Goal: Task Accomplishment & Management: Use online tool/utility

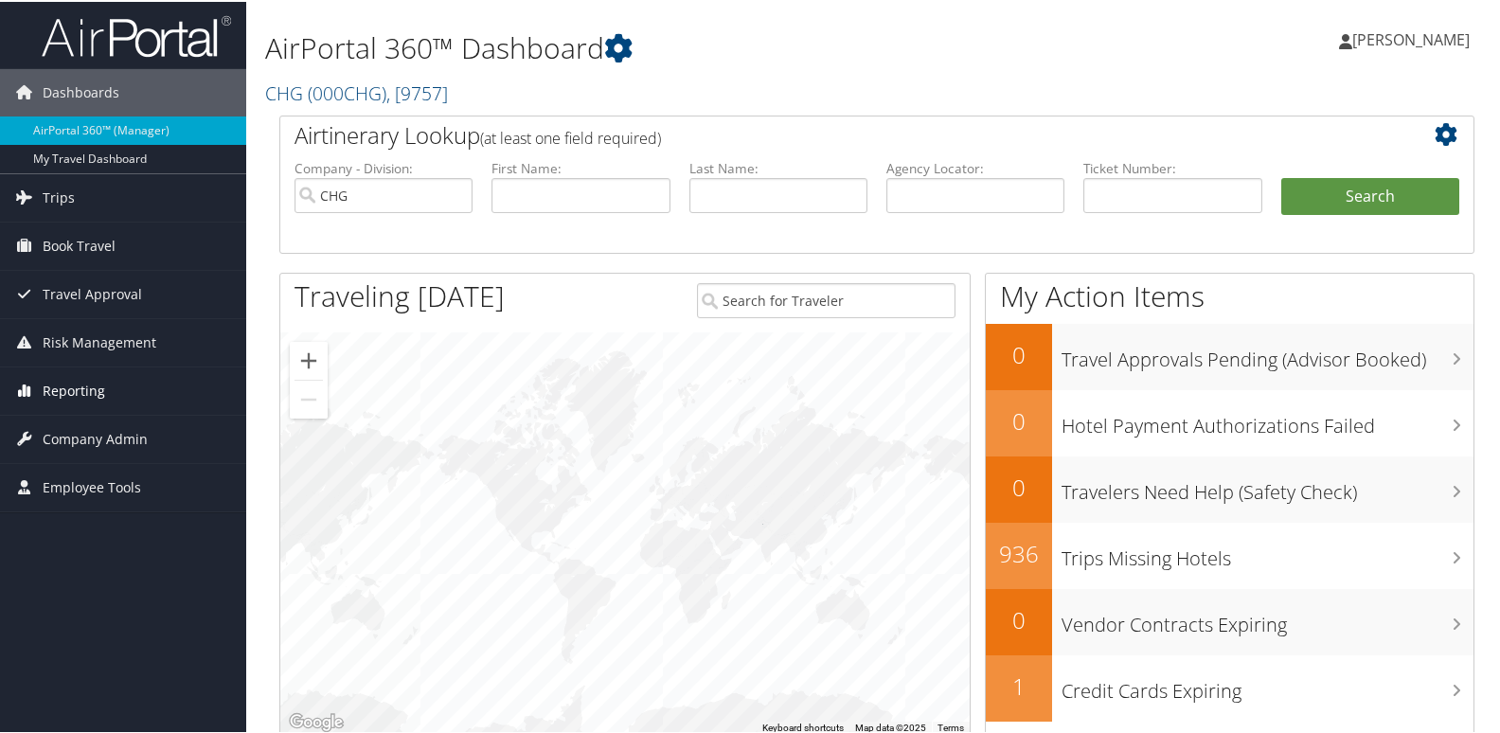
click at [68, 381] on span "Reporting" at bounding box center [74, 389] width 63 height 47
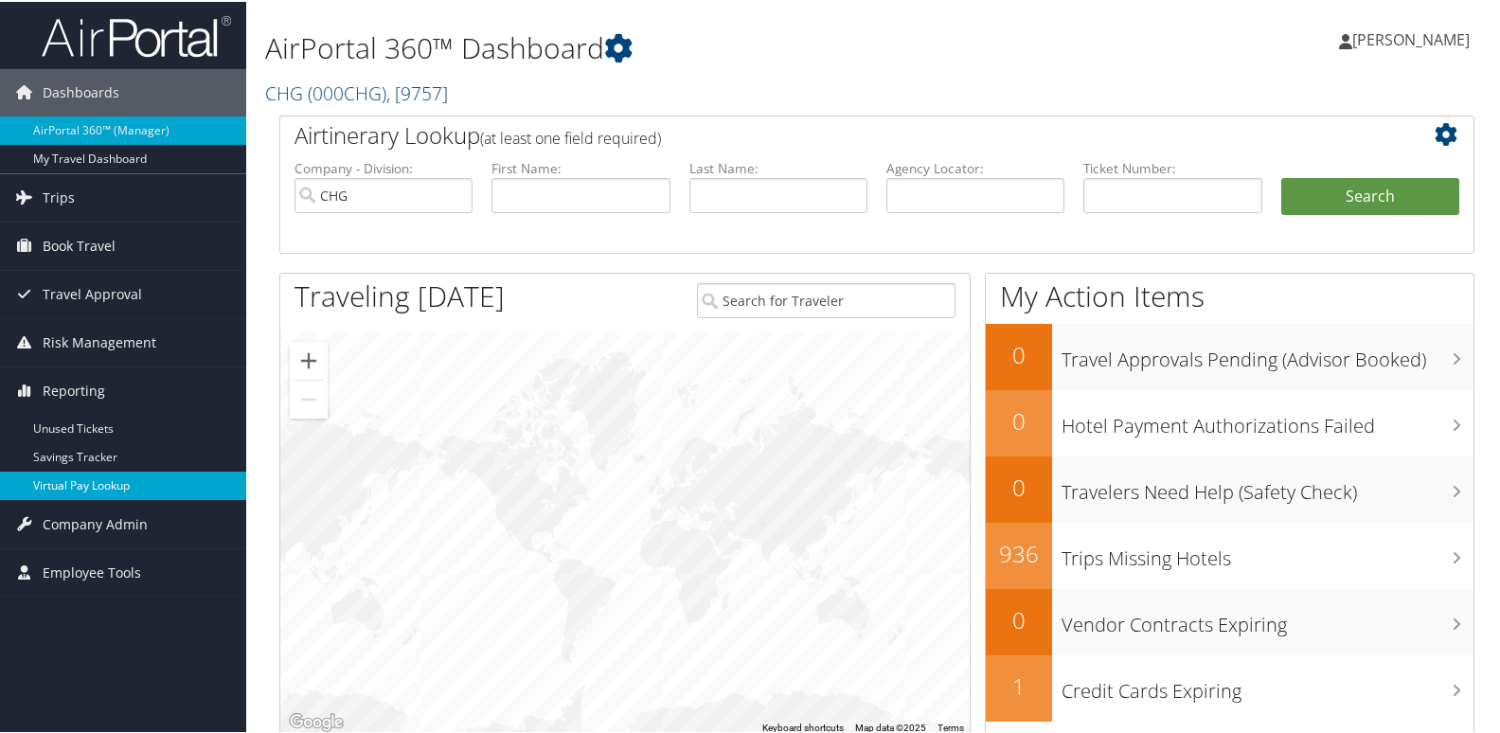
click at [61, 482] on link "Virtual Pay Lookup" at bounding box center [123, 484] width 246 height 28
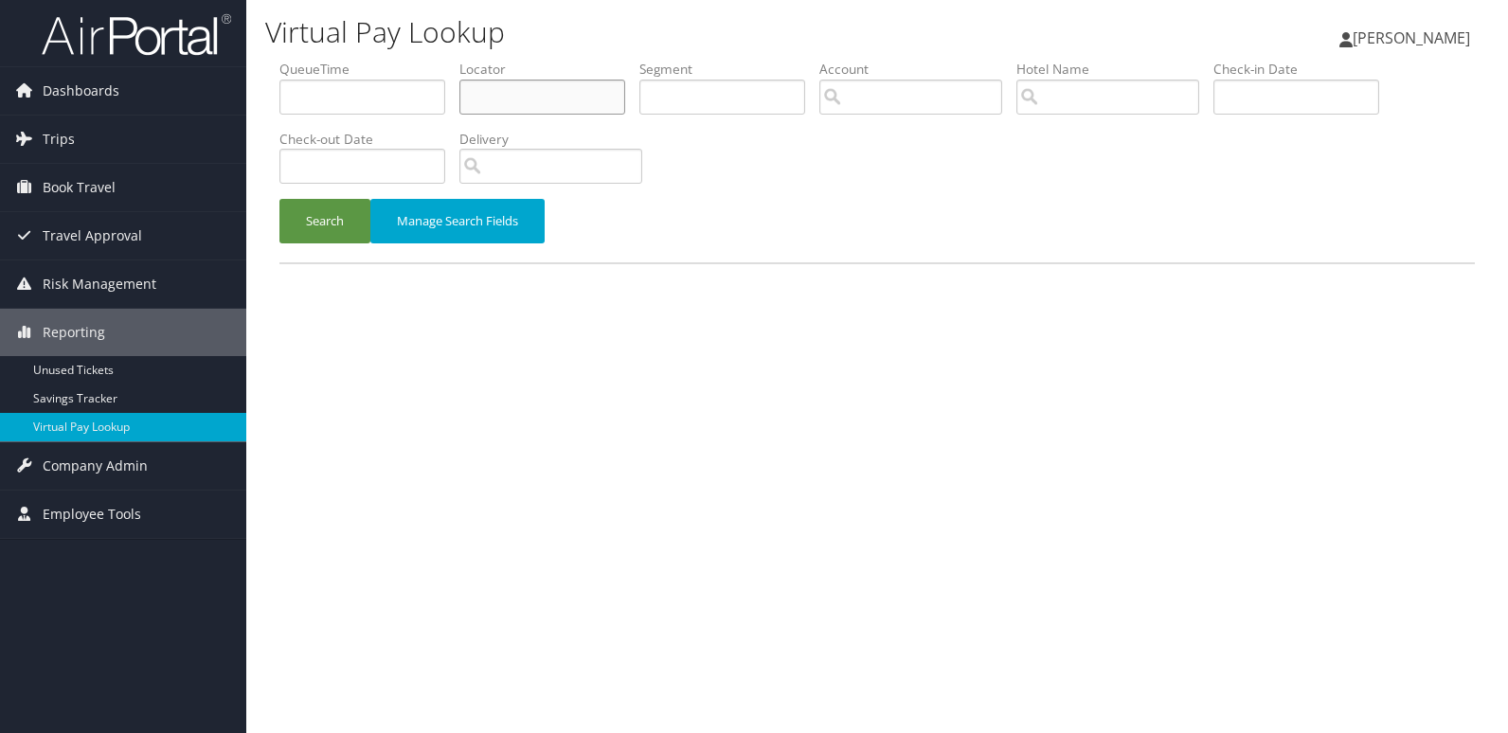
click at [517, 86] on input "text" at bounding box center [542, 97] width 166 height 35
paste input "YEQRDE"
click at [499, 100] on input "YEQRDE" at bounding box center [542, 97] width 166 height 35
type input "YEQRDE"
click at [279, 199] on button "Search" at bounding box center [324, 221] width 91 height 45
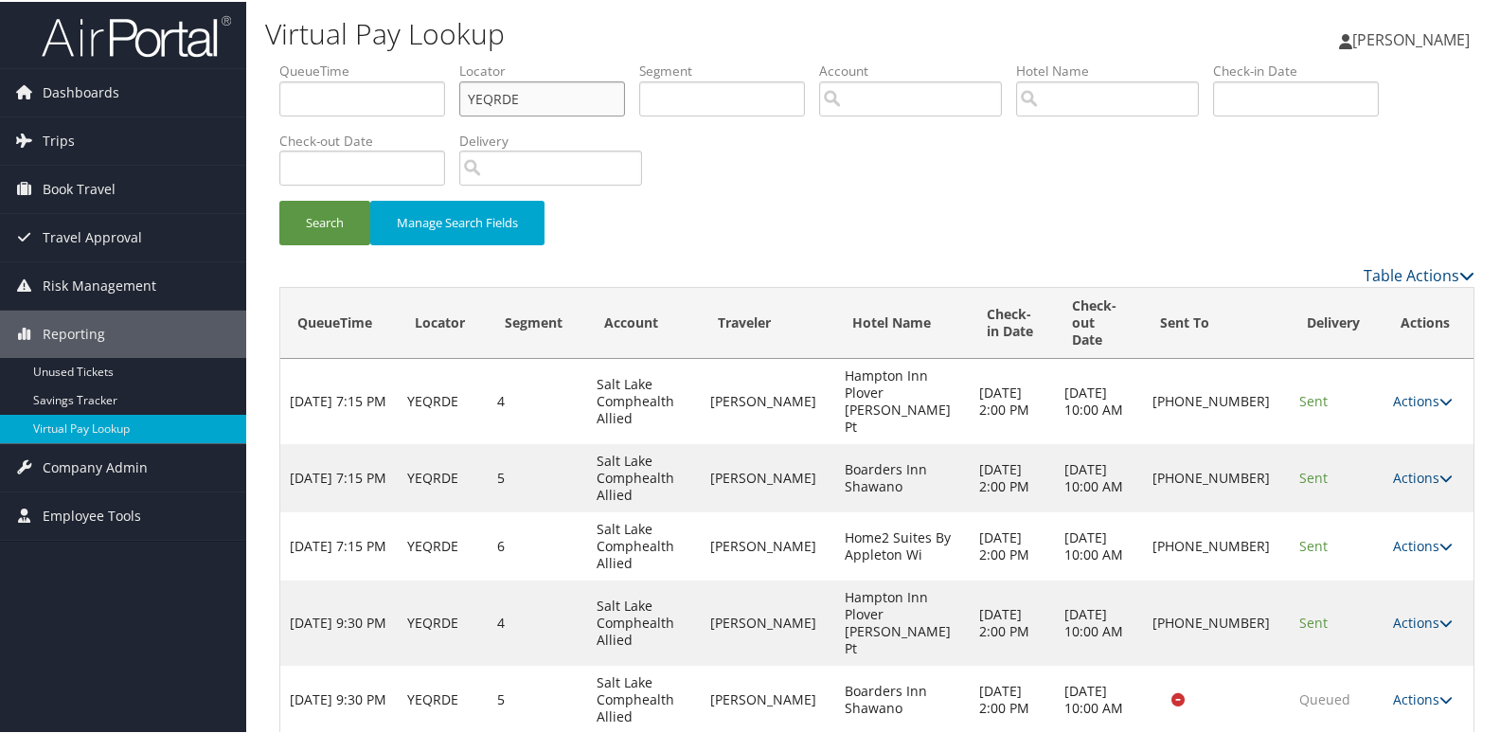
scroll to position [49, 0]
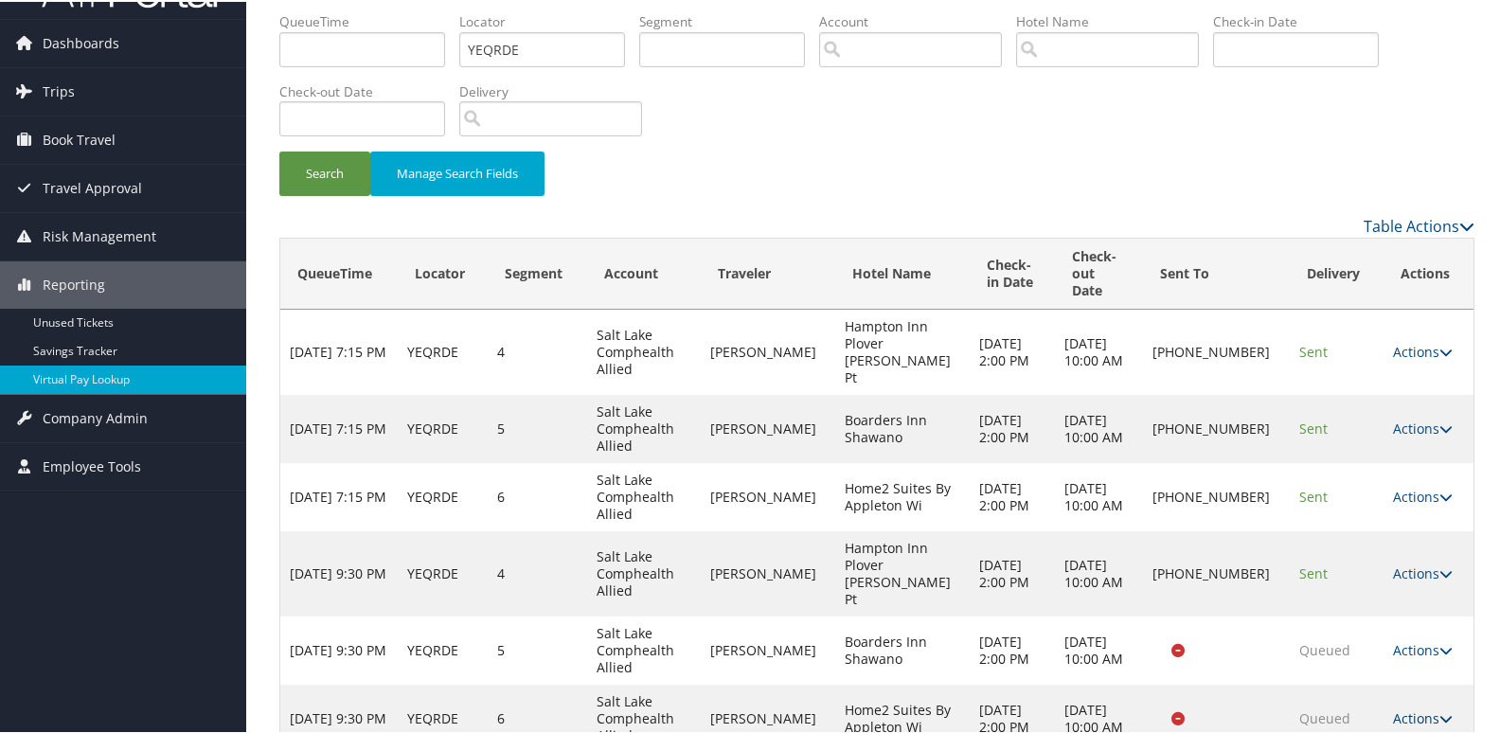
click at [1393, 707] on link "Actions" at bounding box center [1423, 716] width 60 height 18
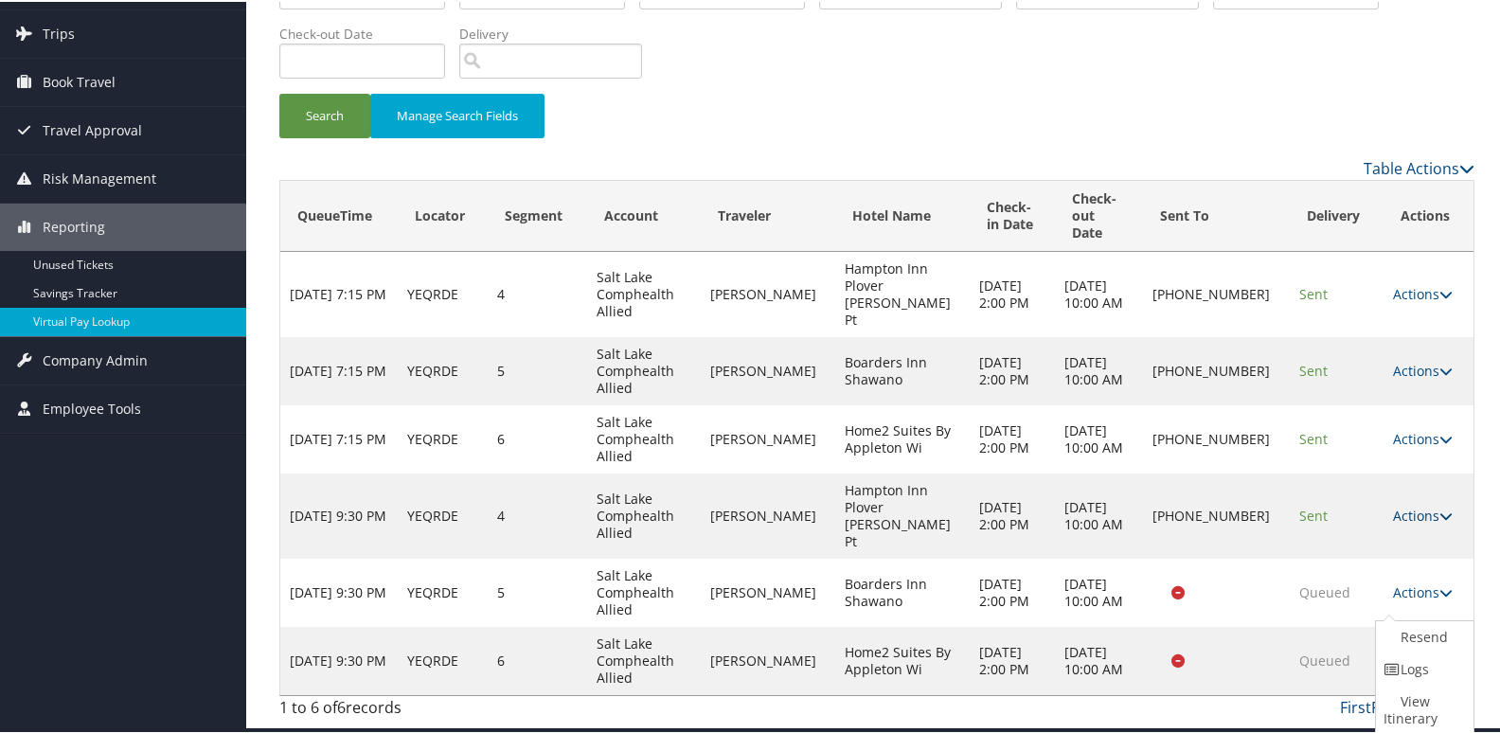
click at [1407, 505] on link "Actions" at bounding box center [1423, 514] width 60 height 18
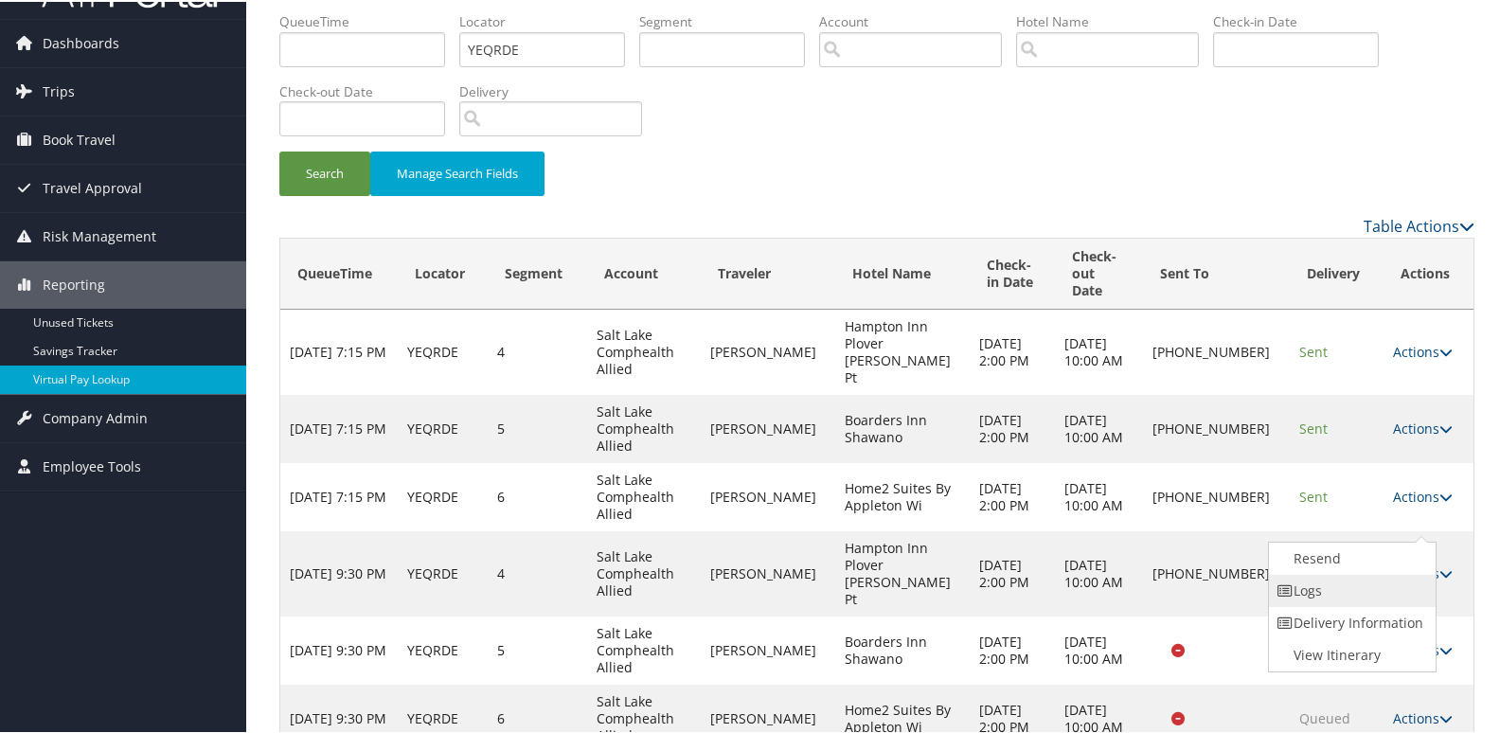
click at [1341, 591] on link "Logs" at bounding box center [1350, 589] width 162 height 32
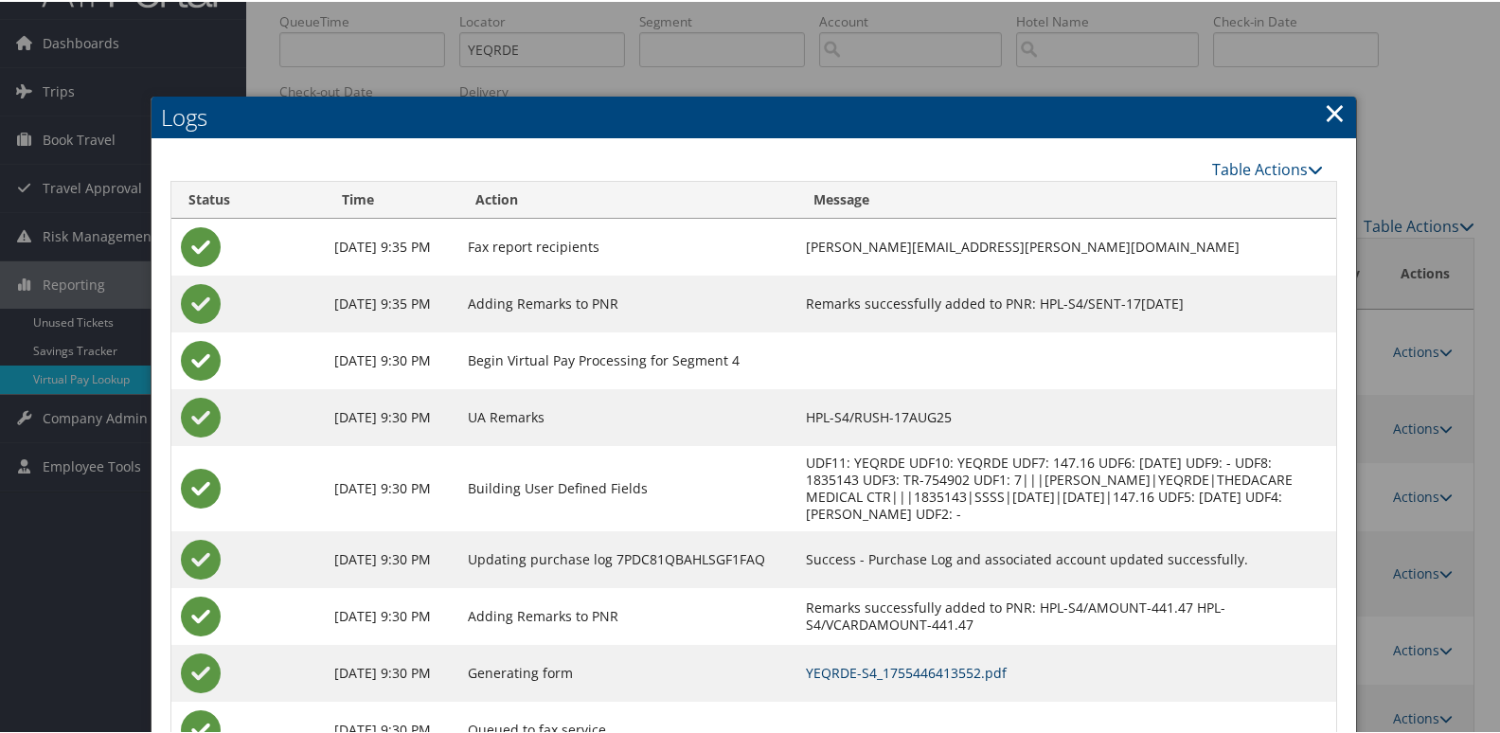
click at [956, 680] on link "YEQRDE-S4_1755446413552.pdf" at bounding box center [906, 671] width 201 height 18
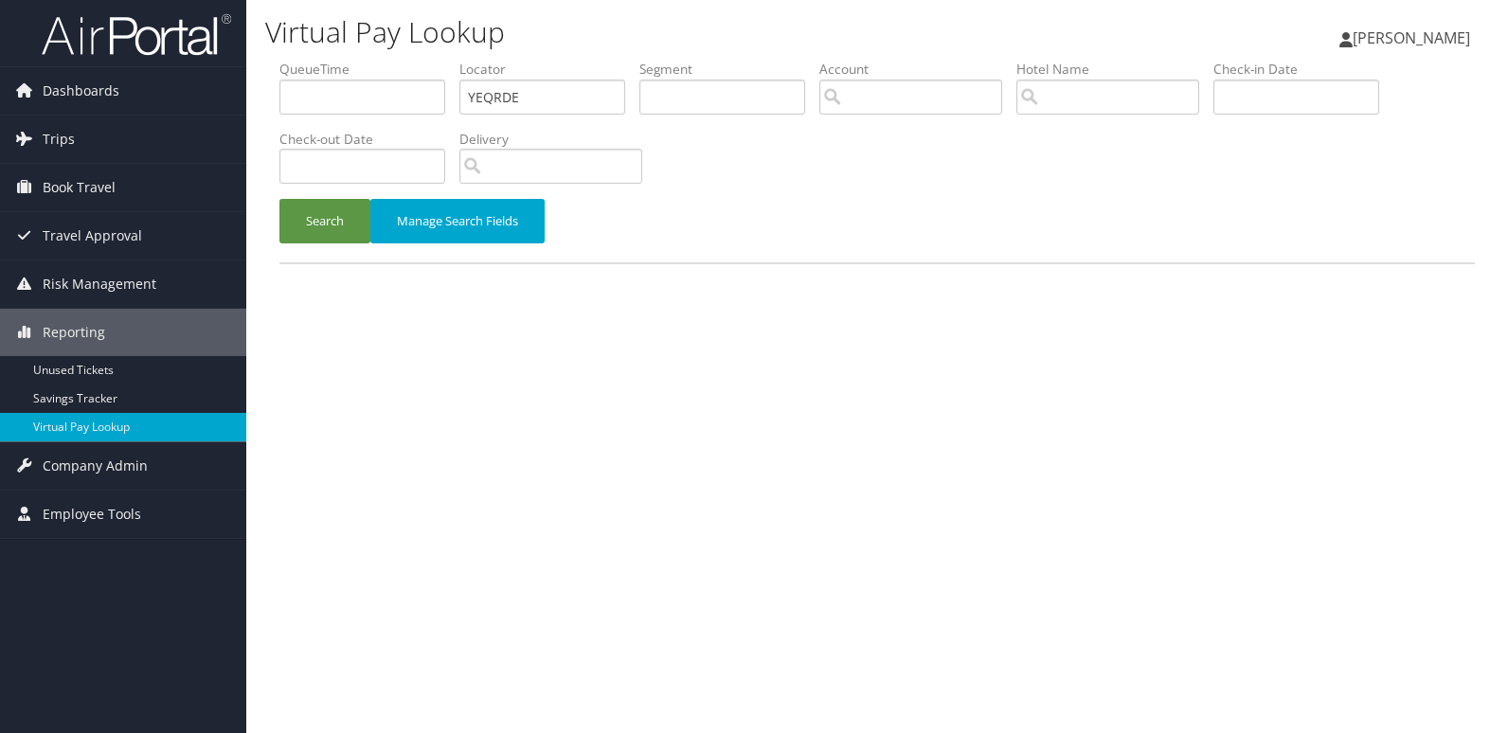
click at [322, 60] on ul "QueueTime Locator YEQRDE Segment Account Traveler Hotel Name Check-in Date Chec…" at bounding box center [876, 60] width 1195 height 0
click at [531, 101] on input "YEQRDE" at bounding box center [542, 97] width 166 height 35
drag, startPoint x: 531, startPoint y: 101, endPoint x: 248, endPoint y: 134, distance: 285.0
click at [248, 134] on div "Virtual Pay Lookup Luke Perry Luke Perry My Settings Travel Agency Contacts Vie…" at bounding box center [876, 366] width 1261 height 733
type input "EXGXGG"
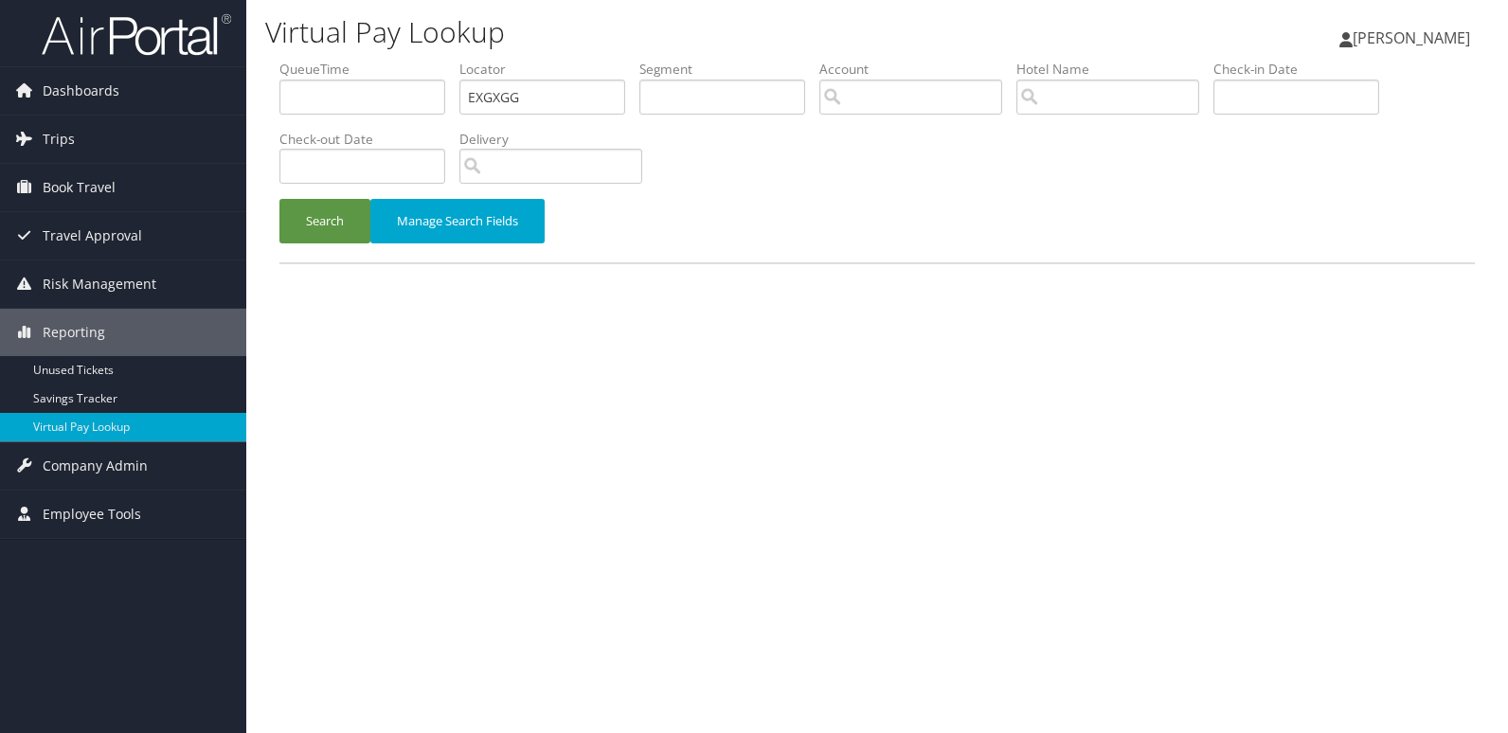
click at [279, 199] on button "Search" at bounding box center [324, 221] width 91 height 45
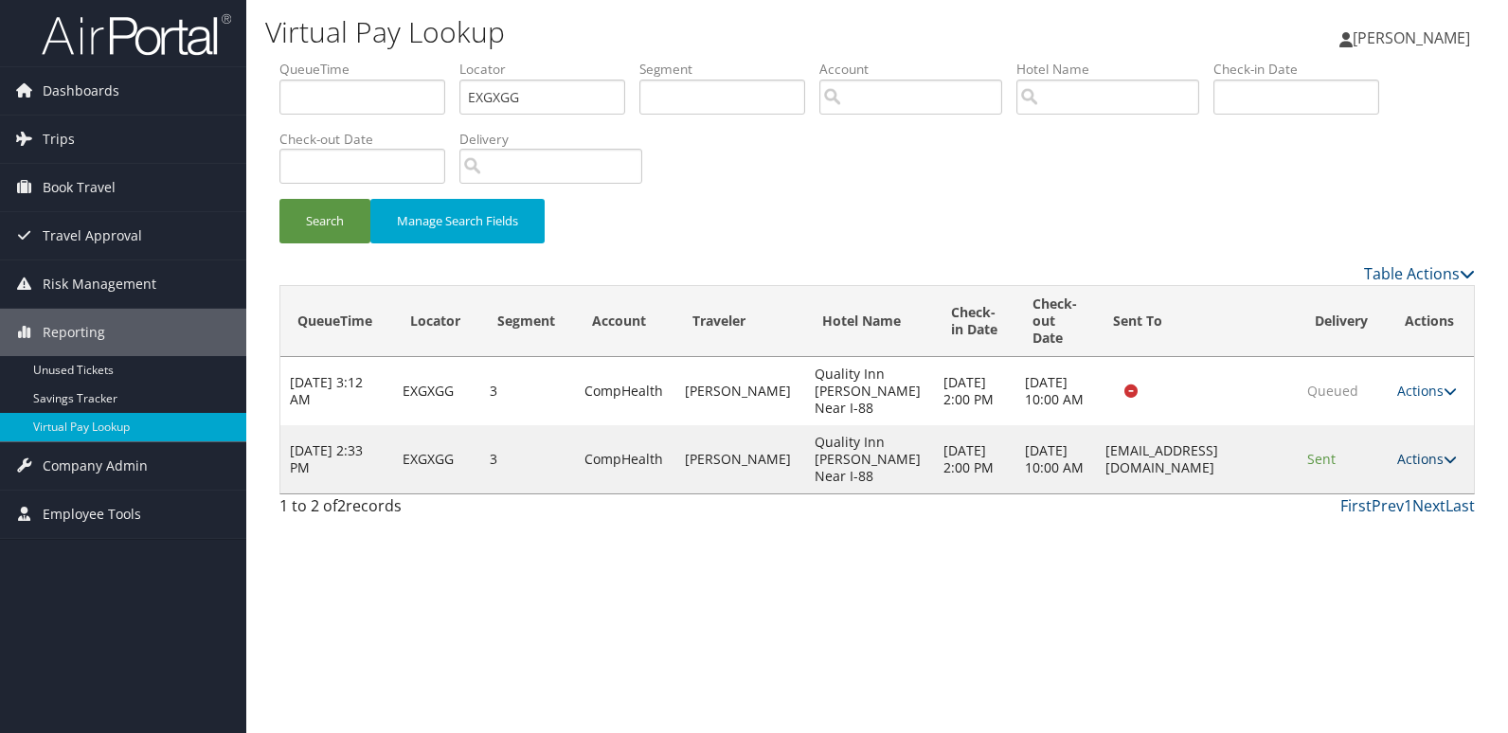
click at [1444, 465] on icon at bounding box center [1449, 459] width 13 height 13
click at [1403, 518] on link "Logs" at bounding box center [1389, 519] width 119 height 32
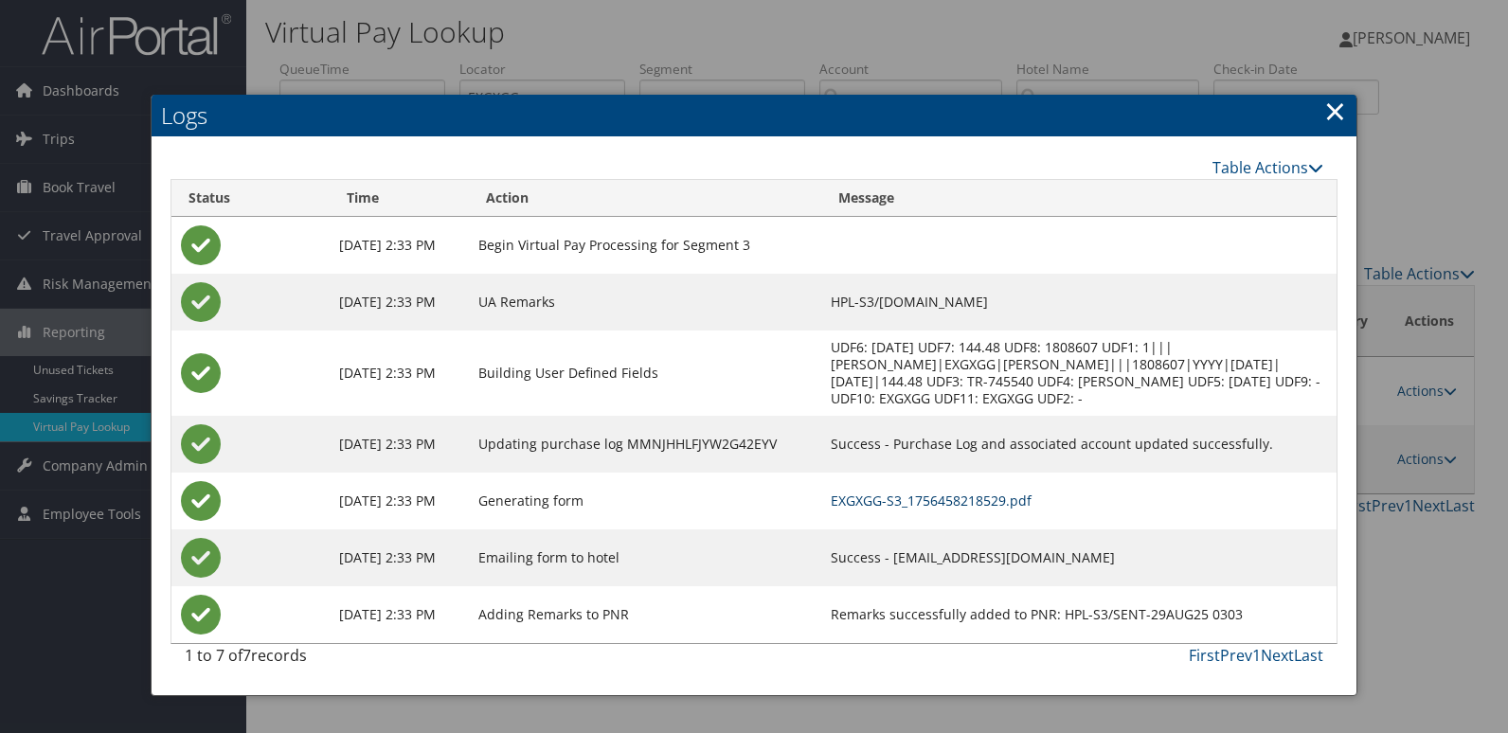
click at [993, 498] on link "EXGXGG-S3_1756458218529.pdf" at bounding box center [931, 500] width 201 height 18
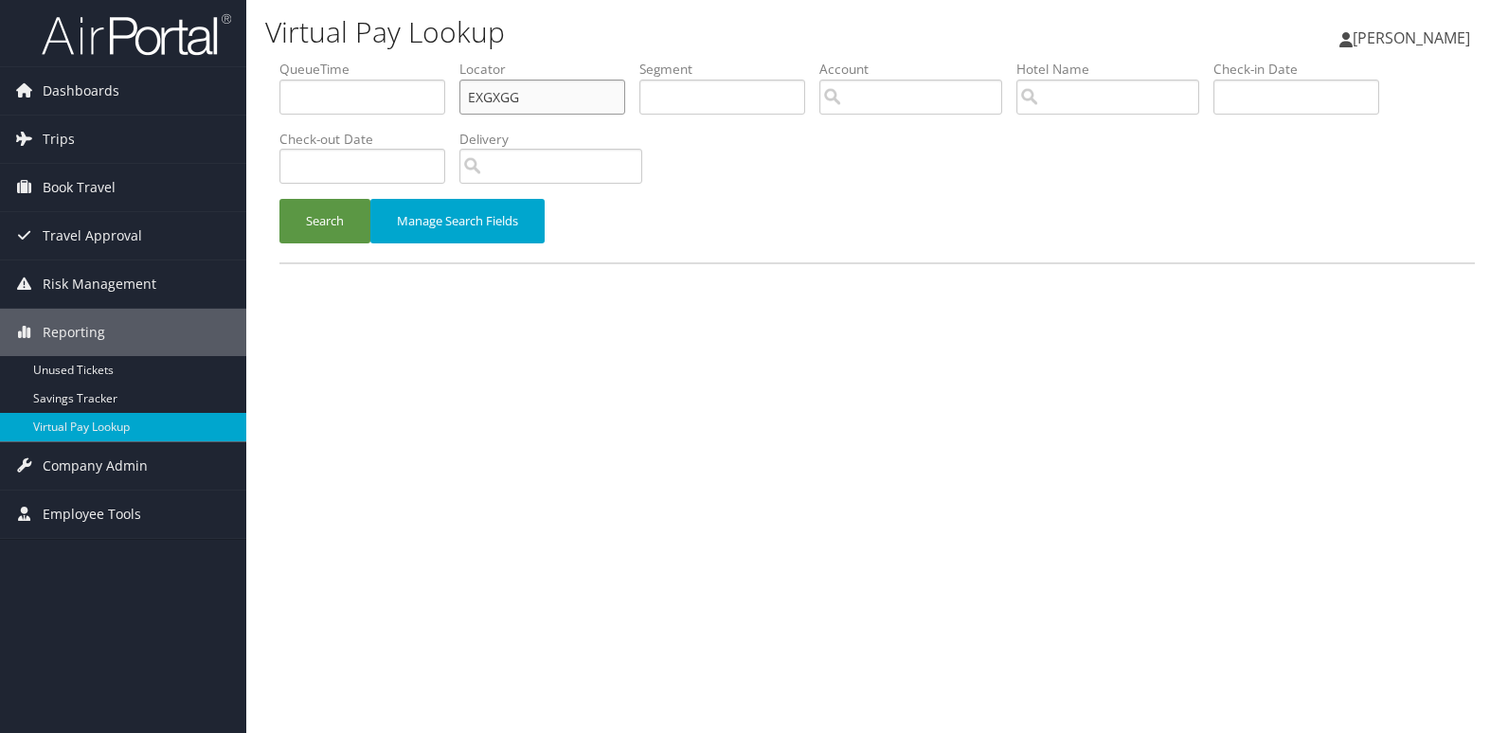
drag, startPoint x: 509, startPoint y: 102, endPoint x: 272, endPoint y: 152, distance: 242.0
click at [279, 152] on form "QueueTime Locator EXGXGG Segment Account Traveler Hotel Name Check-in Date Chec…" at bounding box center [876, 161] width 1195 height 203
paste input "HBTFQQ"
type input "HBTFQQ"
click at [349, 228] on button "Search" at bounding box center [324, 221] width 91 height 45
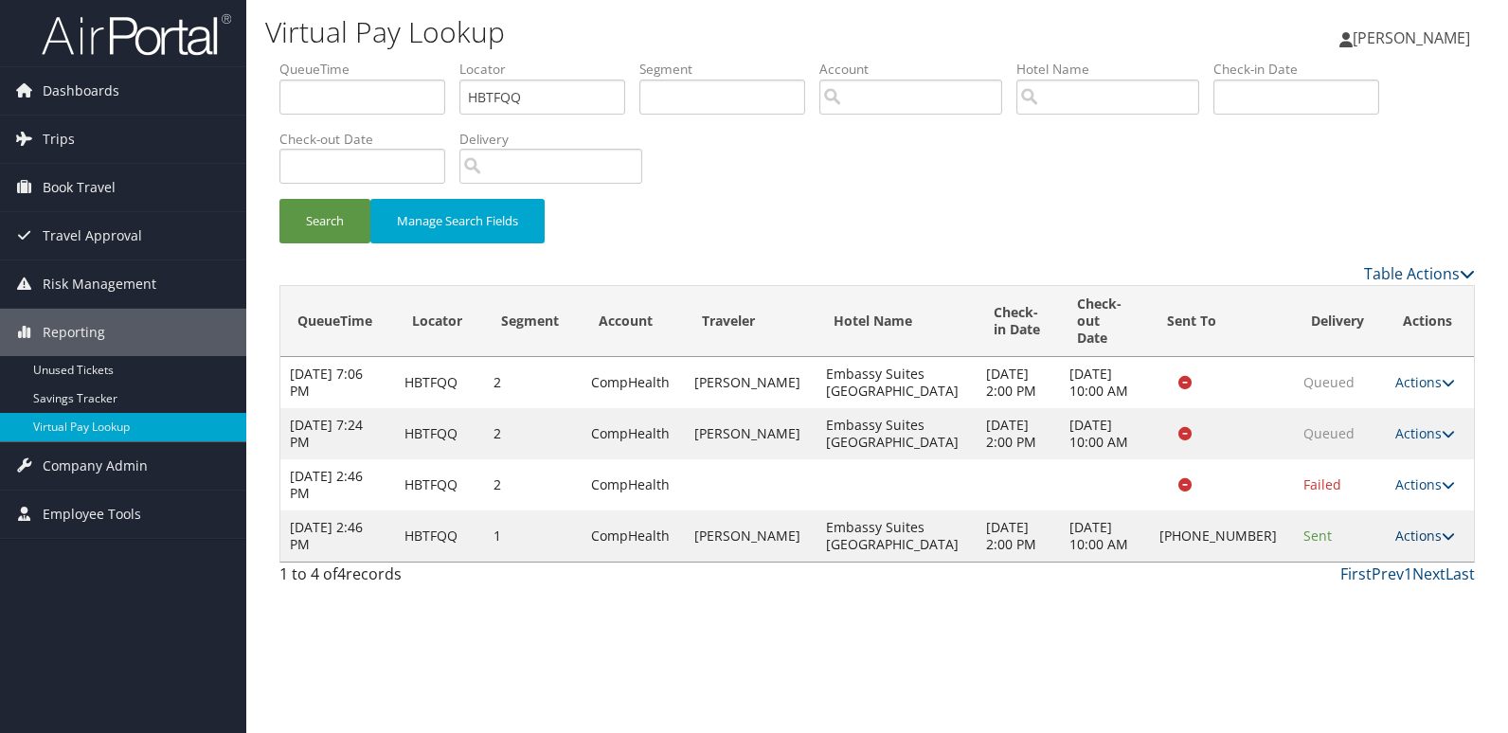
click at [1421, 528] on link "Actions" at bounding box center [1425, 536] width 60 height 18
click at [1345, 579] on link "Logs" at bounding box center [1359, 587] width 162 height 32
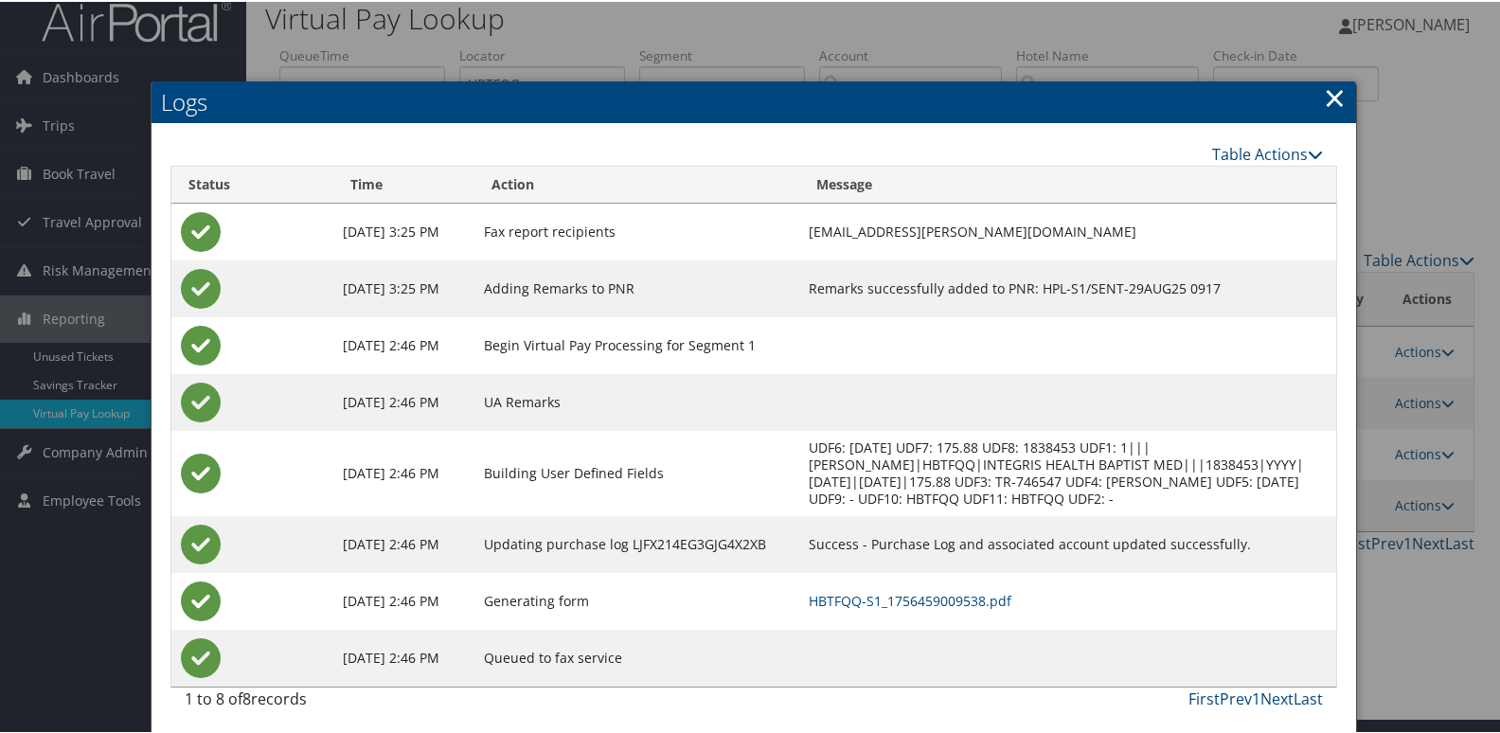
scroll to position [20, 0]
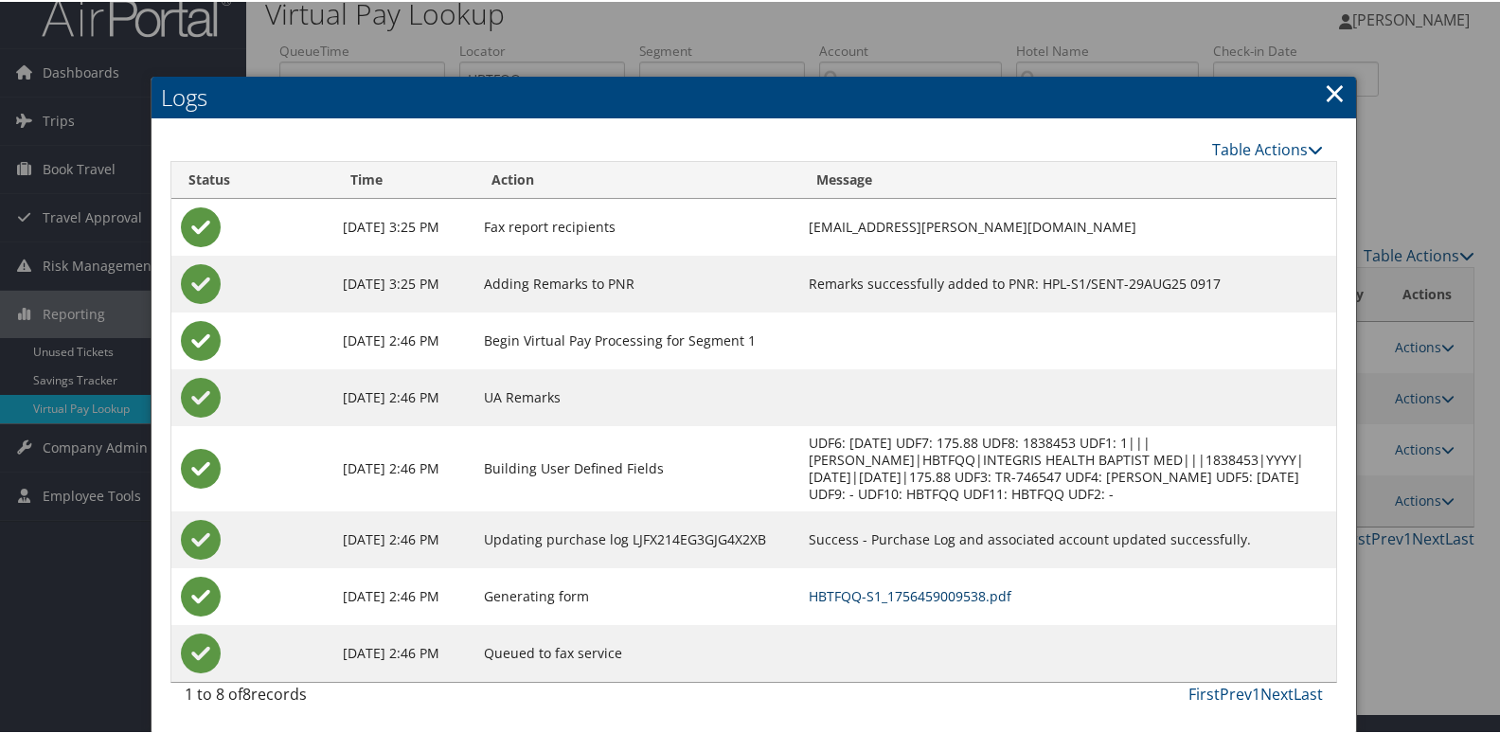
click at [931, 601] on link "HBTFQQ-S1_1756459009538.pdf" at bounding box center [910, 594] width 203 height 18
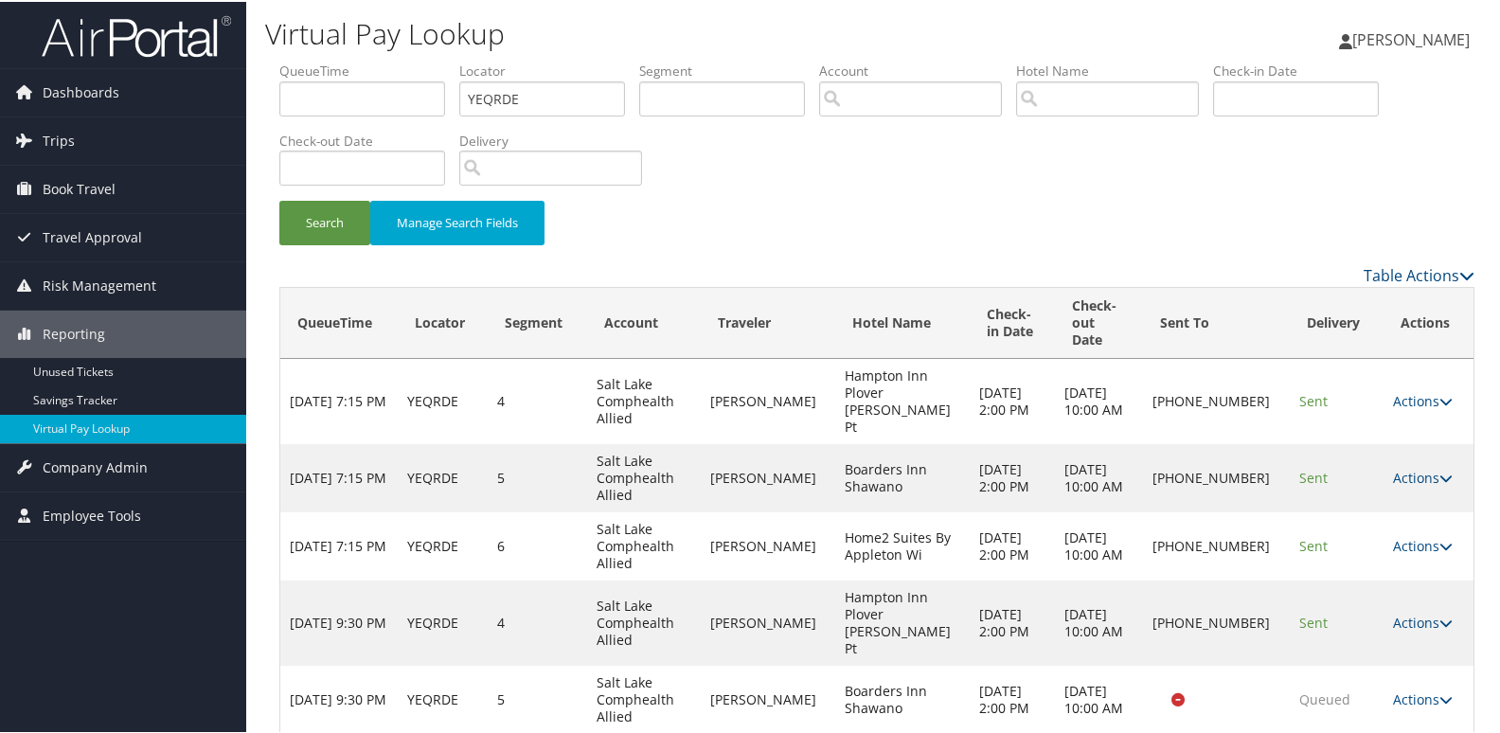
click at [1407, 510] on td "Actions Resend Logs Delivery Information View Itinerary" at bounding box center [1429, 544] width 90 height 68
click at [1407, 535] on link "Actions" at bounding box center [1423, 544] width 60 height 18
click at [1362, 564] on link "Logs" at bounding box center [1350, 570] width 162 height 32
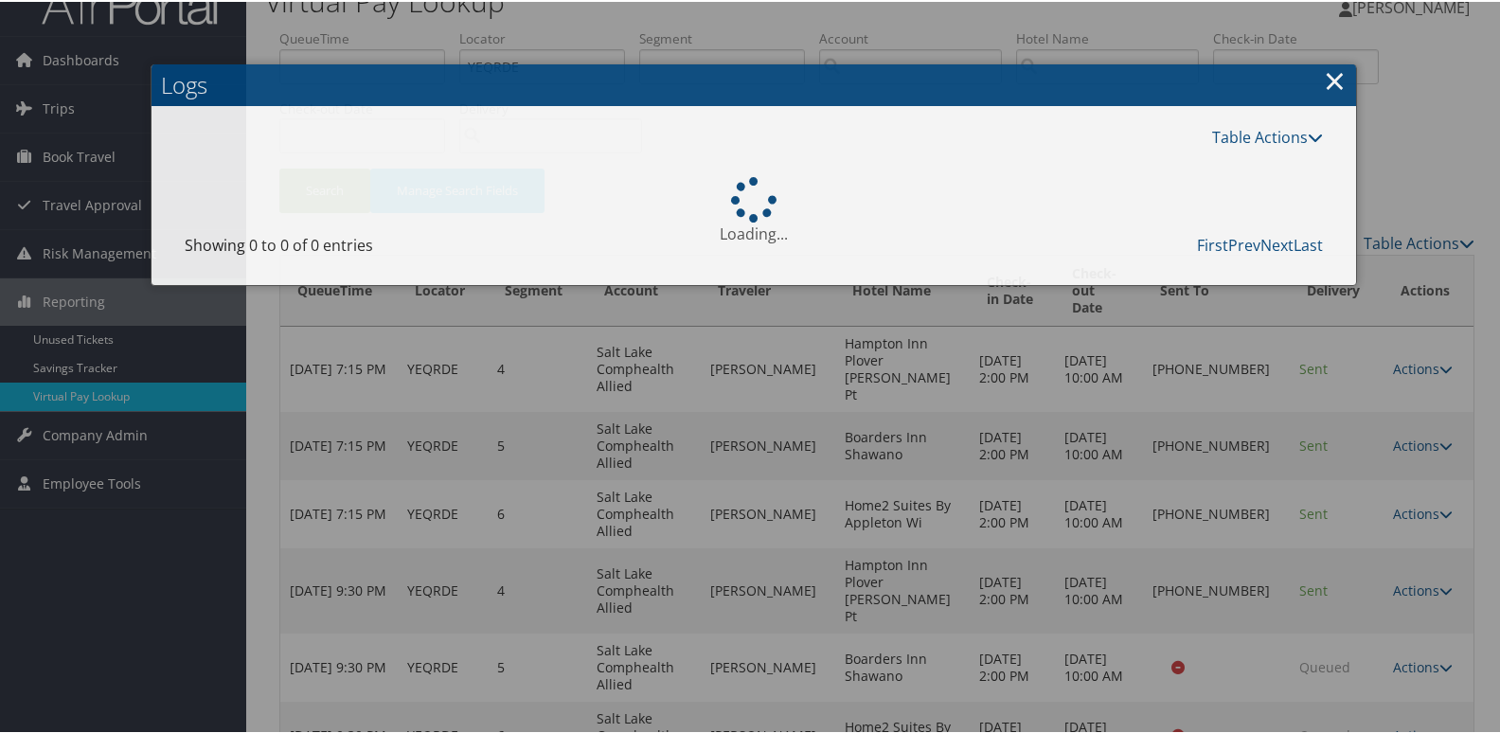
scroll to position [49, 0]
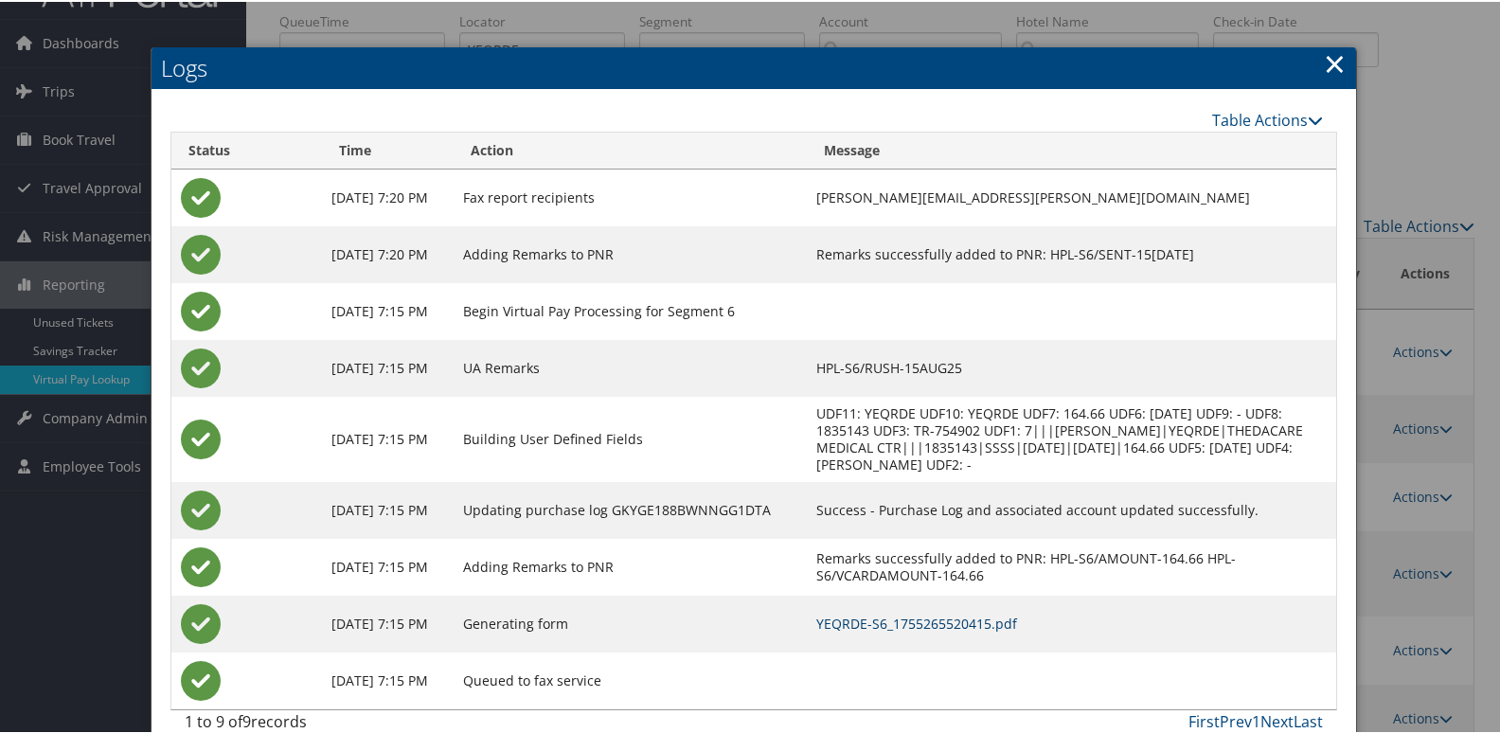
click at [933, 631] on link "YEQRDE-S6_1755265520415.pdf" at bounding box center [916, 622] width 201 height 18
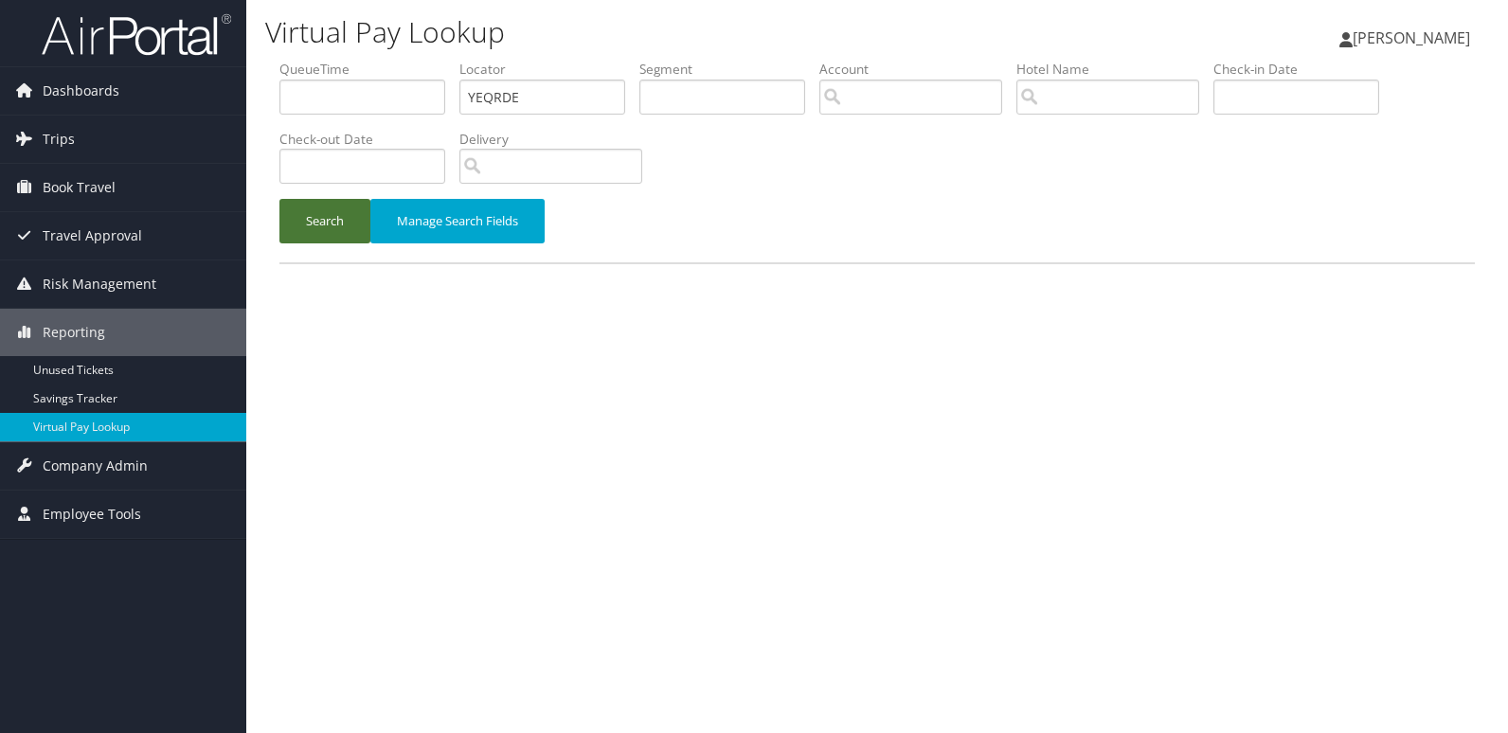
click at [325, 215] on button "Search" at bounding box center [324, 221] width 91 height 45
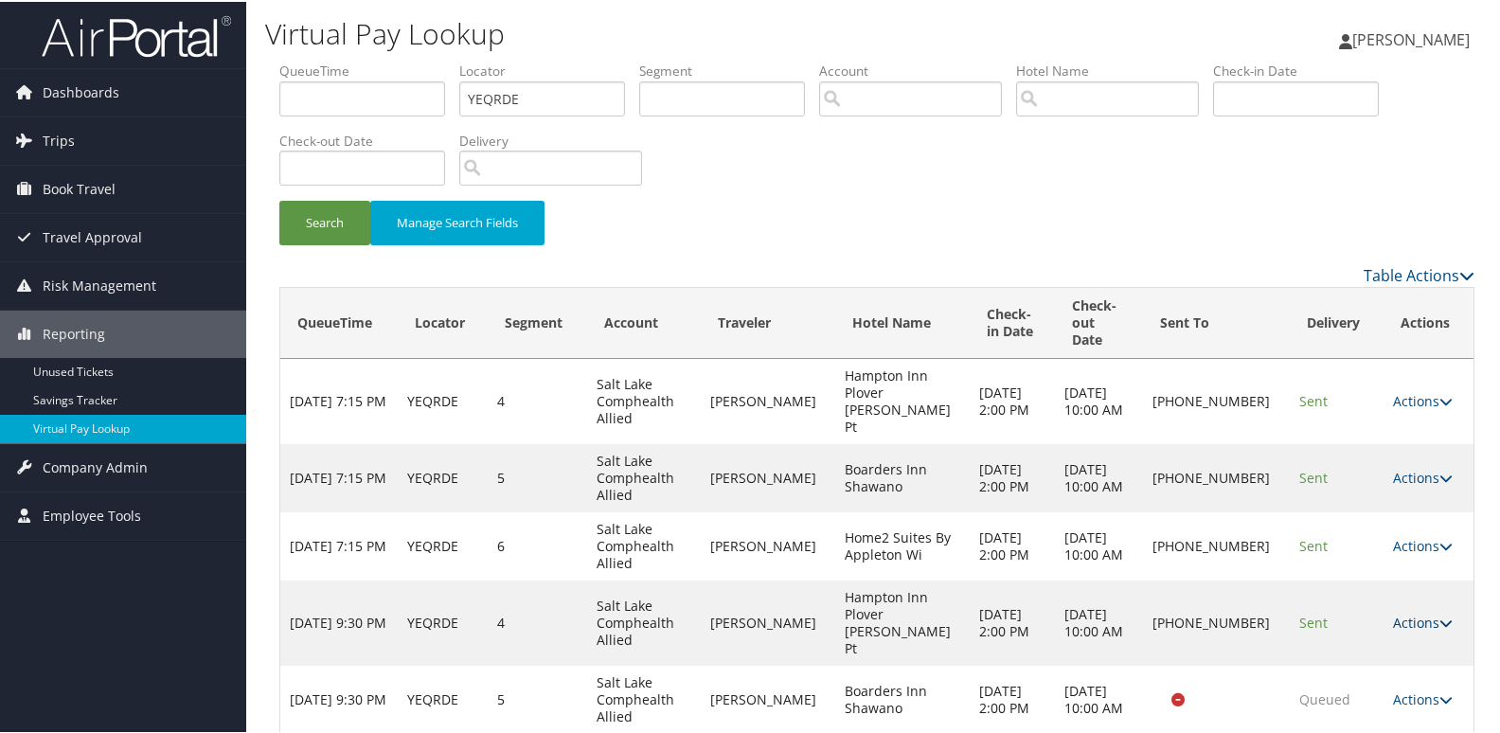
click at [1401, 612] on link "Actions" at bounding box center [1423, 621] width 60 height 18
click at [1314, 629] on link "Logs" at bounding box center [1350, 638] width 162 height 32
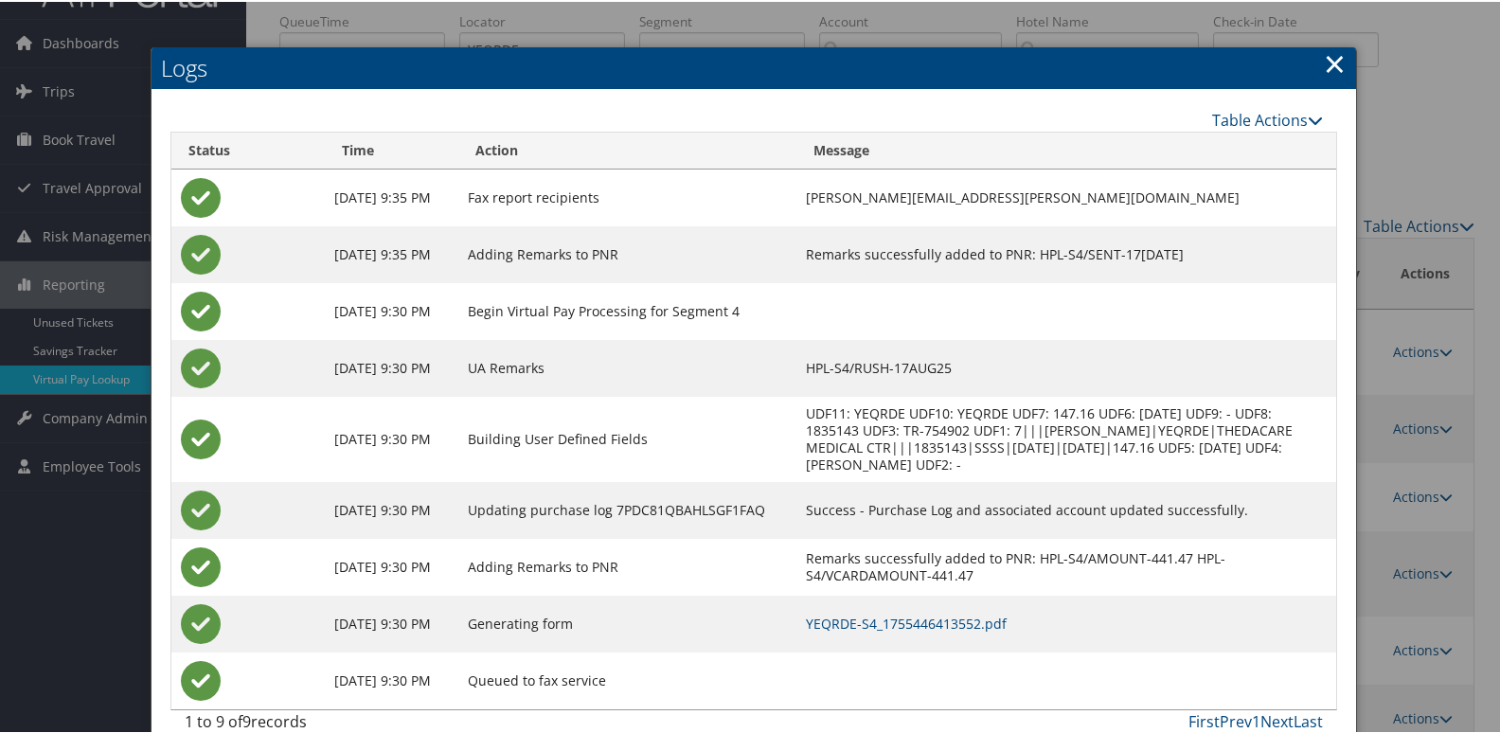
scroll to position [94, 0]
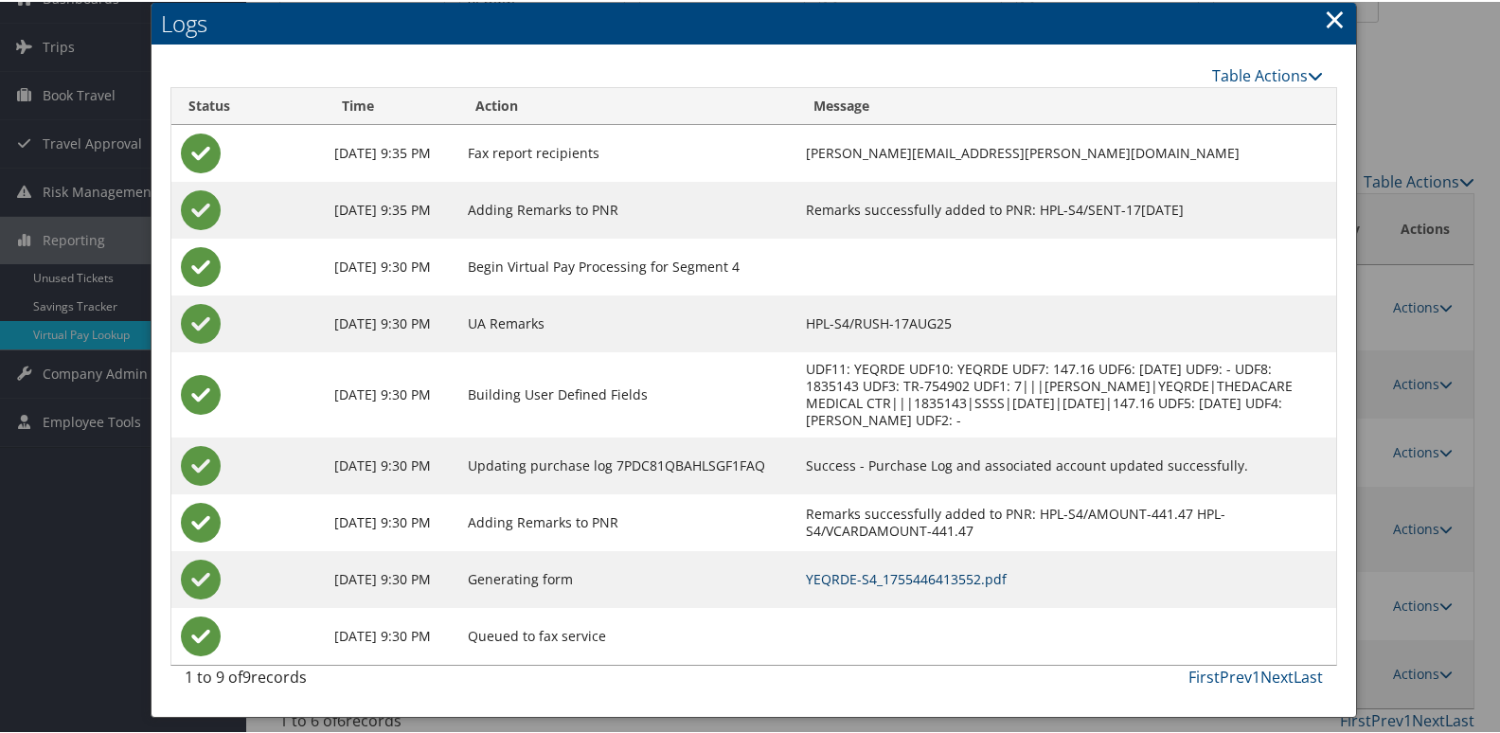
click at [922, 586] on link "YEQRDE-S4_1755446413552.pdf" at bounding box center [906, 577] width 201 height 18
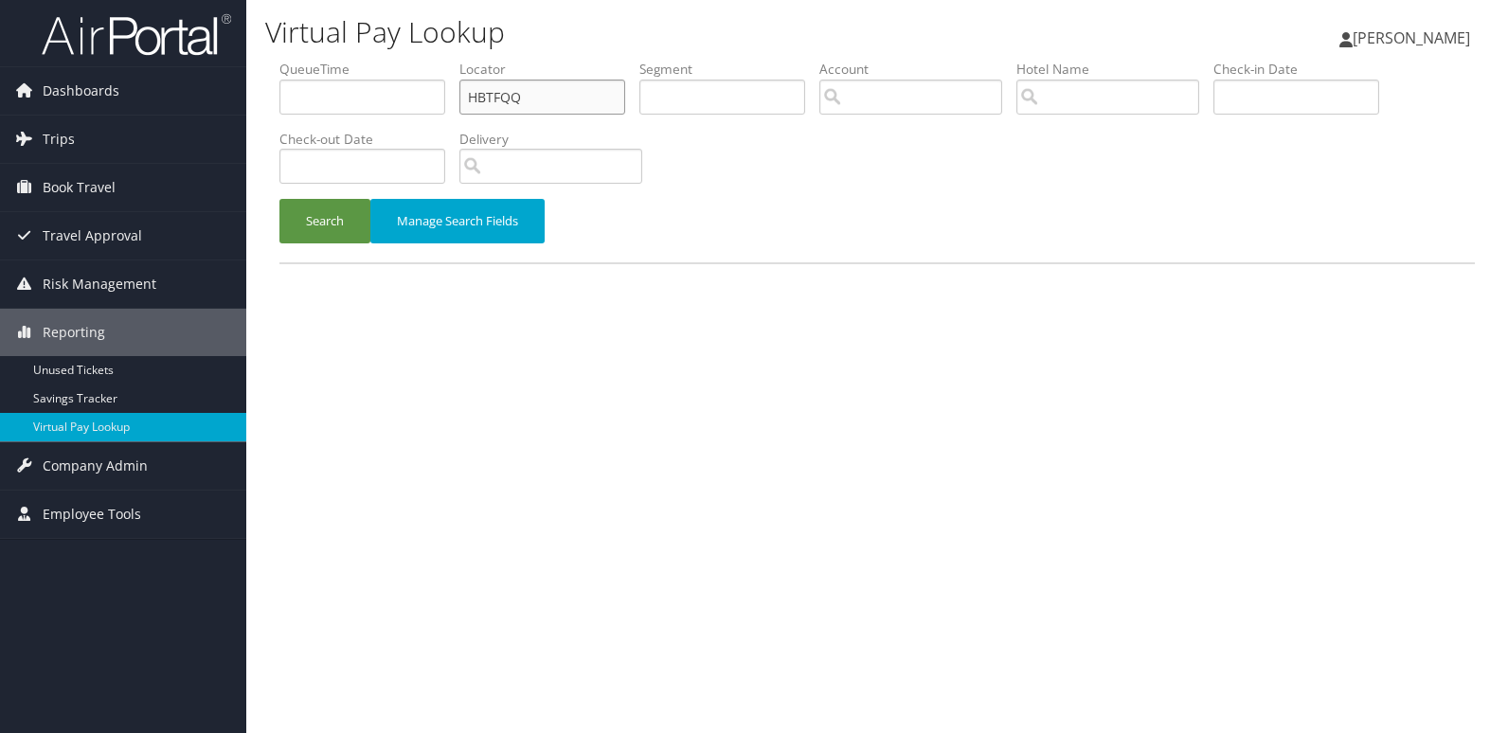
drag, startPoint x: 0, startPoint y: 0, endPoint x: 351, endPoint y: 115, distance: 369.6
click at [351, 60] on ul "QueueTime Locator HBTFQQ Segment Account Traveler Hotel Name Check-in Date Chec…" at bounding box center [876, 60] width 1195 height 0
paste input "SLWNYA"
type input "SLWNYA"
click at [322, 220] on button "Search" at bounding box center [324, 221] width 91 height 45
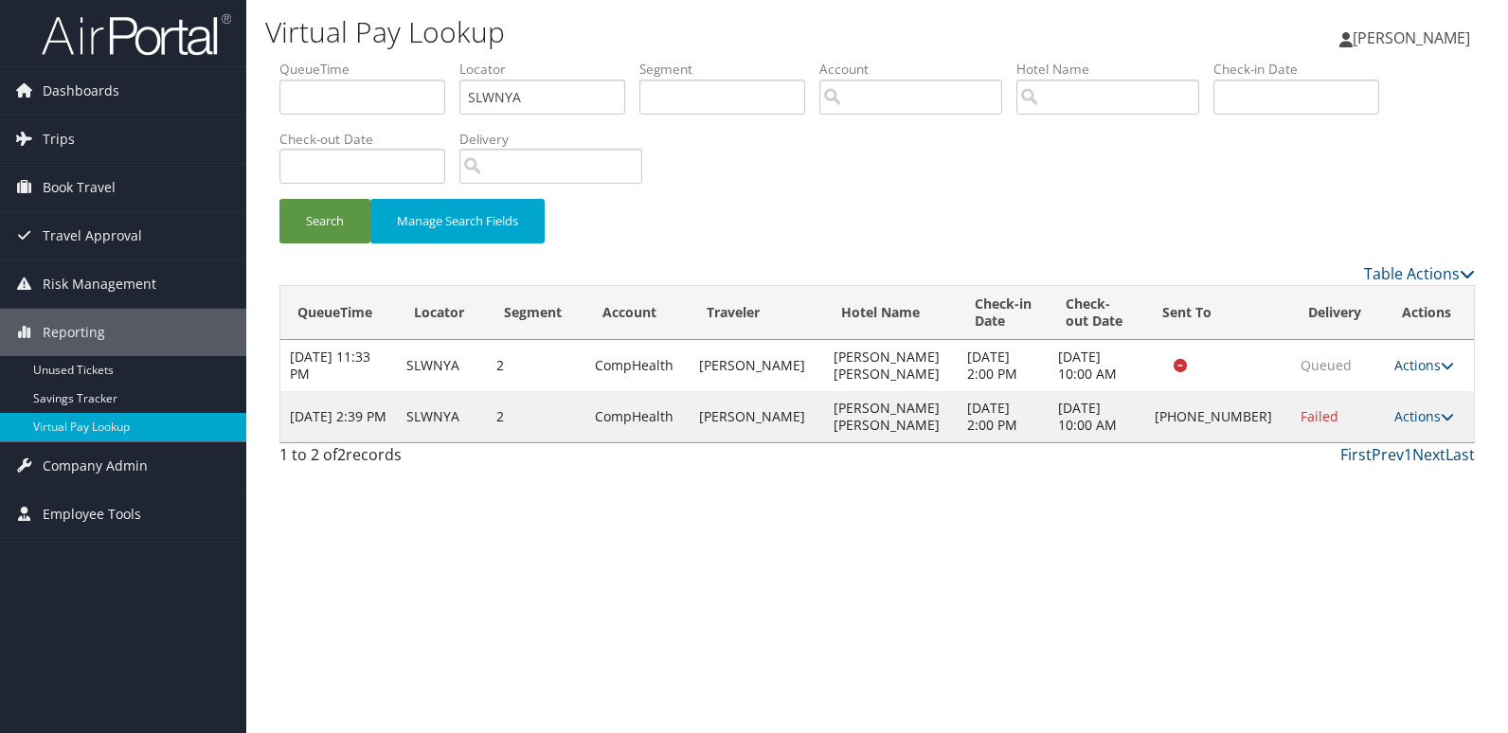
click at [1009, 504] on div "Virtual Pay Lookup Luke Perry Luke Perry My Settings Travel Agency Contacts Vie…" at bounding box center [876, 366] width 1261 height 733
click at [1401, 419] on link "Actions" at bounding box center [1424, 416] width 60 height 18
click at [1337, 474] on link "Logs" at bounding box center [1359, 476] width 162 height 32
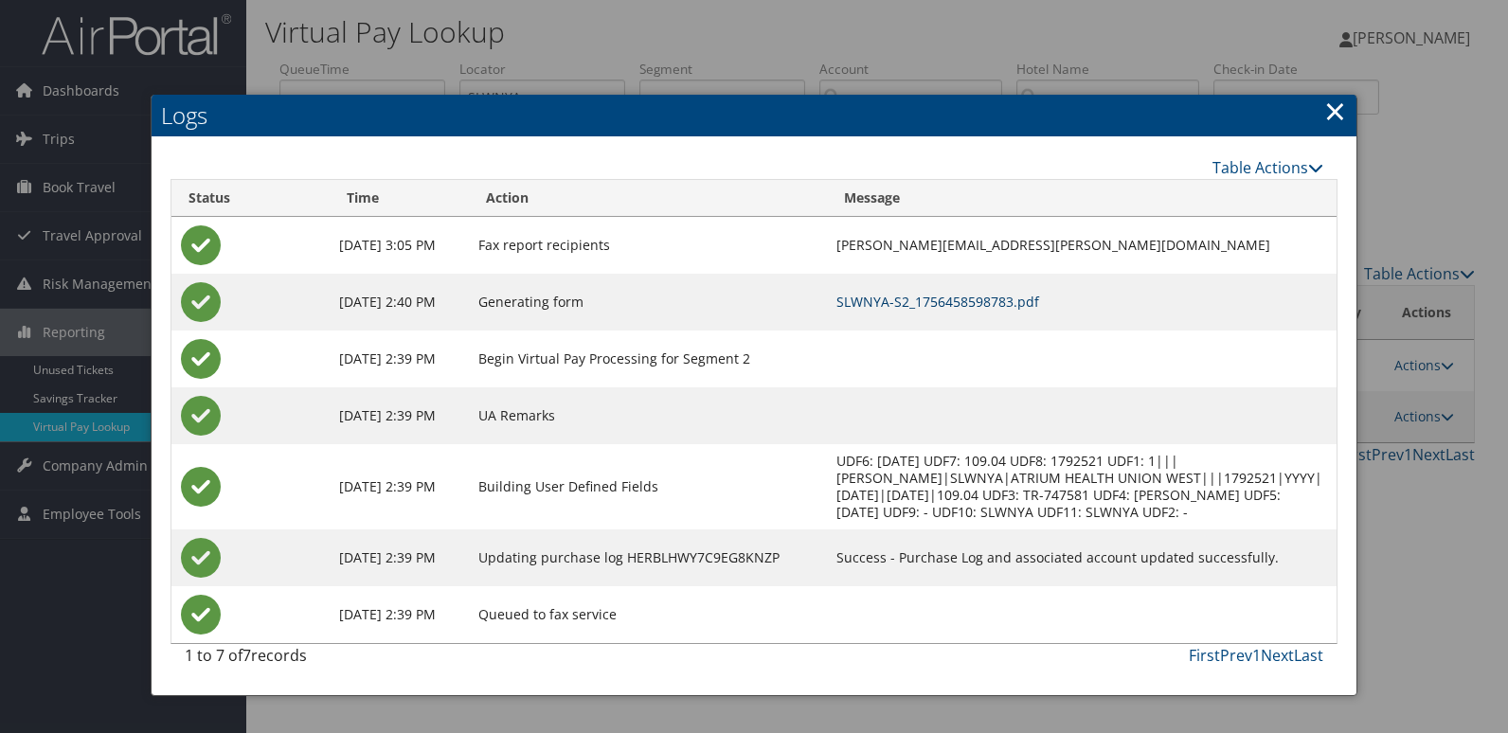
click at [974, 304] on link "SLWNYA-S2_1756458598783.pdf" at bounding box center [937, 302] width 203 height 18
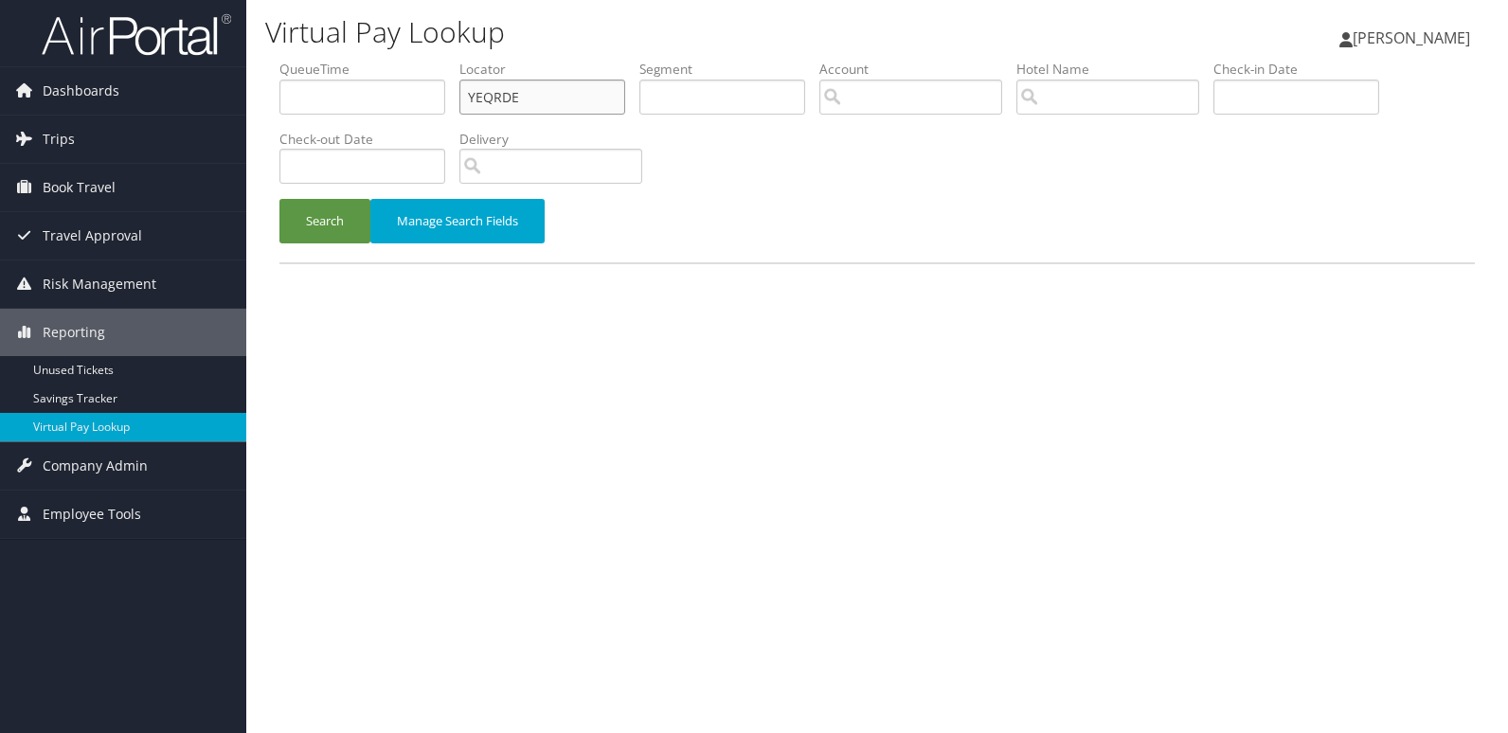
click at [366, 60] on ul "QueueTime Locator YEQRDE Segment Account Traveler Hotel Name Check-in Date Chec…" at bounding box center [876, 60] width 1195 height 0
paste input "GCCERC"
click at [502, 99] on input "GCCERC" at bounding box center [542, 97] width 166 height 35
type input "GCCERC"
click at [279, 199] on button "Search" at bounding box center [324, 221] width 91 height 45
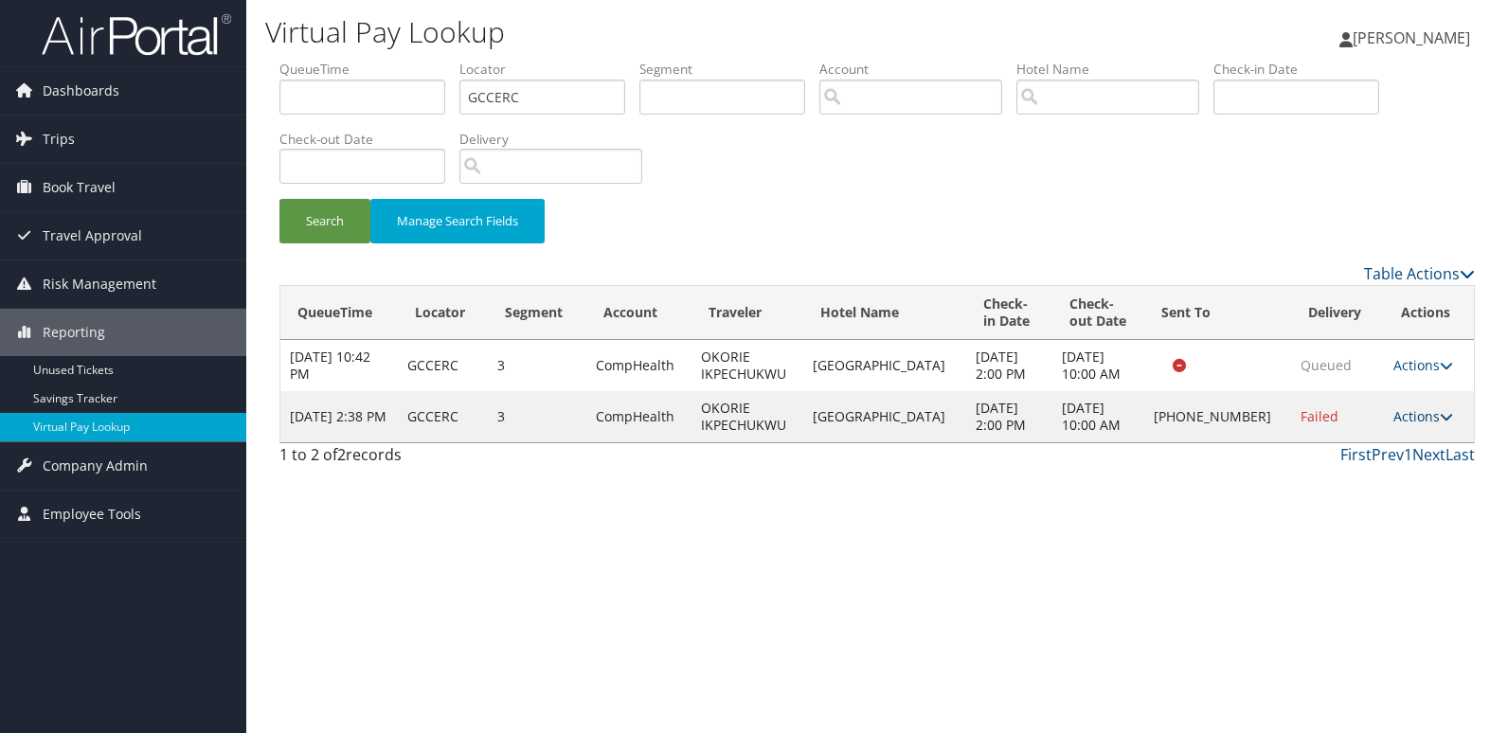
click at [1425, 420] on link "Actions" at bounding box center [1423, 416] width 60 height 18
click at [1374, 467] on link "Logs" at bounding box center [1359, 476] width 162 height 32
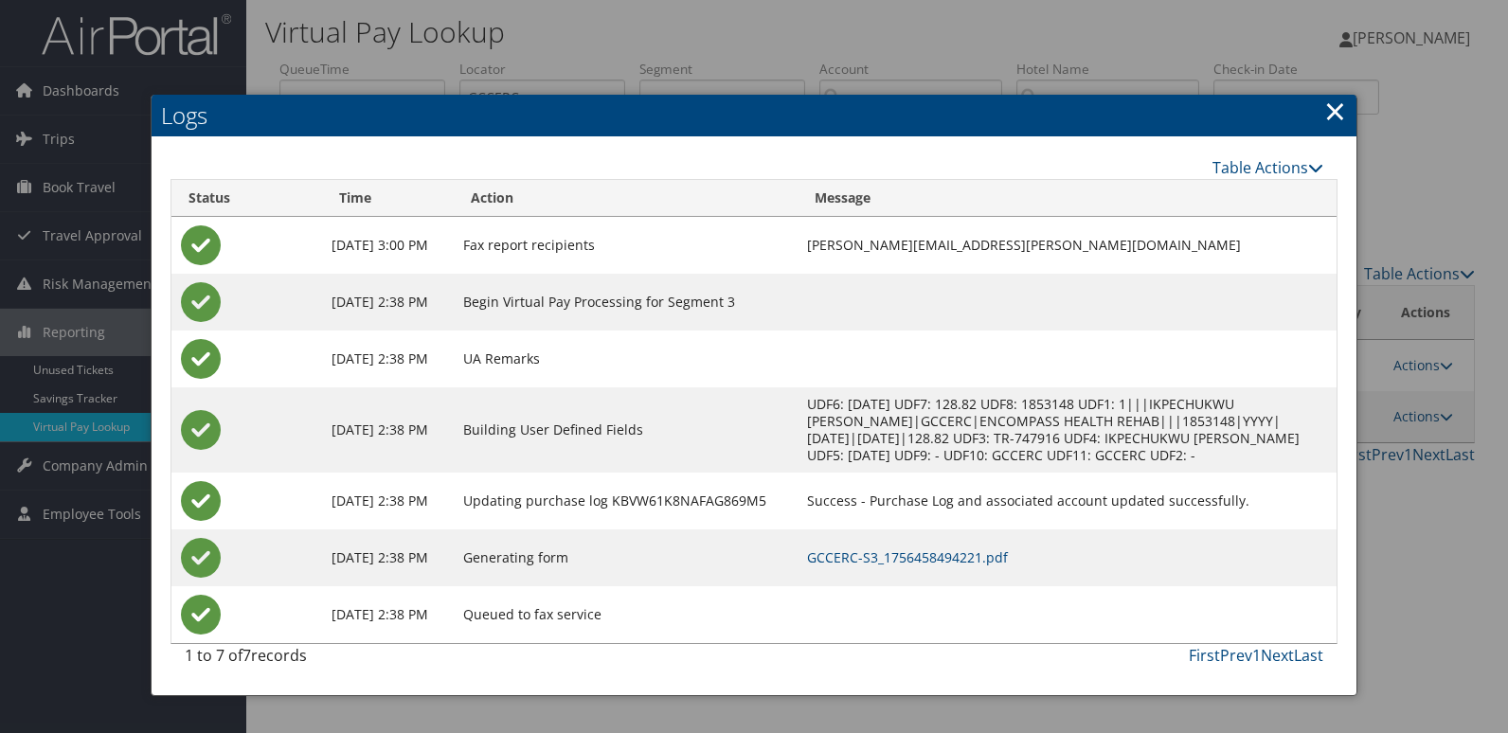
click at [947, 556] on td "GCCERC-S3_1756458494221.pdf" at bounding box center [1066, 557] width 539 height 57
click at [947, 566] on link "GCCERC-S3_1756458494221.pdf" at bounding box center [907, 557] width 201 height 18
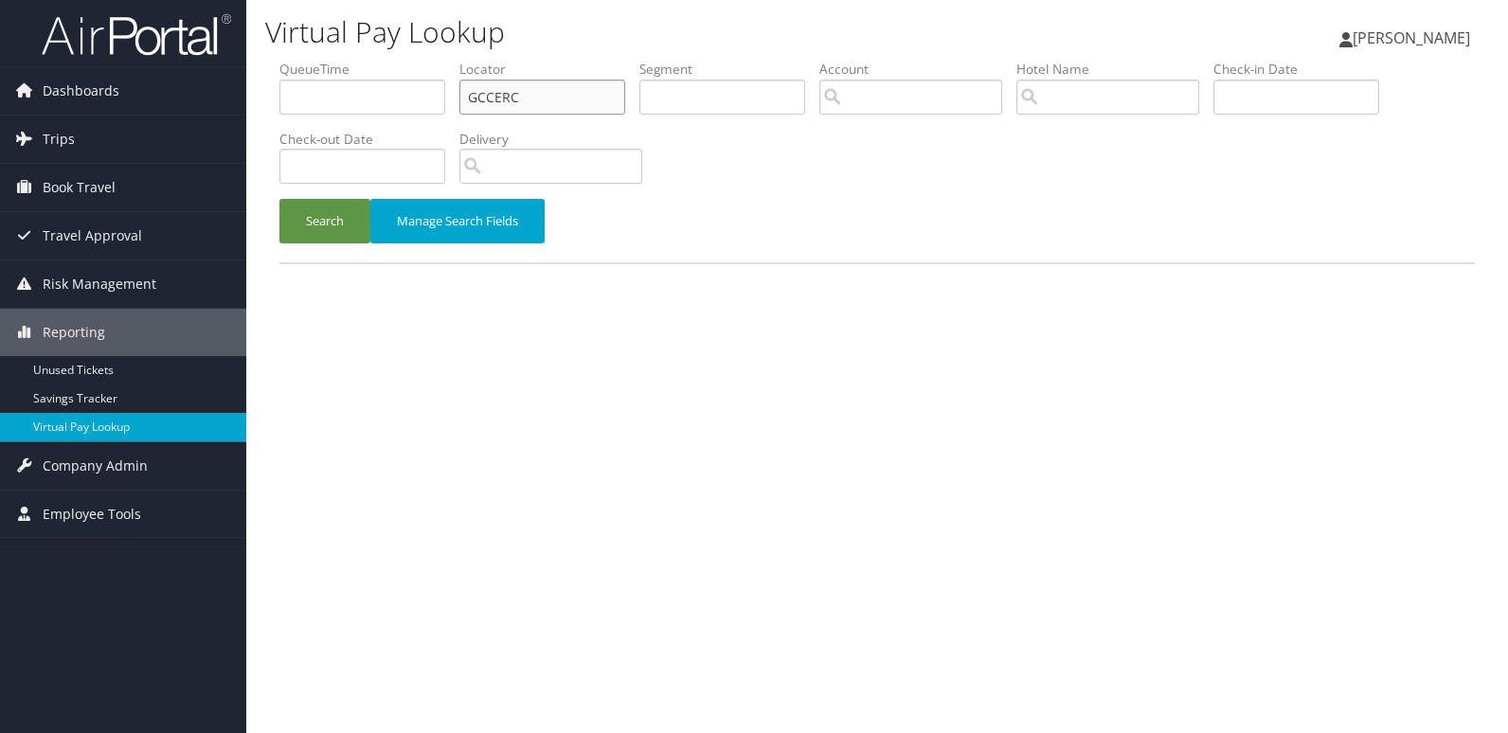
drag, startPoint x: 509, startPoint y: 98, endPoint x: 384, endPoint y: 98, distance: 124.1
click at [384, 60] on ul "QueueTime Locator GCCERC Segment Account Traveler Hotel Name Check-in Date Chec…" at bounding box center [876, 60] width 1195 height 0
paste input "KUSLXA"
type input "KUSLXA"
click at [330, 213] on button "Search" at bounding box center [324, 221] width 91 height 45
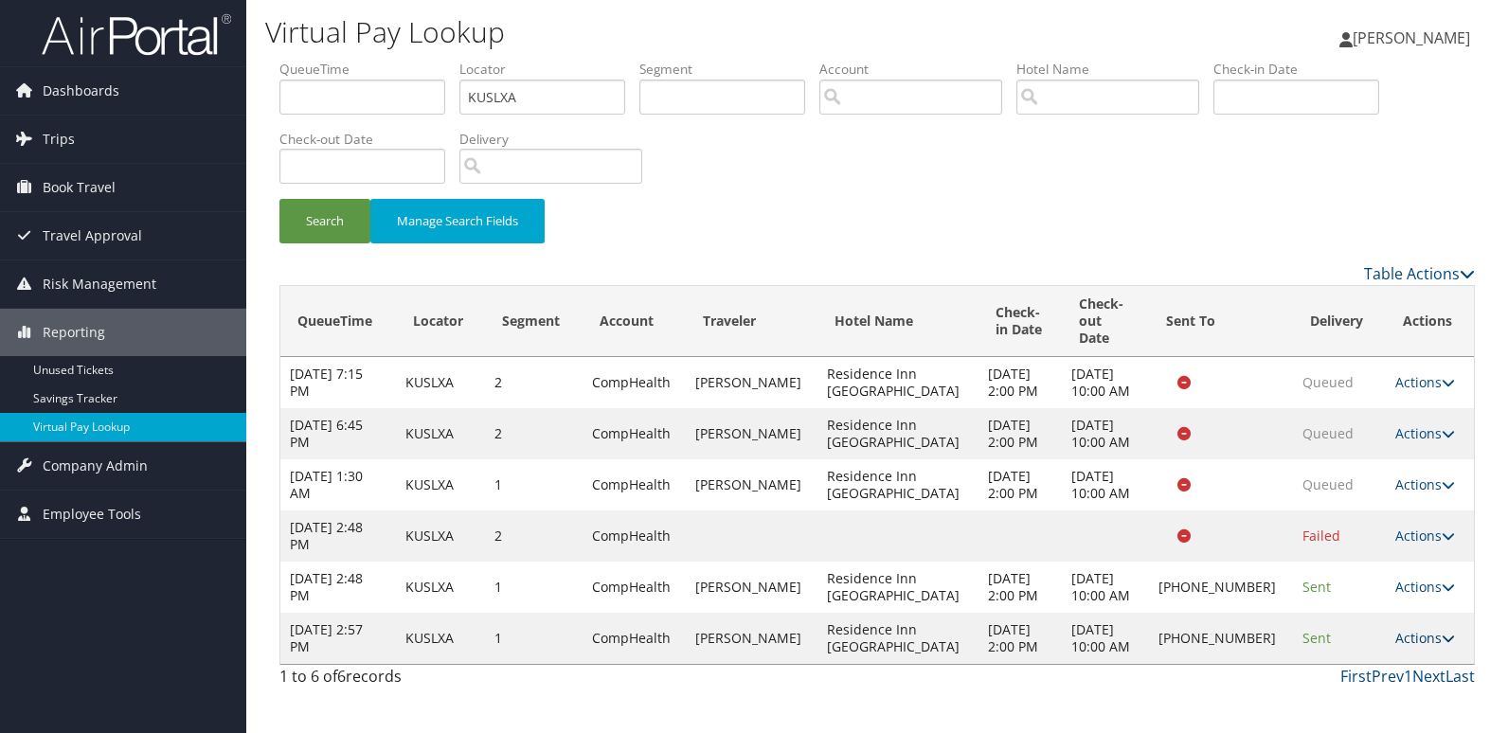
click at [1396, 639] on link "Actions" at bounding box center [1425, 638] width 60 height 18
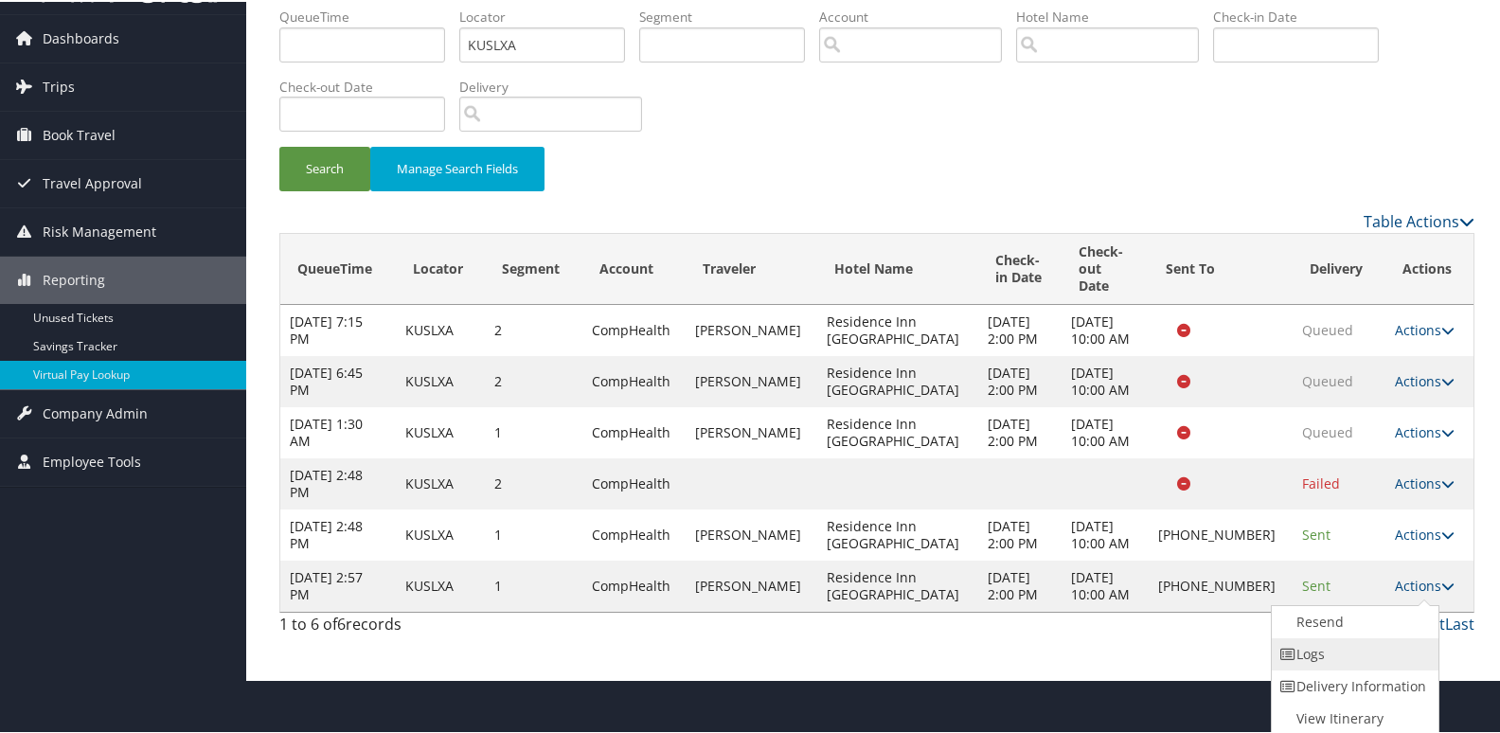
click at [1340, 660] on link "Logs" at bounding box center [1353, 652] width 162 height 32
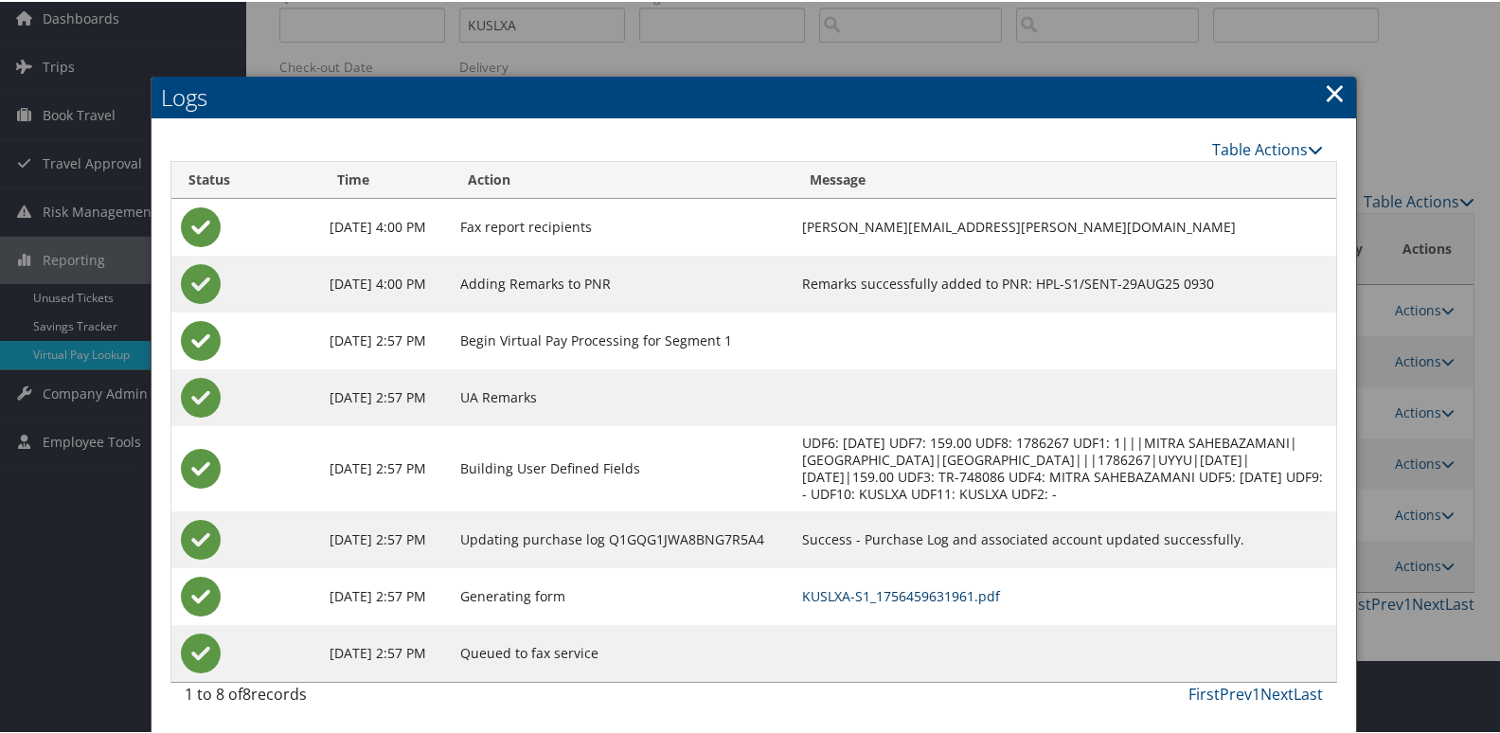
scroll to position [91, 0]
click at [939, 594] on link "KUSLXA-S1_1756459631961.pdf" at bounding box center [901, 594] width 198 height 18
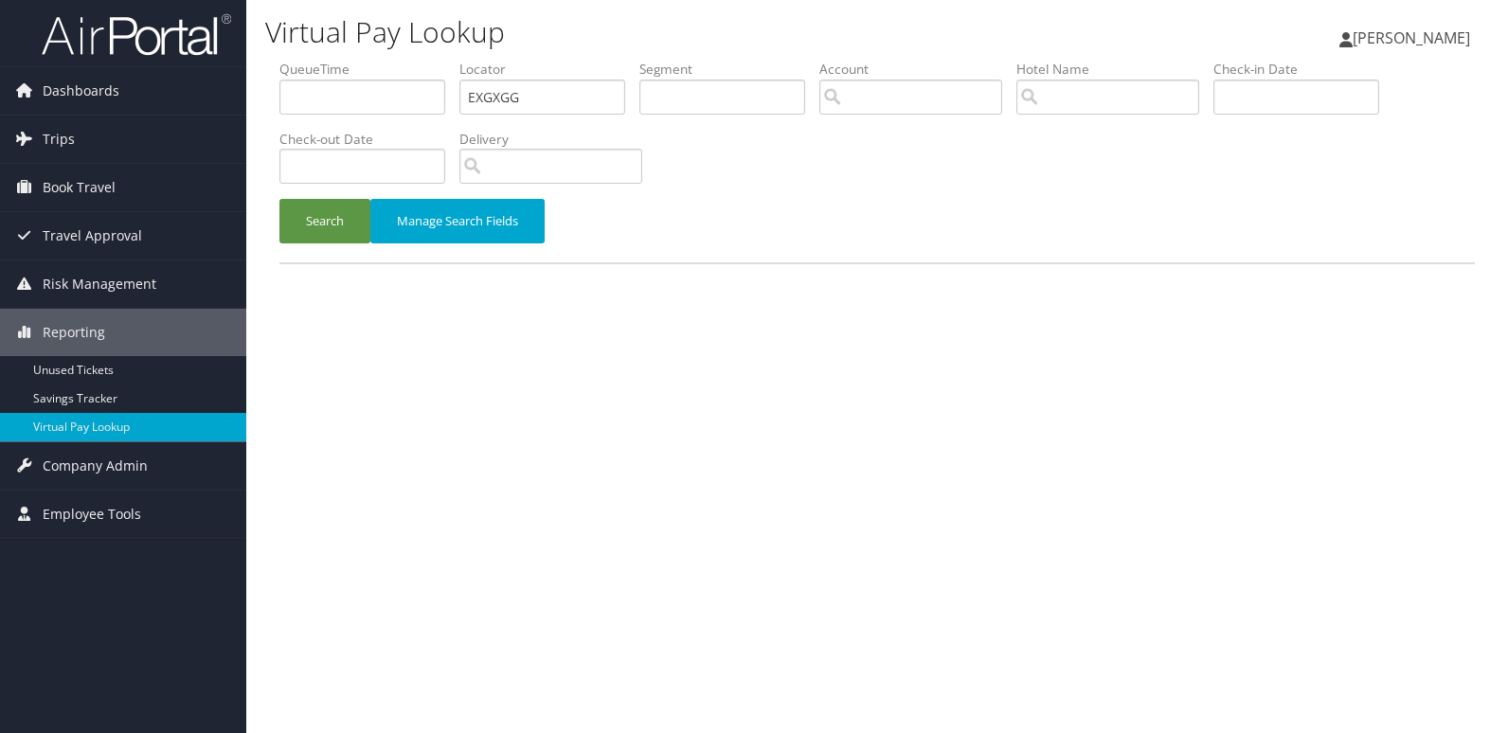
click at [296, 60] on ul "QueueTime Locator EXGXGG Segment Account Traveler Hotel Name Check-in Date Chec…" at bounding box center [876, 60] width 1195 height 0
click at [503, 101] on input "EBDTHI" at bounding box center [542, 97] width 166 height 35
click at [279, 199] on button "Search" at bounding box center [324, 221] width 91 height 45
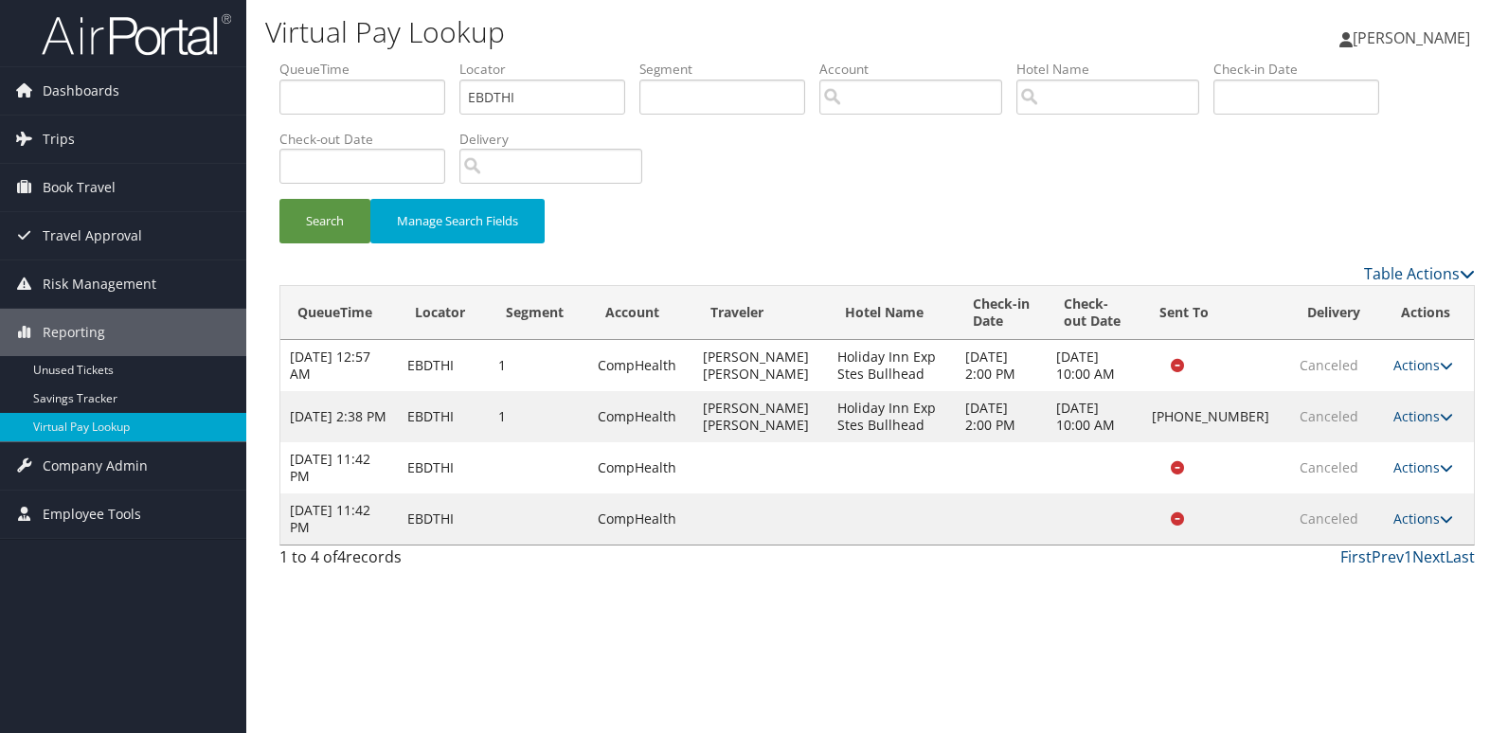
drag, startPoint x: 733, startPoint y: 618, endPoint x: 750, endPoint y: 612, distance: 18.3
click at [733, 618] on div "Virtual Pay Lookup [PERSON_NAME] [PERSON_NAME] My Settings Travel Agency Contac…" at bounding box center [876, 366] width 1261 height 733
drag, startPoint x: 518, startPoint y: 94, endPoint x: 366, endPoint y: 102, distance: 151.8
click at [366, 60] on ul "QueueTime Locator EBDTHI Segment Account Traveler Hotel Name Check-in Date Chec…" at bounding box center [876, 60] width 1195 height 0
paste input "UXCAJL"
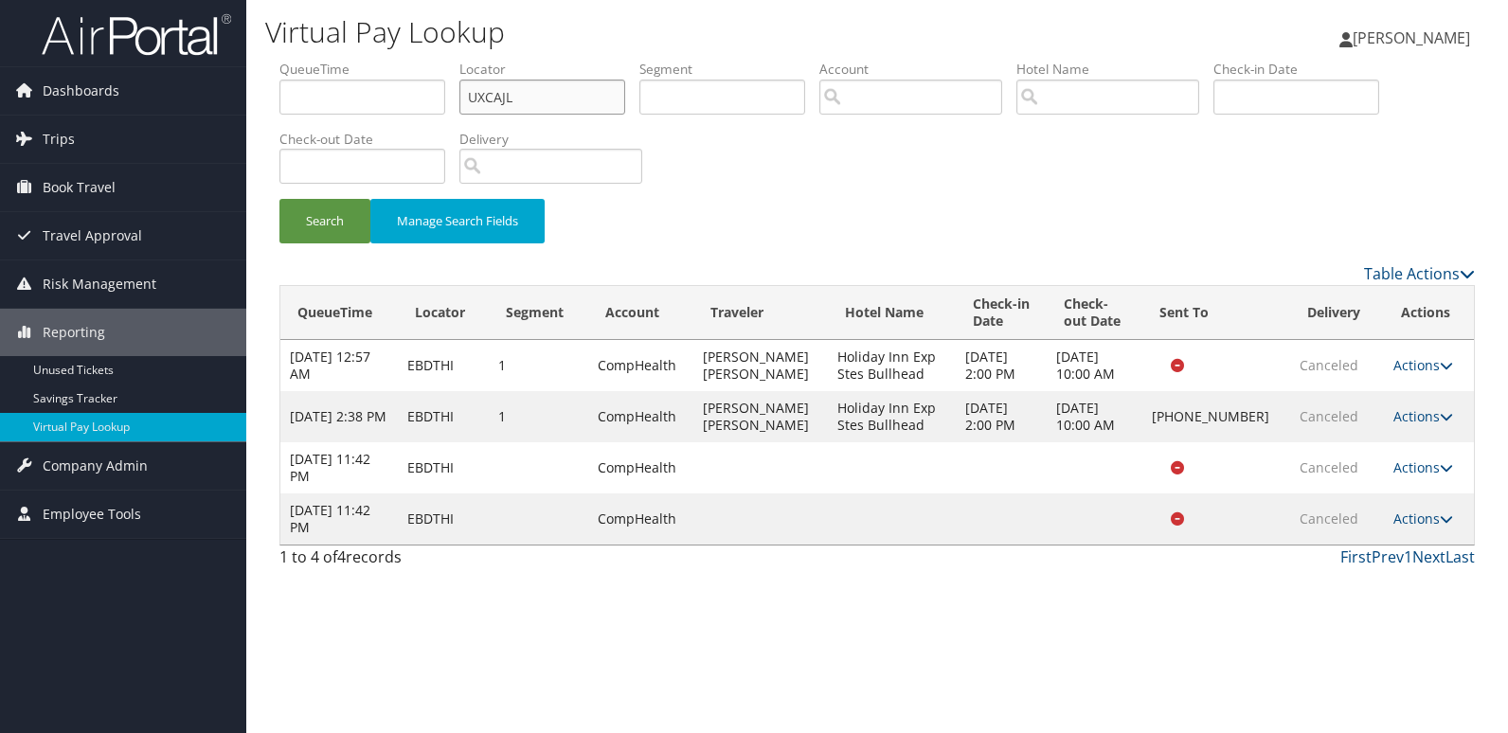
click at [502, 99] on input "UXCAJL" at bounding box center [542, 97] width 166 height 35
type input "UXCAJL"
click at [279, 199] on button "Search" at bounding box center [324, 221] width 91 height 45
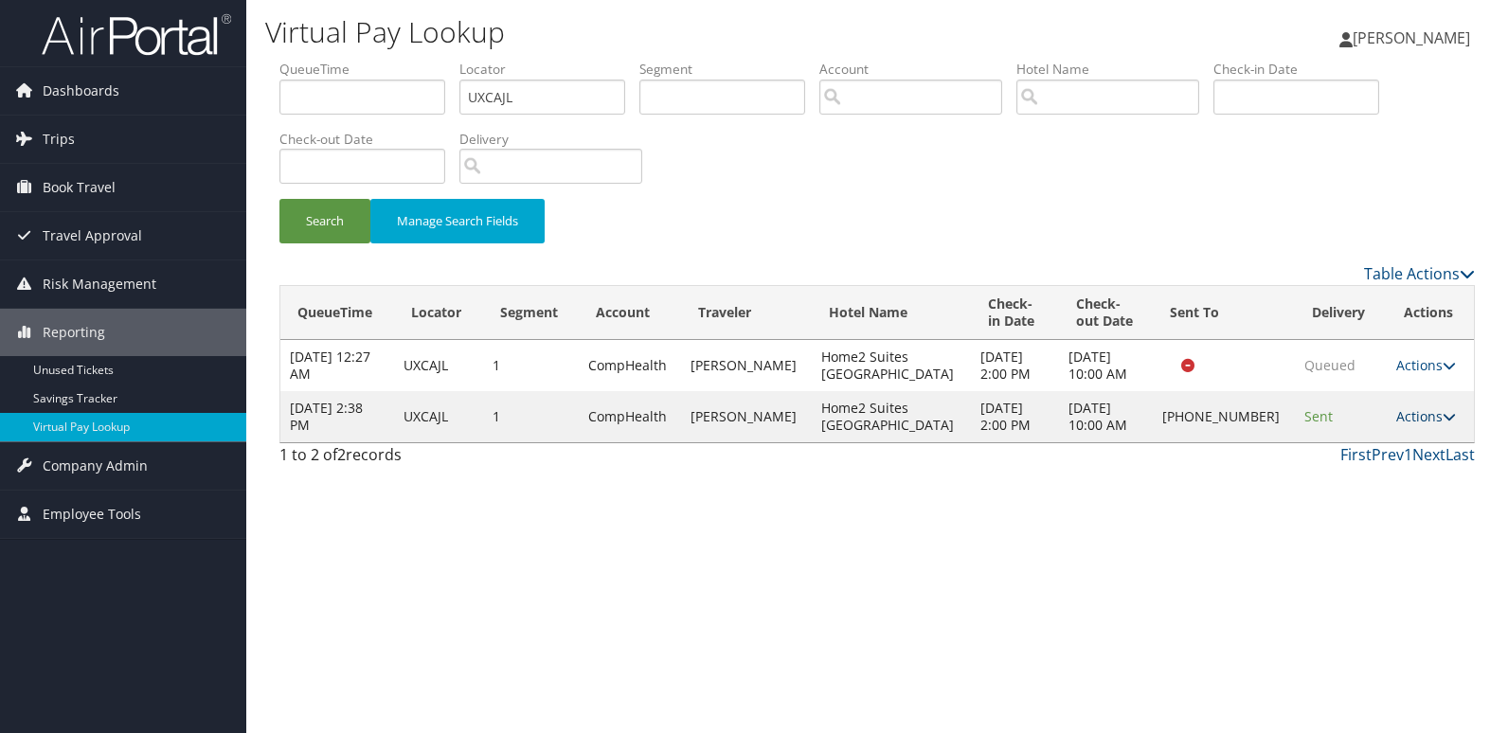
click at [1414, 414] on link "Actions" at bounding box center [1426, 416] width 60 height 18
click at [1343, 483] on link "Logs" at bounding box center [1359, 476] width 162 height 32
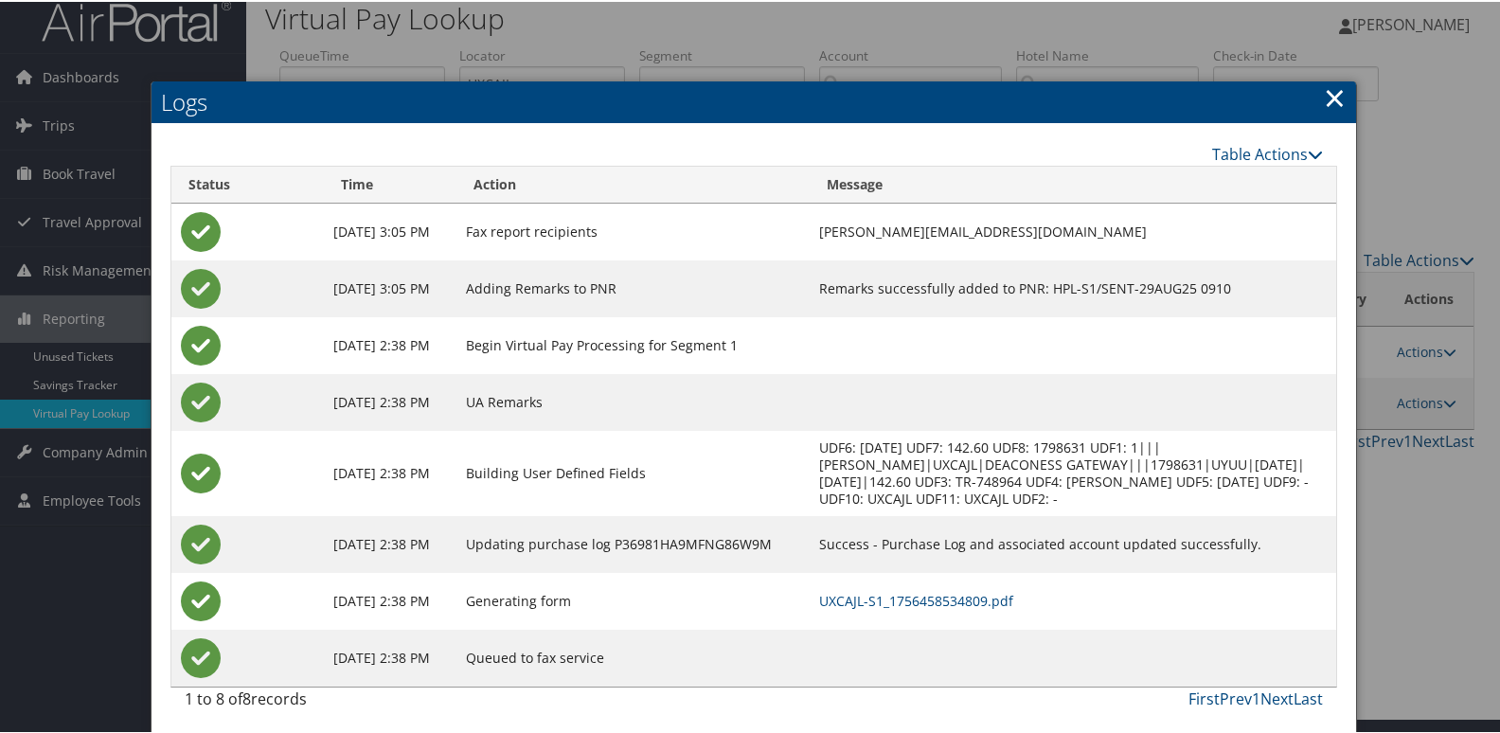
scroll to position [20, 0]
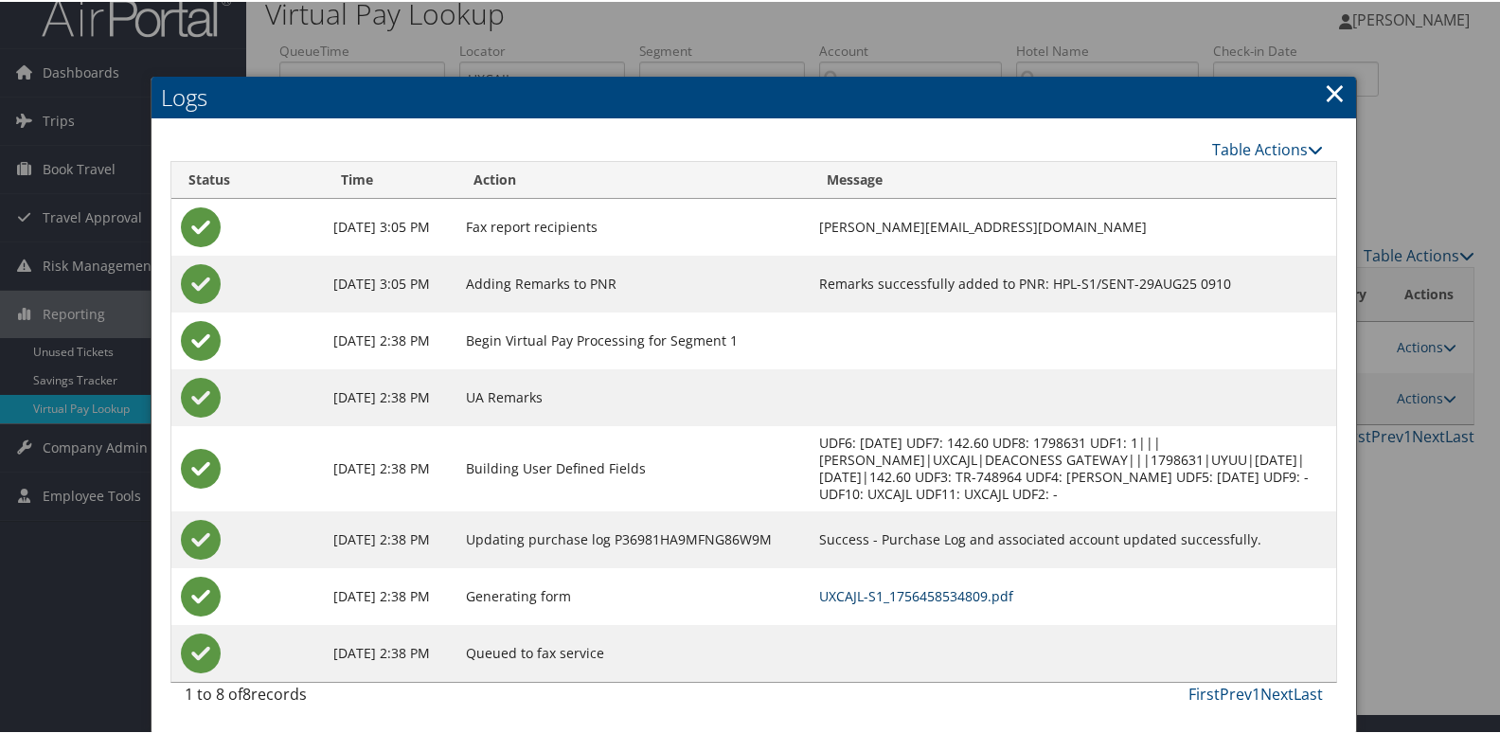
click at [929, 595] on link "UXCAJL-S1_1756458534809.pdf" at bounding box center [916, 594] width 194 height 18
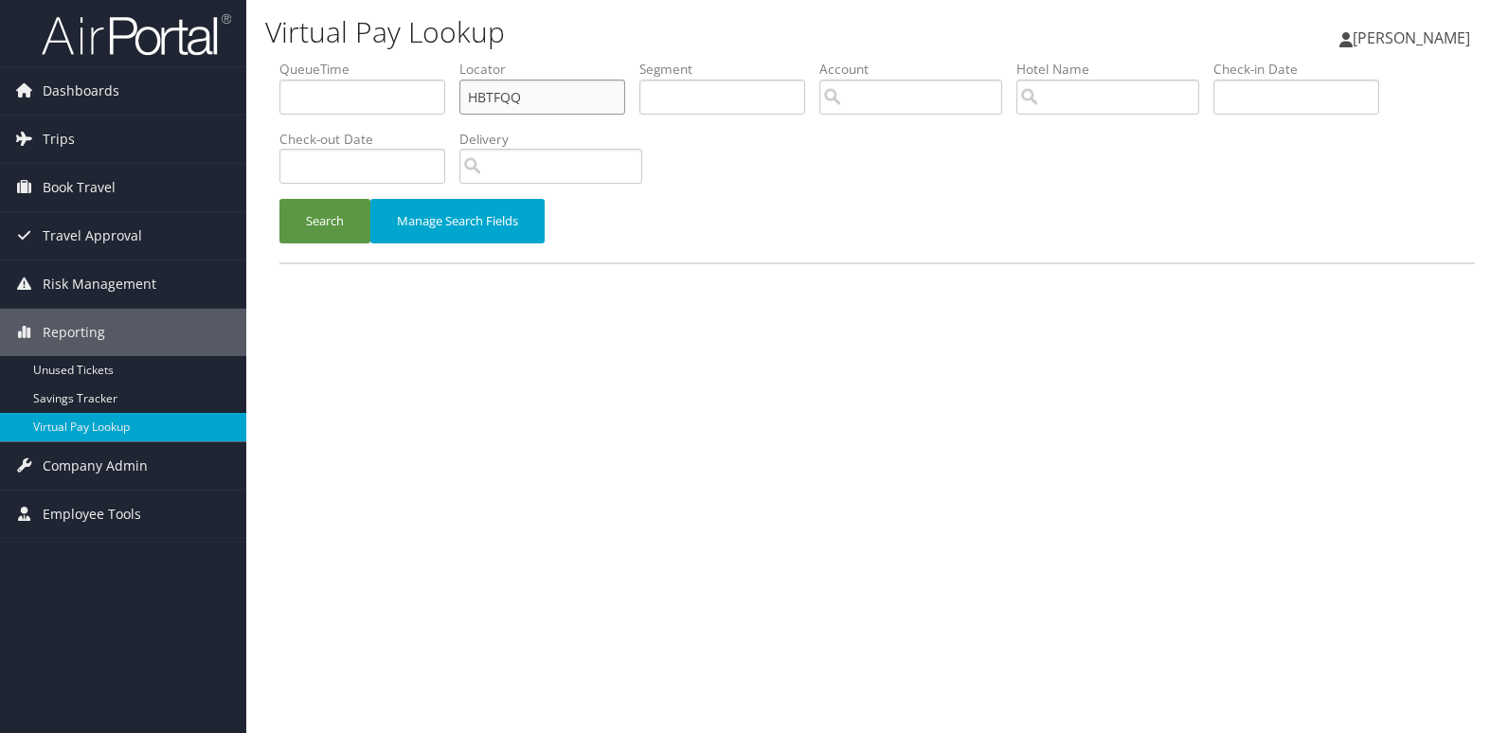
drag, startPoint x: 525, startPoint y: 98, endPoint x: 410, endPoint y: 98, distance: 114.6
click at [410, 60] on ul "QueueTime Locator HBTFQQ Segment Account Traveler Hotel Name Check-in Date Chec…" at bounding box center [876, 60] width 1195 height 0
paste input "GRVQIB"
click at [502, 100] on input "GRVQIB" at bounding box center [542, 97] width 166 height 35
type input "GRVQIB"
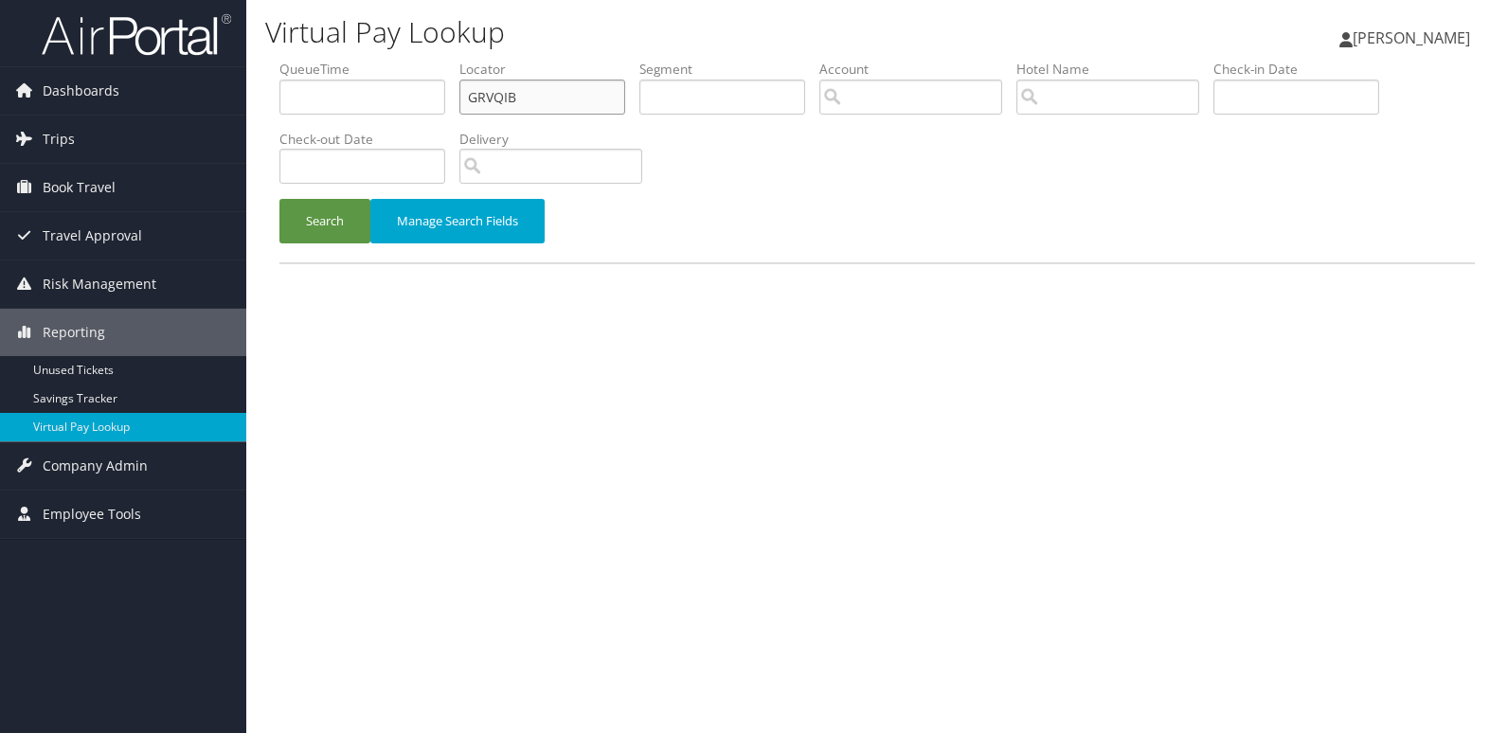
click at [279, 199] on button "Search" at bounding box center [324, 221] width 91 height 45
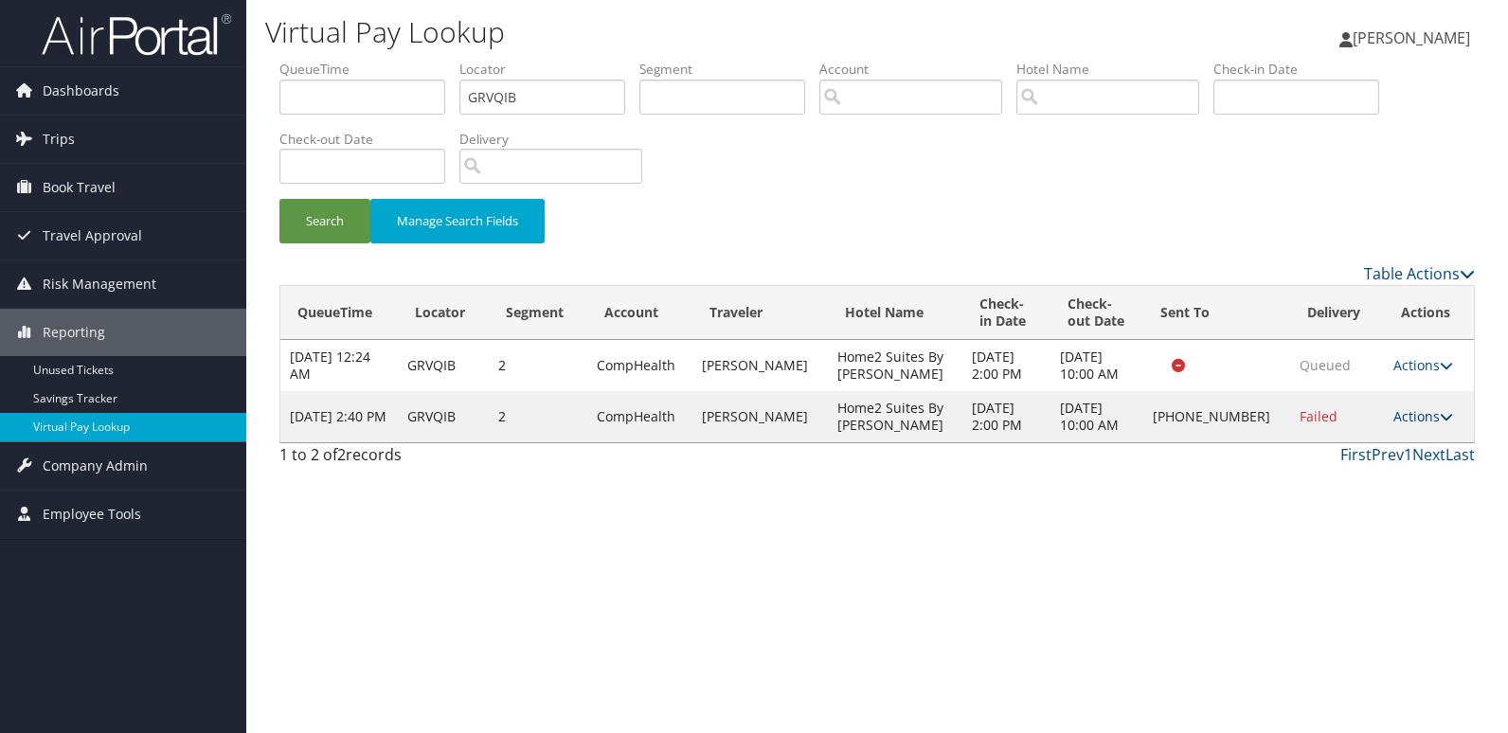
click at [1427, 419] on link "Actions" at bounding box center [1423, 416] width 60 height 18
click at [1358, 482] on link "Logs" at bounding box center [1359, 476] width 162 height 32
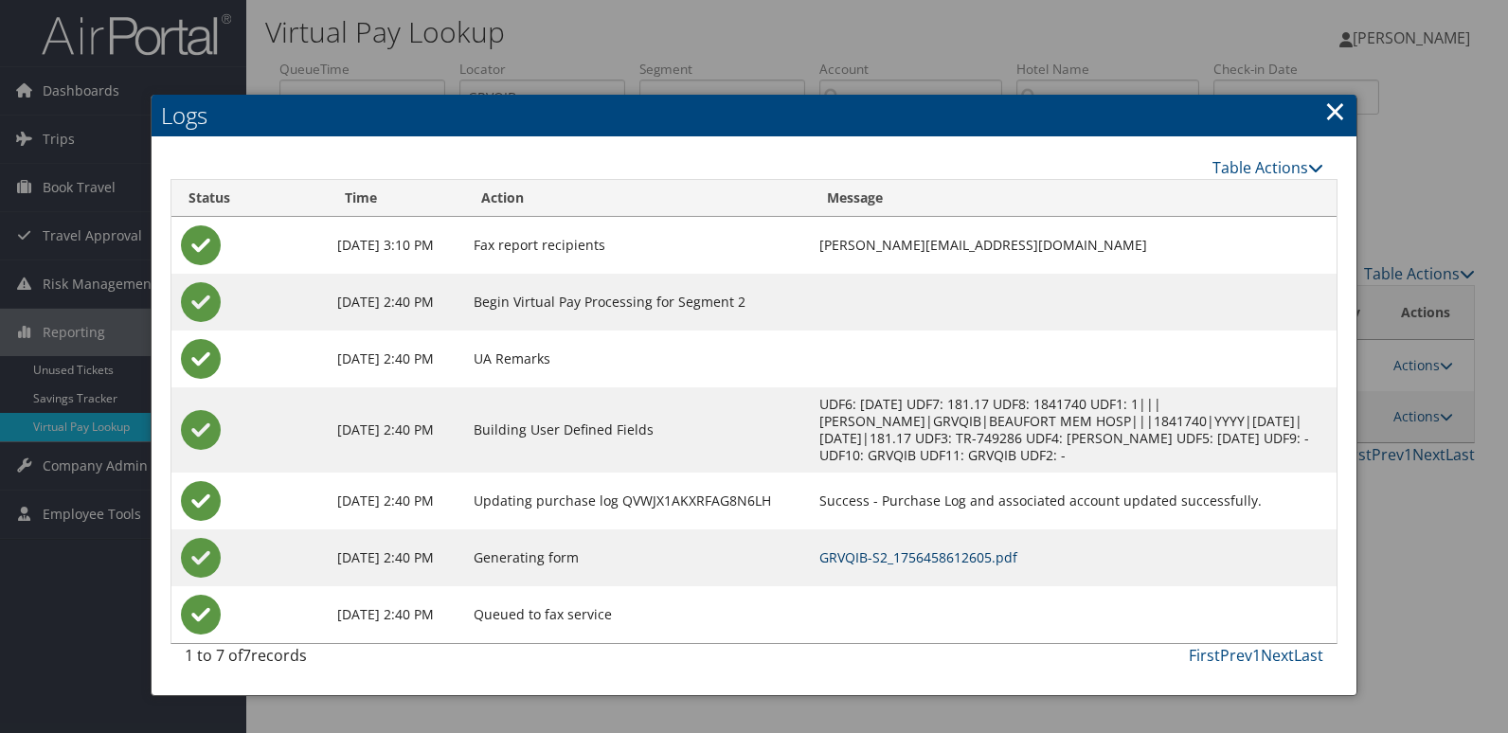
click at [968, 556] on link "GRVQIB-S2_1756458612605.pdf" at bounding box center [918, 557] width 198 height 18
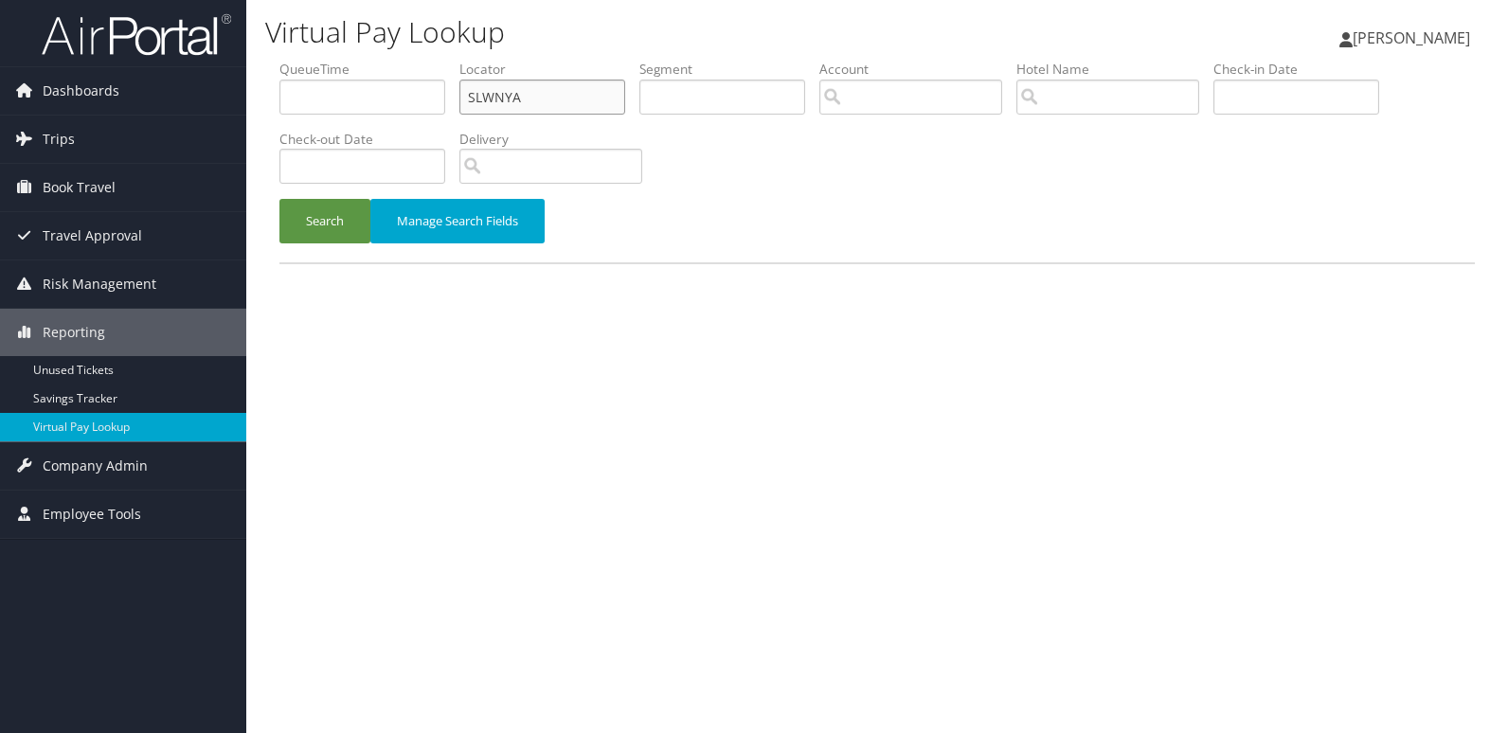
drag, startPoint x: 527, startPoint y: 94, endPoint x: 411, endPoint y: 97, distance: 115.6
click at [412, 60] on ul "QueueTime Locator SLWNYA Segment Account Traveler Hotel Name Check-in Date Chec…" at bounding box center [876, 60] width 1195 height 0
paste input "ARUSTR"
type input "ARUSTR"
drag, startPoint x: 314, startPoint y: 226, endPoint x: 693, endPoint y: 246, distance: 379.3
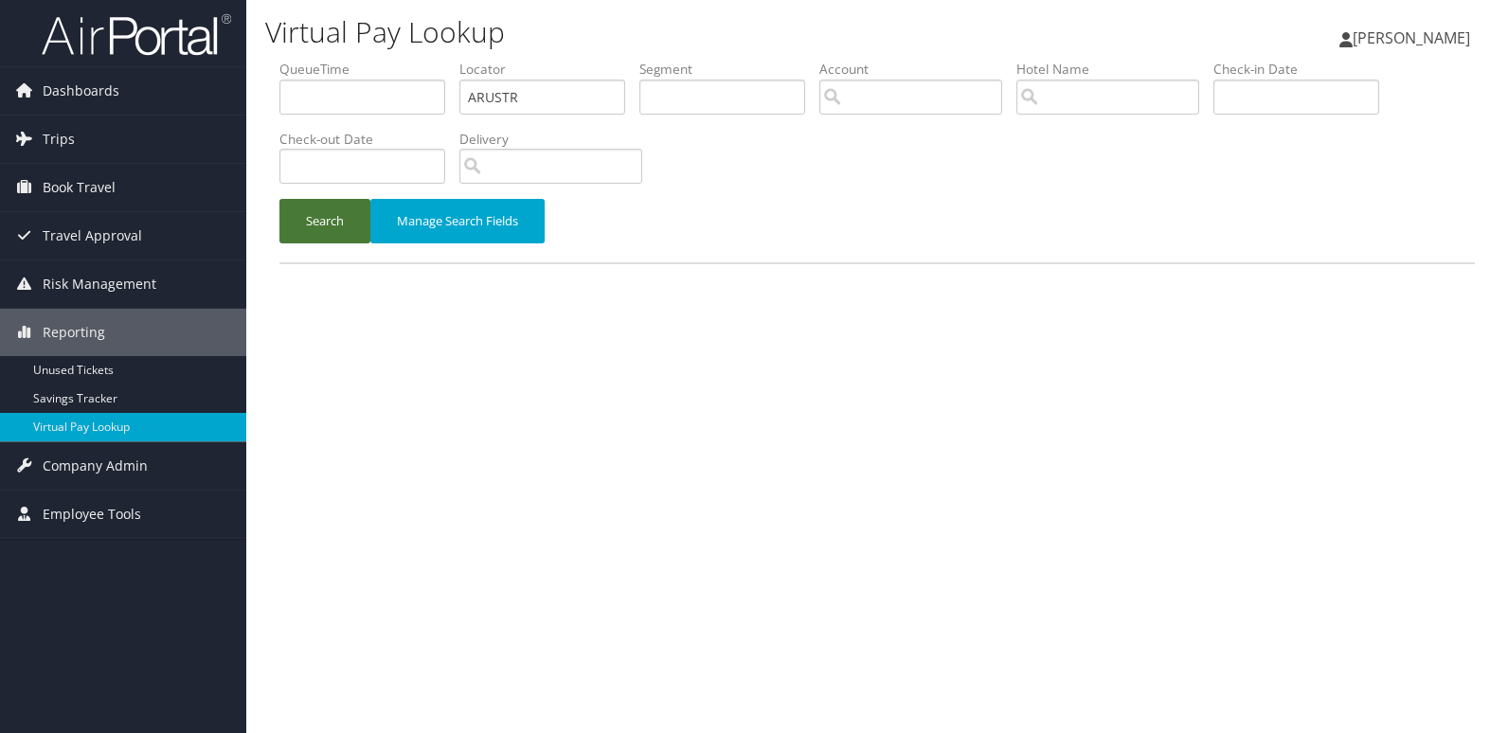
click at [315, 225] on button "Search" at bounding box center [324, 221] width 91 height 45
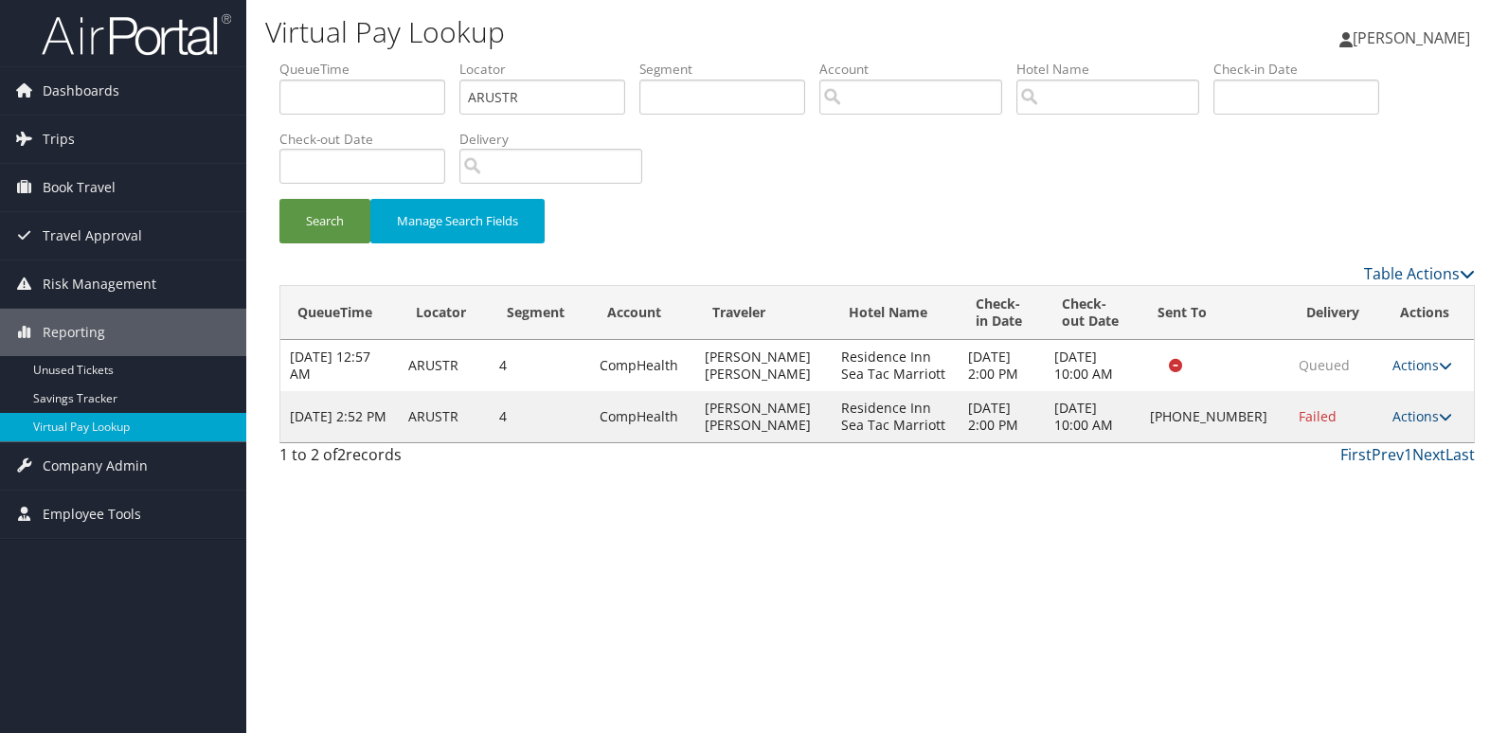
click at [1402, 403] on td "Actions Resend Logs Delivery Information View Itinerary" at bounding box center [1428, 416] width 91 height 51
click at [1410, 413] on link "Actions" at bounding box center [1422, 416] width 60 height 18
click at [1346, 464] on link "Logs" at bounding box center [1359, 476] width 162 height 32
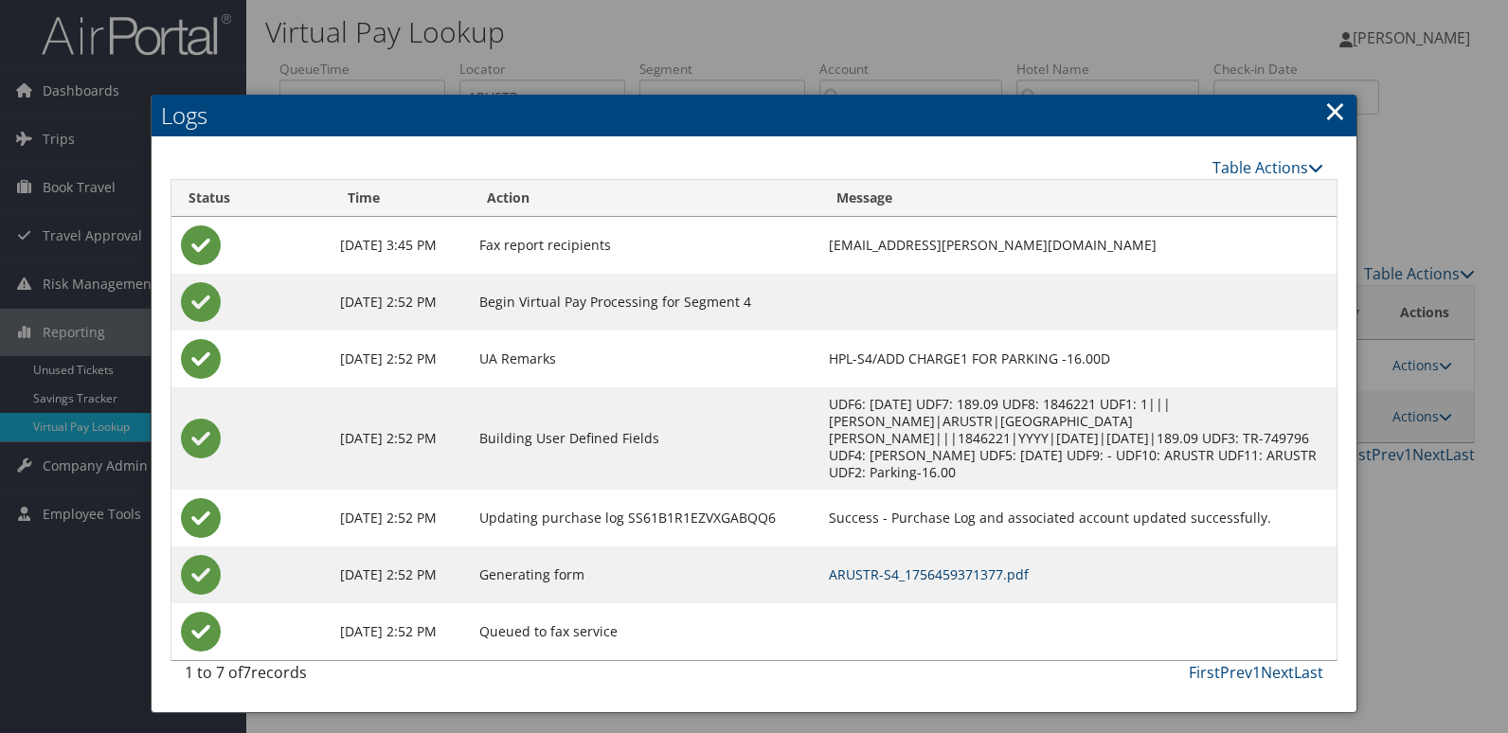
click at [948, 565] on link "ARUSTR-S4_1756459371377.pdf" at bounding box center [929, 574] width 200 height 18
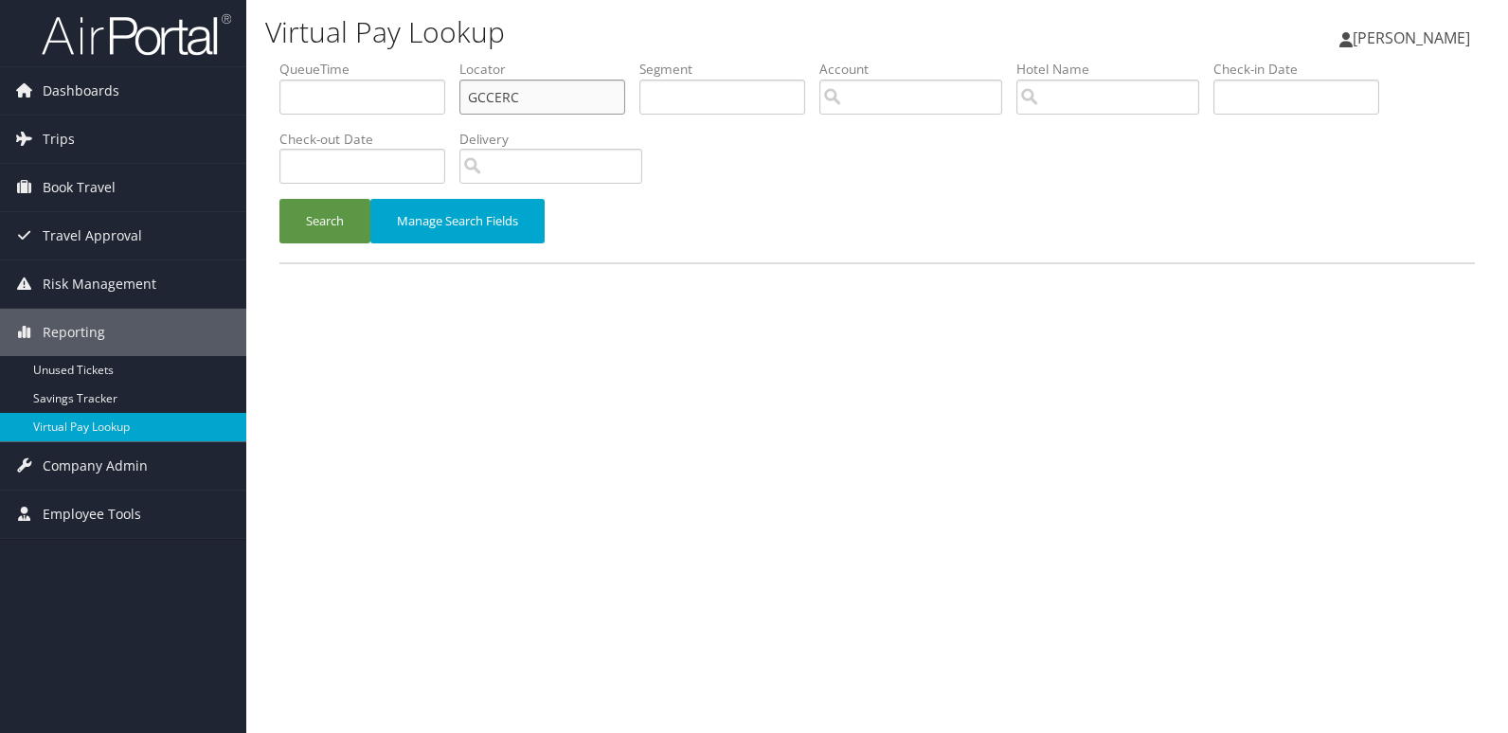
drag, startPoint x: 527, startPoint y: 98, endPoint x: 325, endPoint y: 144, distance: 207.0
click at [325, 60] on ul "QueueTime Locator GCCERC Segment Account Traveler Hotel Name Check-in Date Chec…" at bounding box center [876, 60] width 1195 height 0
paste input "IRILIH"
type input "IRILIH"
click at [279, 199] on button "Search" at bounding box center [324, 221] width 91 height 45
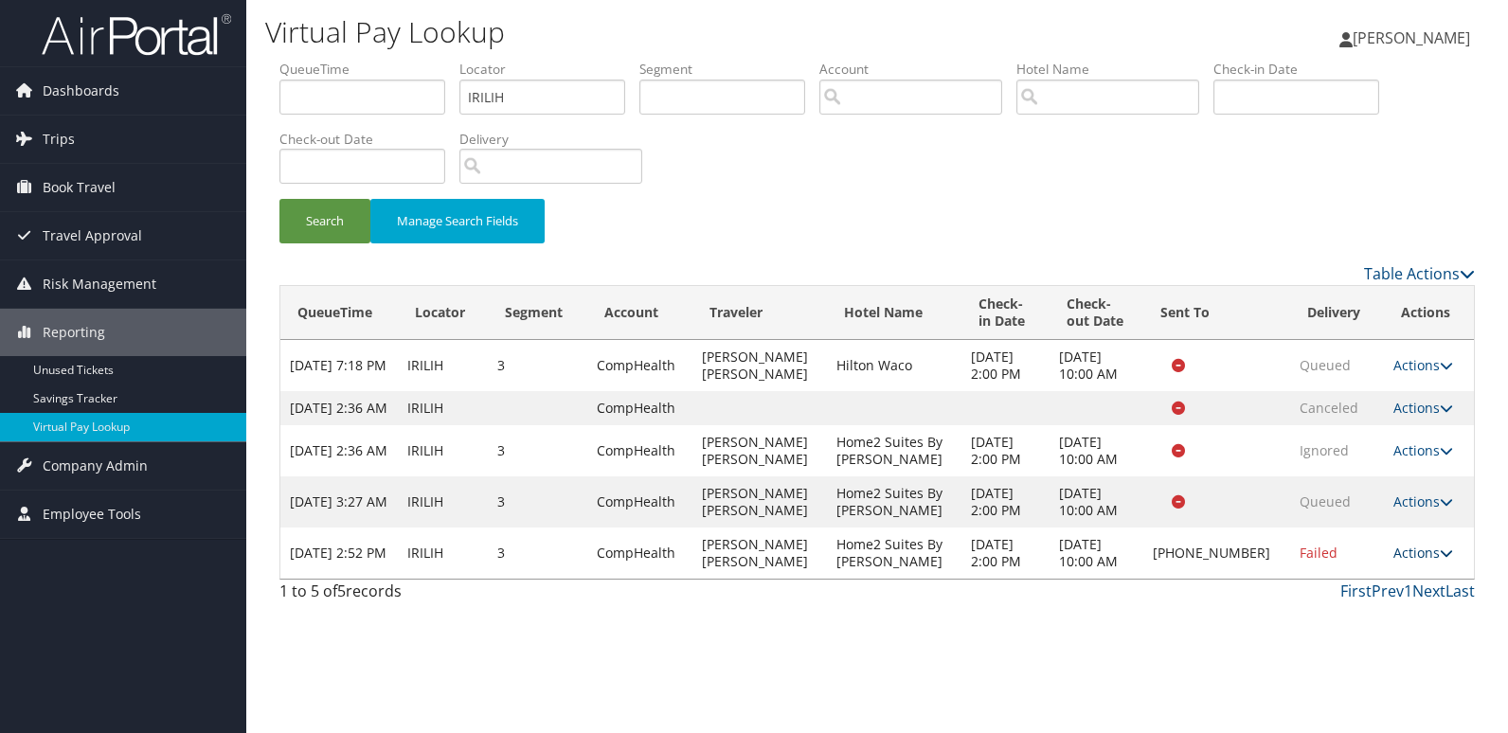
click at [1402, 562] on link "Actions" at bounding box center [1423, 553] width 60 height 18
click at [1338, 618] on link "Logs" at bounding box center [1359, 630] width 162 height 32
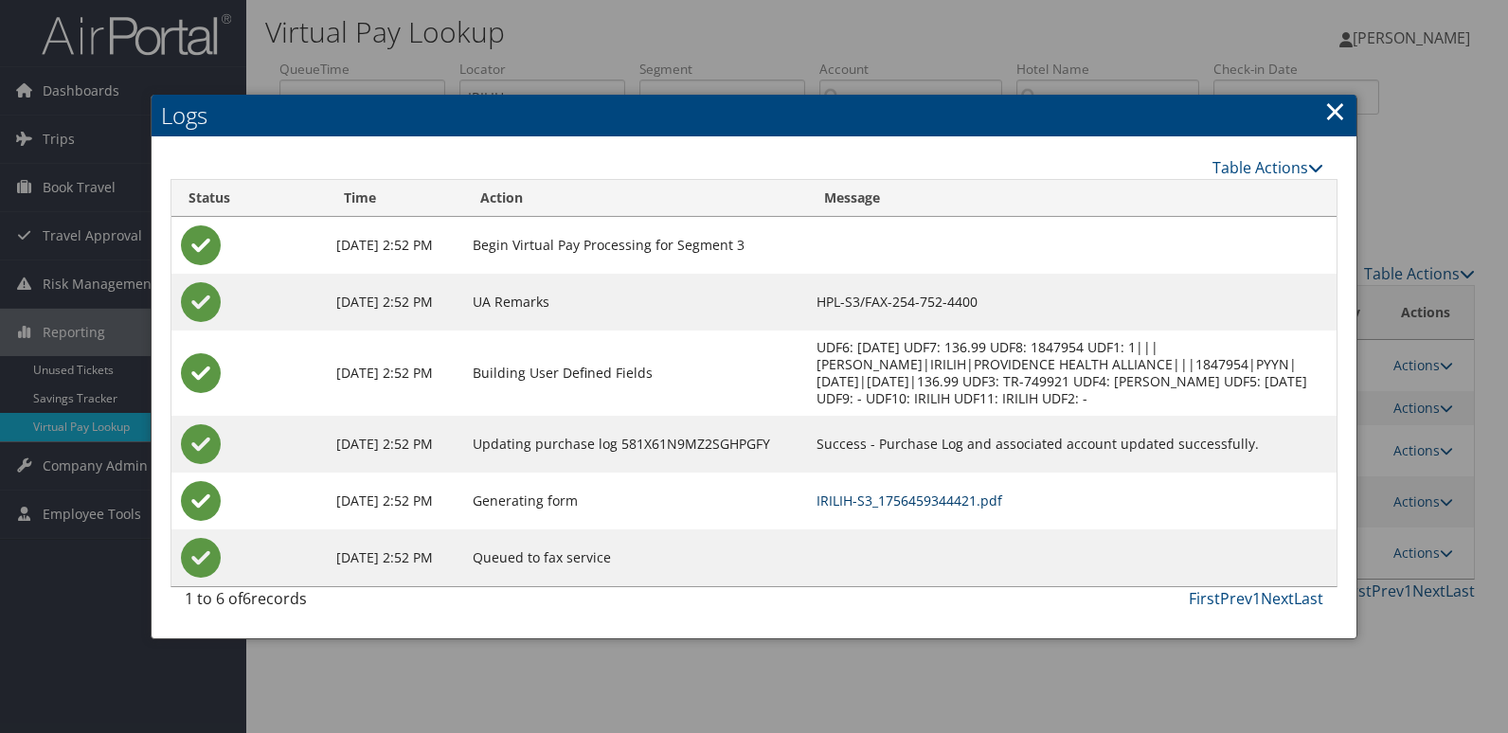
click at [1002, 500] on link "IRILIH-S3_1756459344421.pdf" at bounding box center [909, 500] width 186 height 18
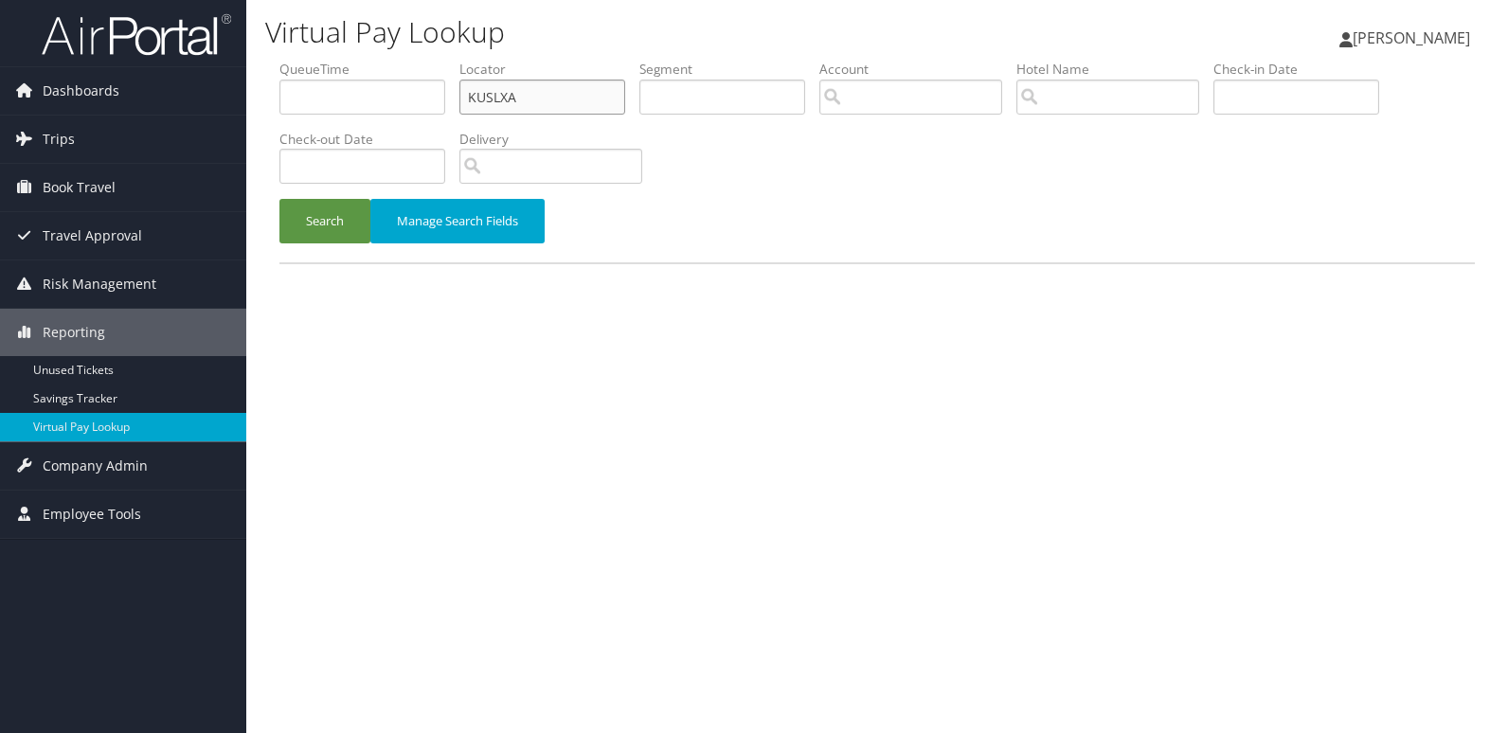
drag, startPoint x: 522, startPoint y: 100, endPoint x: 266, endPoint y: 109, distance: 255.8
click at [279, 109] on form "QueueTime Locator KUSLXA Segment Account Traveler Hotel Name Check-in Date Chec…" at bounding box center [876, 161] width 1195 height 203
paste input "DLCCNN"
type input "DLCCNN"
click at [337, 222] on button "Search" at bounding box center [324, 221] width 91 height 45
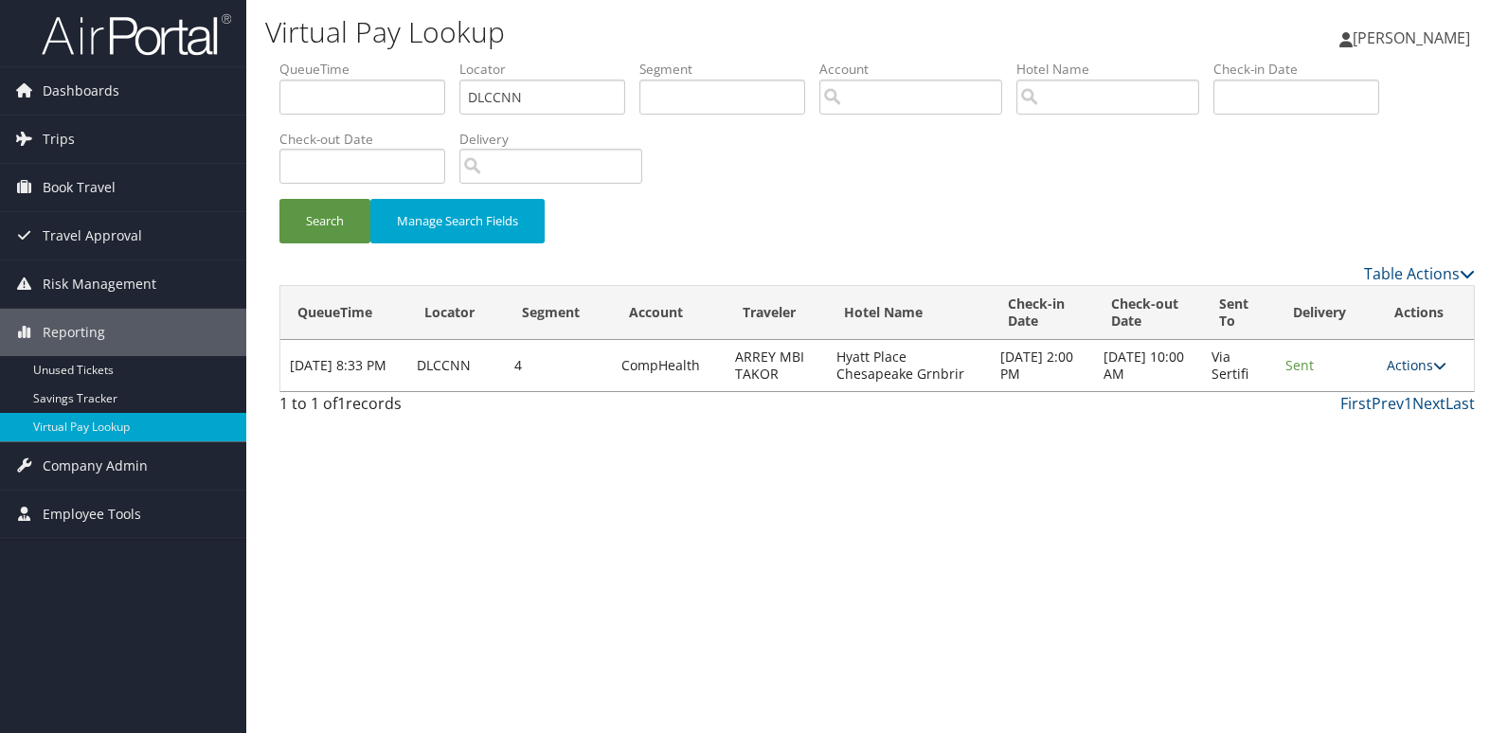
click at [1411, 358] on link "Actions" at bounding box center [1416, 365] width 60 height 18
click at [1341, 419] on icon at bounding box center [1339, 425] width 17 height 13
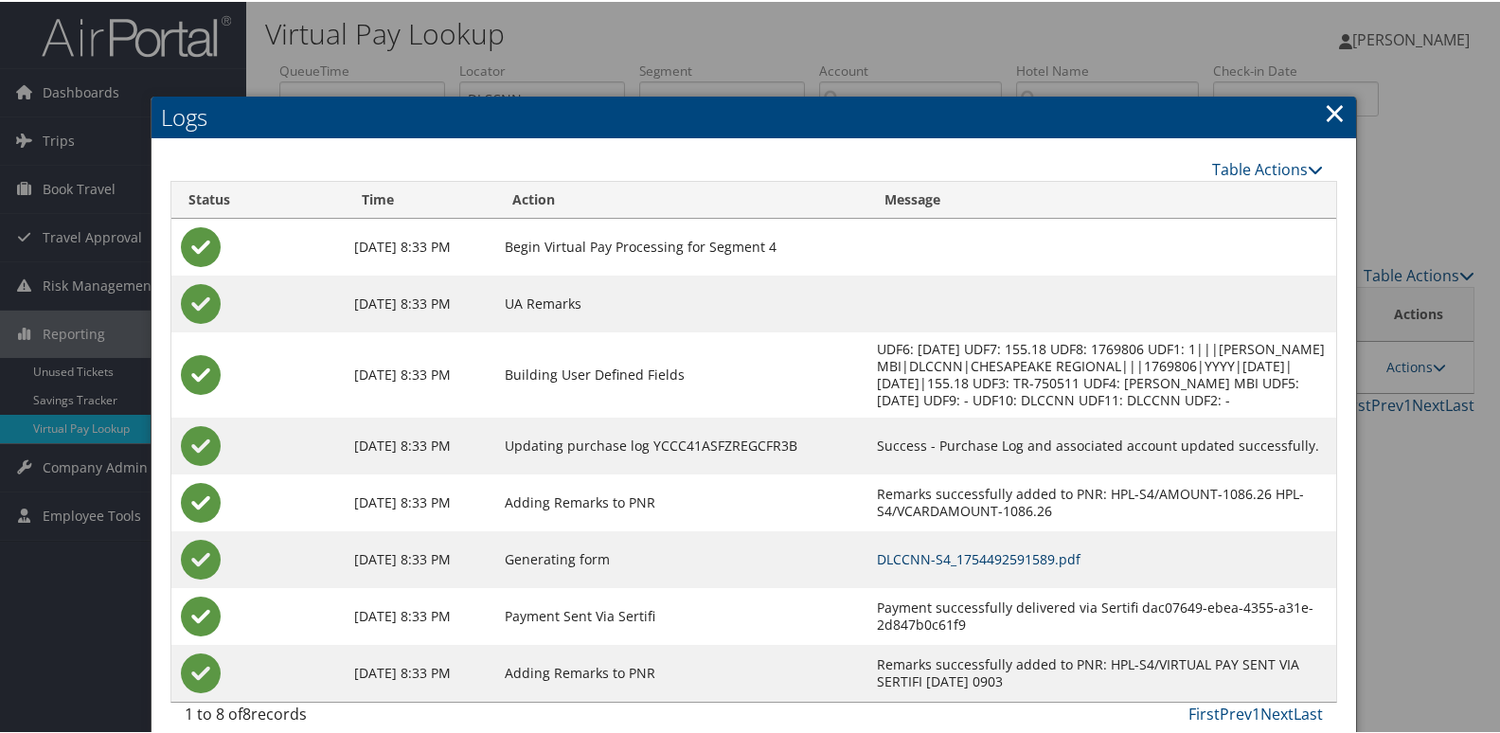
click at [919, 562] on link "DLCCNN-S4_1754492591589.pdf" at bounding box center [979, 557] width 204 height 18
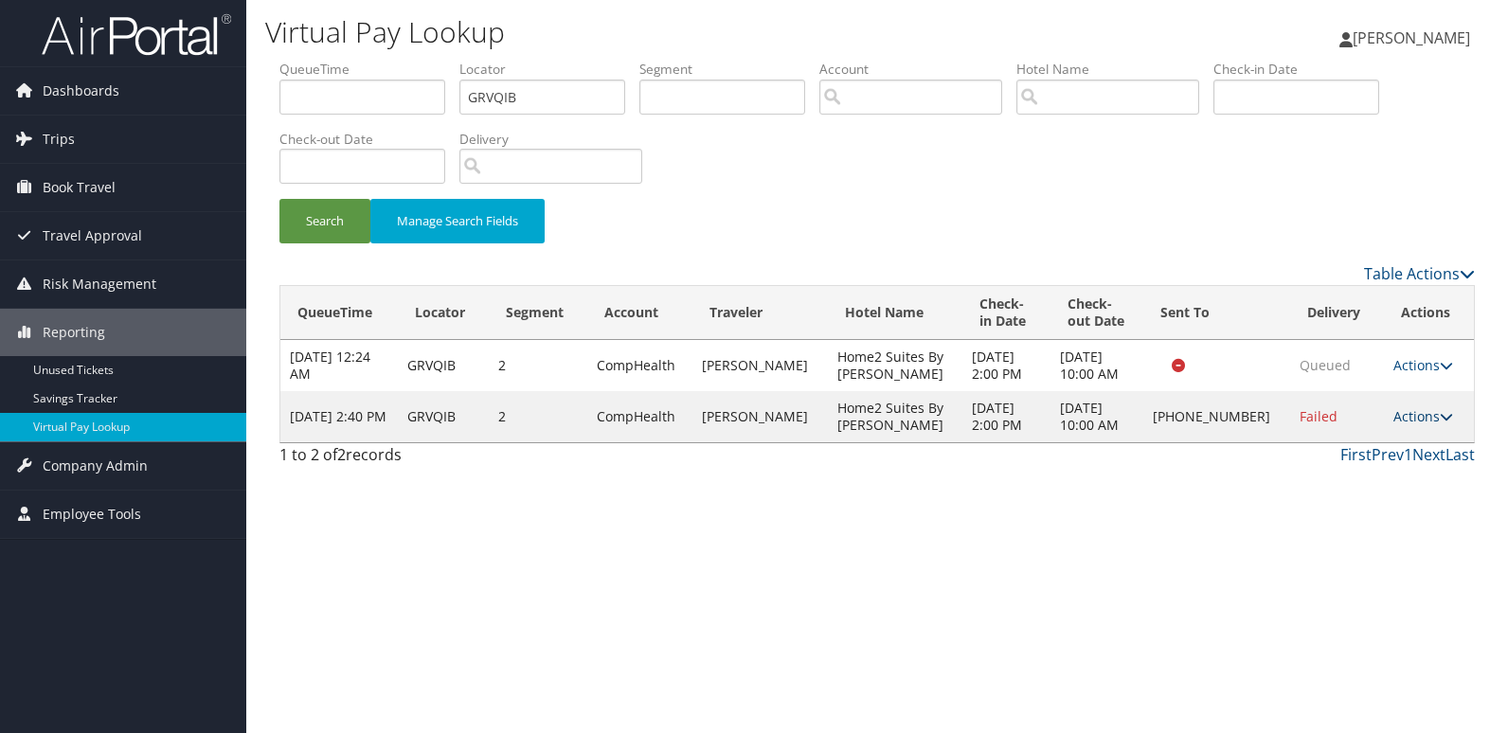
click at [1413, 413] on link "Actions" at bounding box center [1423, 416] width 60 height 18
click at [1361, 447] on link "Resend" at bounding box center [1359, 444] width 162 height 32
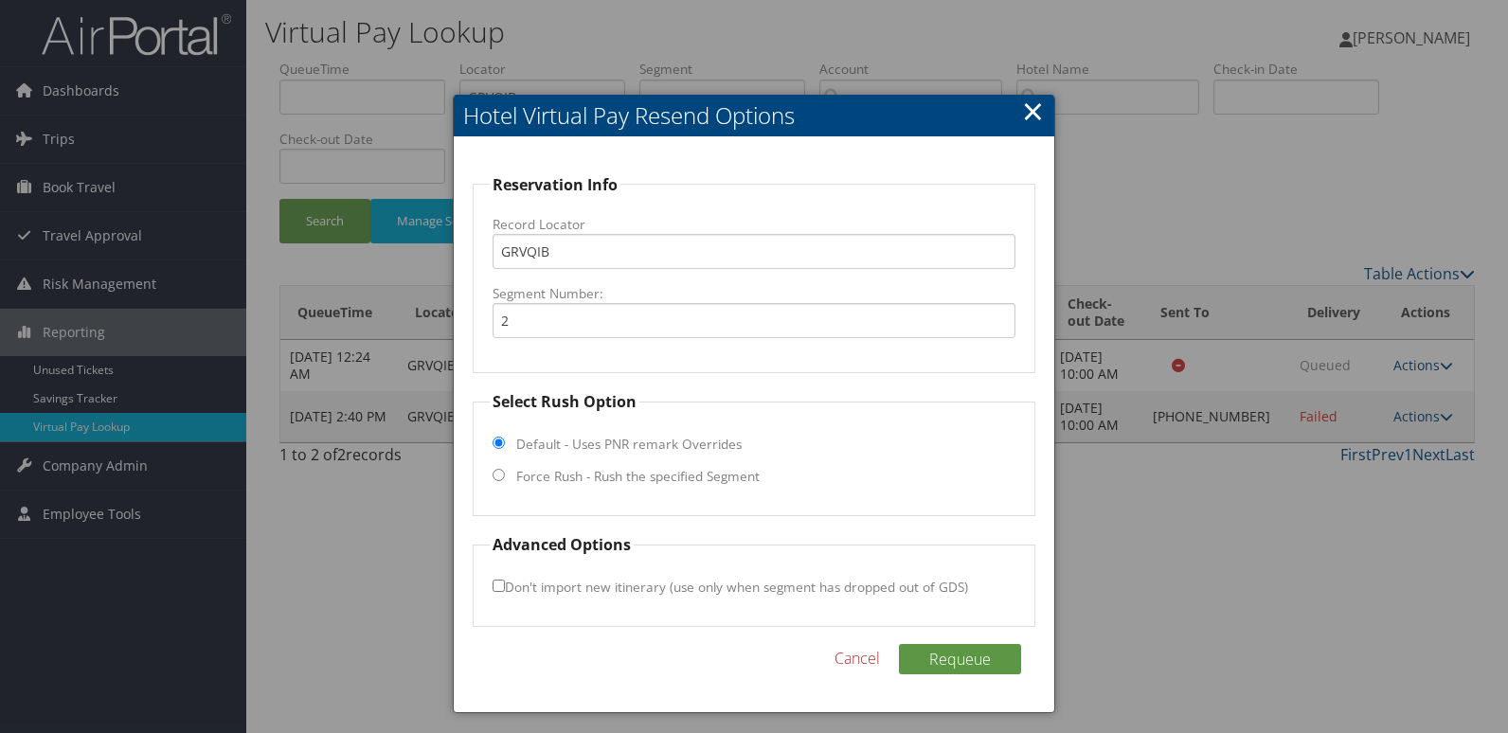
click at [581, 476] on label "Force Rush - Rush the specified Segment" at bounding box center [637, 476] width 243 height 19
click at [505, 476] on input "Force Rush - Rush the specified Segment" at bounding box center [498, 475] width 12 height 12
radio input "true"
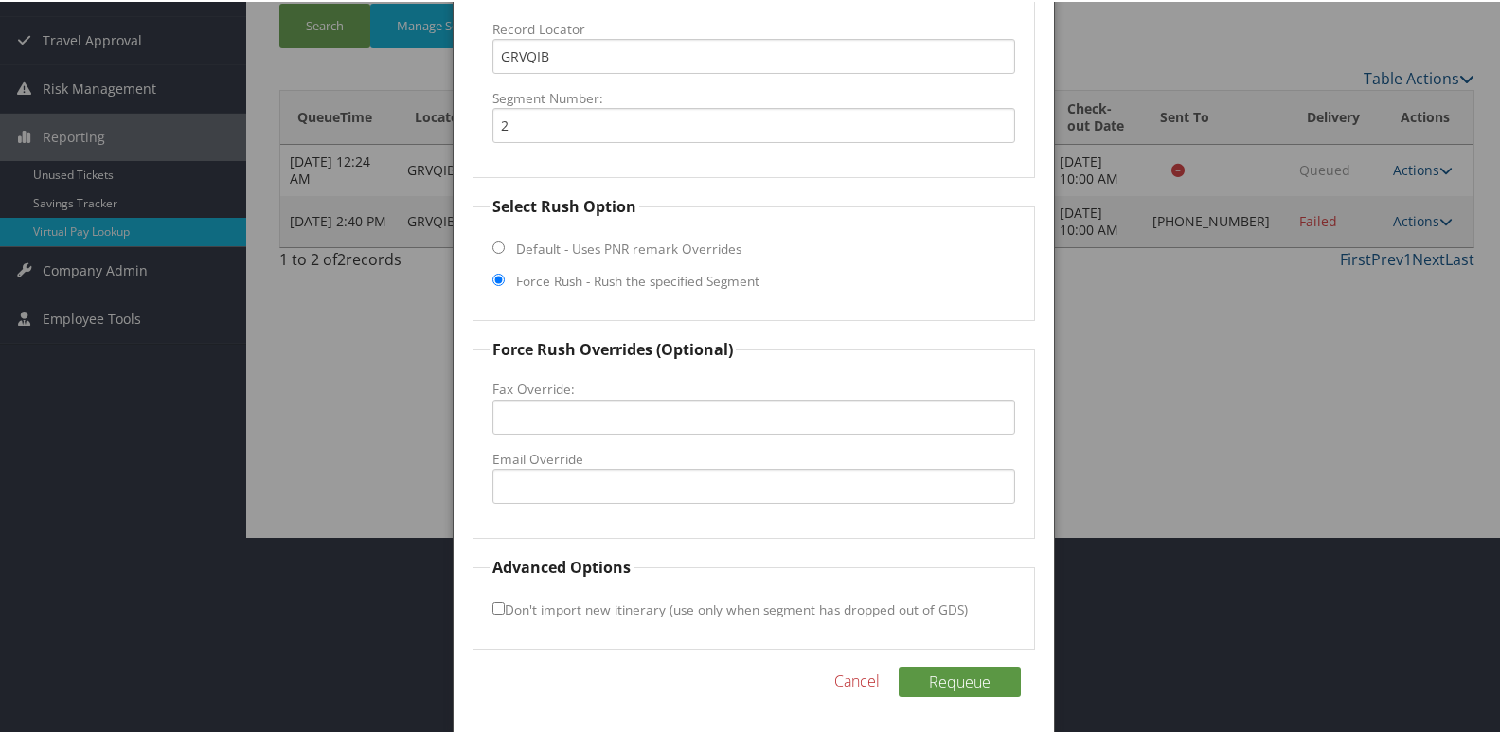
scroll to position [198, 0]
click at [579, 488] on input "Email Override" at bounding box center [754, 483] width 524 height 35
drag, startPoint x: 545, startPoint y: 487, endPoint x: 670, endPoint y: 480, distance: 125.2
click at [546, 485] on input "home2sbeaufrot" at bounding box center [754, 483] width 524 height 35
click at [639, 488] on input "home2beaufrot" at bounding box center [754, 483] width 524 height 35
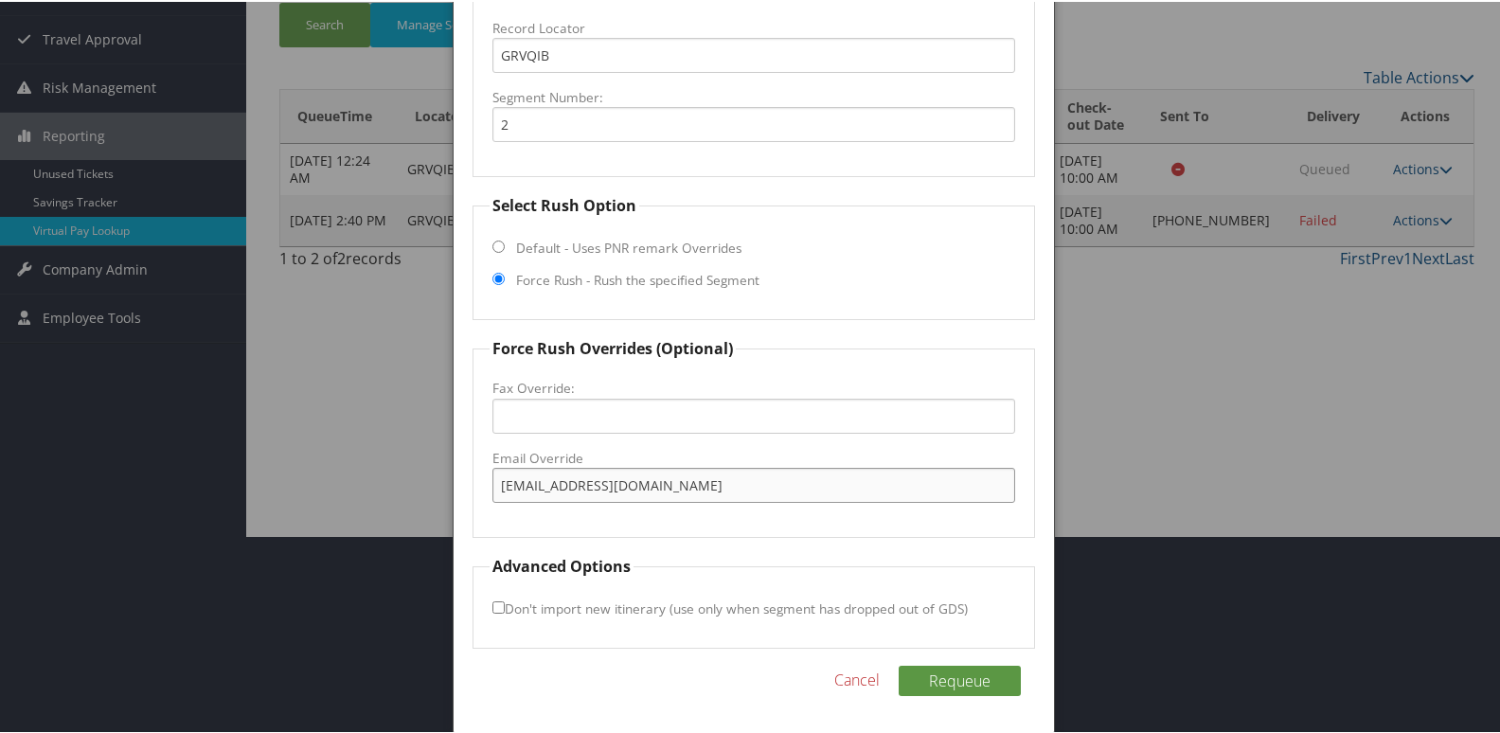
drag, startPoint x: 692, startPoint y: 484, endPoint x: 365, endPoint y: 490, distance: 327.7
click at [365, 490] on body "Menu Dashboards ► AirPortal 360™ (Manager) My Travel Dashboard Trips ► Airtiner…" at bounding box center [754, 168] width 1508 height 733
type input "home2beaufrotsc@gmail.com"
click at [949, 684] on button "Requeue" at bounding box center [960, 679] width 122 height 30
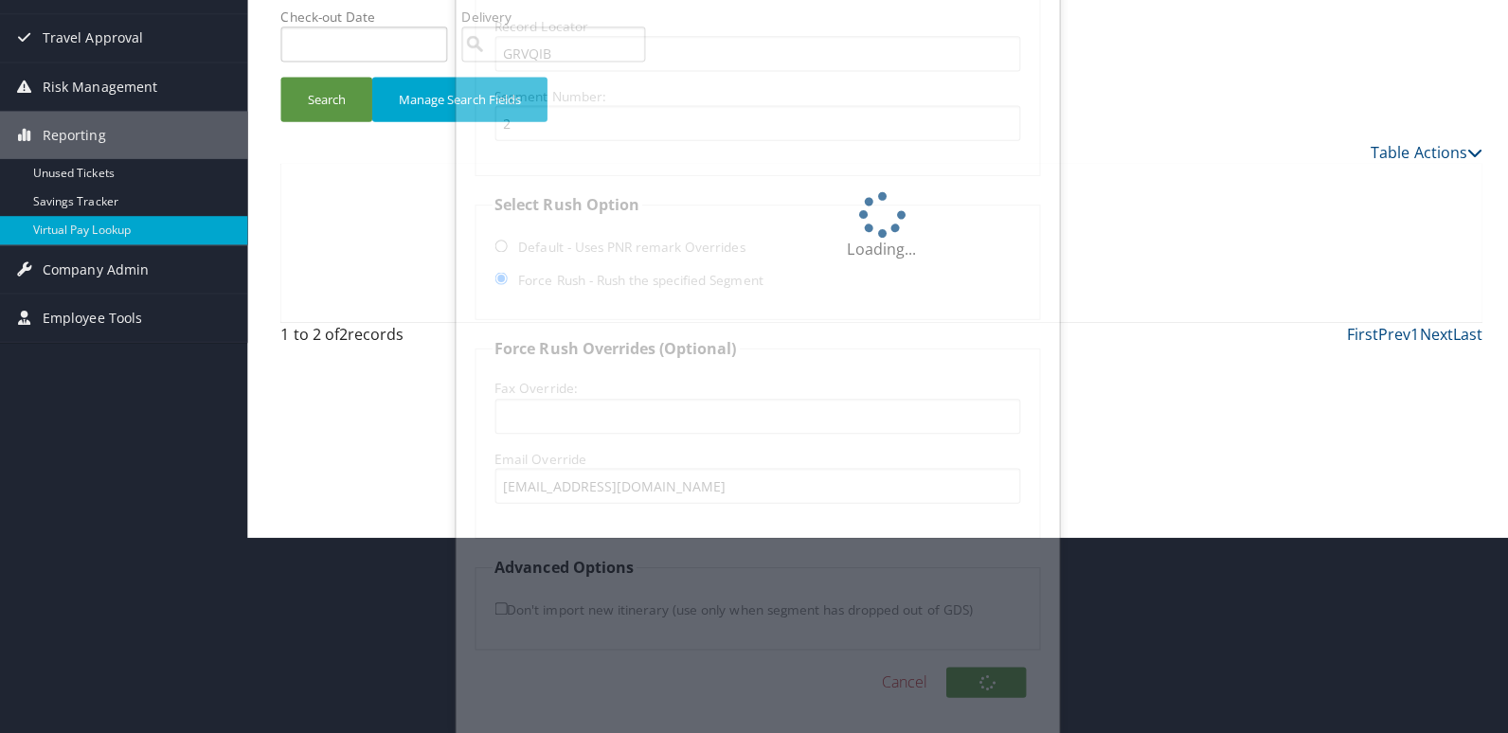
scroll to position [0, 0]
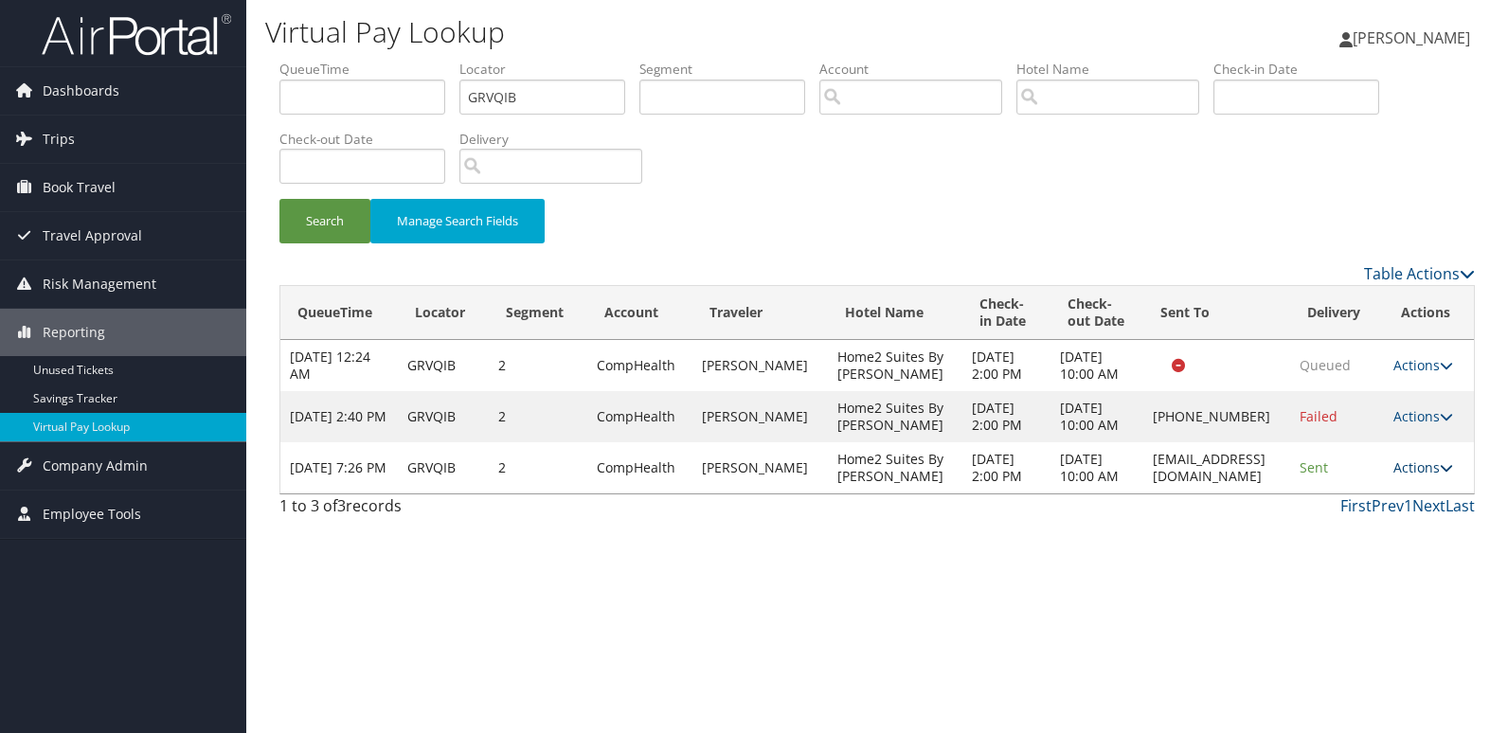
click at [1428, 476] on link "Actions" at bounding box center [1423, 467] width 60 height 18
click at [1392, 572] on link "Logs" at bounding box center [1392, 587] width 119 height 32
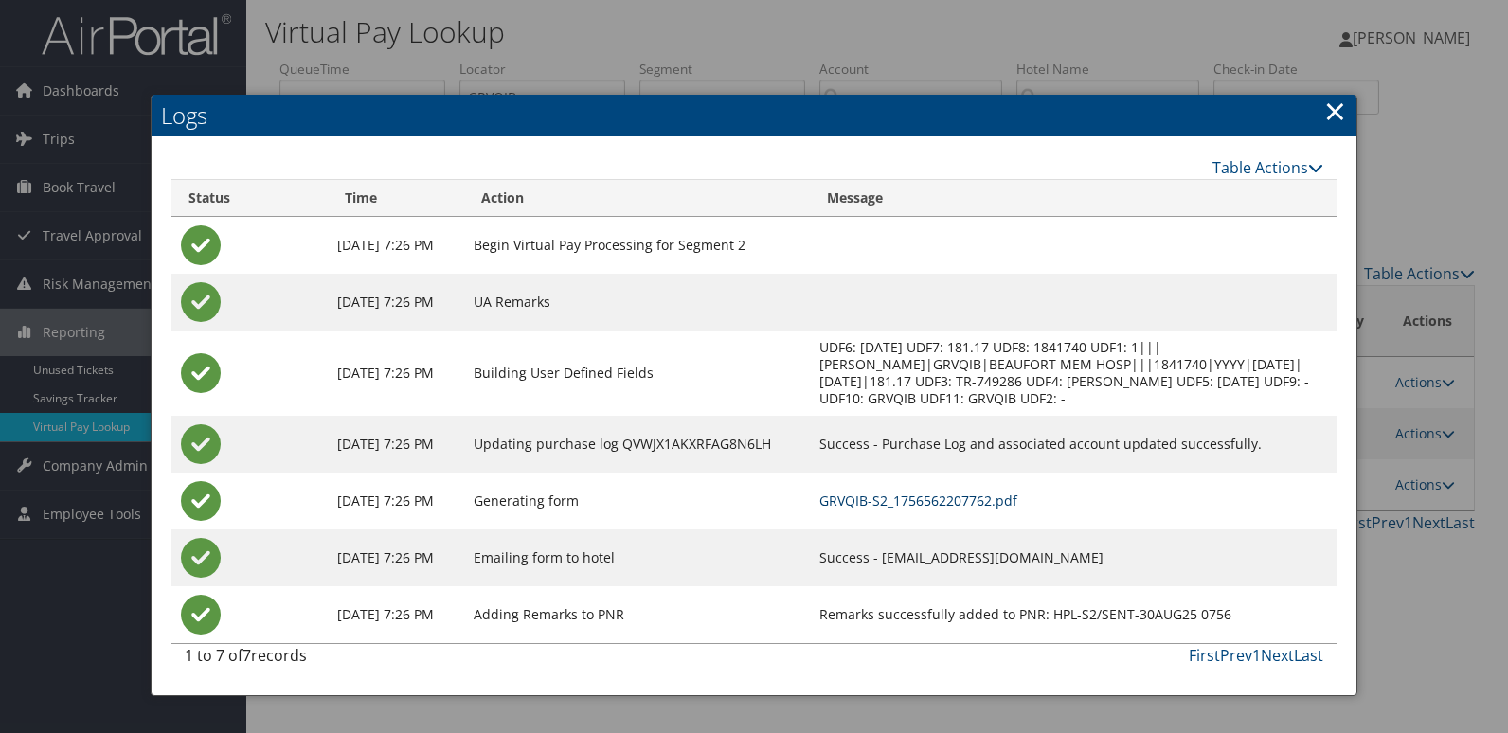
click at [954, 492] on link "GRVQIB-S2_1756562207762.pdf" at bounding box center [918, 500] width 198 height 18
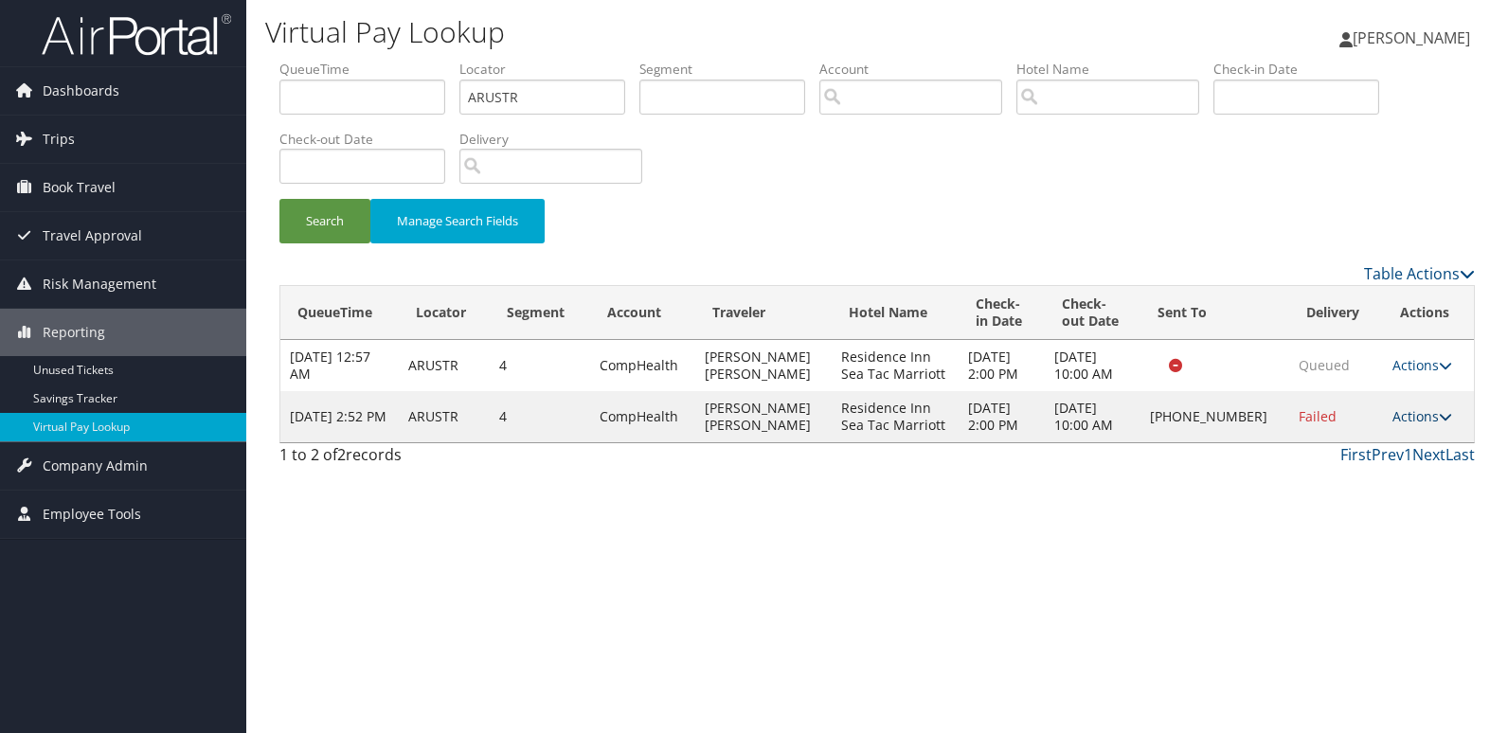
click at [1405, 419] on link "Actions" at bounding box center [1422, 416] width 60 height 18
click at [1353, 450] on link "Resend" at bounding box center [1359, 444] width 162 height 32
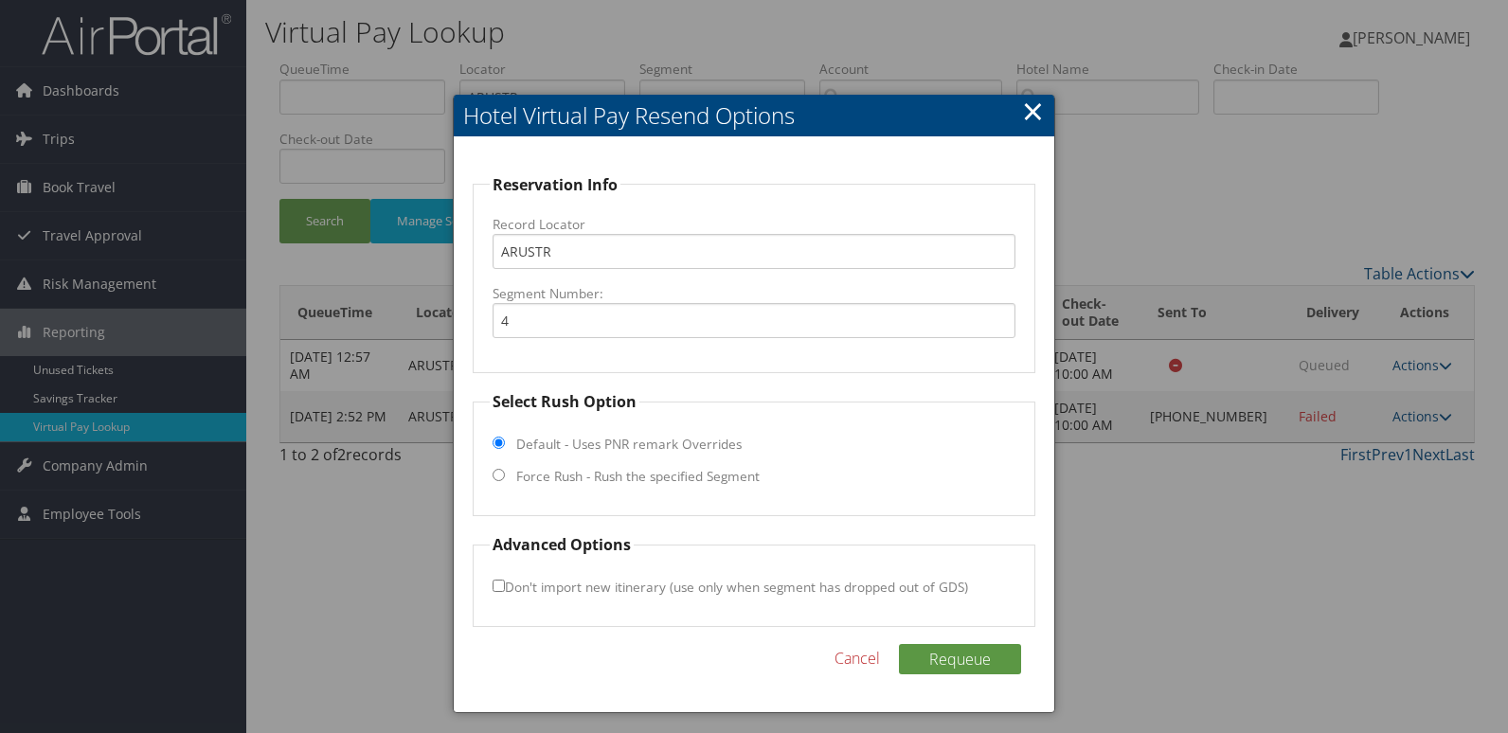
click at [599, 479] on label "Force Rush - Rush the specified Segment" at bounding box center [637, 476] width 243 height 19
click at [505, 479] on input "Force Rush - Rush the specified Segment" at bounding box center [498, 475] width 12 height 12
radio input "true"
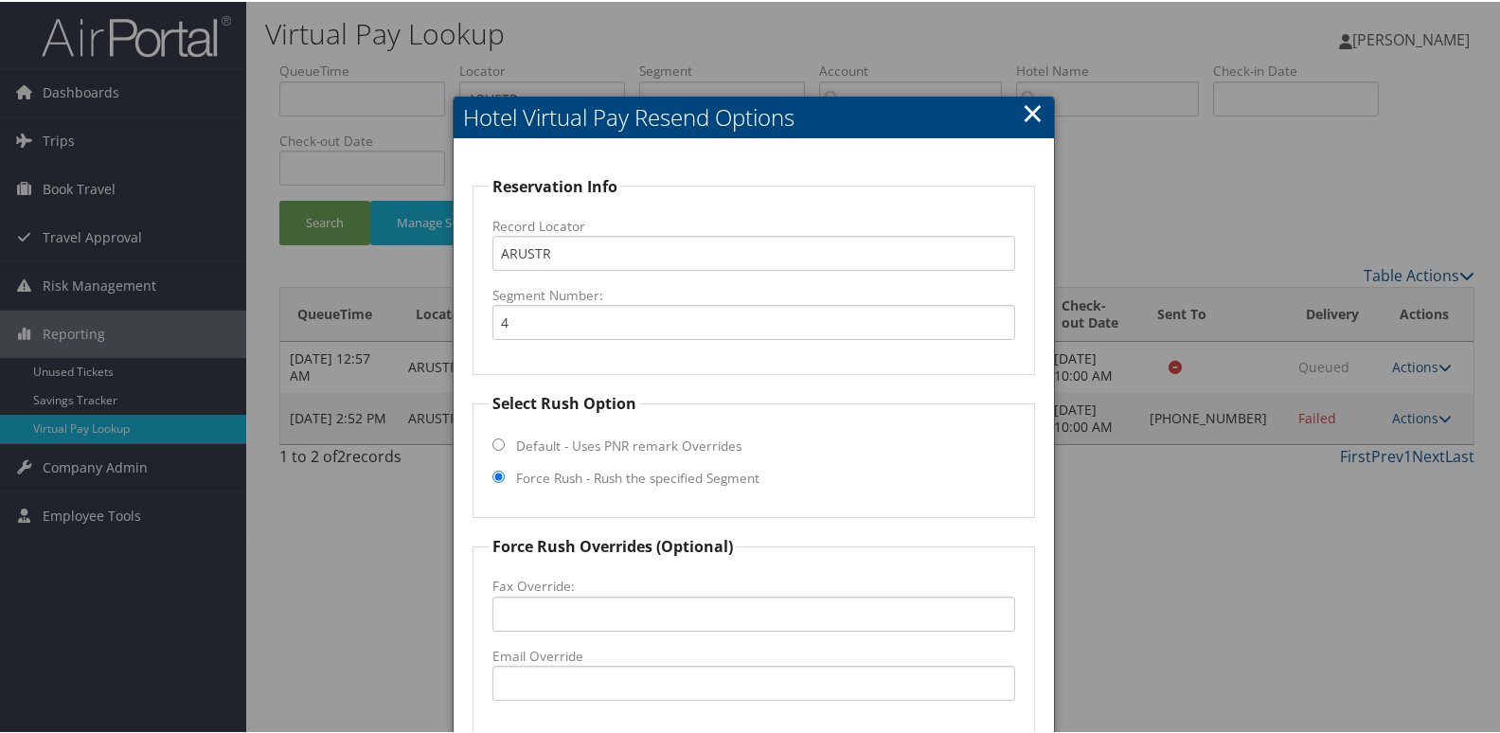
click at [1027, 116] on link "×" at bounding box center [1033, 111] width 22 height 38
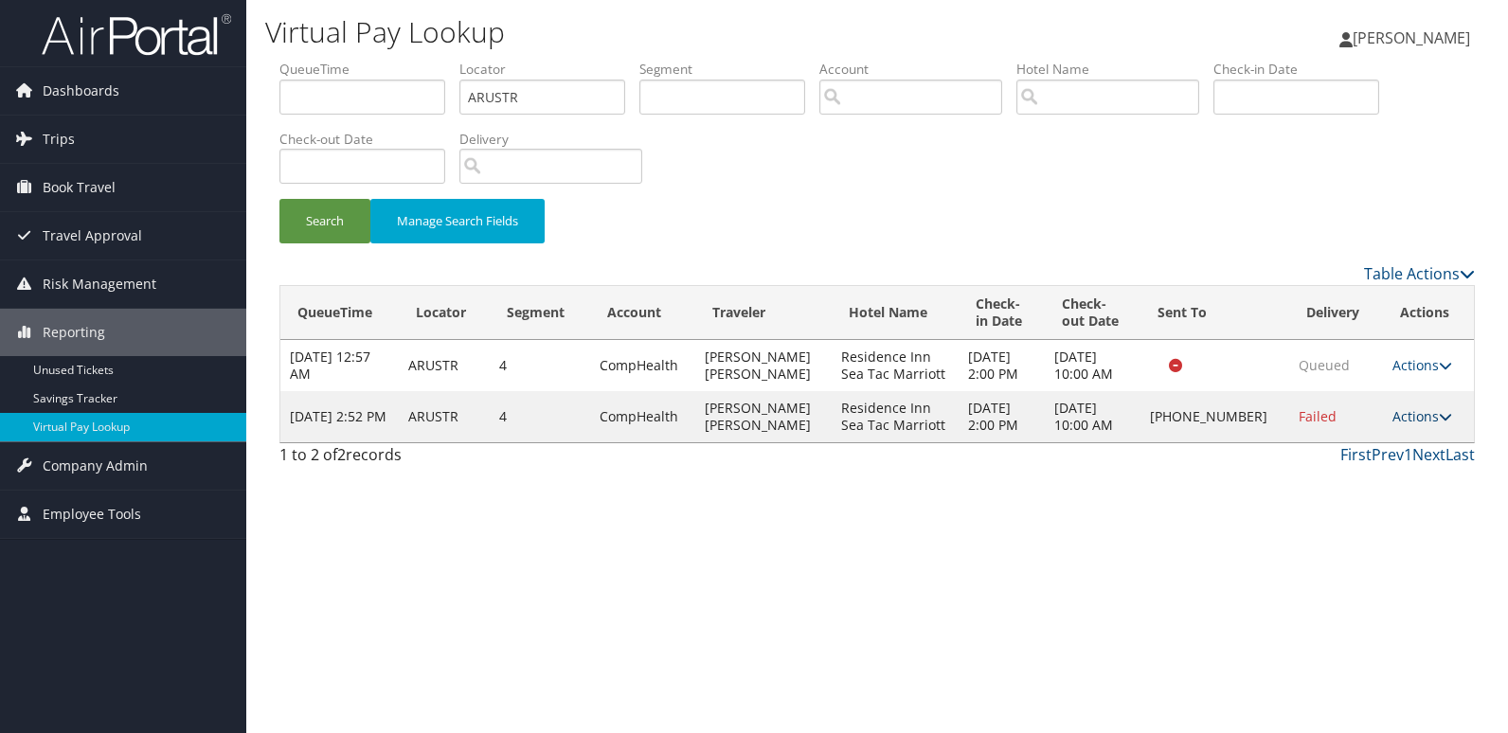
click at [1439, 419] on icon at bounding box center [1445, 416] width 13 height 13
click at [1331, 487] on link "Logs" at bounding box center [1359, 476] width 162 height 32
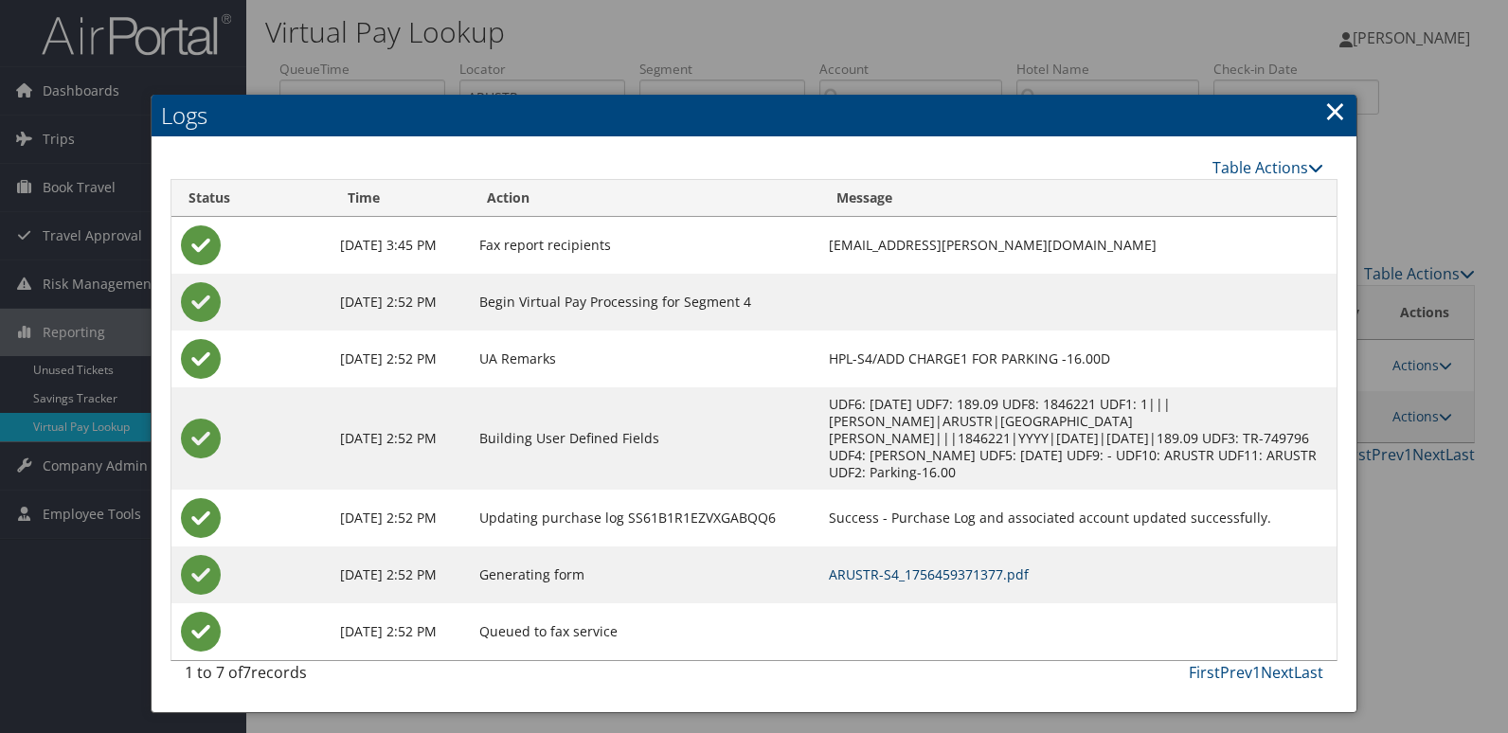
click at [894, 565] on link "ARUSTR-S4_1756459371377.pdf" at bounding box center [929, 574] width 200 height 18
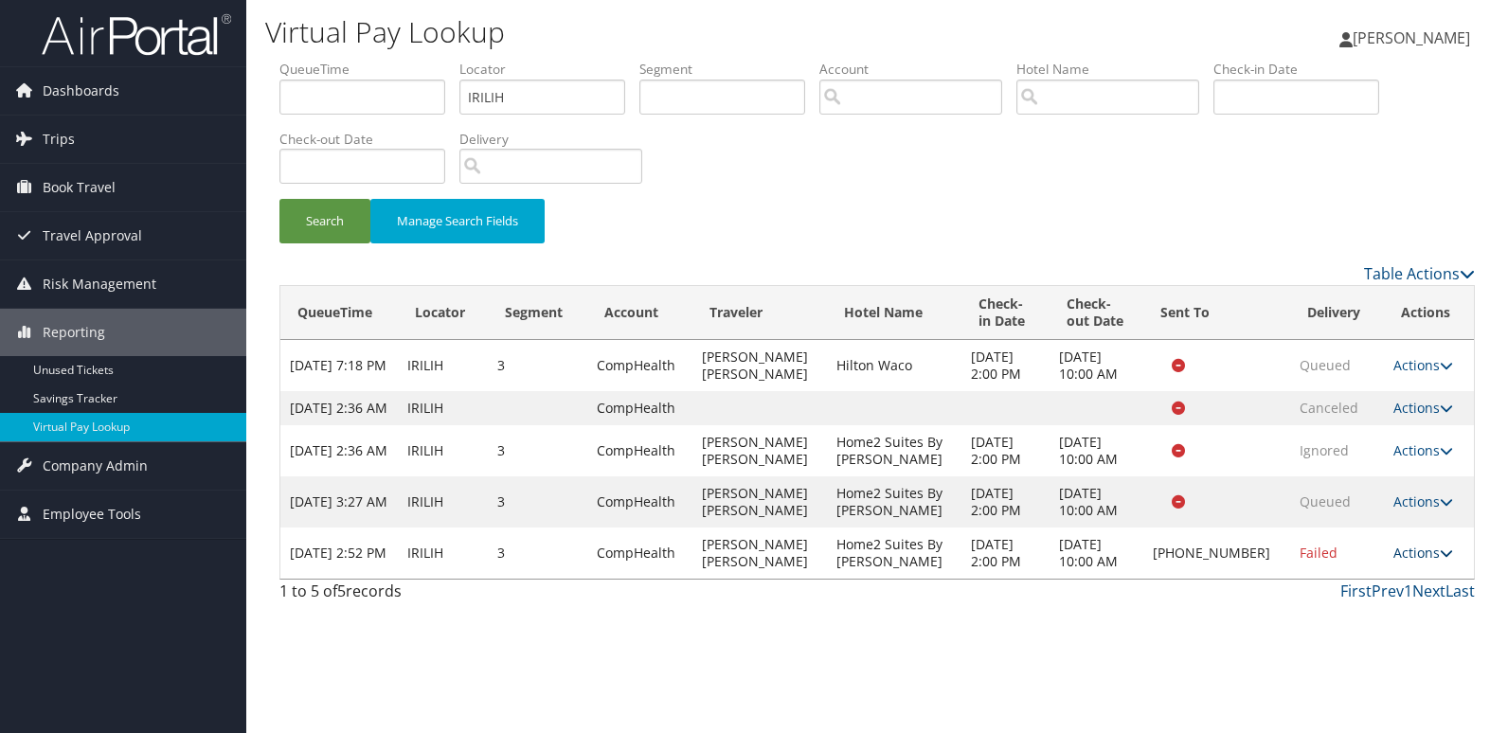
click at [1419, 562] on link "Actions" at bounding box center [1423, 553] width 60 height 18
click at [1349, 607] on link "Resend" at bounding box center [1359, 597] width 162 height 32
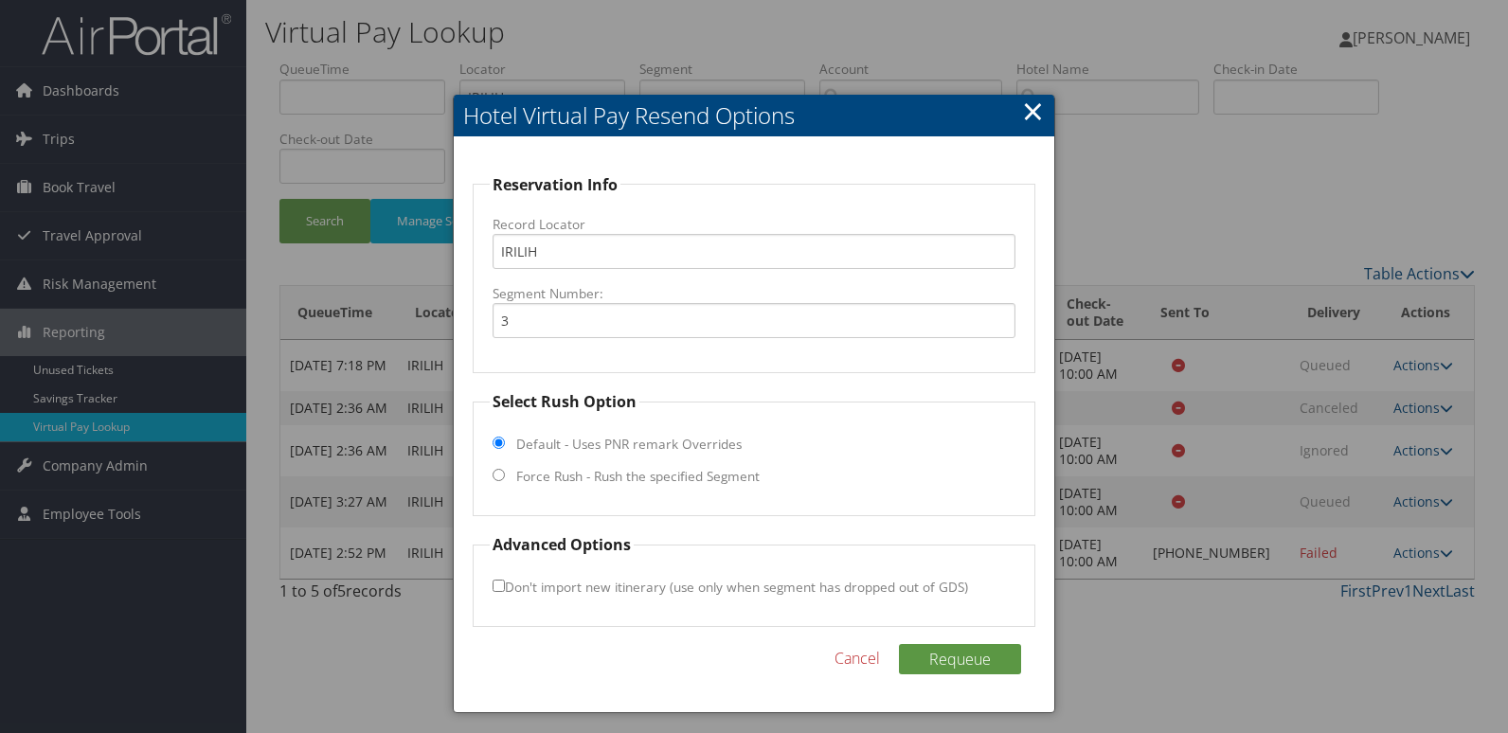
click at [656, 480] on label "Force Rush - Rush the specified Segment" at bounding box center [637, 476] width 243 height 19
click at [505, 480] on input "Force Rush - Rush the specified Segment" at bounding box center [498, 475] width 12 height 12
radio input "true"
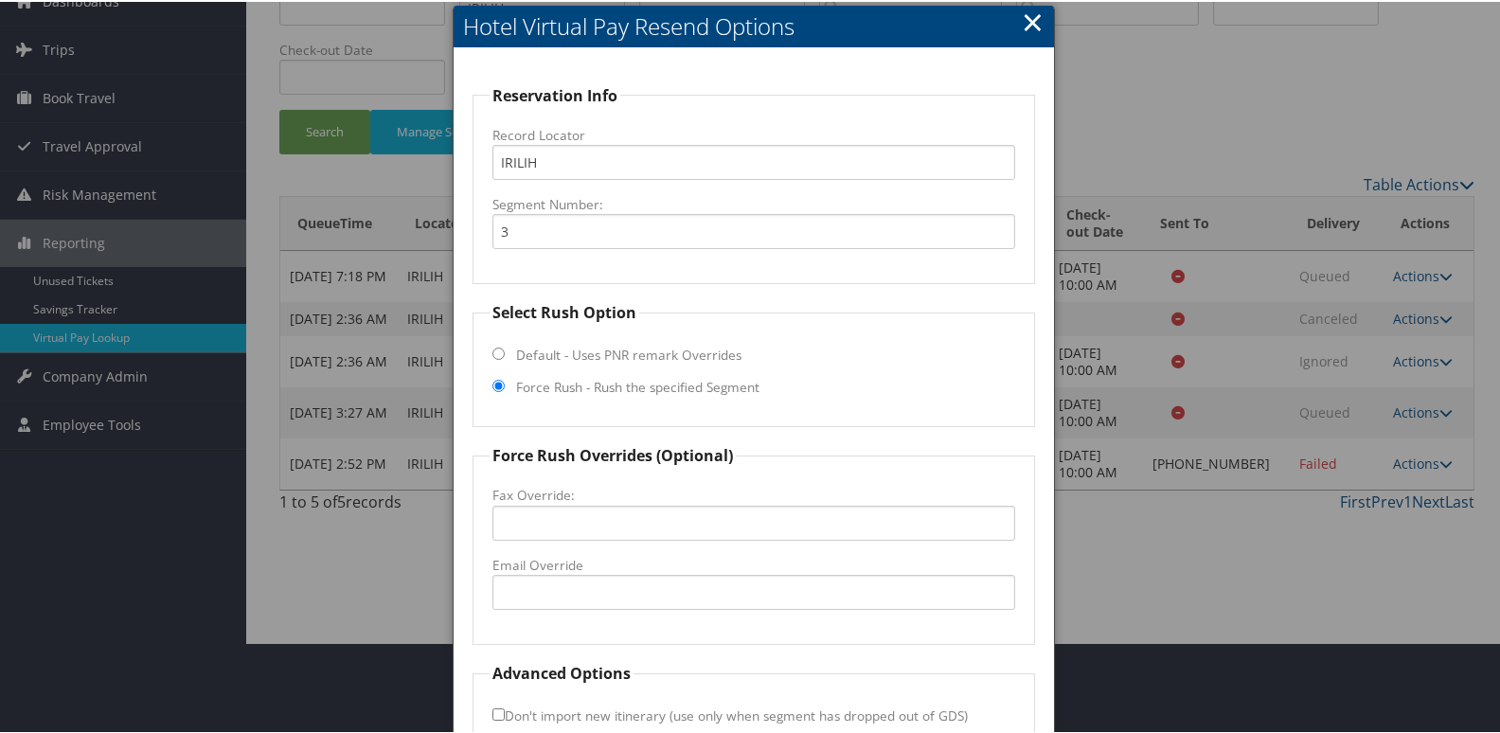
scroll to position [198, 0]
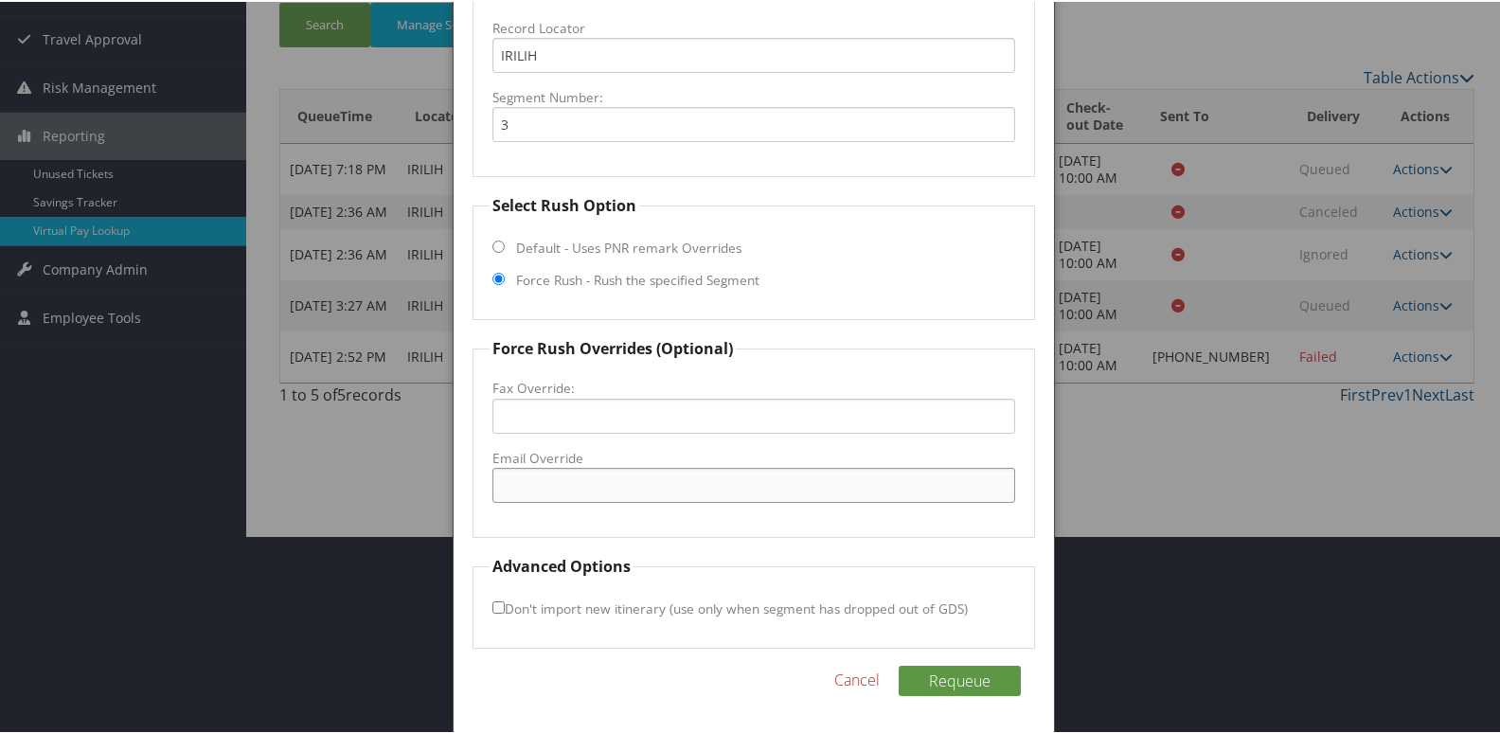
click at [633, 482] on input "Email Override" at bounding box center [754, 483] width 524 height 35
drag, startPoint x: 759, startPoint y: 477, endPoint x: 206, endPoint y: 465, distance: 552.2
click at [206, 465] on body "Menu Dashboards ► AirPortal 360™ (Manager) My Travel Dashboard Trips ► Airtiner…" at bounding box center [754, 168] width 1508 height 733
type input "home2suiteswaco@mcneillhotels.com"
click at [946, 670] on button "Requeue" at bounding box center [960, 679] width 122 height 30
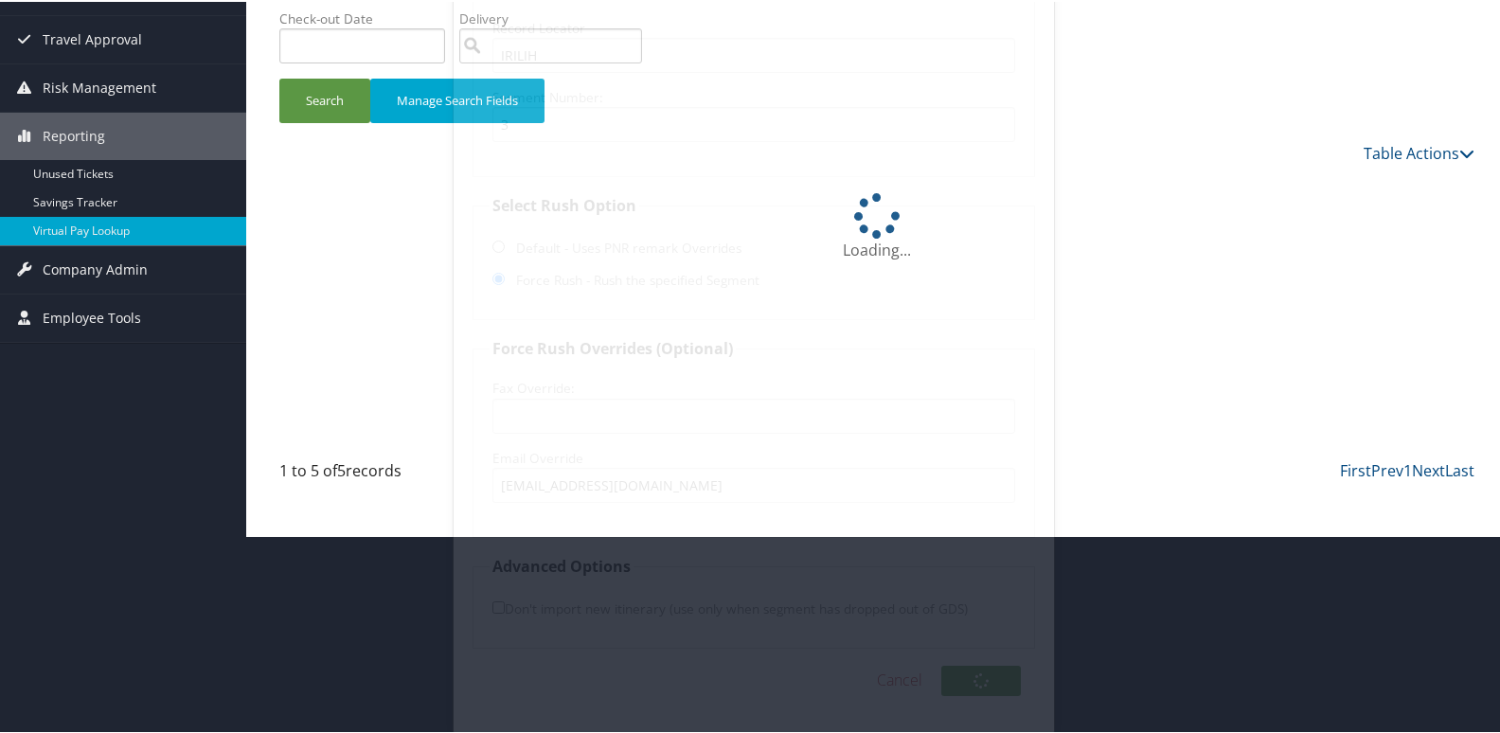
scroll to position [125, 0]
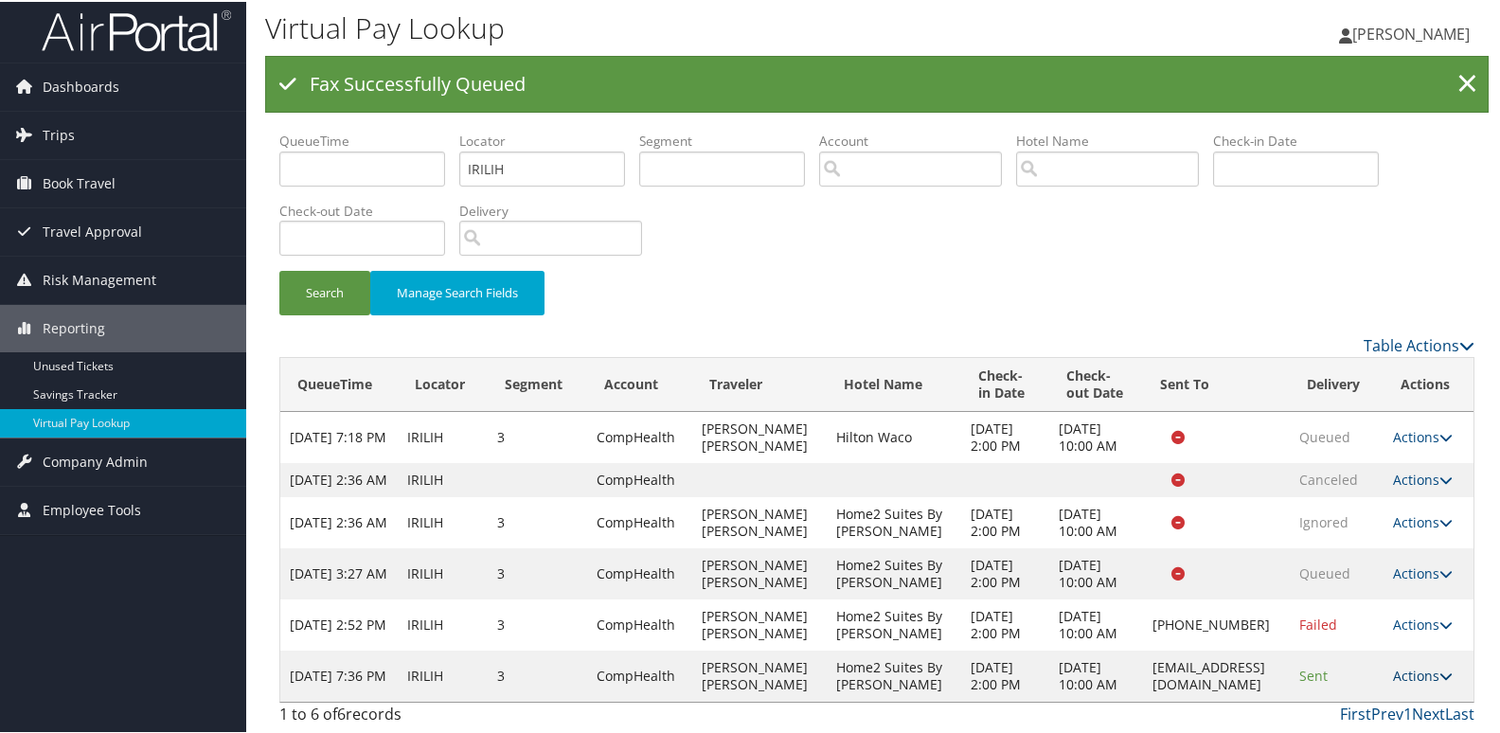
click at [1417, 665] on link "Actions" at bounding box center [1423, 674] width 60 height 18
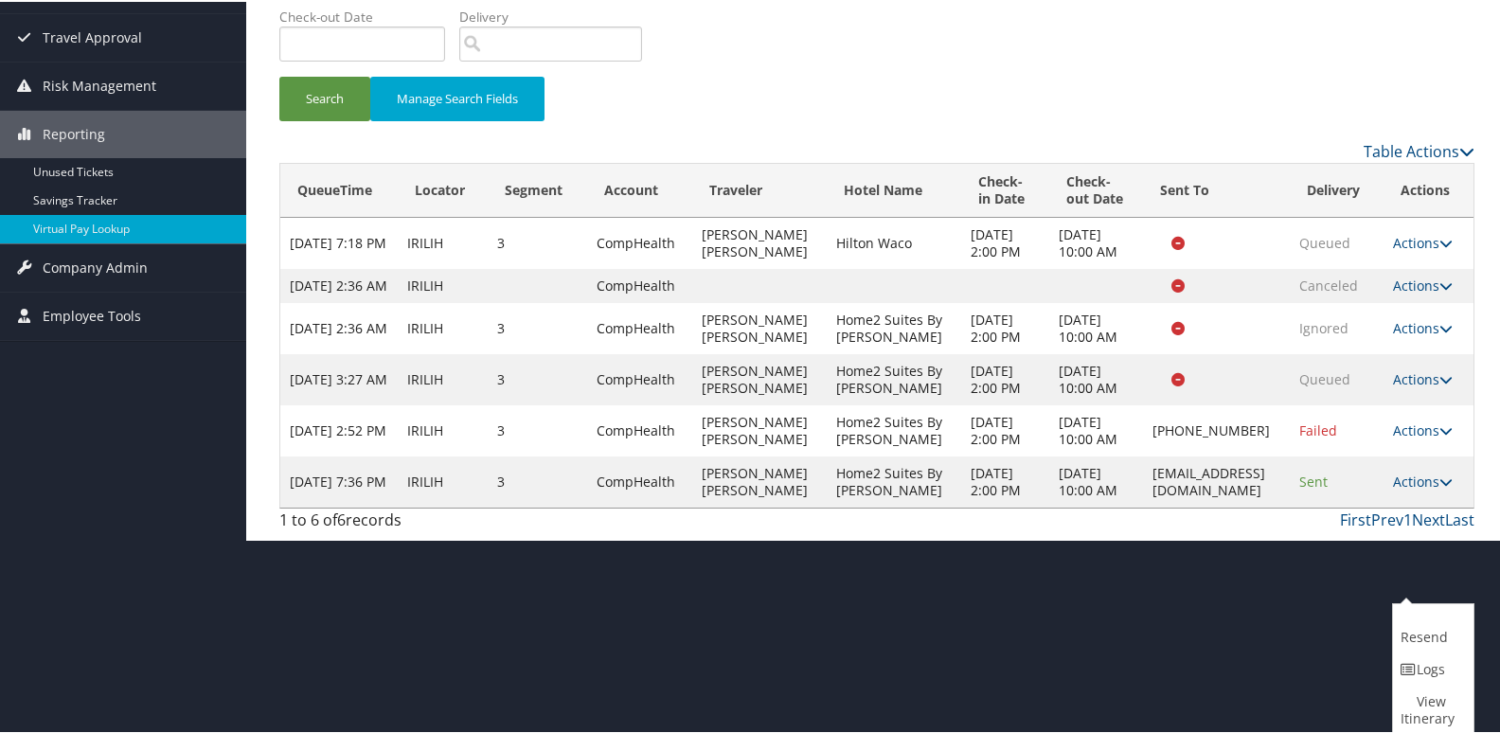
click at [1416, 668] on icon at bounding box center [1409, 667] width 17 height 13
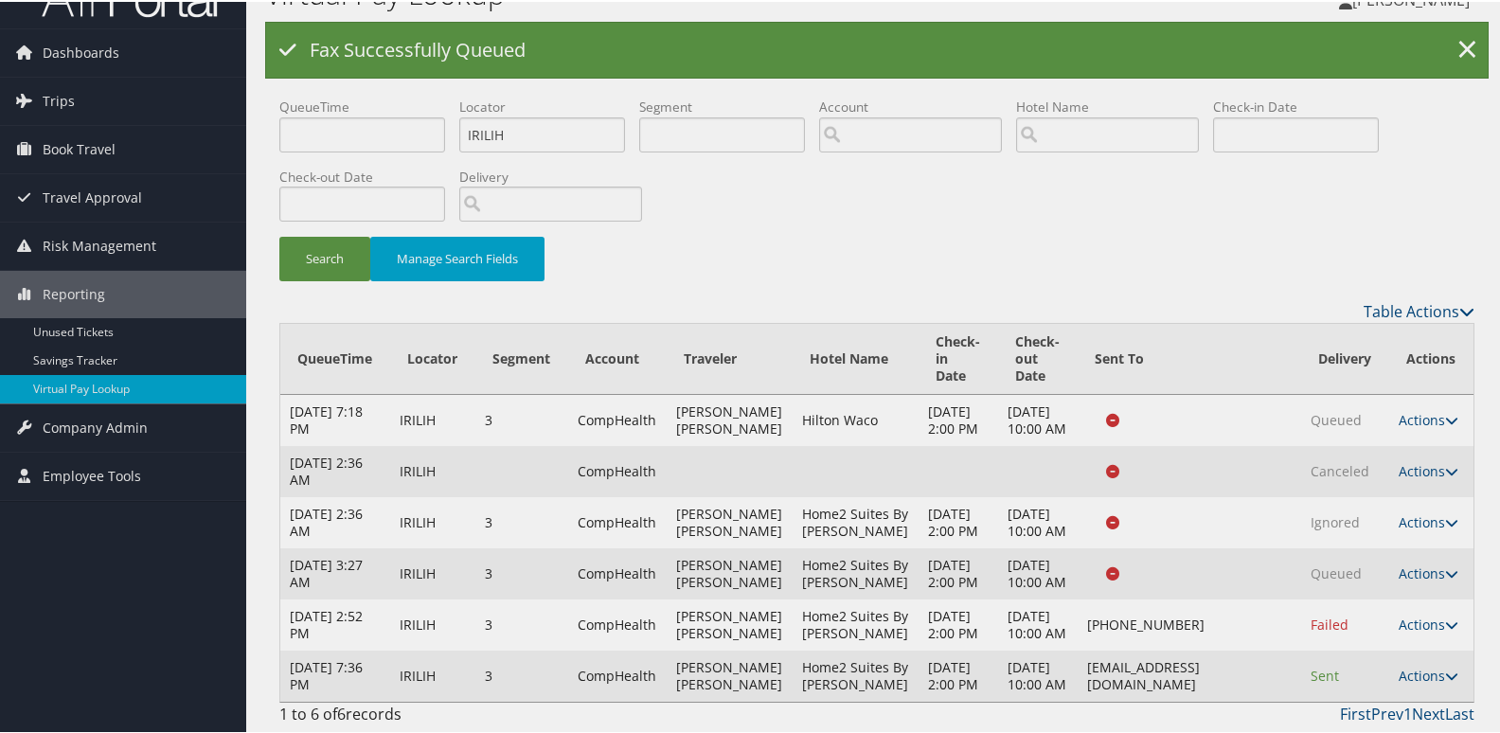
scroll to position [193, 0]
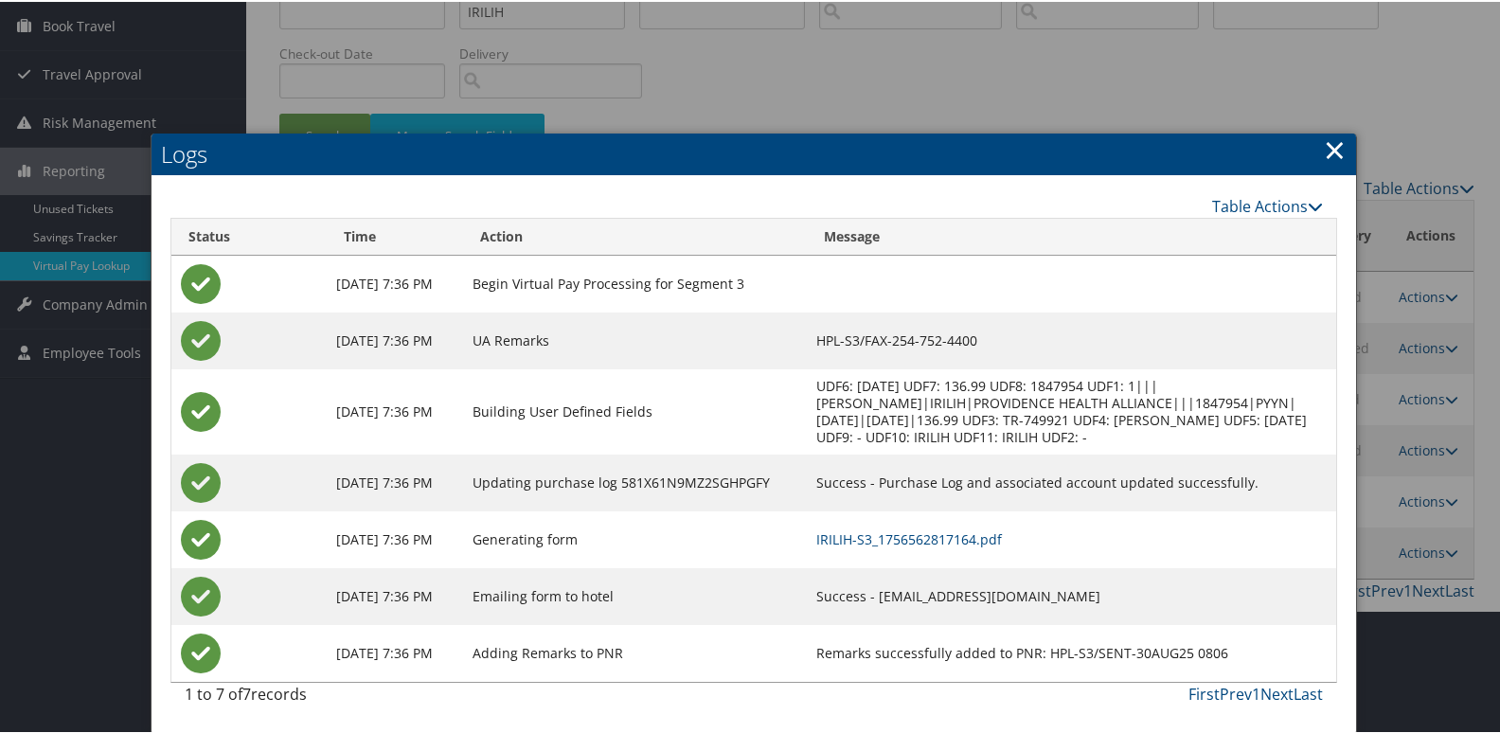
click at [963, 509] on td "IRILIH-S3_1756562817164.pdf" at bounding box center [1071, 537] width 528 height 57
click at [936, 528] on link "IRILIH-S3_1756562817164.pdf" at bounding box center [909, 537] width 186 height 18
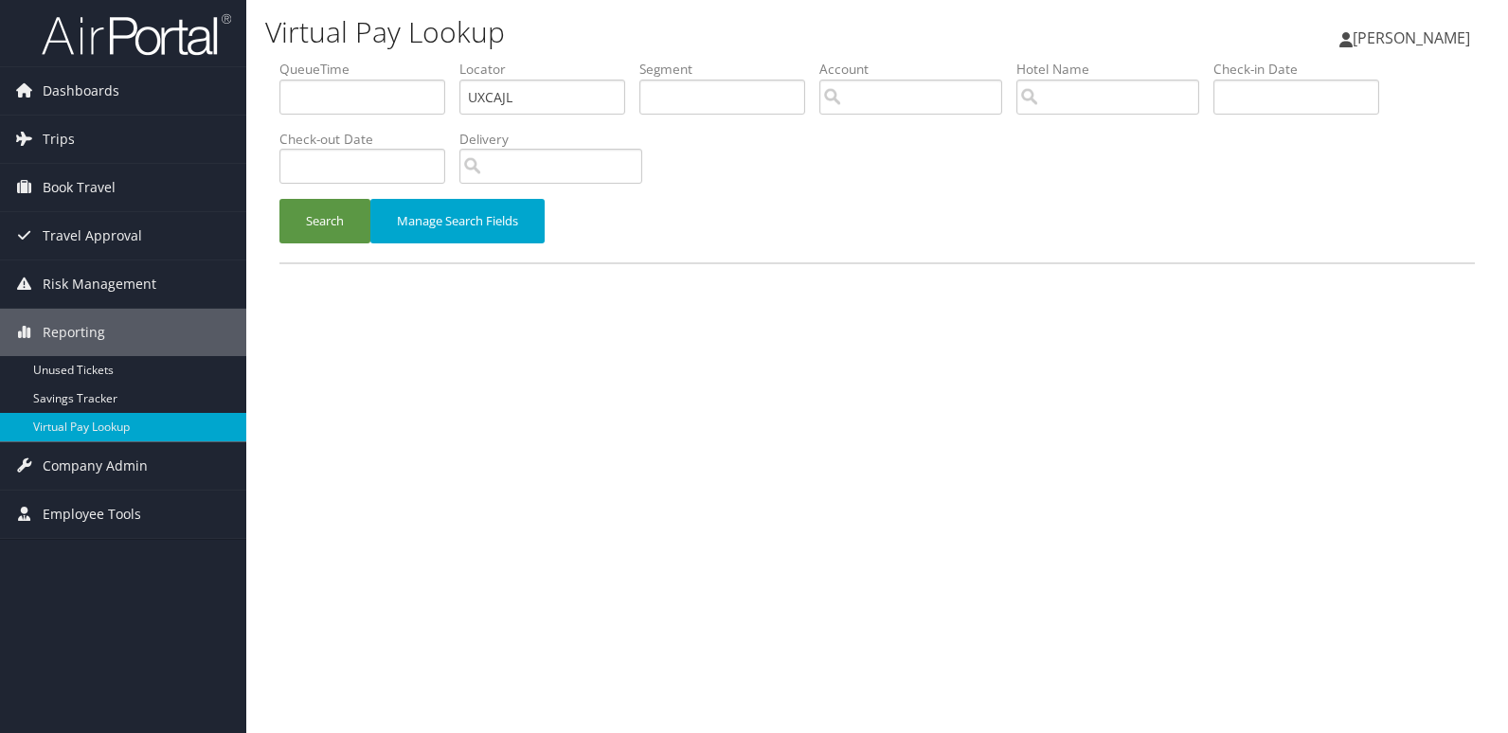
click at [350, 60] on ul "QueueTime Locator UXCAJL Segment Account Traveler Hotel Name Check-in Date Chec…" at bounding box center [876, 60] width 1195 height 0
click at [503, 97] on input "FXRIEI" at bounding box center [542, 97] width 166 height 35
type input "FXRIEI"
click at [279, 199] on button "Search" at bounding box center [324, 221] width 91 height 45
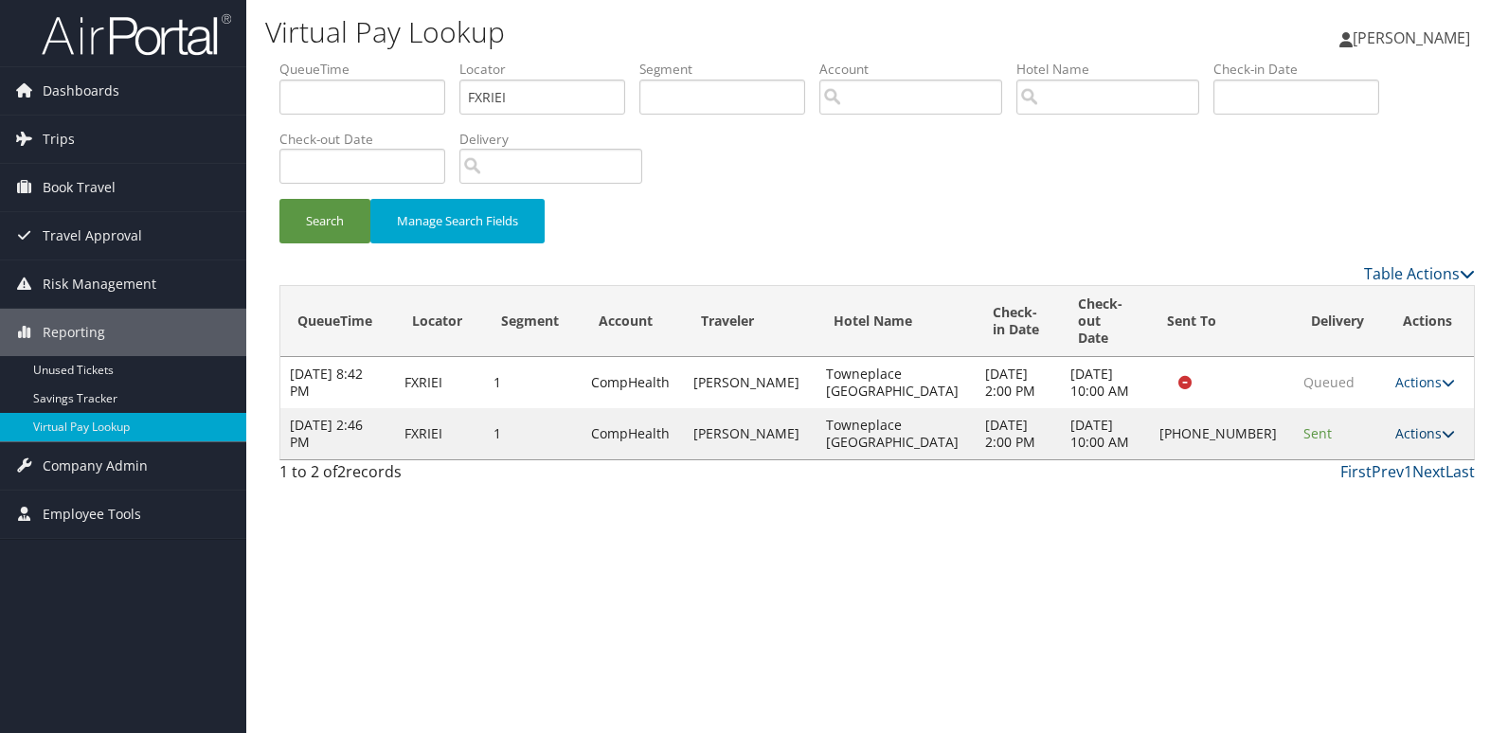
click at [1441, 427] on icon at bounding box center [1447, 433] width 13 height 13
click at [1373, 472] on link "Logs" at bounding box center [1359, 476] width 162 height 32
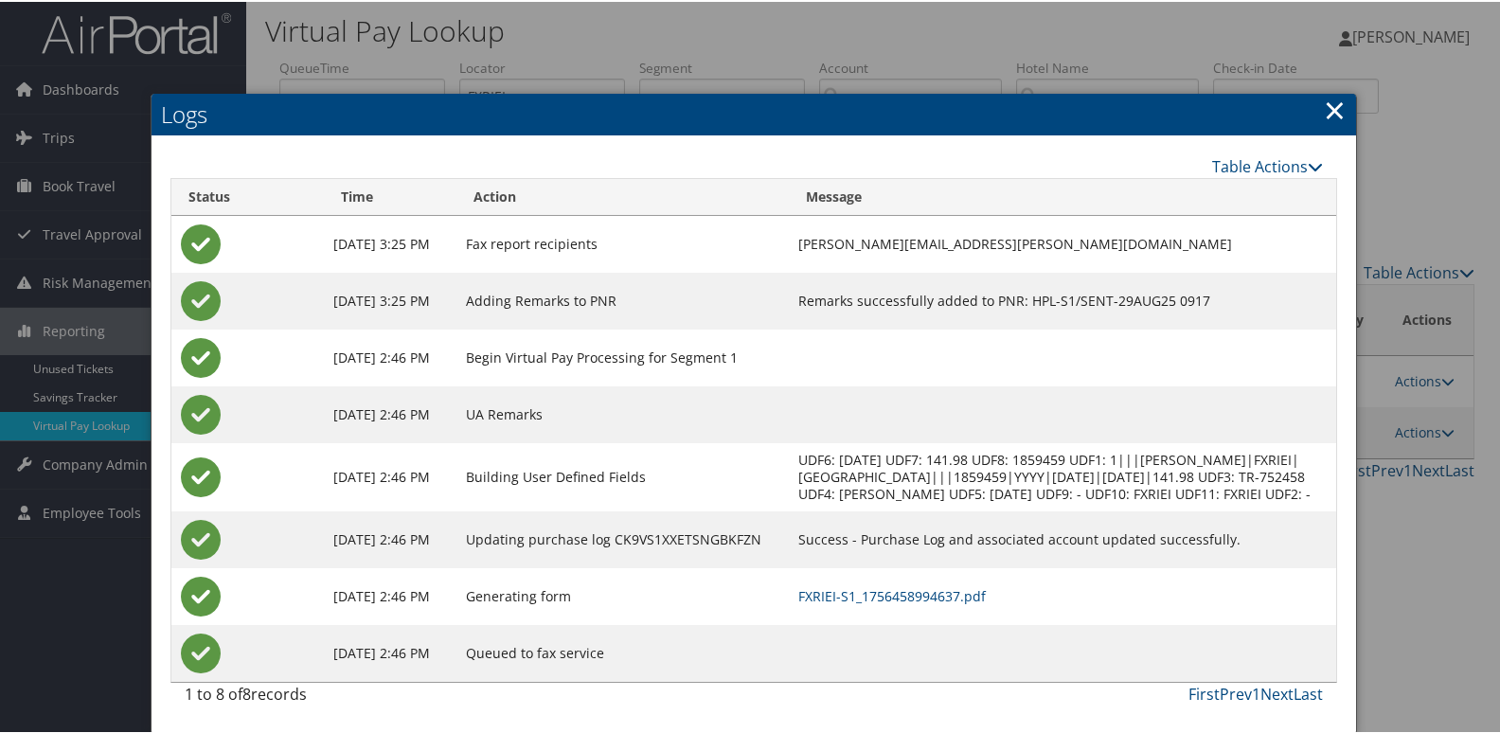
scroll to position [20, 0]
click at [897, 594] on link "FXRIEI-S1_1756458994637.pdf" at bounding box center [892, 594] width 188 height 18
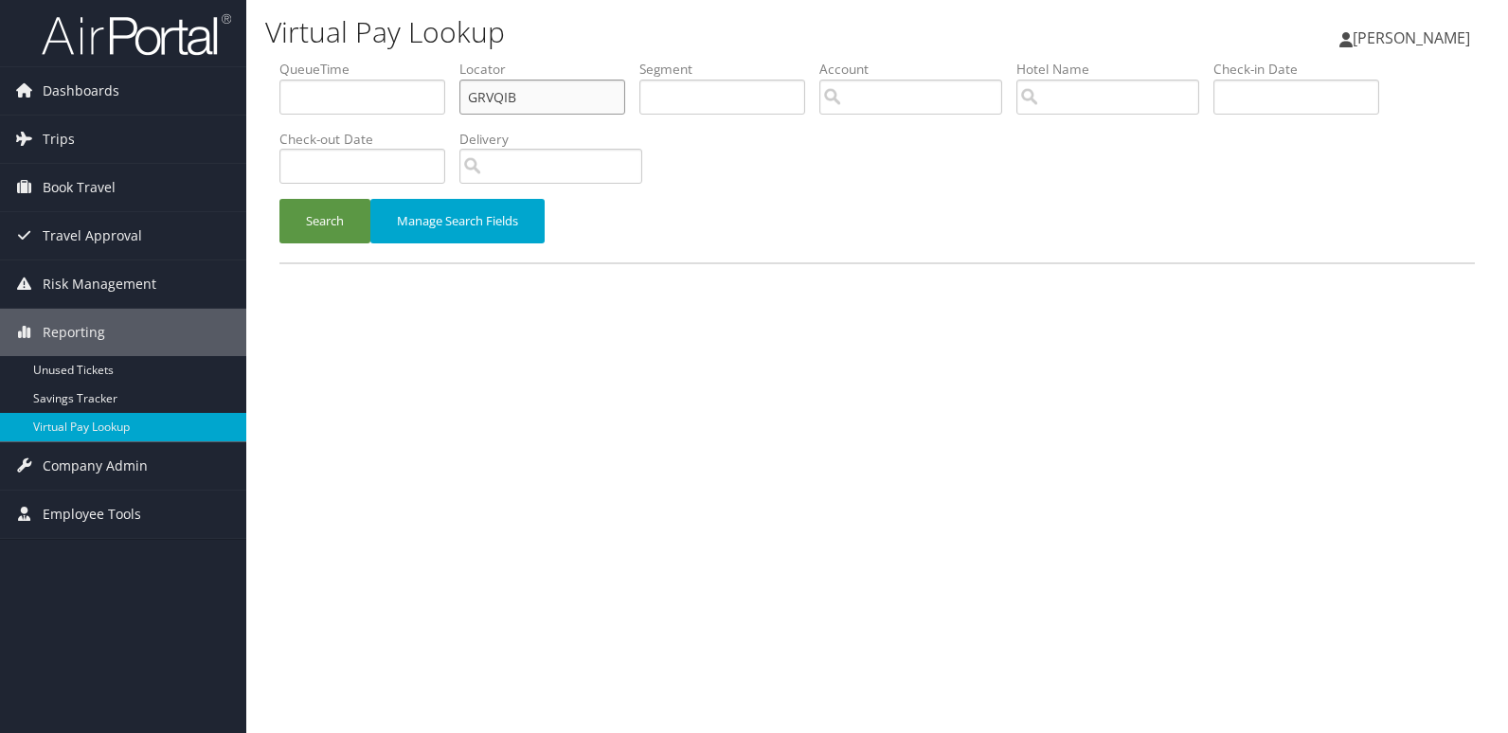
drag, startPoint x: 353, startPoint y: 102, endPoint x: 315, endPoint y: 103, distance: 37.9
click at [334, 60] on ul "QueueTime Locator GRVQIB Segment Account Traveler Hotel Name Check-in Date Chec…" at bounding box center [876, 60] width 1195 height 0
paste input "MYTXOO"
click at [503, 100] on input "MYTXOO" at bounding box center [542, 97] width 166 height 35
type input "MYTXOO"
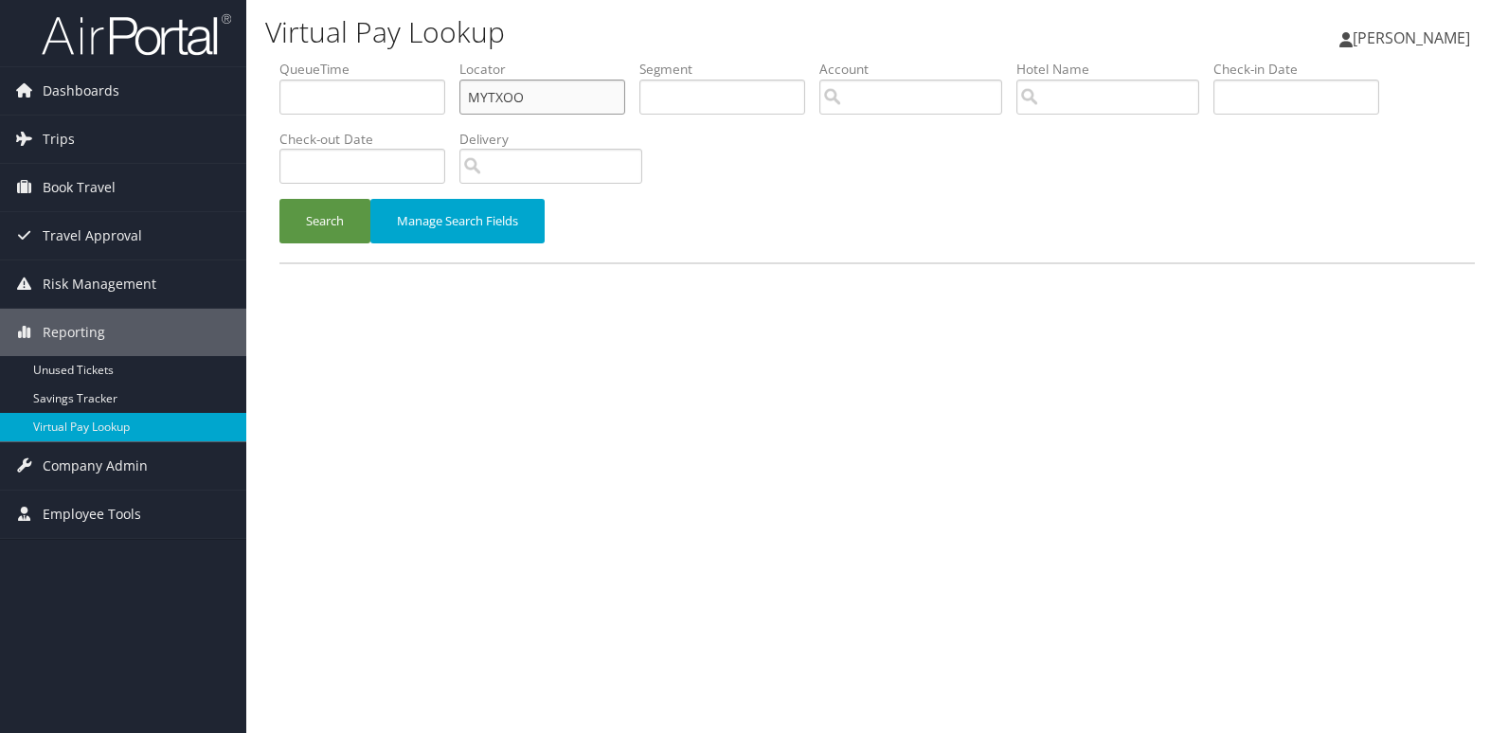
click at [279, 199] on button "Search" at bounding box center [324, 221] width 91 height 45
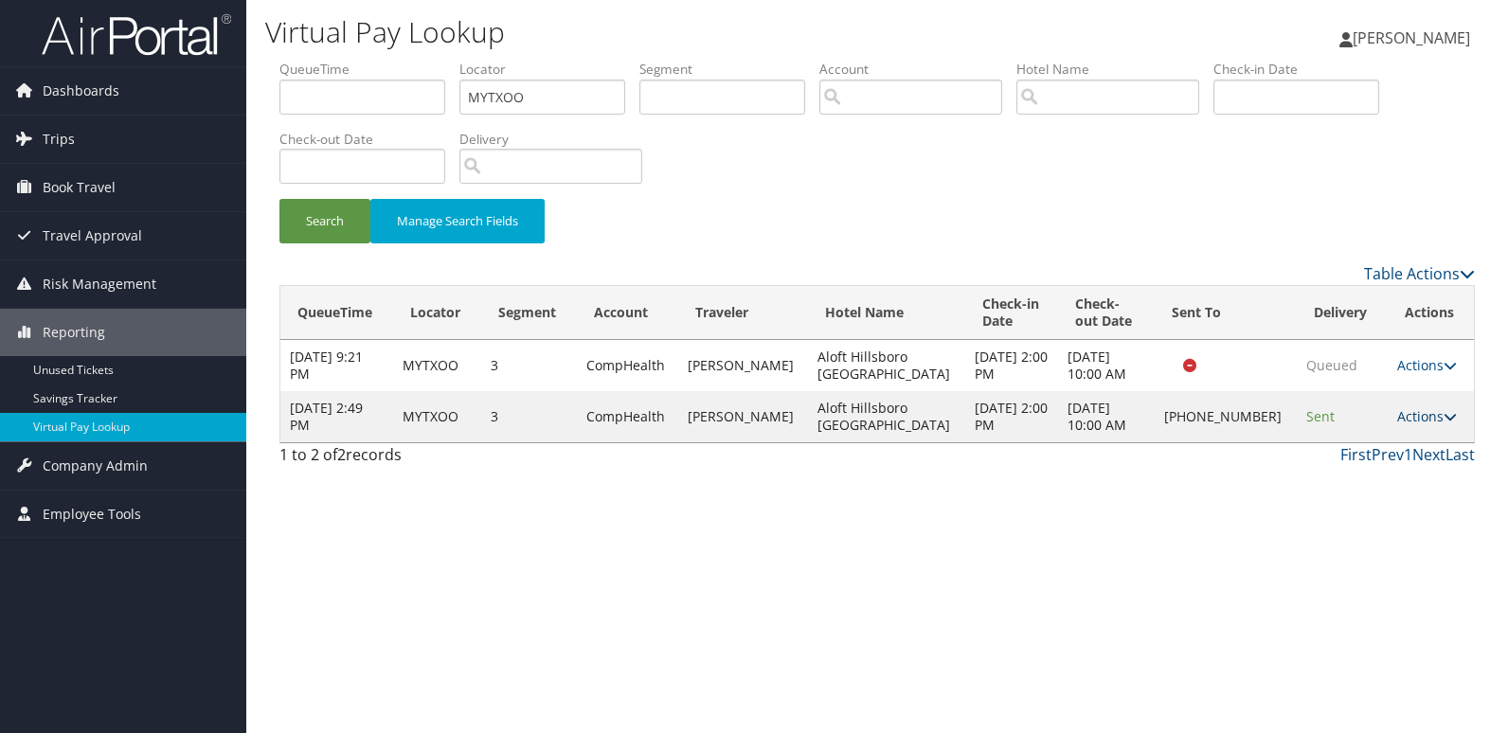
click at [1420, 418] on link "Actions" at bounding box center [1427, 416] width 60 height 18
click at [1354, 467] on link "Logs" at bounding box center [1359, 476] width 162 height 32
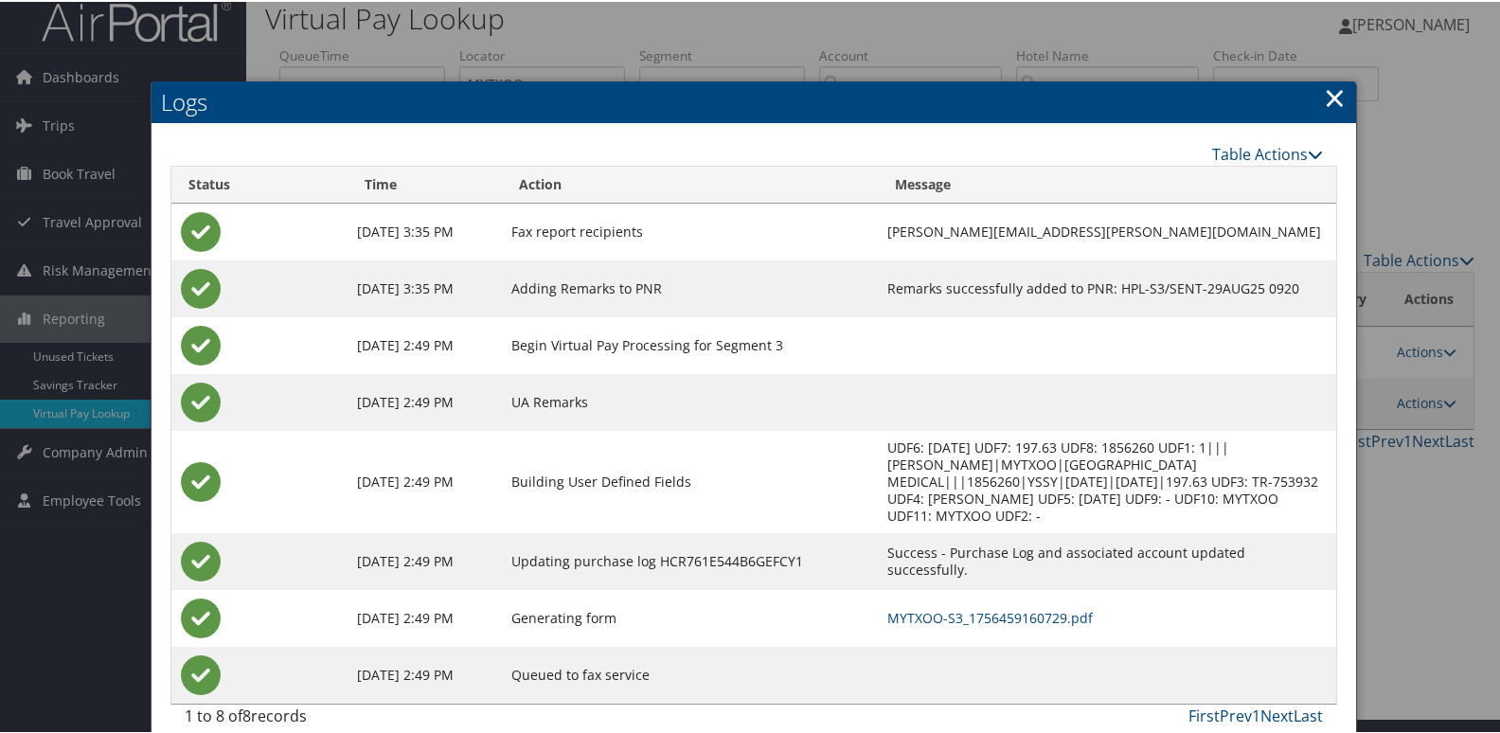
scroll to position [20, 0]
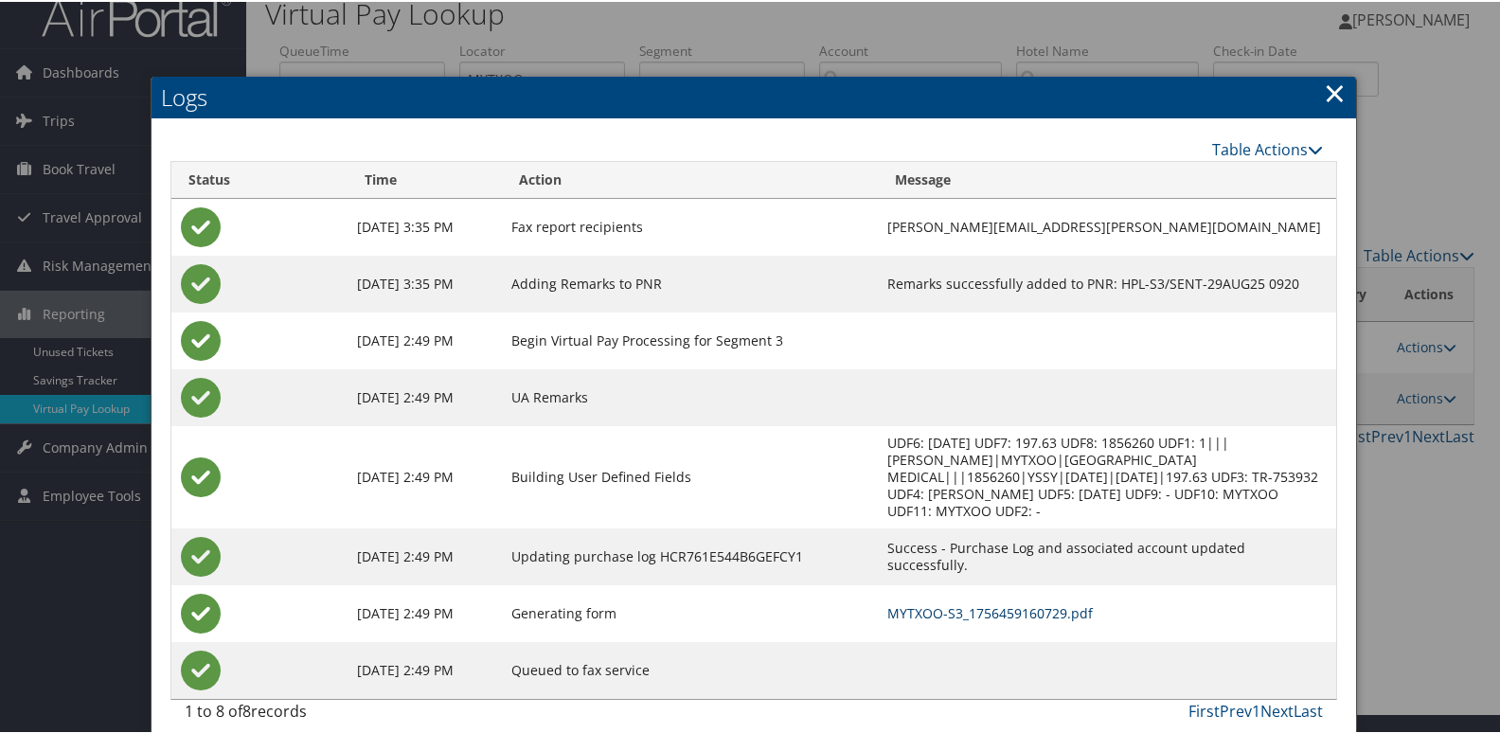
drag, startPoint x: 890, startPoint y: 601, endPoint x: 910, endPoint y: 600, distance: 19.9
click at [891, 602] on link "MYTXOO-S3_1756459160729.pdf" at bounding box center [990, 611] width 206 height 18
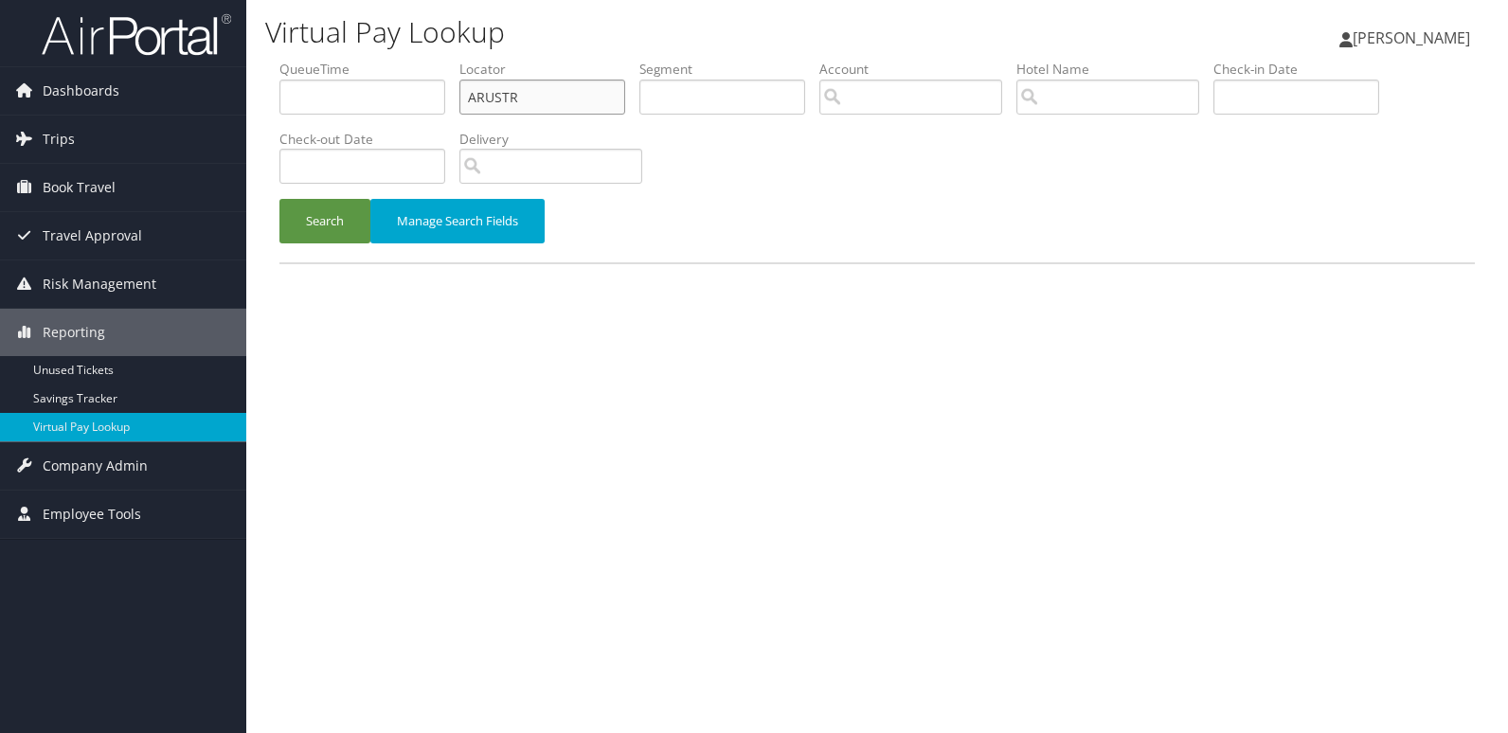
drag, startPoint x: 511, startPoint y: 98, endPoint x: 265, endPoint y: 102, distance: 246.3
click at [279, 98] on form "QueueTime Locator ARUSTR Segment Account Traveler Hotel Name Check-in Date Chec…" at bounding box center [876, 161] width 1195 height 203
paste input "NMQWFE"
type input "NMQWFE"
click at [315, 219] on button "Search" at bounding box center [324, 221] width 91 height 45
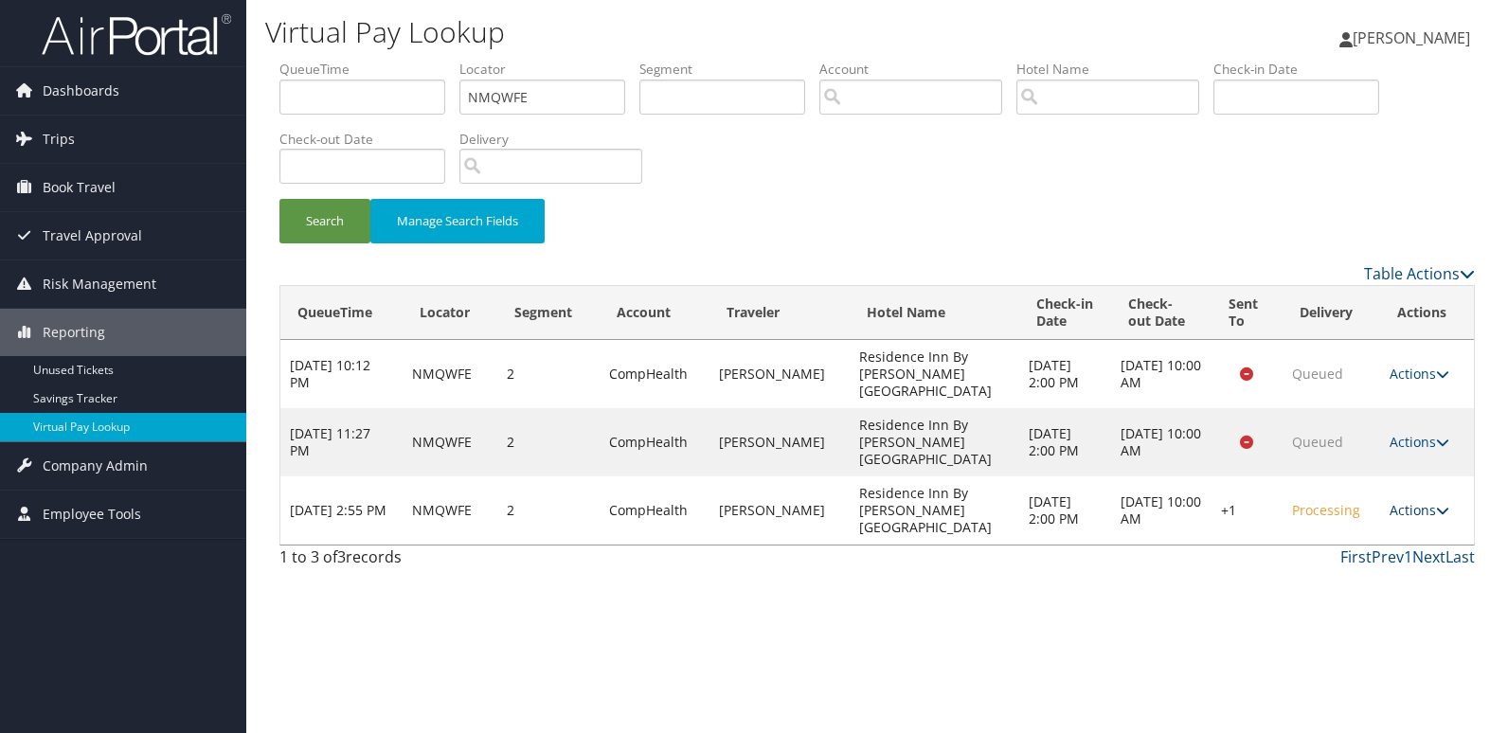
click at [1416, 501] on link "Actions" at bounding box center [1419, 510] width 60 height 18
click at [1333, 536] on link "Logs" at bounding box center [1361, 527] width 162 height 32
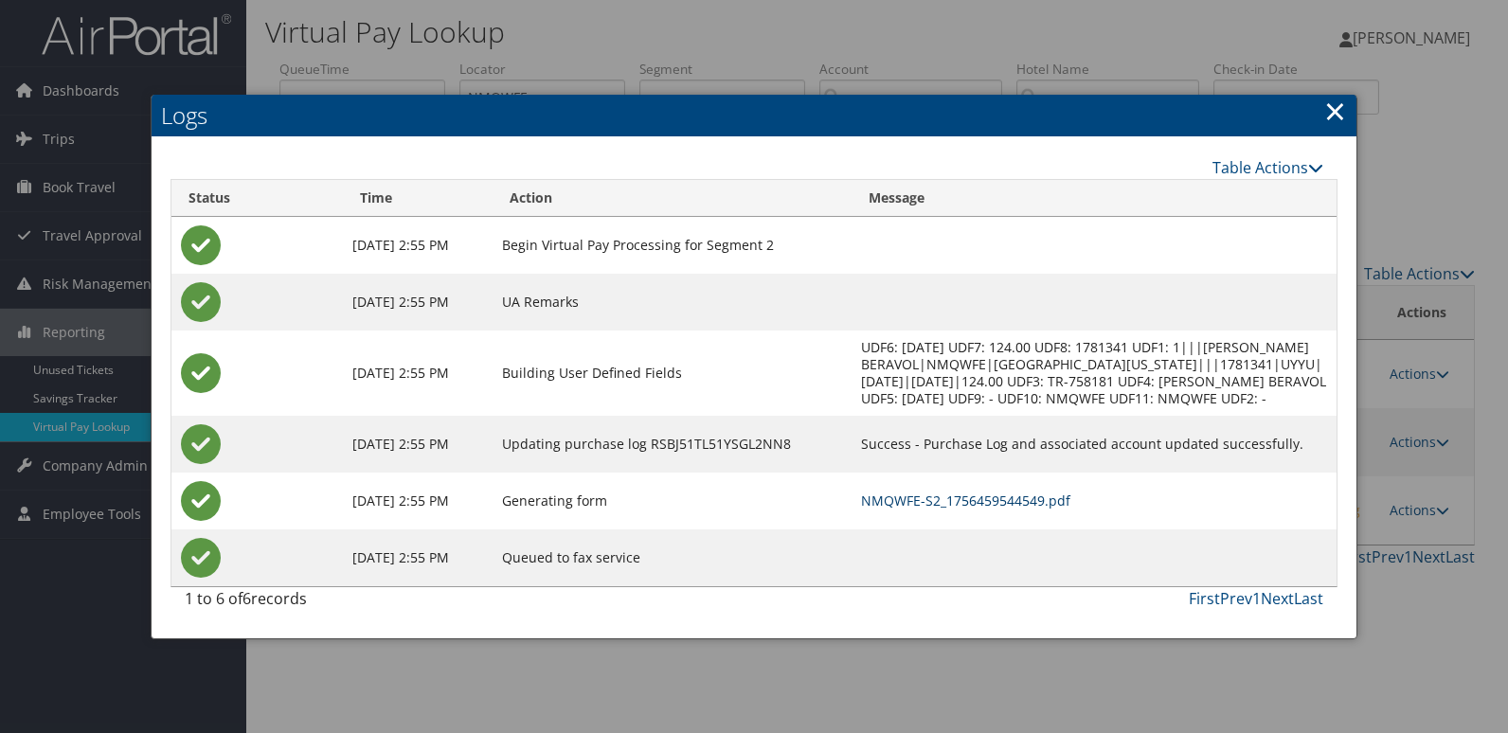
click at [923, 509] on link "NMQWFE-S2_1756459544549.pdf" at bounding box center [965, 500] width 209 height 18
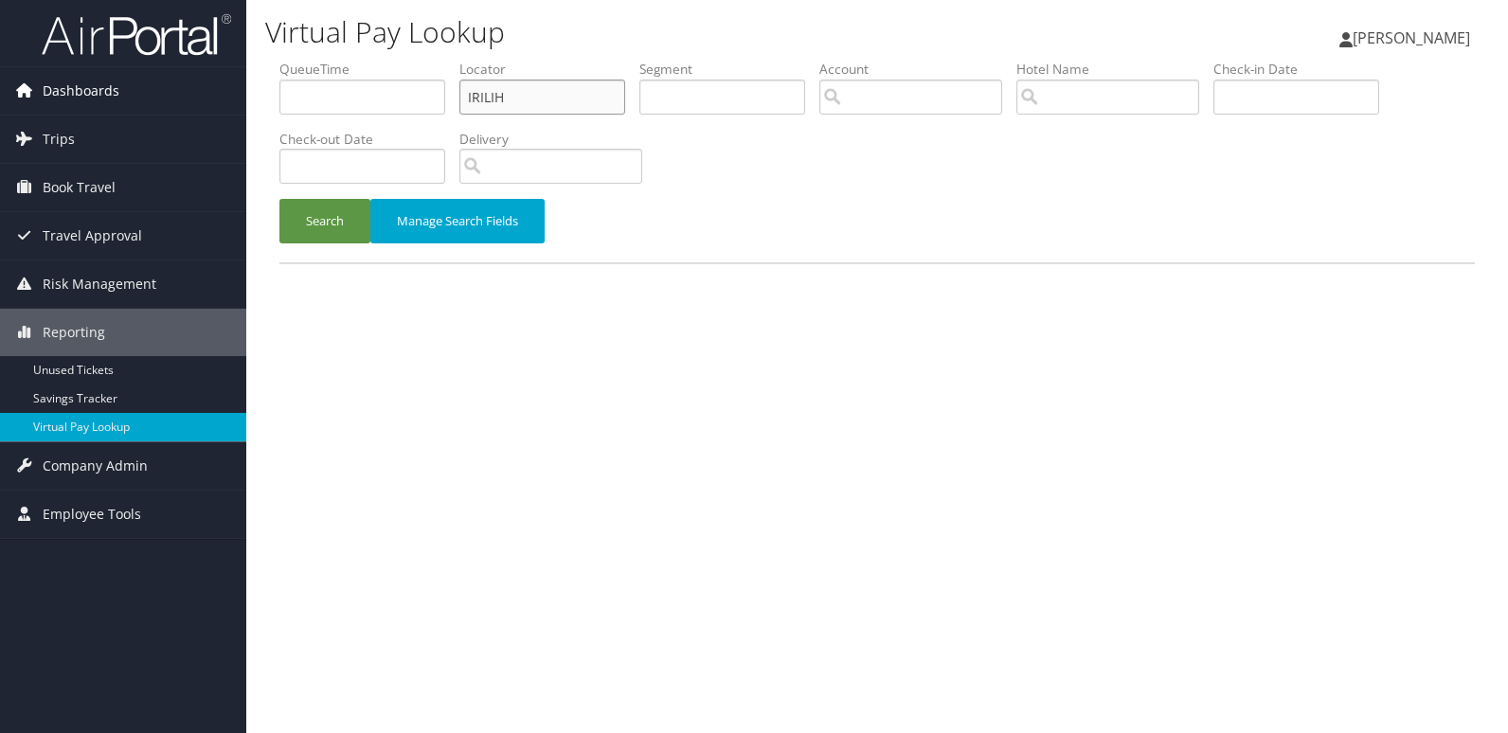
drag, startPoint x: 522, startPoint y: 93, endPoint x: 238, endPoint y: 98, distance: 284.2
click at [242, 98] on div "Dashboards AirPortal 360™ (Manager) My Travel Dashboard Trips Airtinerary® Look…" at bounding box center [754, 366] width 1508 height 733
paste input "NHOECM"
click at [500, 98] on input "NHOECM" at bounding box center [542, 97] width 166 height 35
type input "NHOECM"
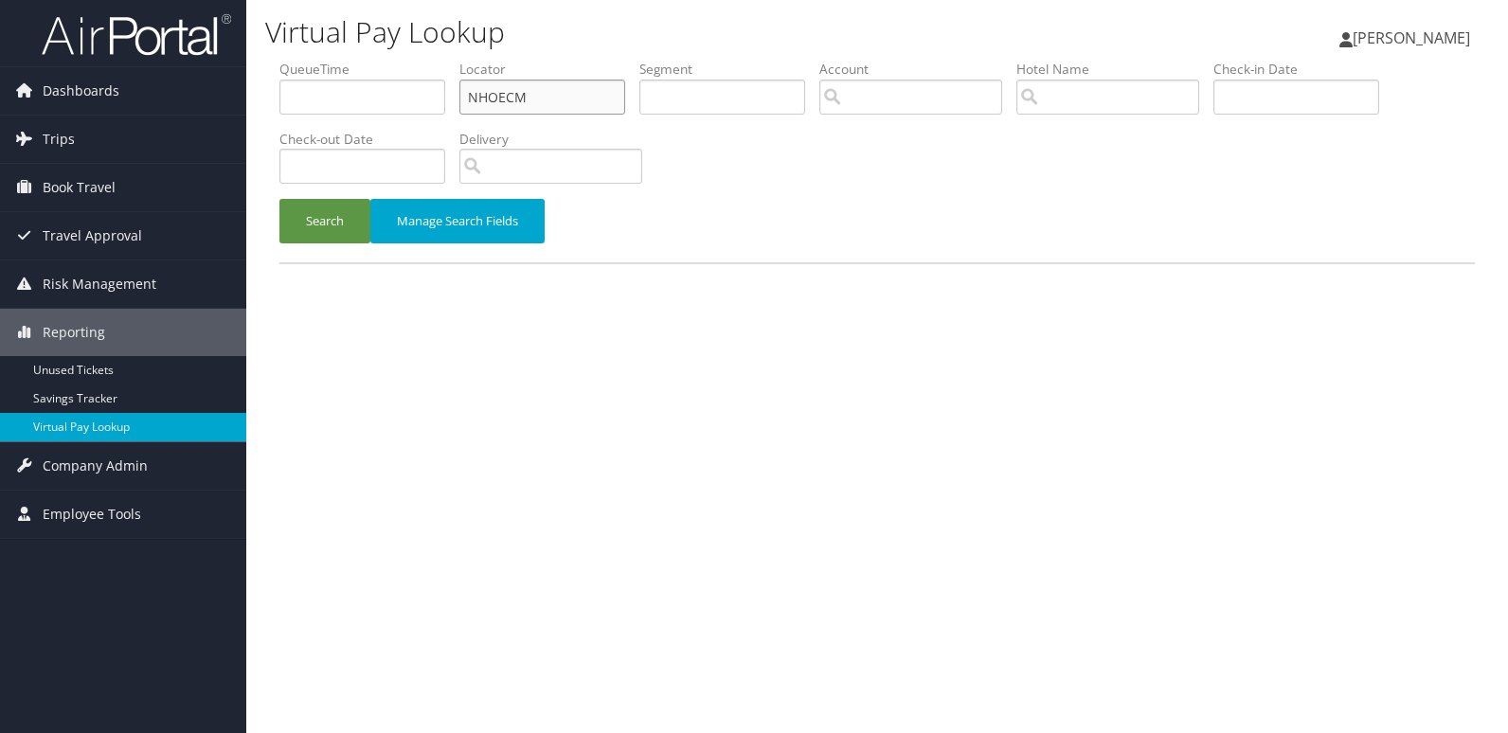
click at [279, 199] on button "Search" at bounding box center [324, 221] width 91 height 45
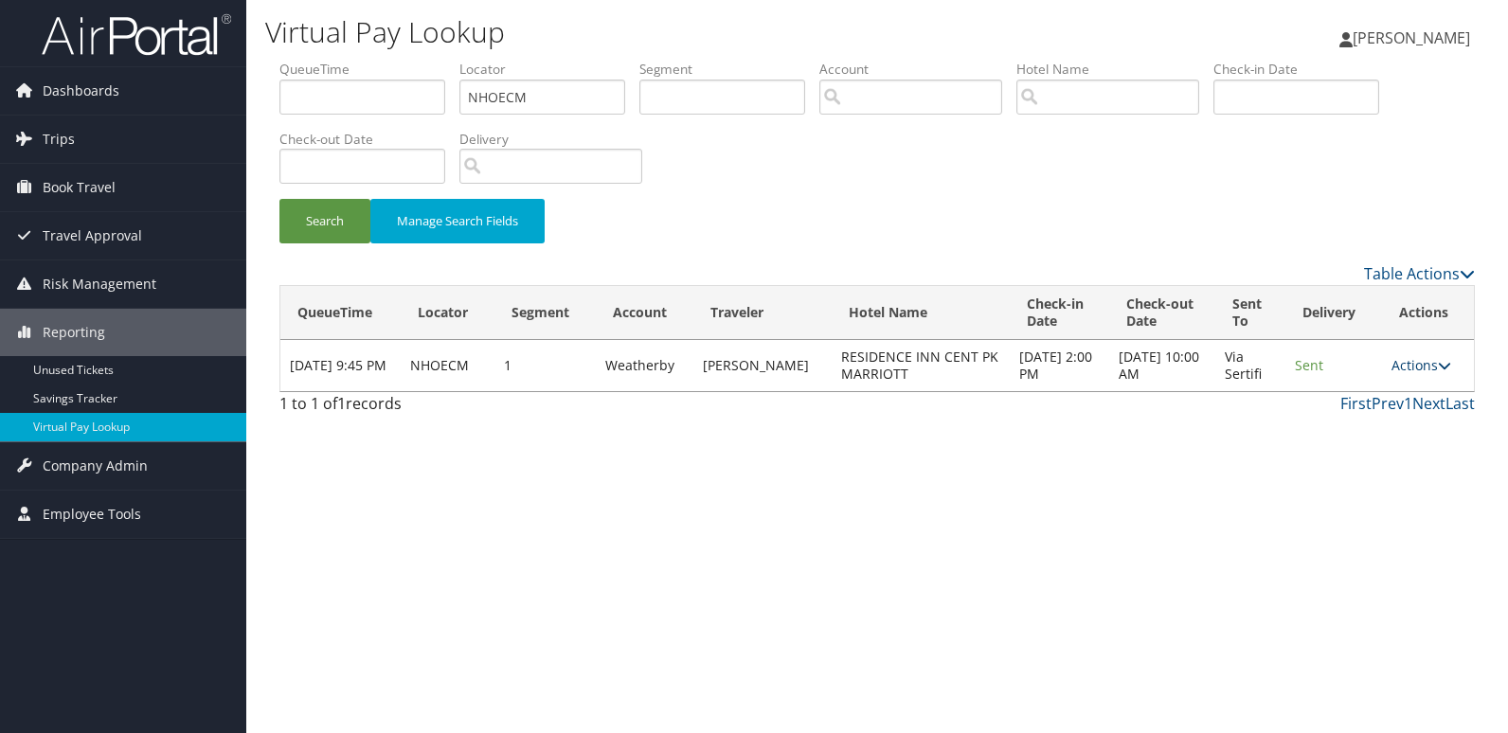
click at [1400, 362] on link "Actions" at bounding box center [1421, 365] width 60 height 18
click at [1375, 420] on link "Logs" at bounding box center [1384, 425] width 119 height 32
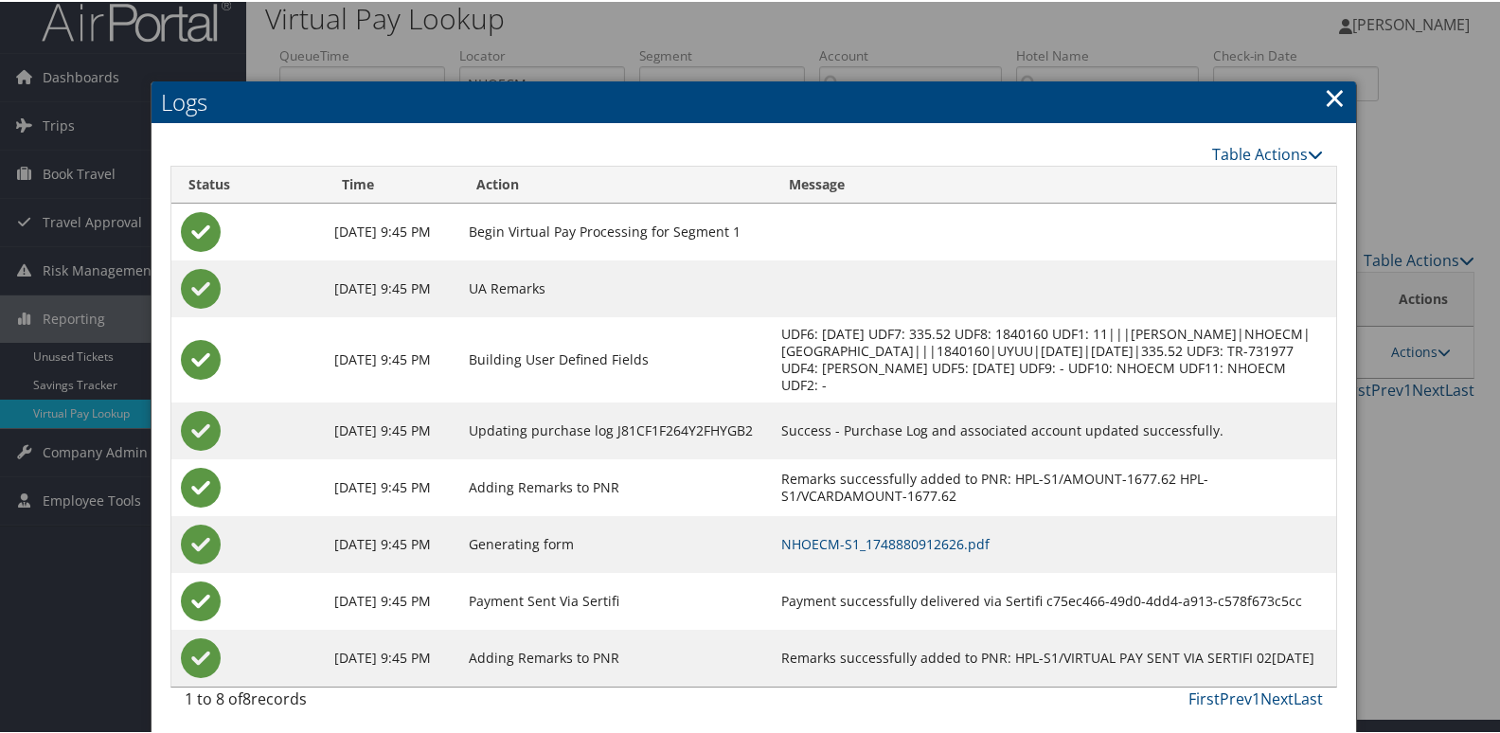
scroll to position [20, 0]
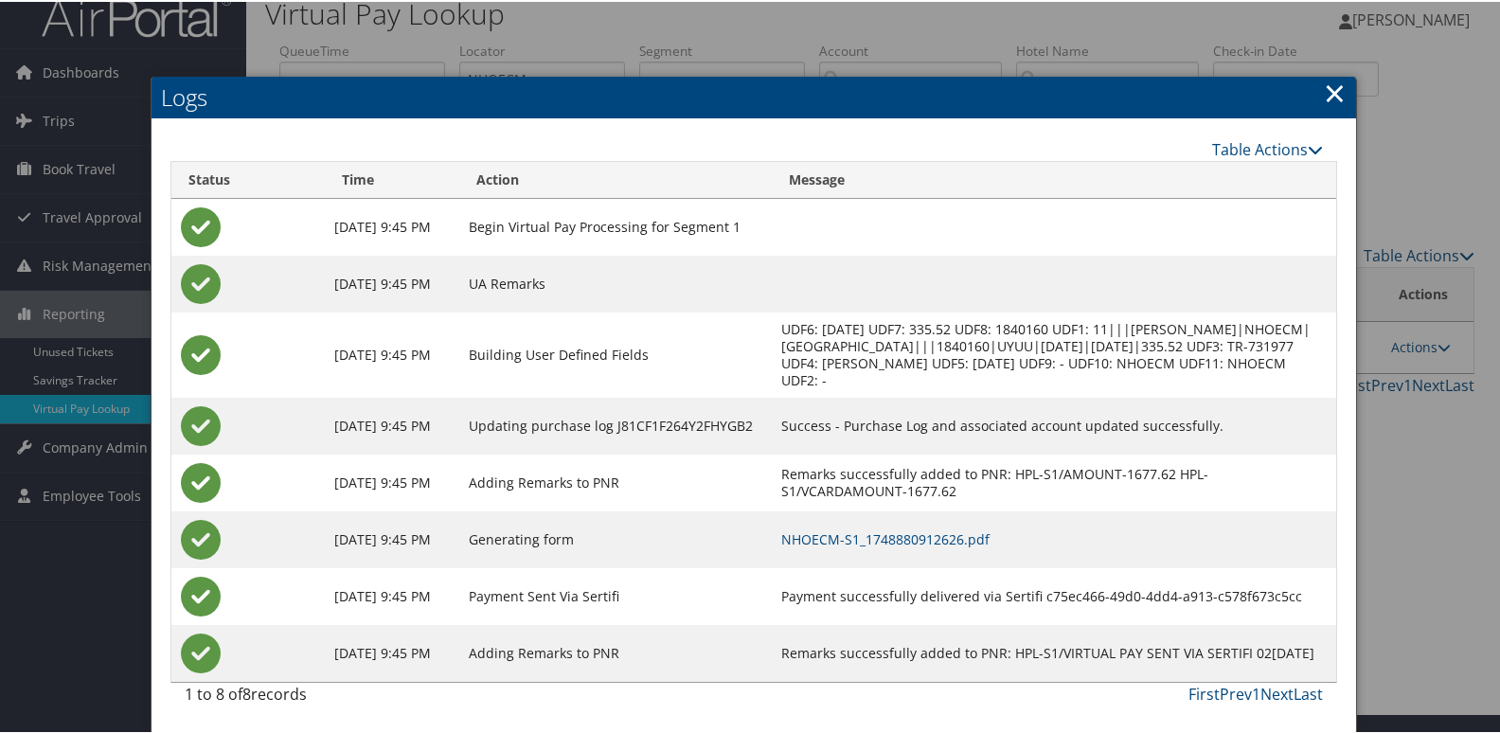
click at [941, 554] on td "NHOECM-S1_1748880912626.pdf" at bounding box center [1054, 537] width 564 height 57
click at [962, 539] on link "NHOECM-S1_1748880912626.pdf" at bounding box center [885, 537] width 208 height 18
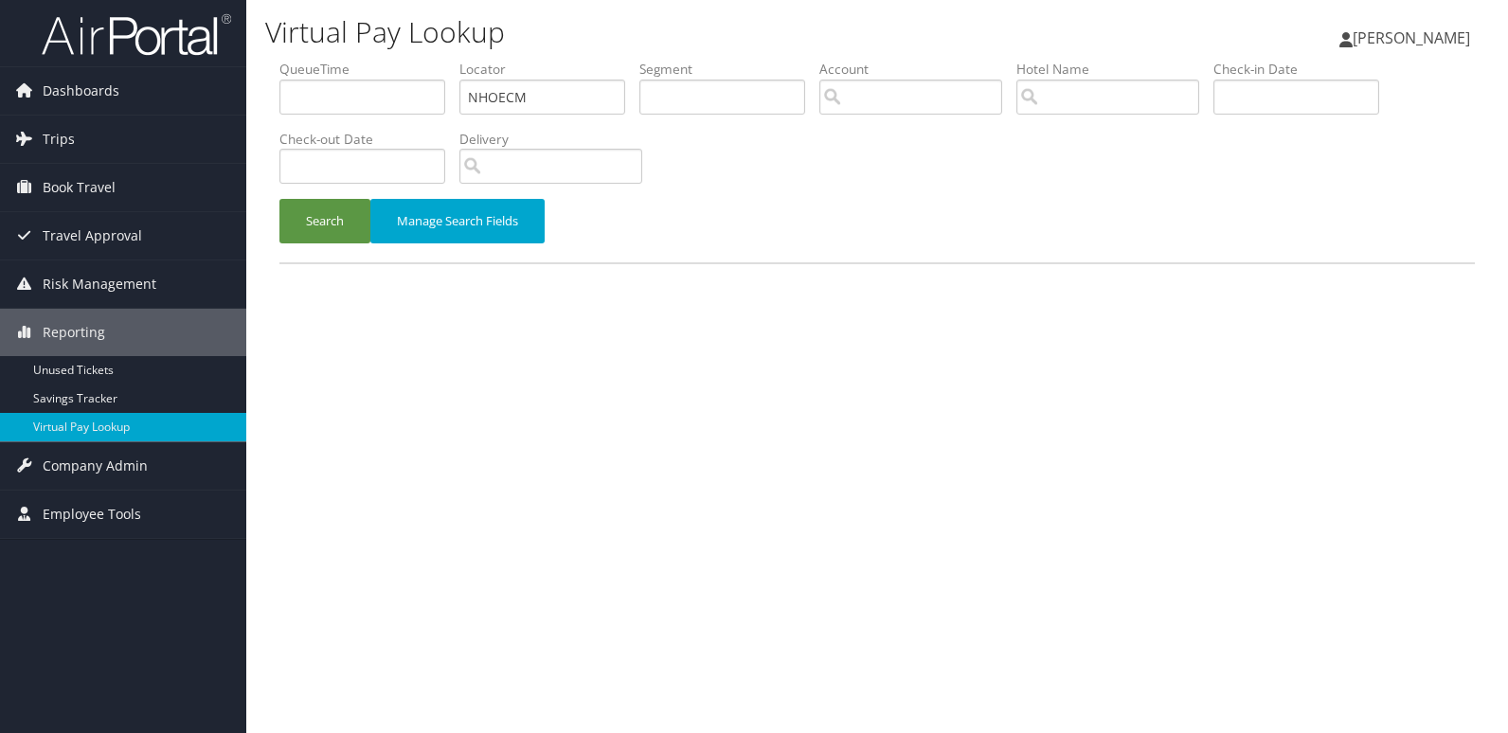
click at [330, 229] on button "Search" at bounding box center [324, 221] width 91 height 45
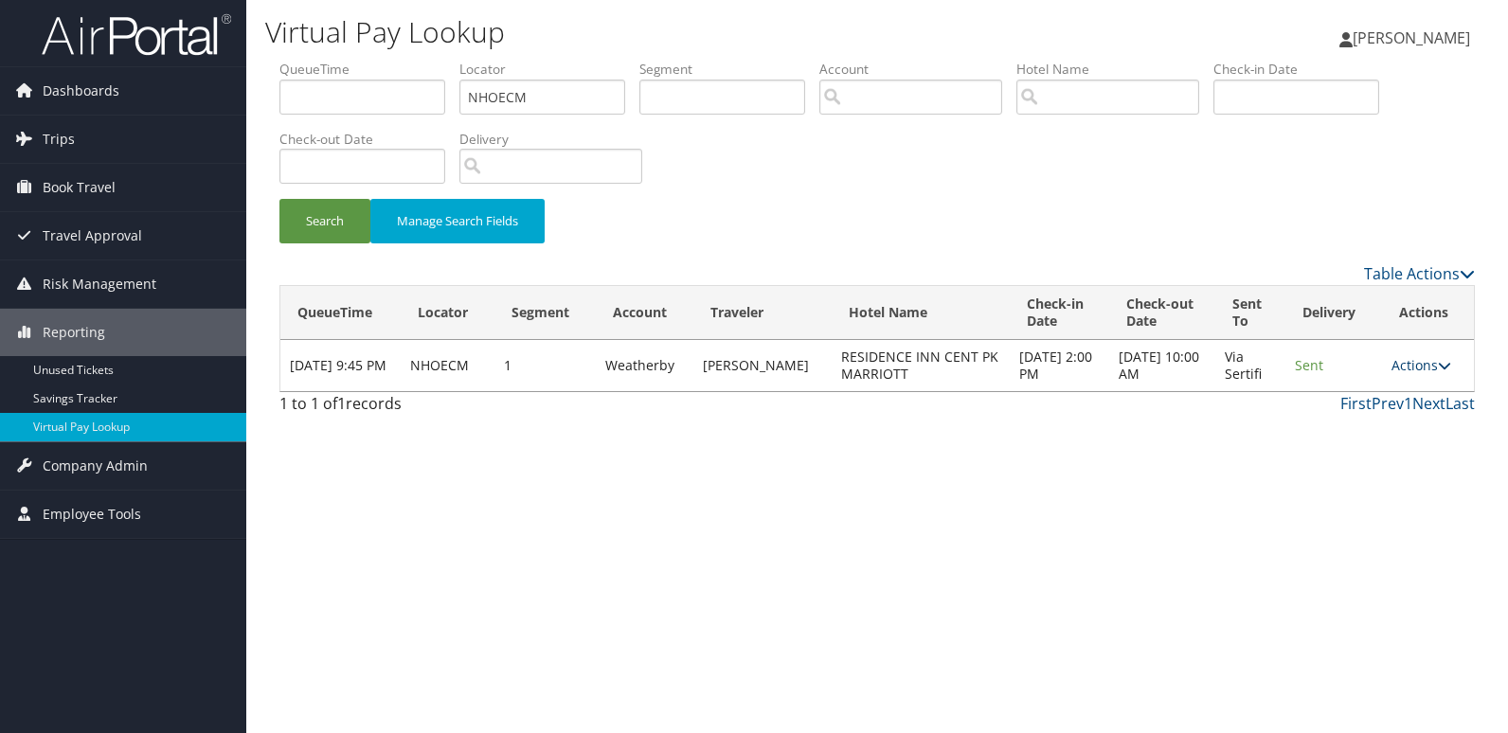
click at [1408, 366] on link "Actions" at bounding box center [1421, 365] width 60 height 18
click at [1390, 453] on link "View Itinerary" at bounding box center [1384, 457] width 119 height 32
click at [316, 60] on ul "QueueTime Locator NHOECM Segment Account Traveler Hotel Name Check-in Date Chec…" at bounding box center [876, 60] width 1195 height 0
paste input "IMGXEZ"
type input "IMGXEZ"
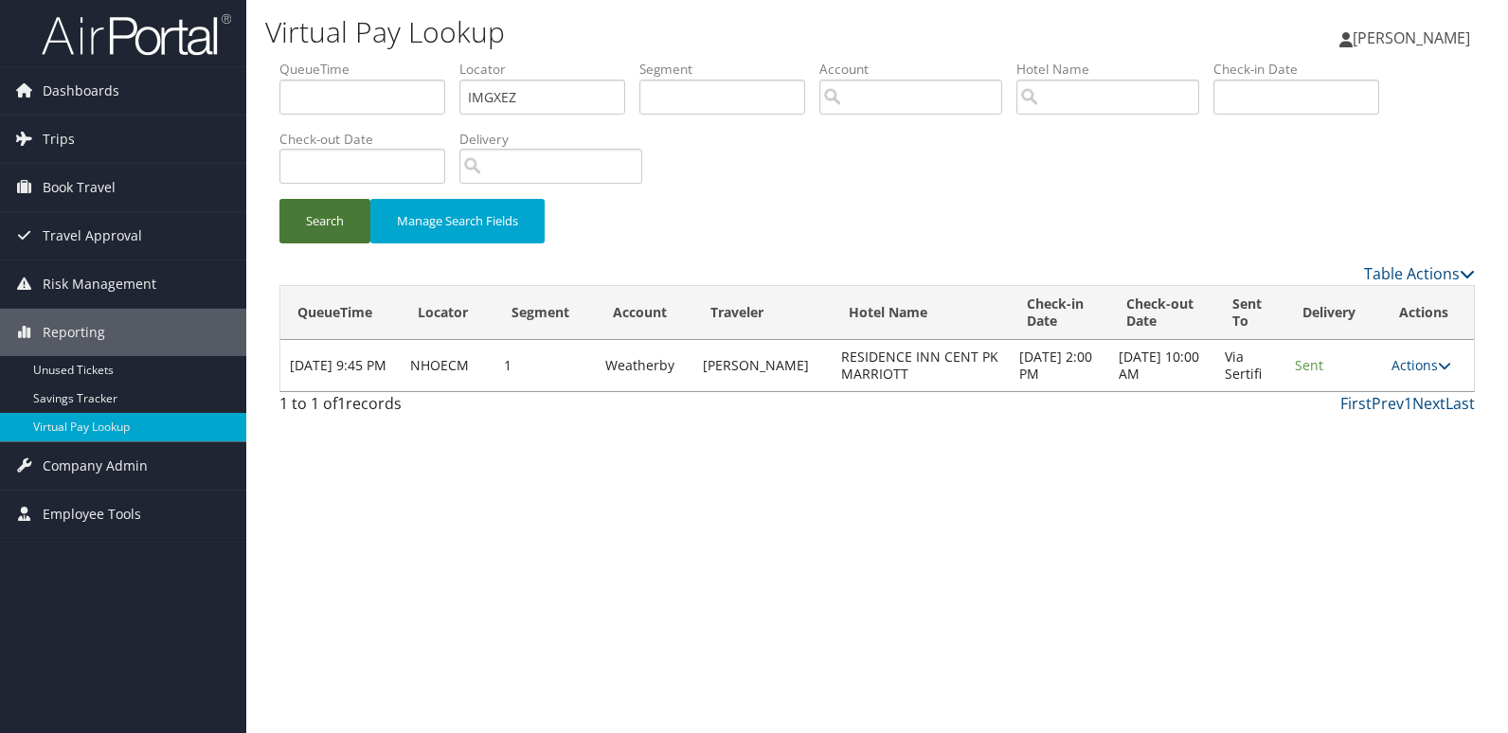
click at [326, 225] on button "Search" at bounding box center [324, 221] width 91 height 45
click at [1407, 373] on link "Actions" at bounding box center [1421, 365] width 60 height 18
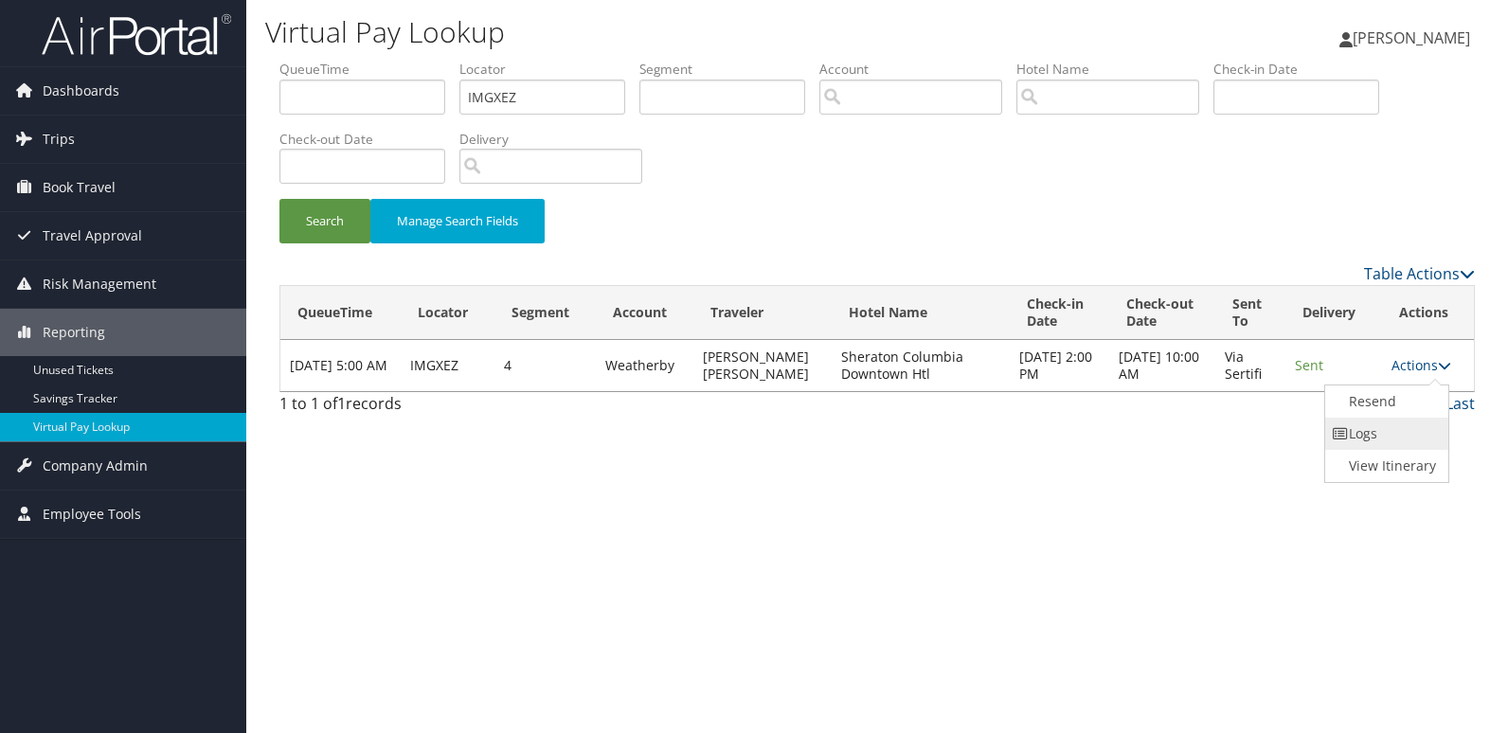
click at [1365, 424] on link "Logs" at bounding box center [1384, 434] width 119 height 32
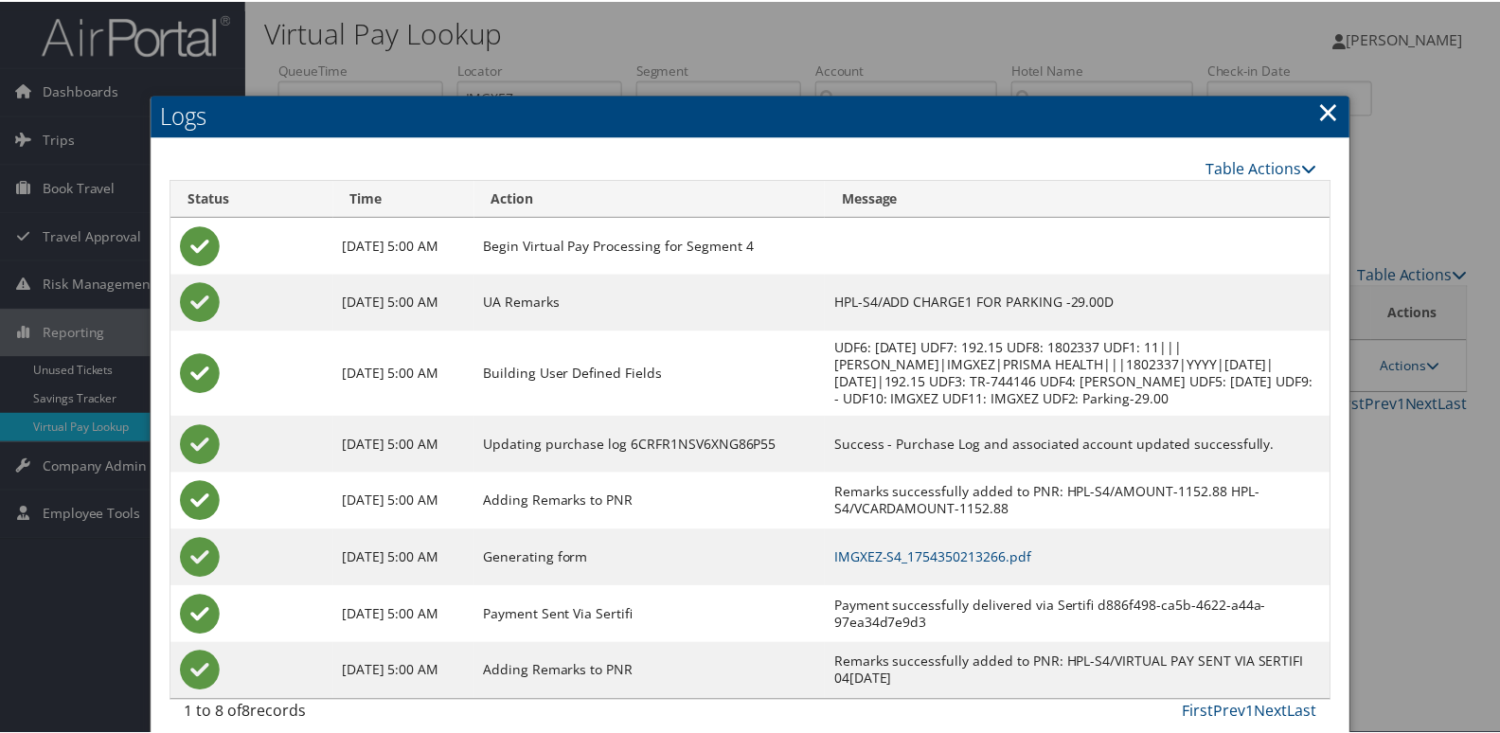
scroll to position [37, 0]
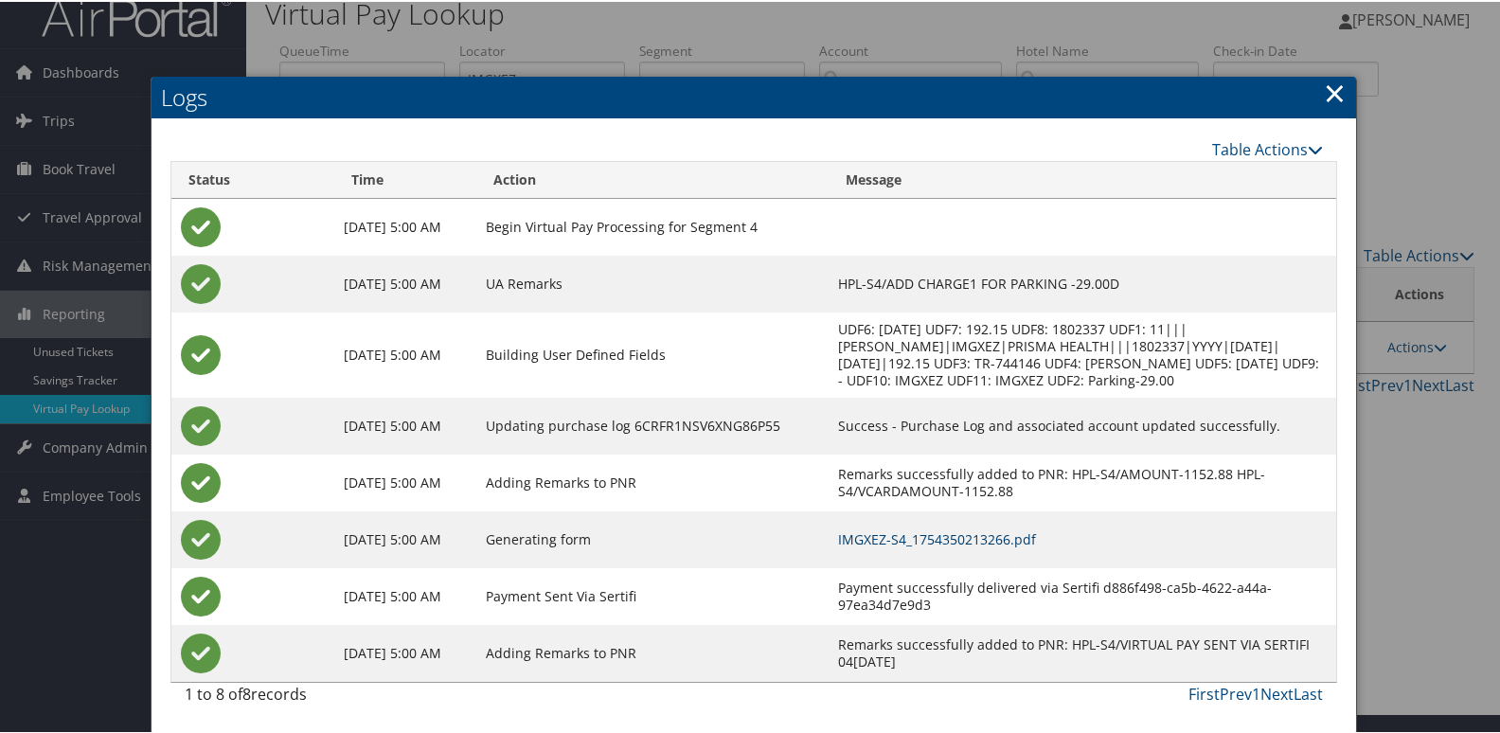
click at [943, 531] on link "IMGXEZ-S4_1754350213266.pdf" at bounding box center [937, 537] width 198 height 18
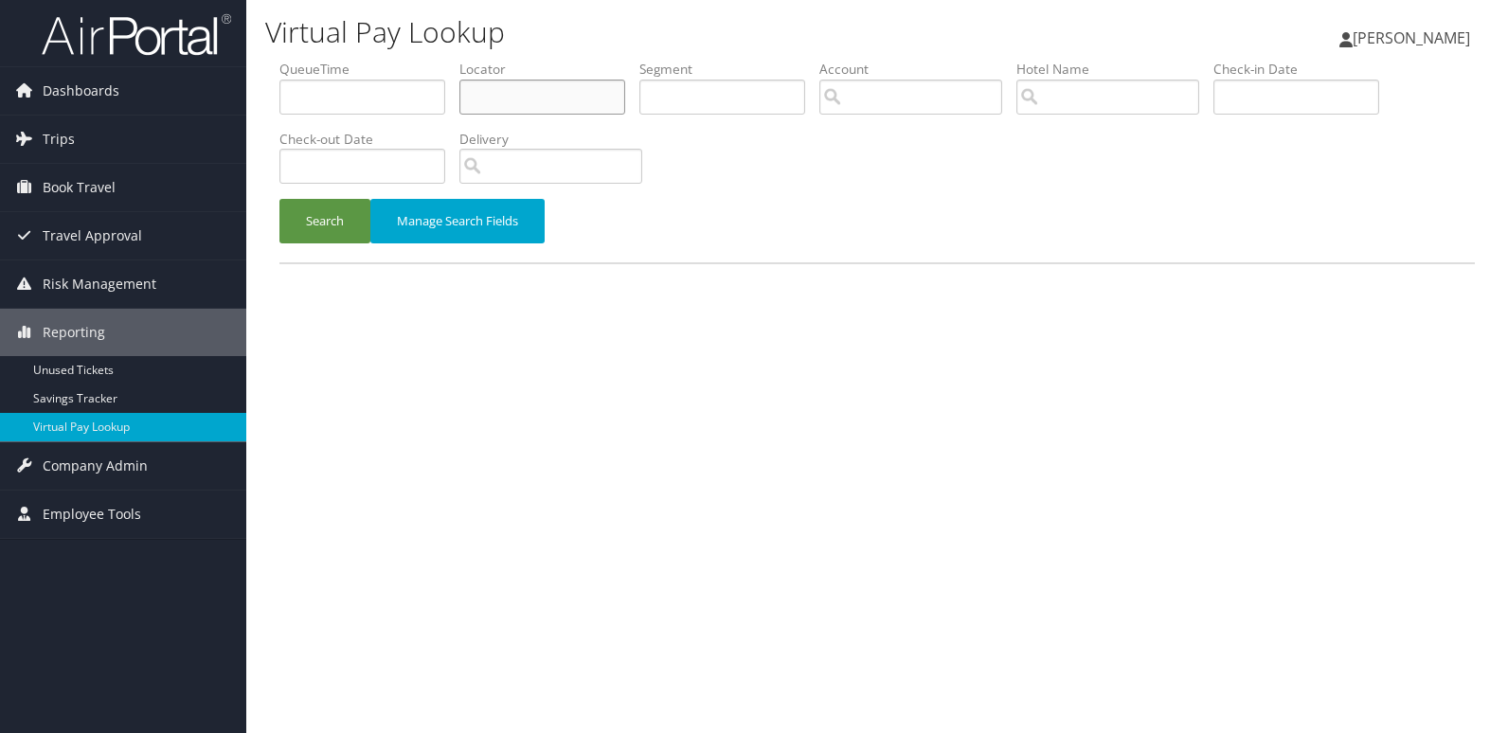
click at [486, 111] on input "text" at bounding box center [542, 97] width 166 height 35
paste input "OUBONG"
type input "OUBONG"
click at [310, 210] on button "Search" at bounding box center [324, 221] width 91 height 45
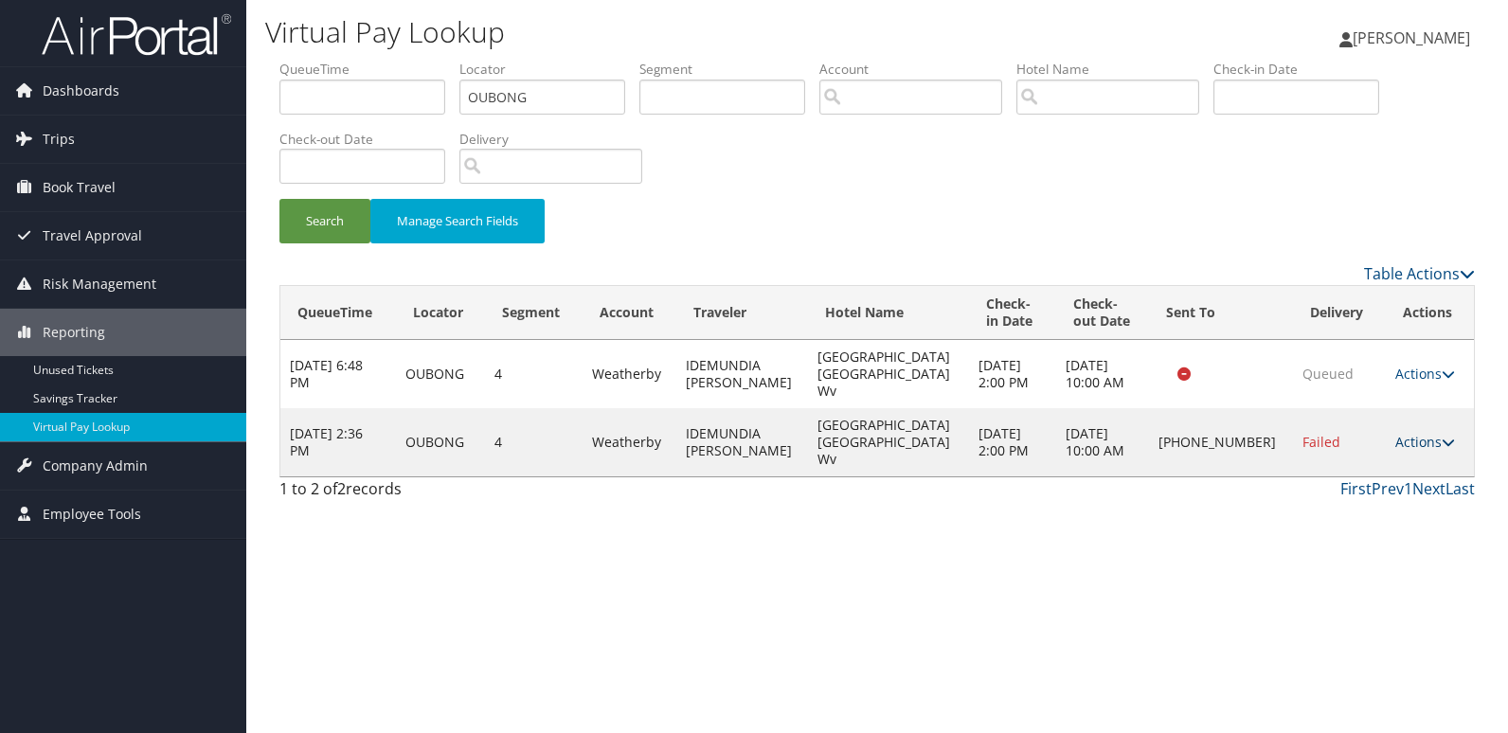
click at [1405, 433] on link "Actions" at bounding box center [1425, 442] width 60 height 18
click at [1371, 482] on link "Logs" at bounding box center [1359, 476] width 162 height 32
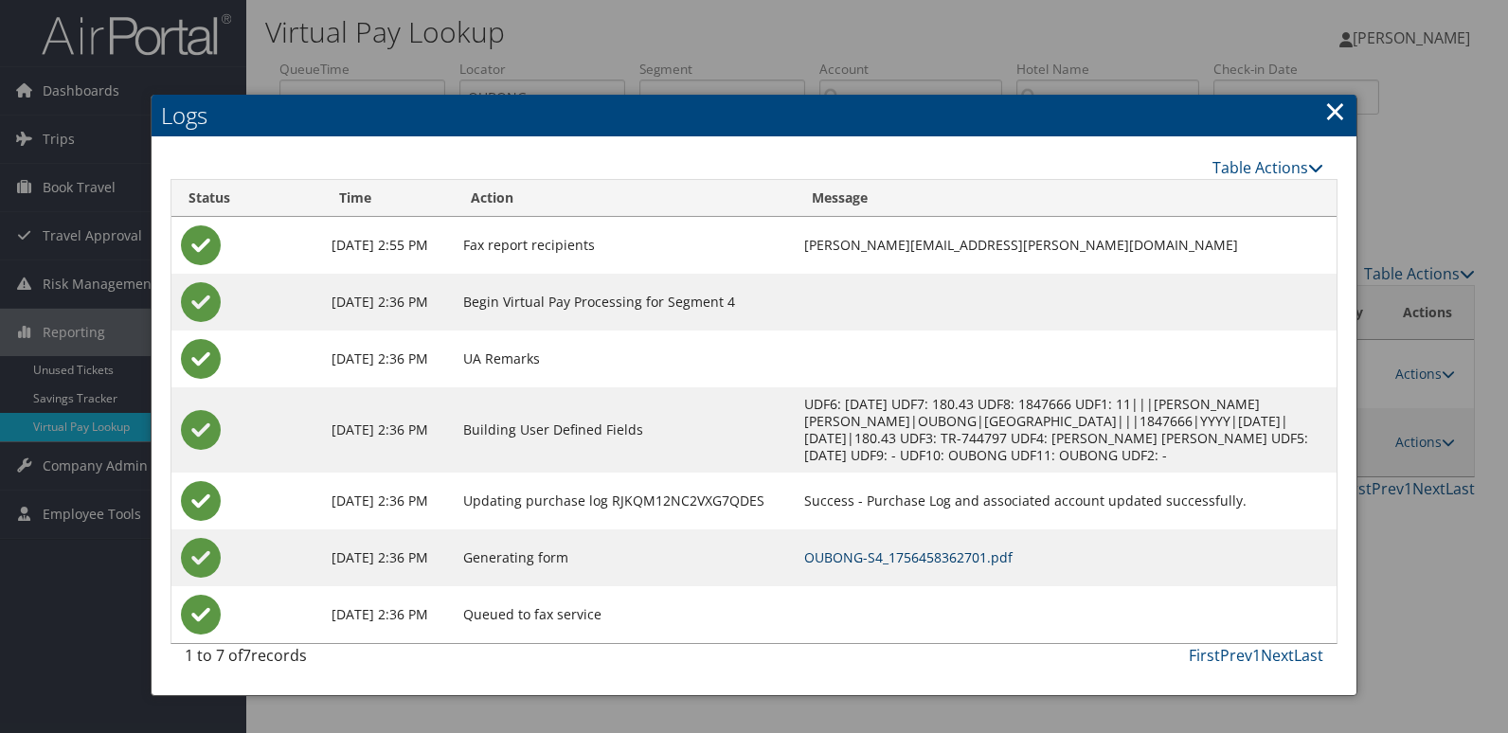
drag, startPoint x: 986, startPoint y: 576, endPoint x: 1036, endPoint y: 587, distance: 51.5
click at [985, 566] on link "OUBONG-S4_1756458362701.pdf" at bounding box center [908, 557] width 208 height 18
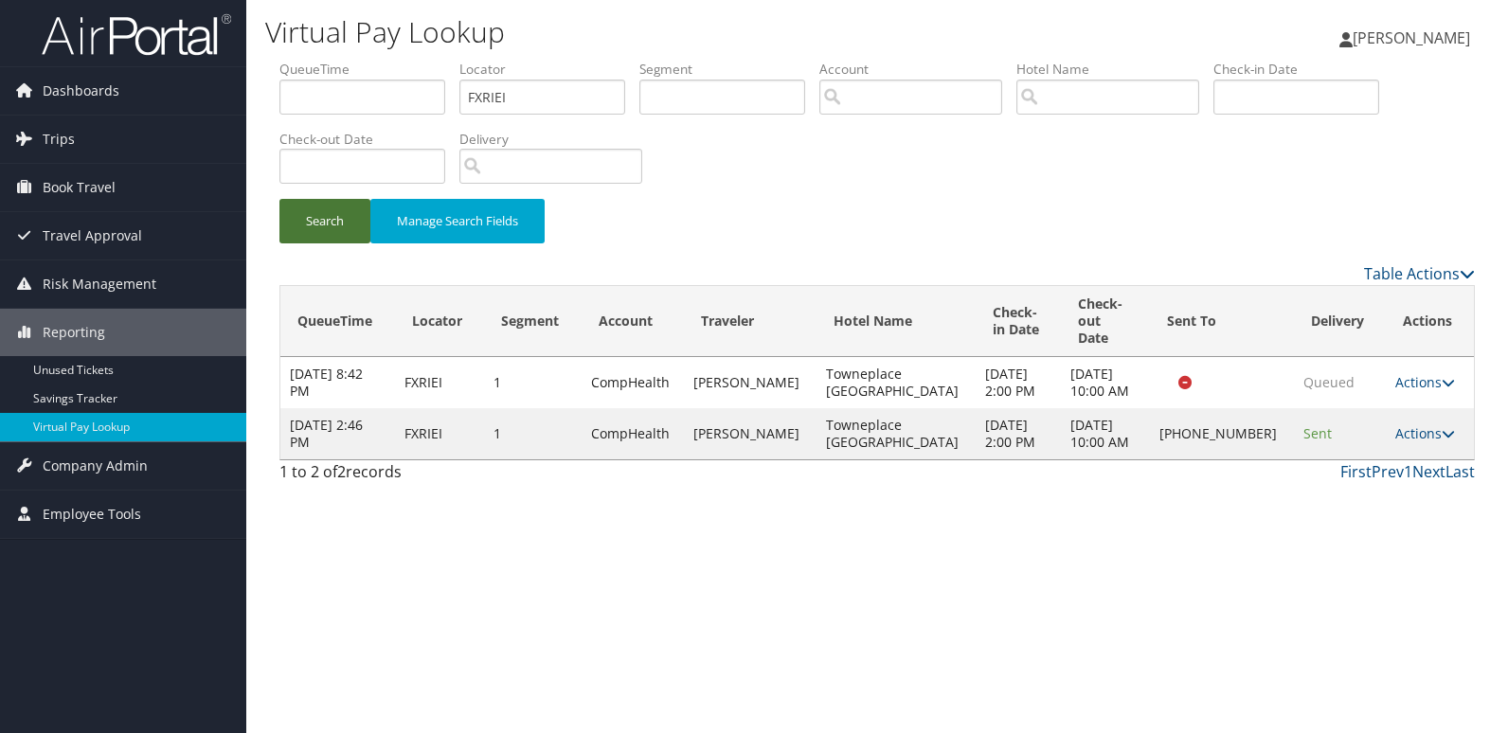
click at [315, 228] on button "Search" at bounding box center [324, 221] width 91 height 45
click at [1400, 424] on link "Actions" at bounding box center [1425, 433] width 60 height 18
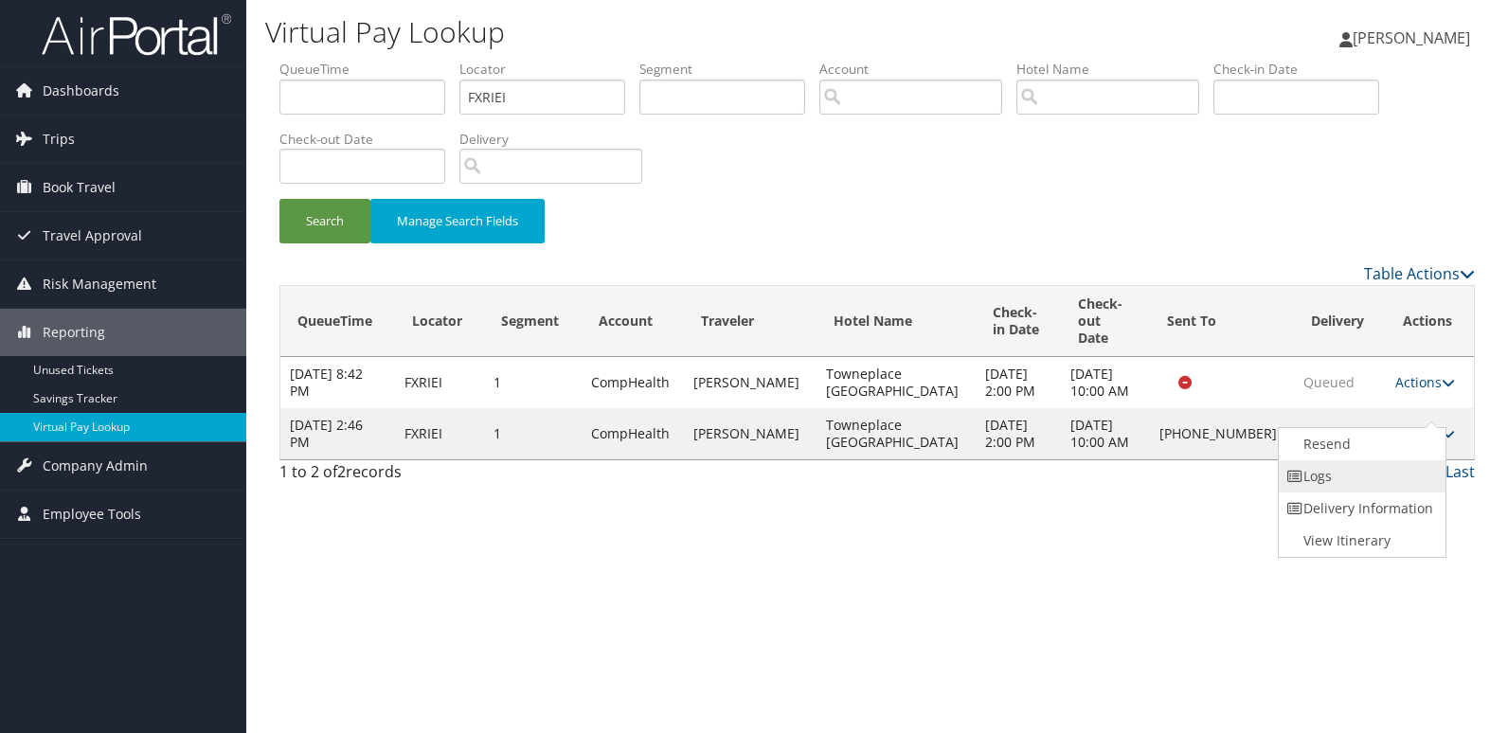
click at [1342, 480] on link "Logs" at bounding box center [1359, 476] width 162 height 32
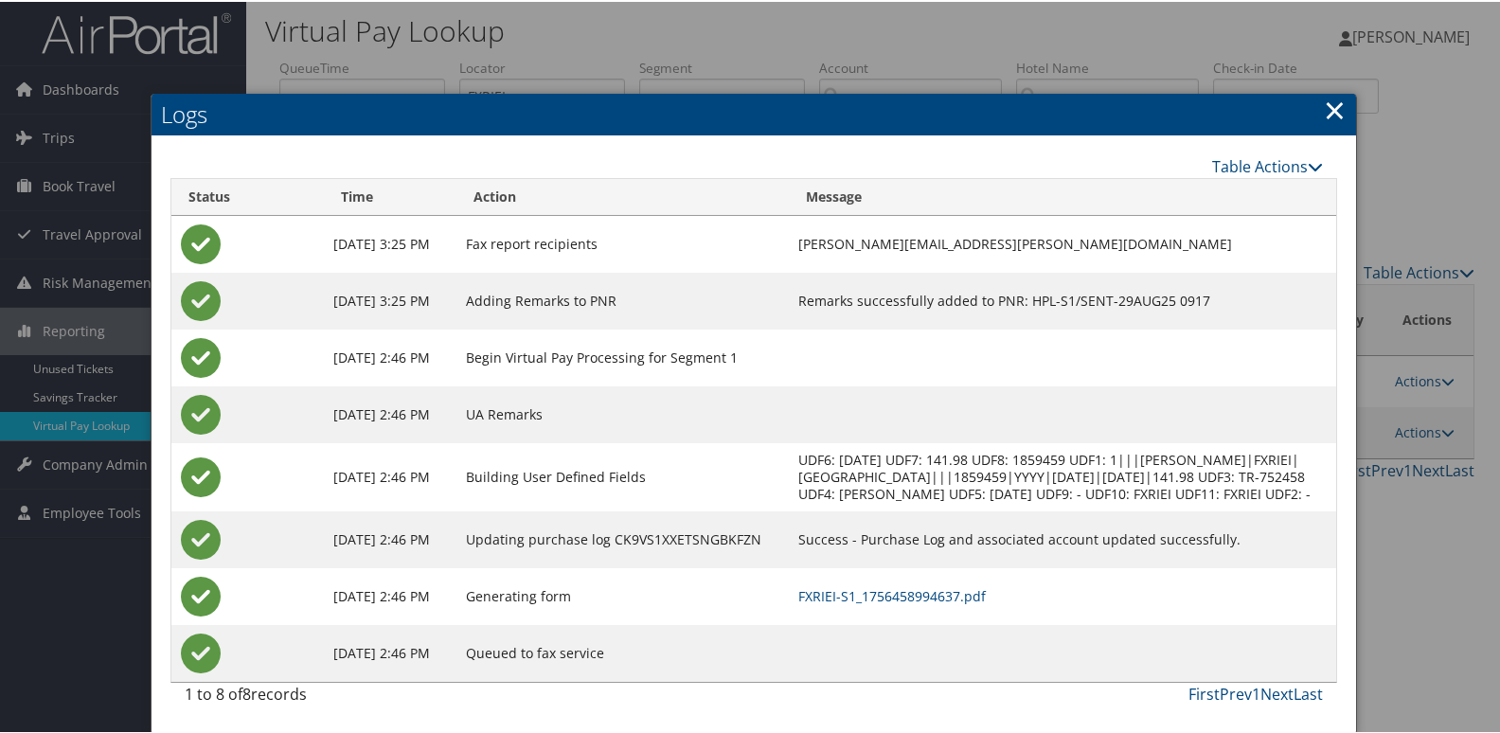
scroll to position [20, 0]
click at [888, 587] on link "FXRIEI-S1_1756458994637.pdf" at bounding box center [892, 594] width 188 height 18
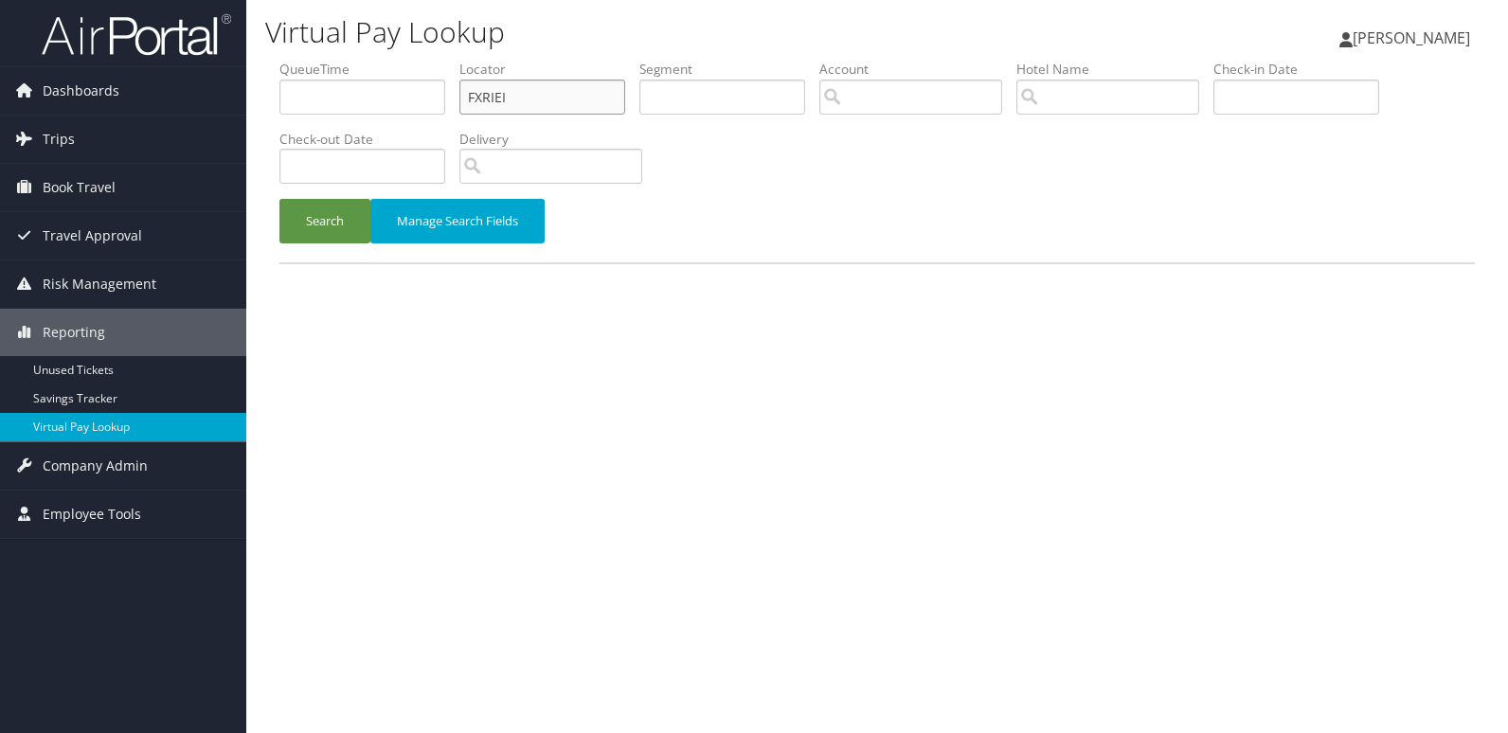
drag, startPoint x: 378, startPoint y: 116, endPoint x: 356, endPoint y: 117, distance: 21.9
click at [356, 60] on ul "QueueTime Locator FXRIEI Segment Account Traveler Hotel Name Check-in Date Chec…" at bounding box center [876, 60] width 1195 height 0
paste input "NHOECM"
type input "NHOECM"
click at [325, 226] on button "Search" at bounding box center [324, 221] width 91 height 45
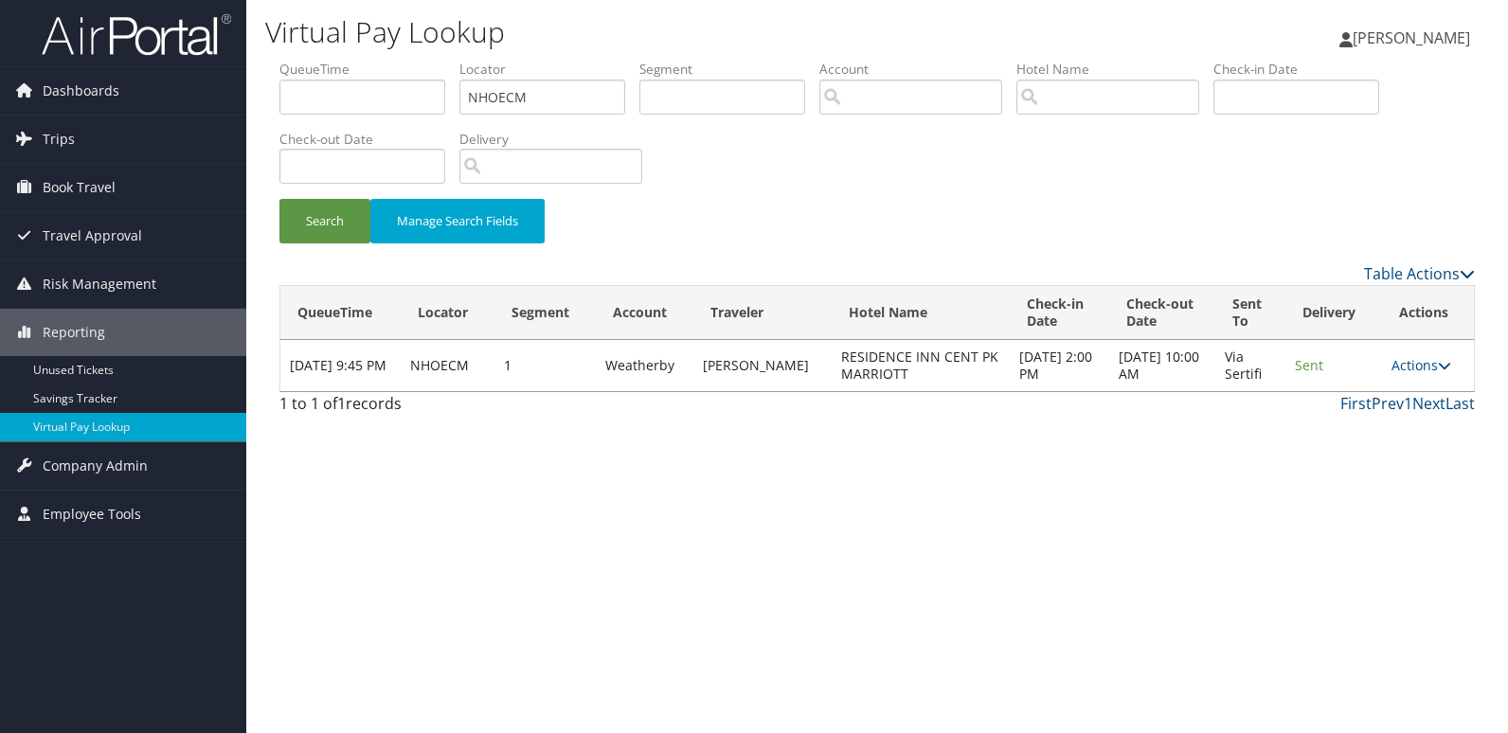
drag, startPoint x: 1403, startPoint y: 373, endPoint x: 1400, endPoint y: 385, distance: 12.9
click at [1403, 372] on link "Actions" at bounding box center [1421, 365] width 60 height 18
click at [1365, 438] on link "Logs" at bounding box center [1384, 425] width 119 height 32
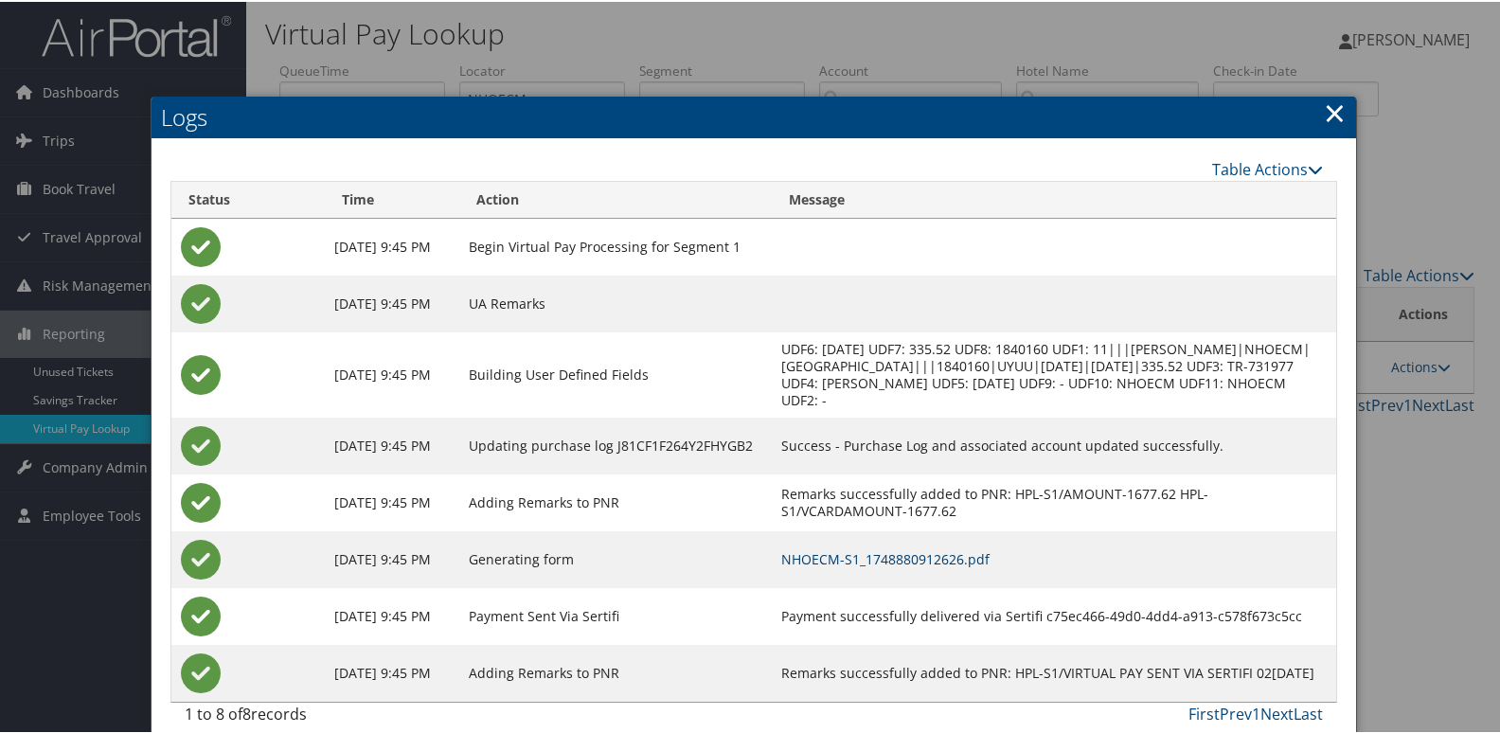
click at [947, 548] on link "NHOECM-S1_1748880912626.pdf" at bounding box center [885, 557] width 208 height 18
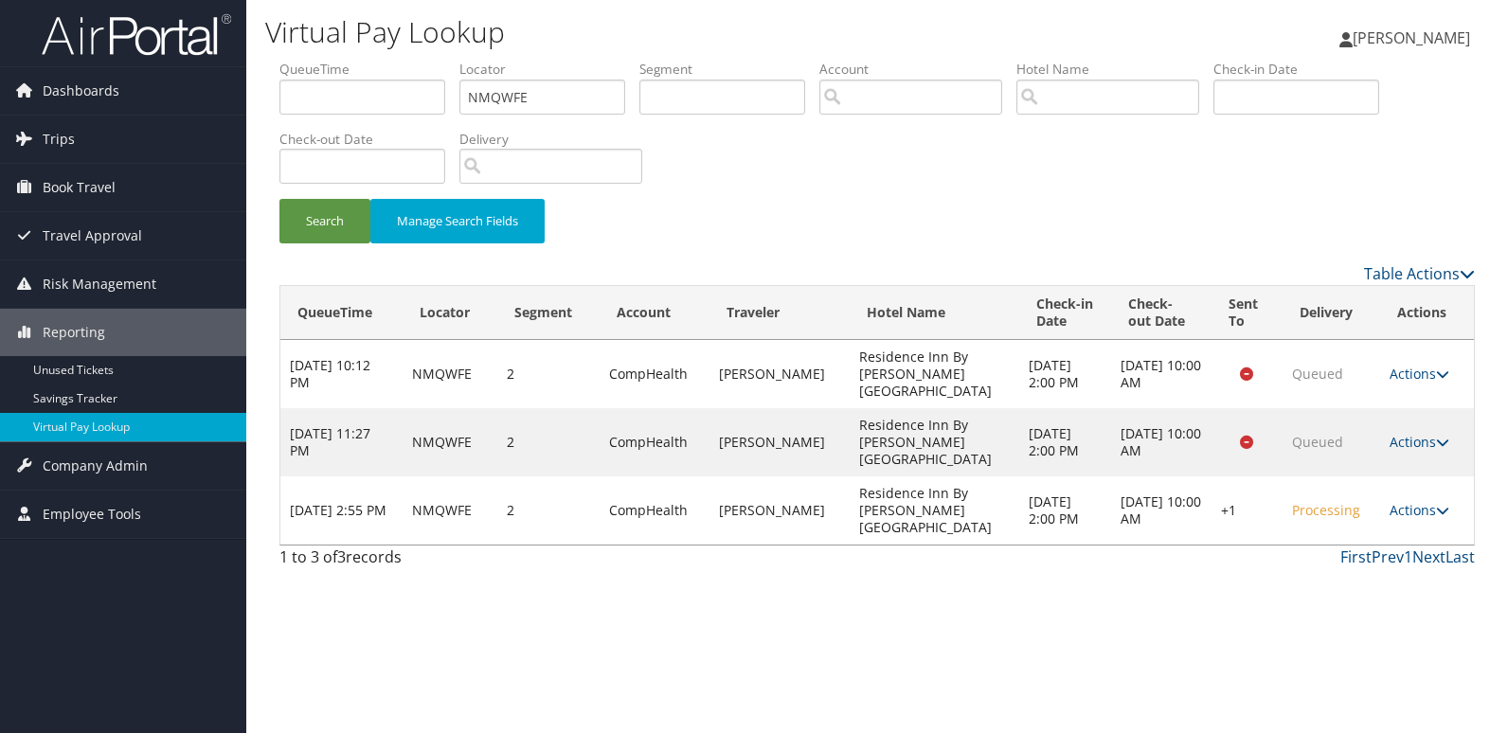
click at [1421, 476] on td "Actions Resend Logs Delivery Information View Itinerary" at bounding box center [1427, 510] width 94 height 68
click at [1414, 478] on td "Actions Resend Logs Delivery Information View Itinerary" at bounding box center [1427, 510] width 94 height 68
click at [1417, 501] on link "Actions" at bounding box center [1419, 510] width 60 height 18
click at [1347, 534] on link "Logs" at bounding box center [1361, 527] width 162 height 32
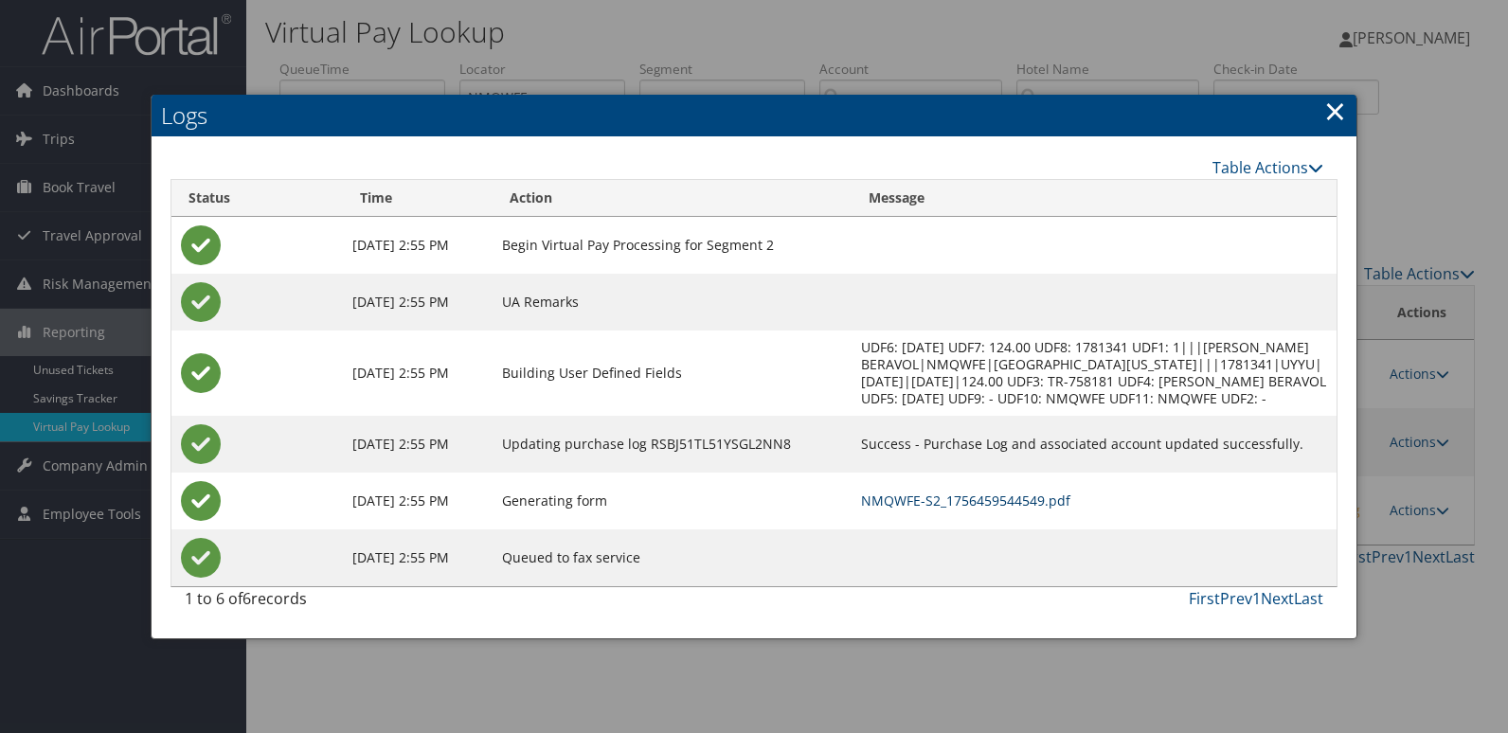
drag, startPoint x: 925, startPoint y: 516, endPoint x: 968, endPoint y: 526, distance: 43.7
click at [925, 509] on link "NMQWFE-S2_1756459544549.pdf" at bounding box center [965, 500] width 209 height 18
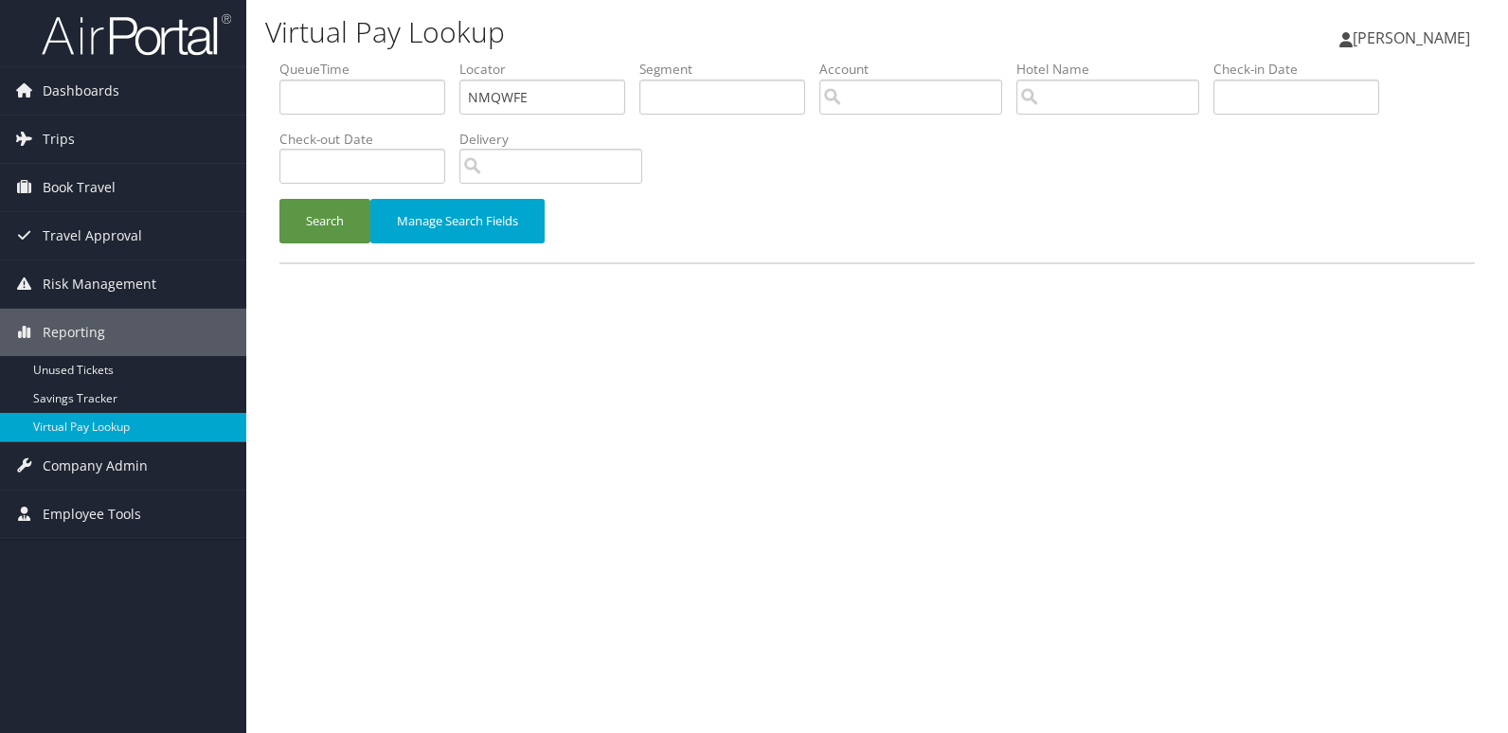
click at [306, 210] on button "Search" at bounding box center [324, 221] width 91 height 45
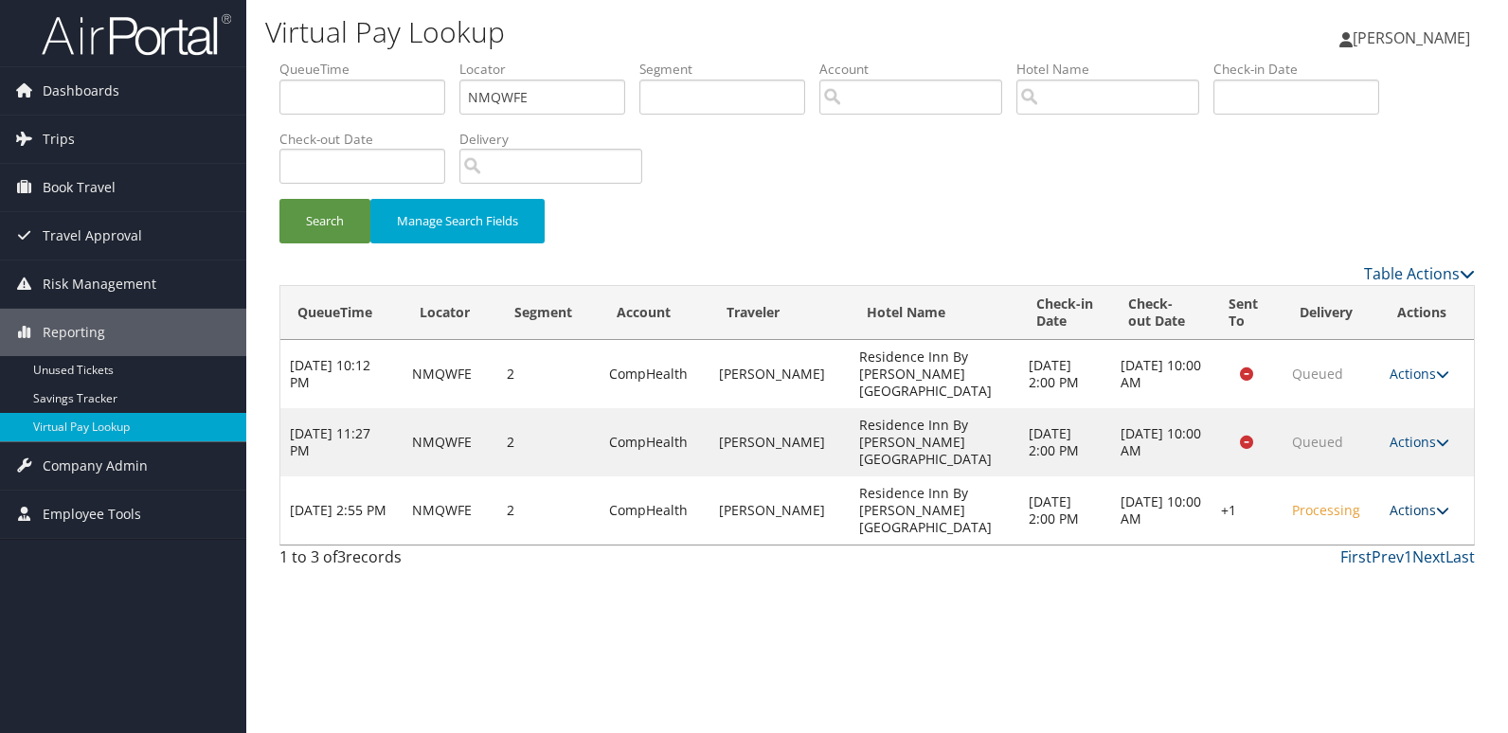
click at [1407, 501] on link "Actions" at bounding box center [1419, 510] width 60 height 18
click at [1347, 486] on link "Resend" at bounding box center [1361, 495] width 162 height 32
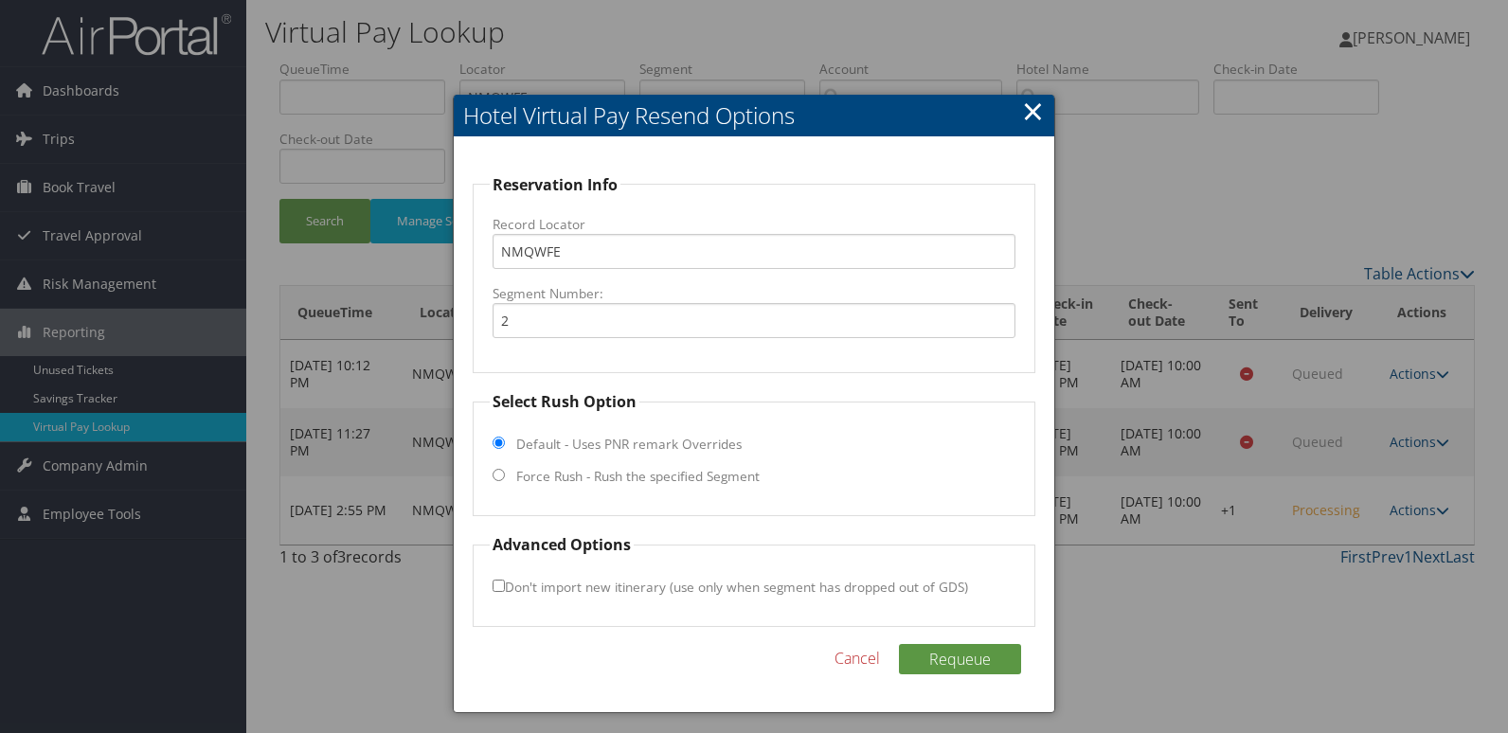
click at [598, 468] on label "Force Rush - Rush the specified Segment" at bounding box center [637, 476] width 243 height 19
click at [505, 469] on input "Force Rush - Rush the specified Segment" at bounding box center [498, 475] width 12 height 12
radio input "true"
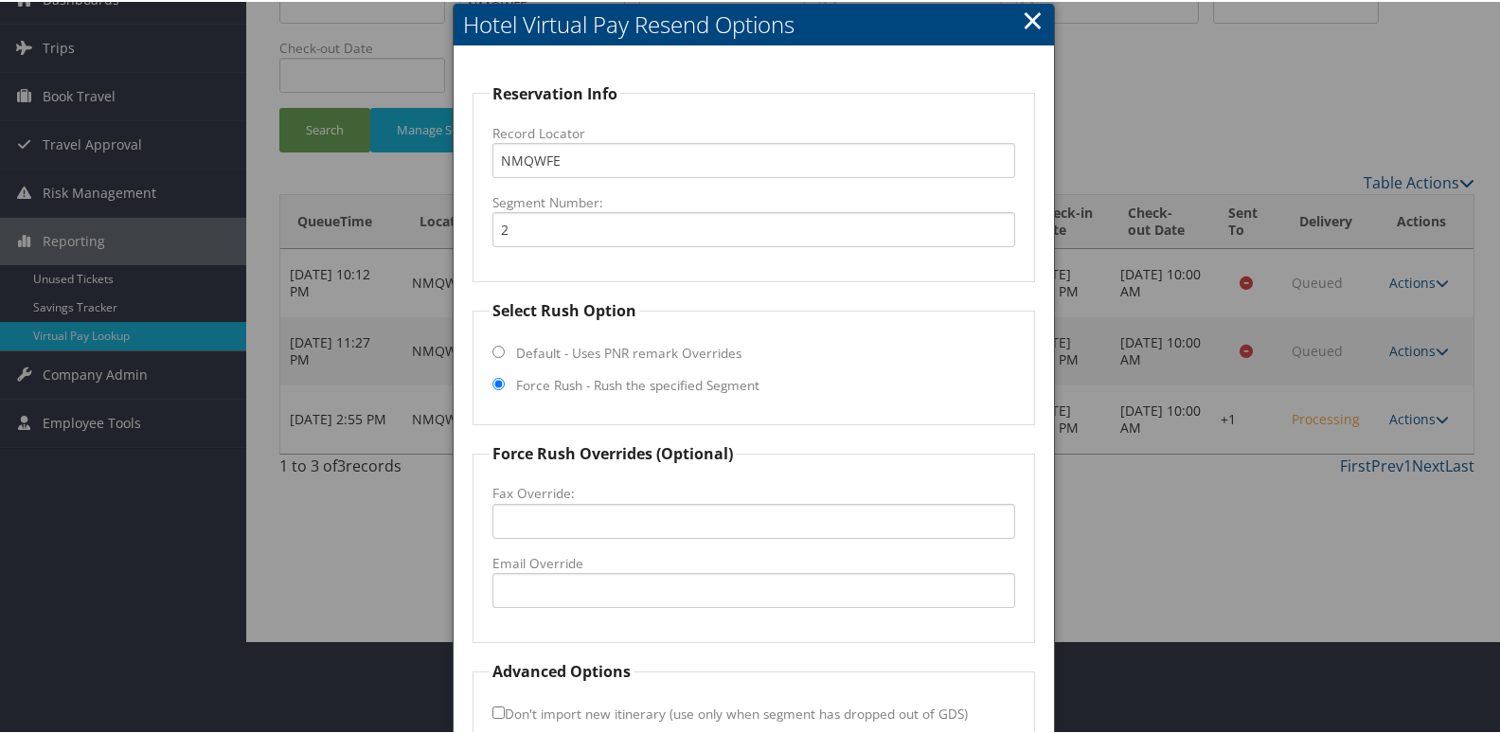
scroll to position [198, 0]
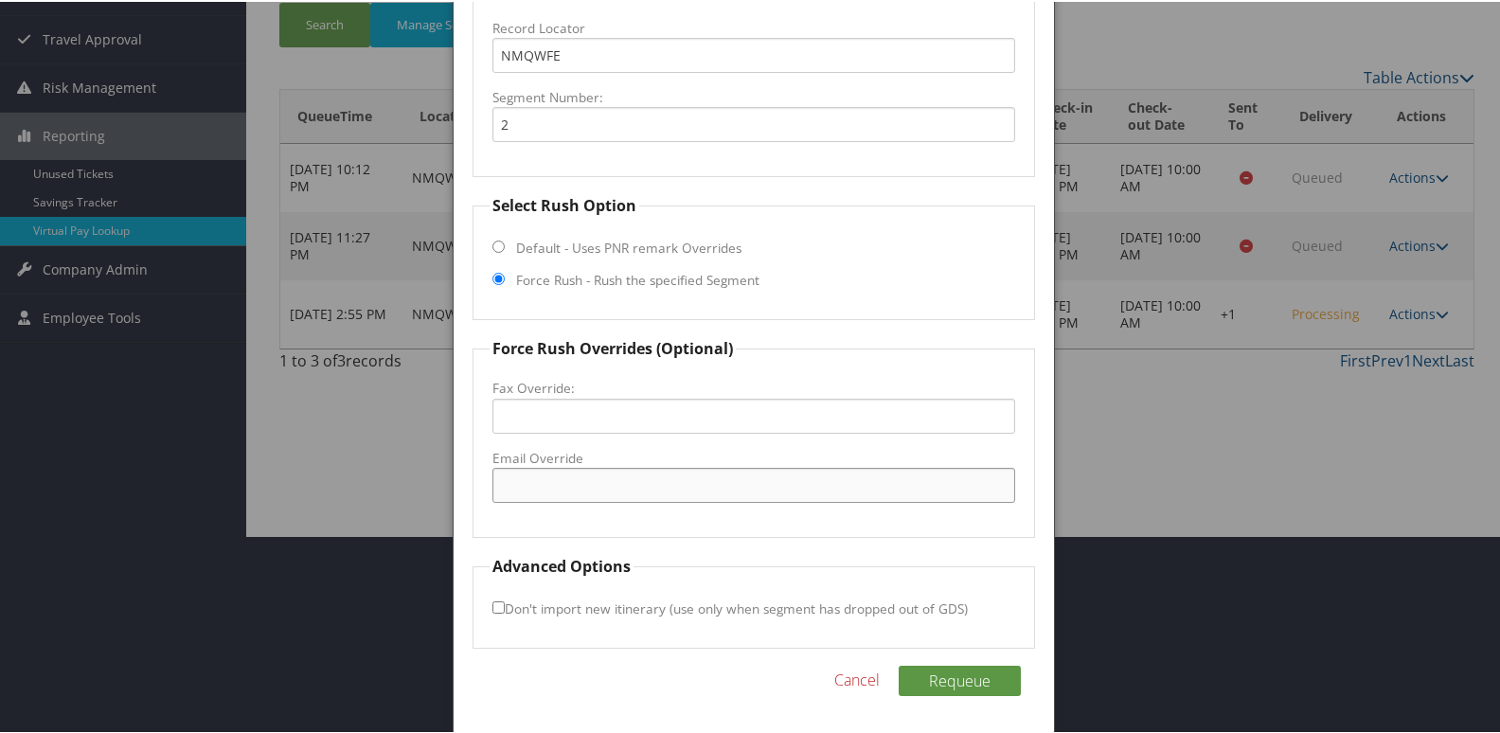
click at [591, 495] on input "Email Override" at bounding box center [754, 483] width 524 height 35
click at [1175, 411] on div at bounding box center [754, 366] width 1508 height 733
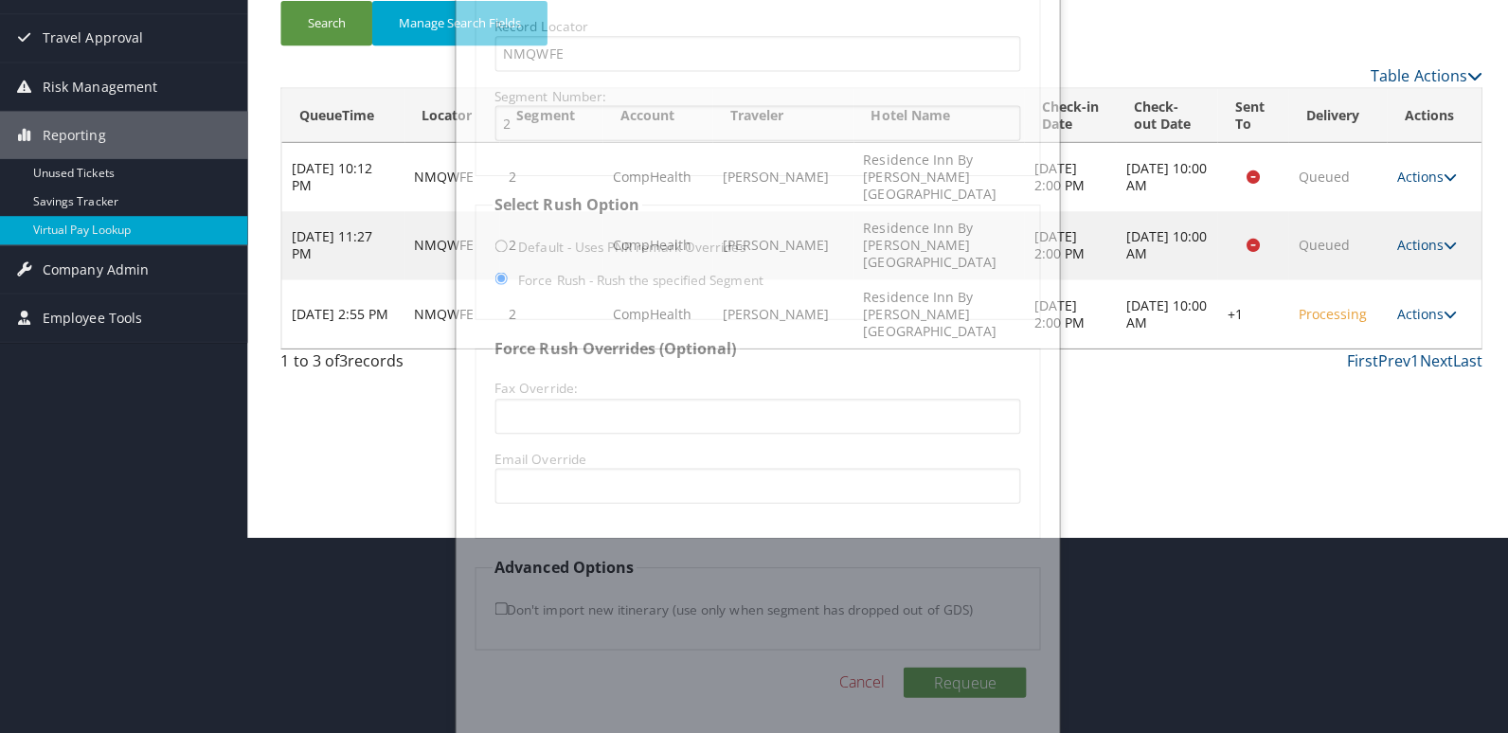
scroll to position [0, 0]
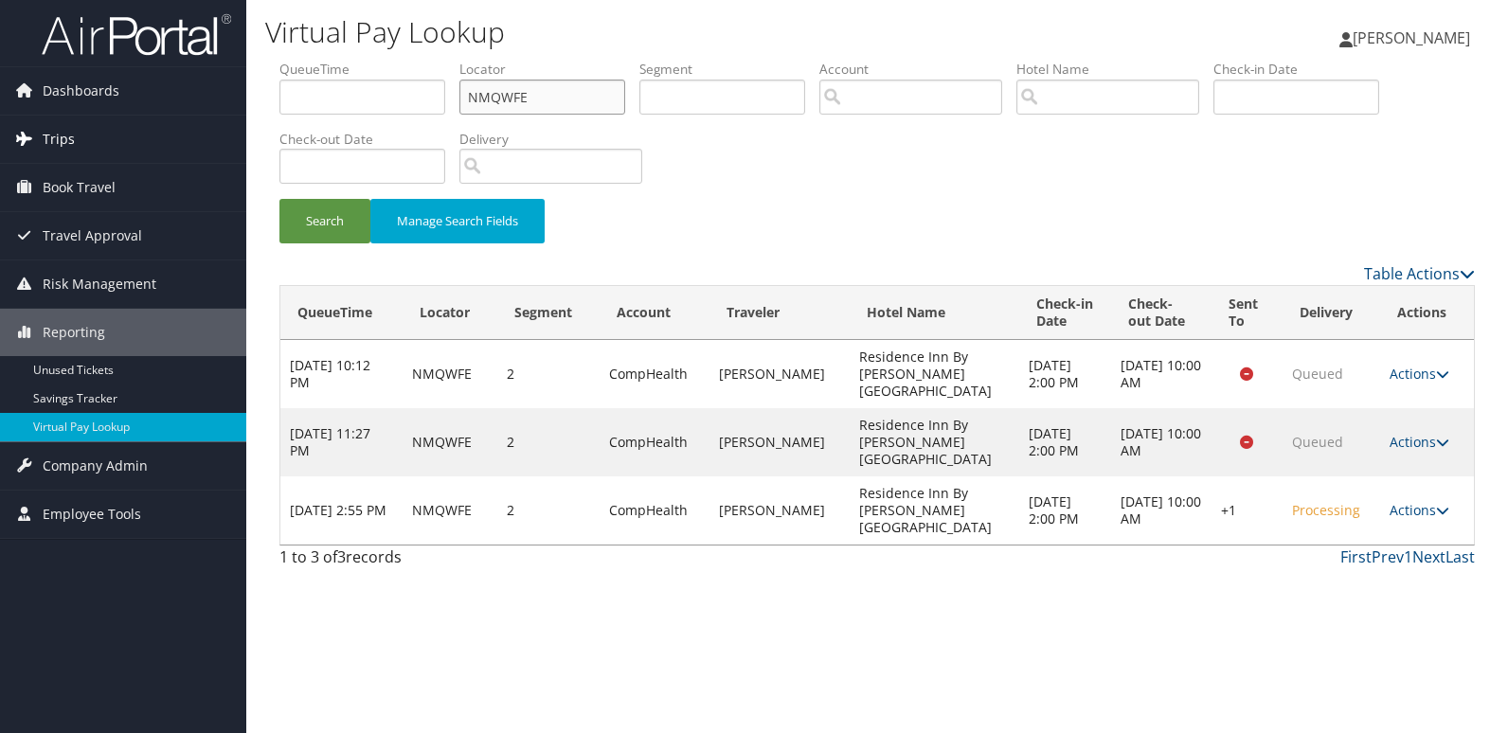
drag, startPoint x: 241, startPoint y: 147, endPoint x: 209, endPoint y: 148, distance: 32.2
click at [209, 148] on div "Dashboards AirPortal 360™ (Manager) My Travel Dashboard Trips Airtinerary® Look…" at bounding box center [754, 366] width 1508 height 733
paste input "UAMPVM"
type input "UAMPVM"
drag, startPoint x: 342, startPoint y: 221, endPoint x: 383, endPoint y: 204, distance: 44.1
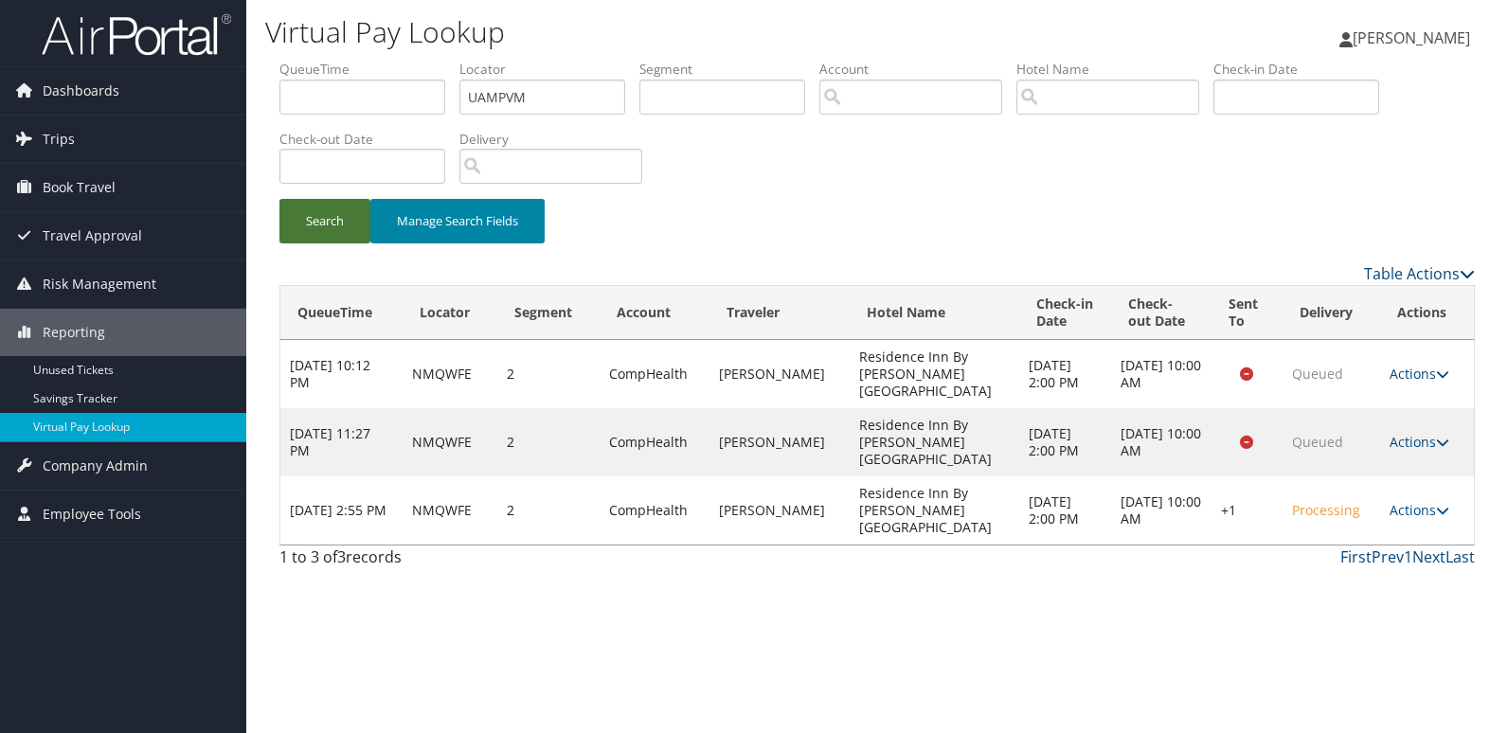
click at [340, 212] on button "Search" at bounding box center [324, 221] width 91 height 45
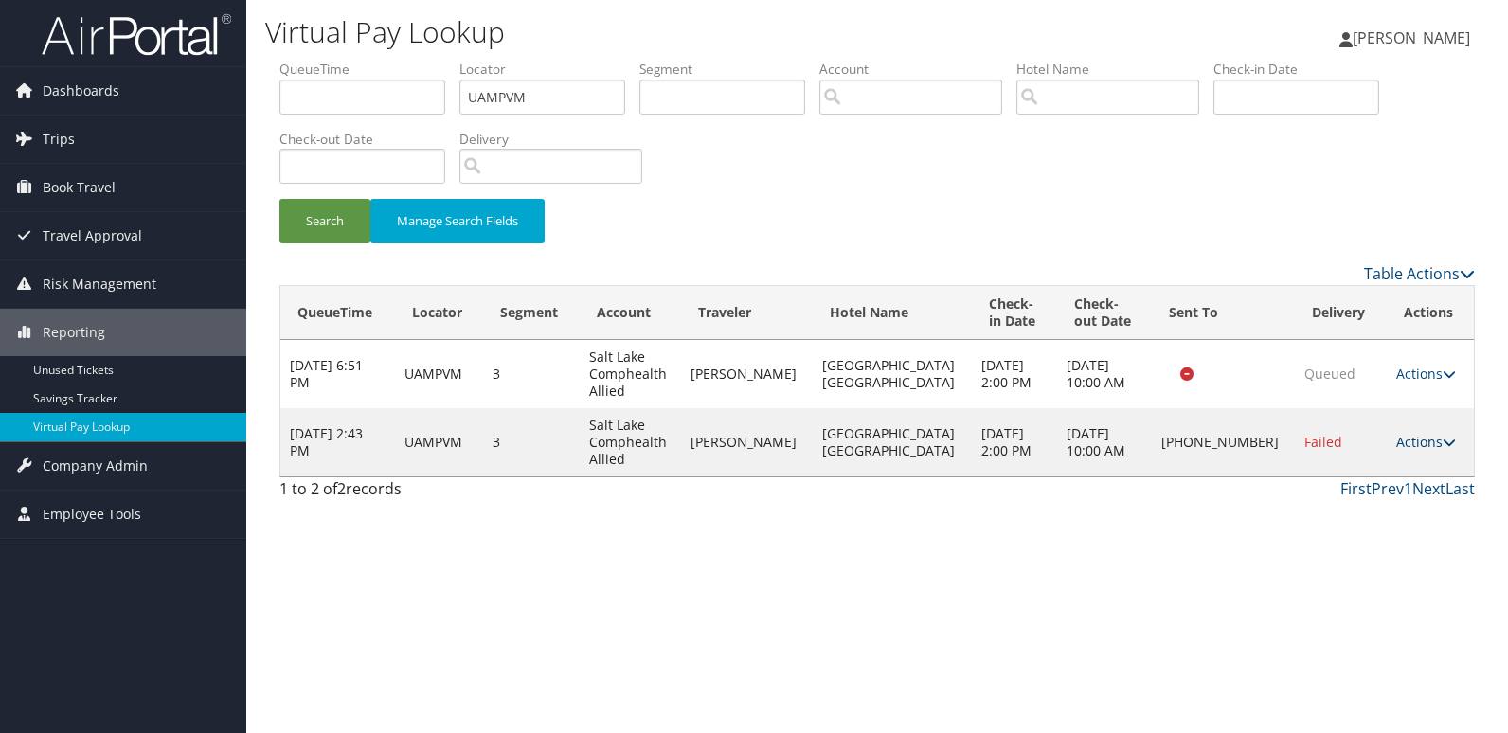
click at [1415, 439] on link "Actions" at bounding box center [1426, 442] width 60 height 18
click at [1349, 491] on link "Logs" at bounding box center [1360, 502] width 162 height 32
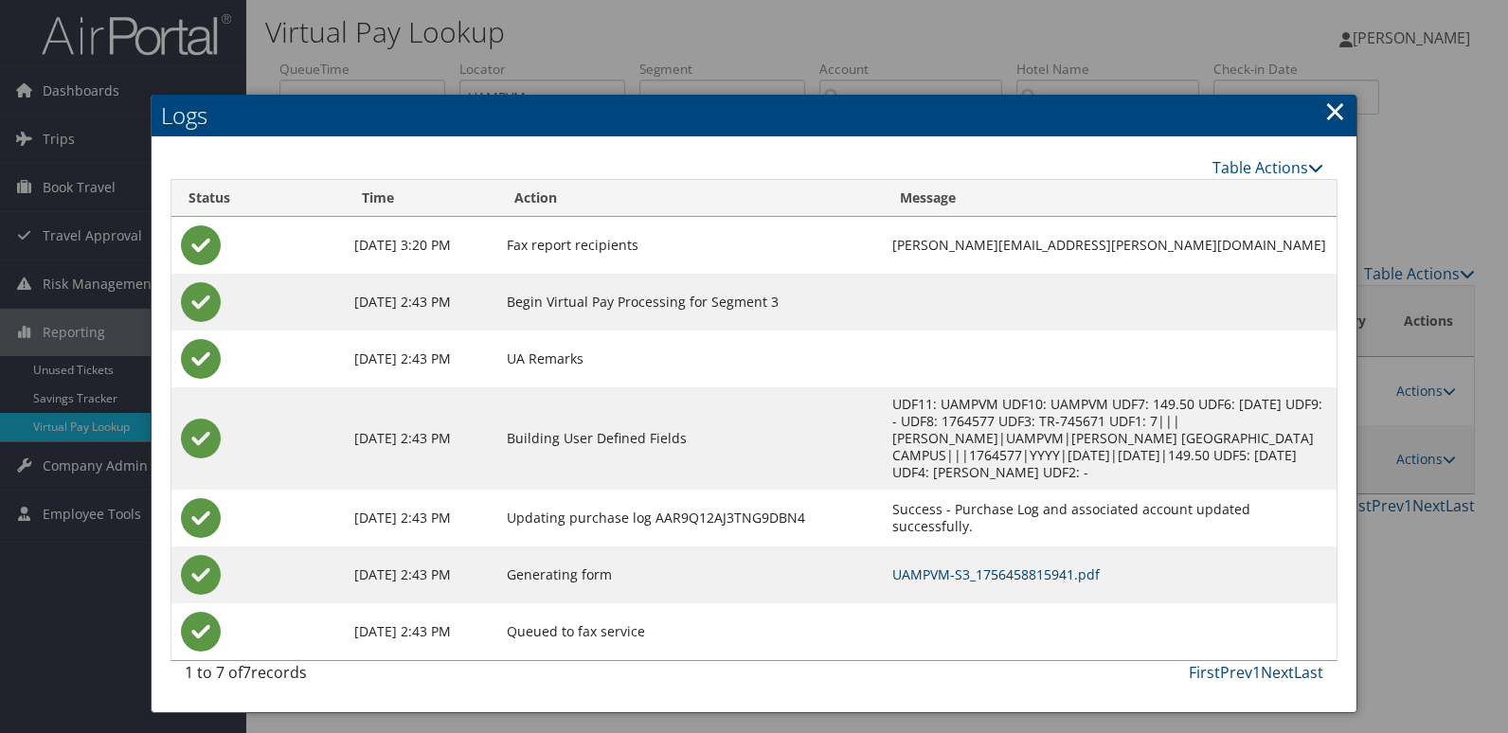
click at [903, 565] on link "UAMPVM-S3_1756458815941.pdf" at bounding box center [995, 574] width 207 height 18
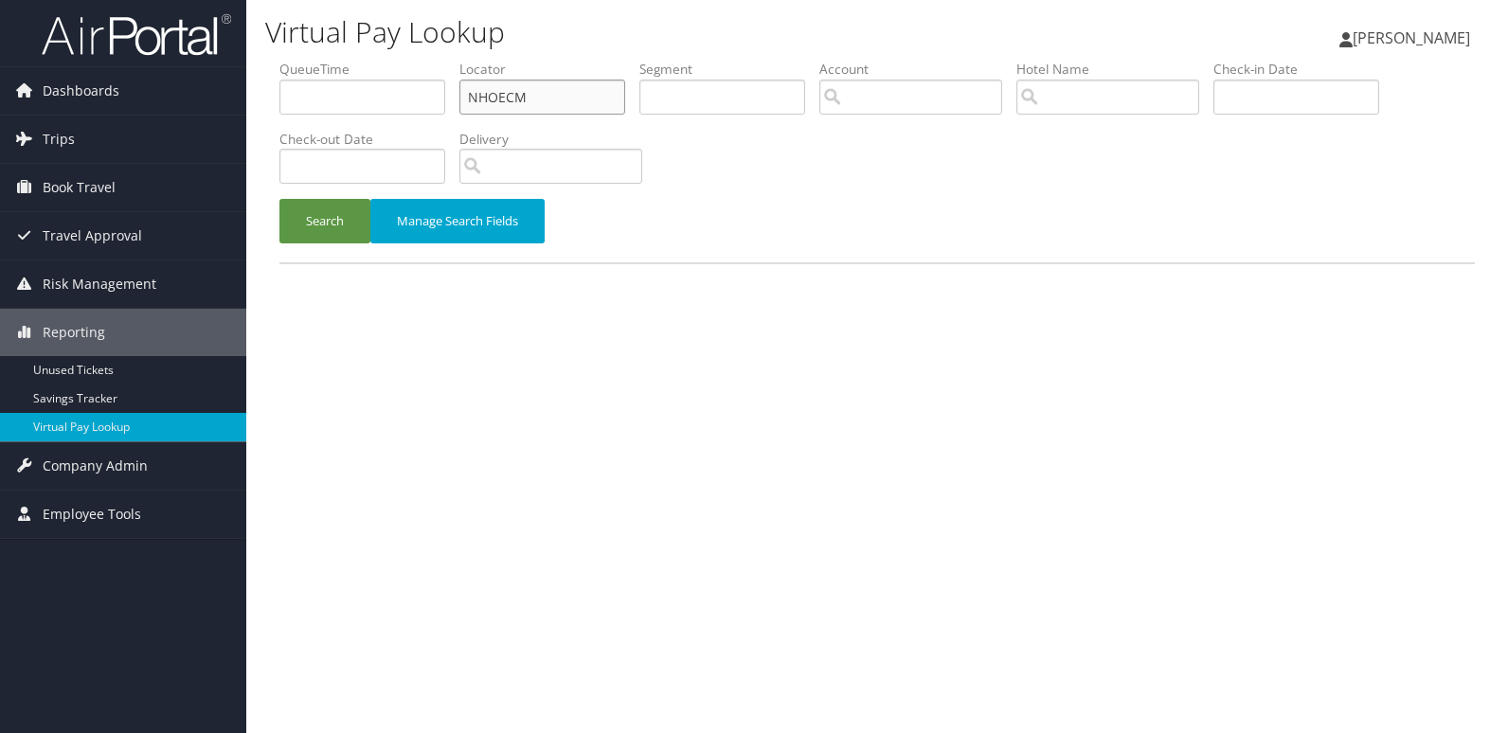
drag, startPoint x: 536, startPoint y: 97, endPoint x: 447, endPoint y: 109, distance: 89.9
click at [447, 60] on ul "QueueTime Locator NHOECM Segment Account Traveler Hotel Name Check-in Date Chec…" at bounding box center [876, 60] width 1195 height 0
paste input "FFTOGE"
click at [500, 96] on input "FFTOGE" at bounding box center [542, 97] width 166 height 35
type input "FFTOGE"
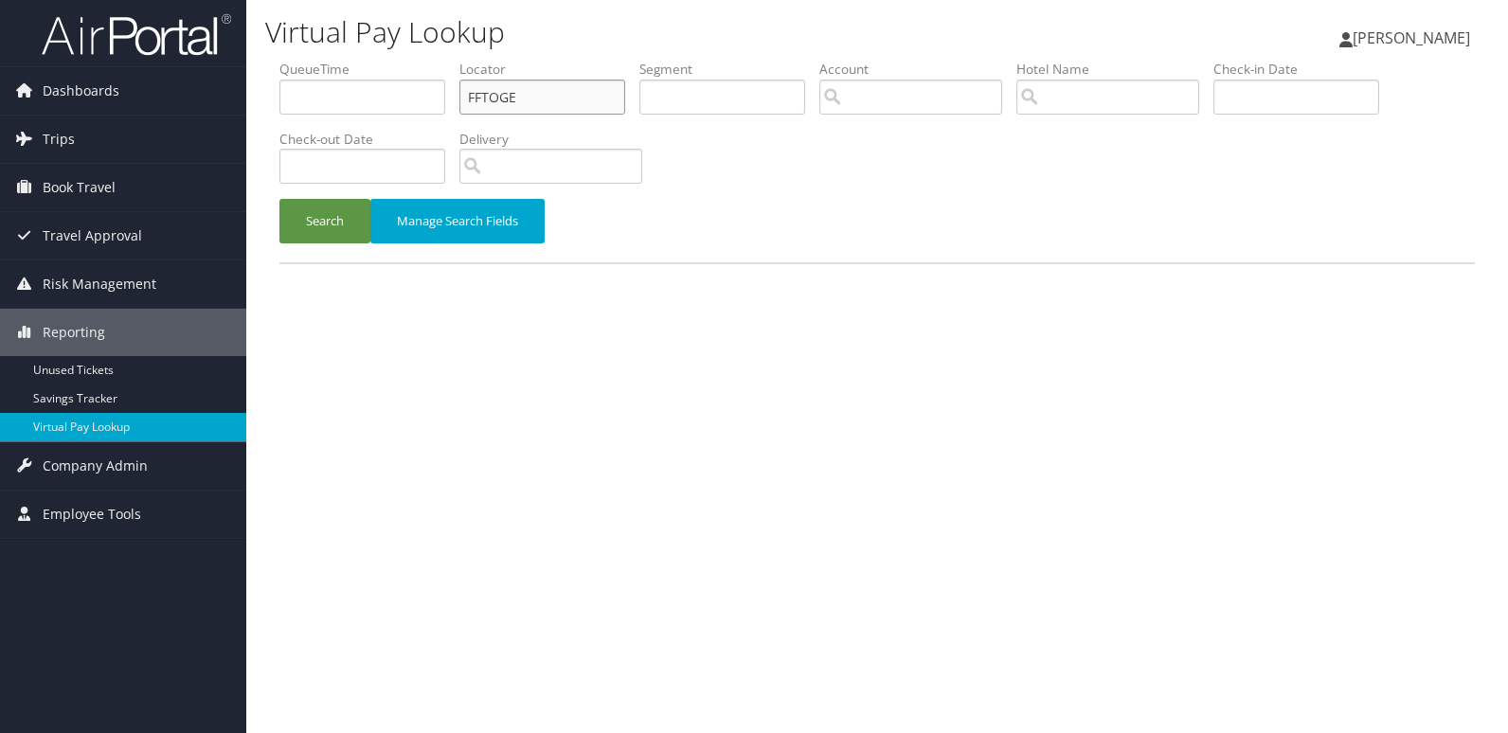
click at [279, 199] on button "Search" at bounding box center [324, 221] width 91 height 45
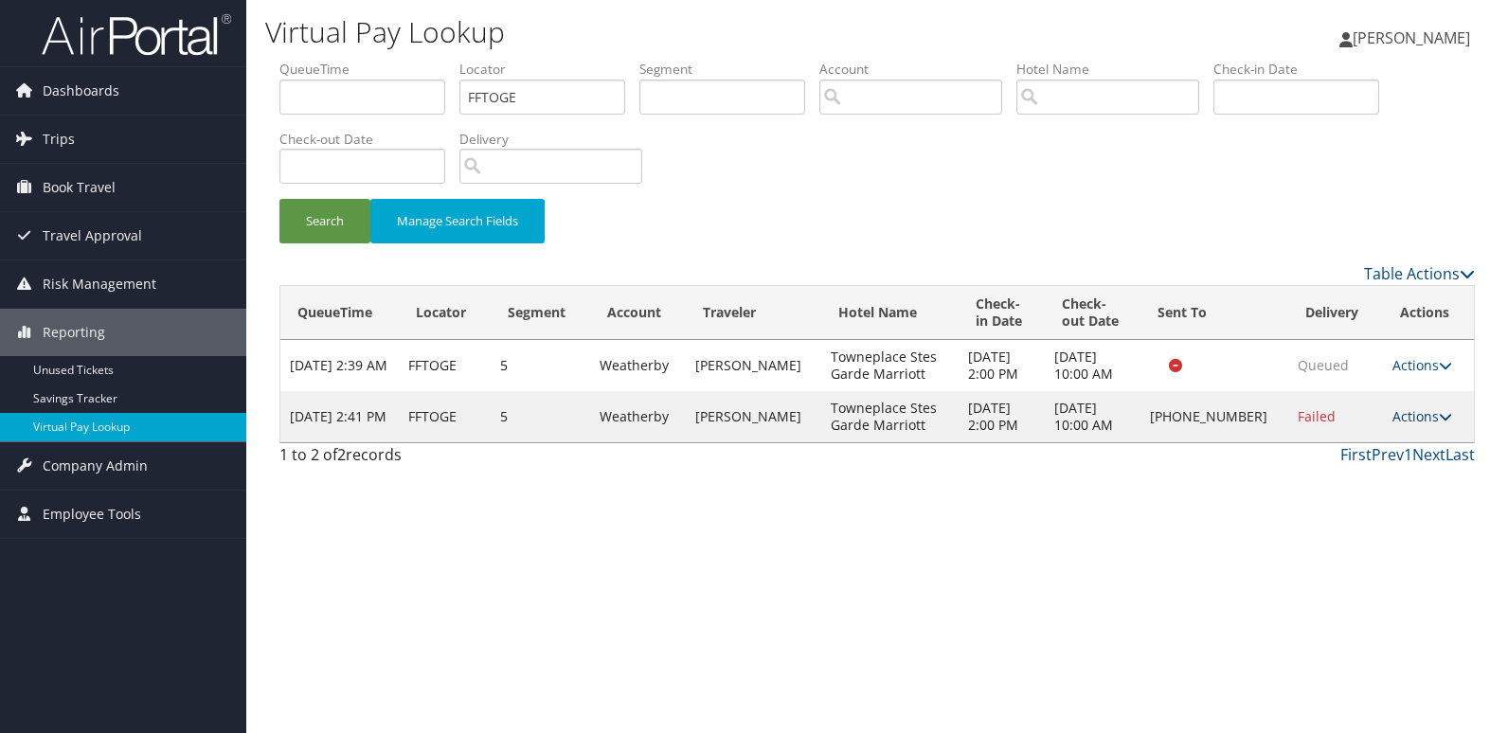
click at [1403, 425] on link "Actions" at bounding box center [1422, 416] width 60 height 18
click at [1349, 506] on link "Logs" at bounding box center [1359, 502] width 162 height 32
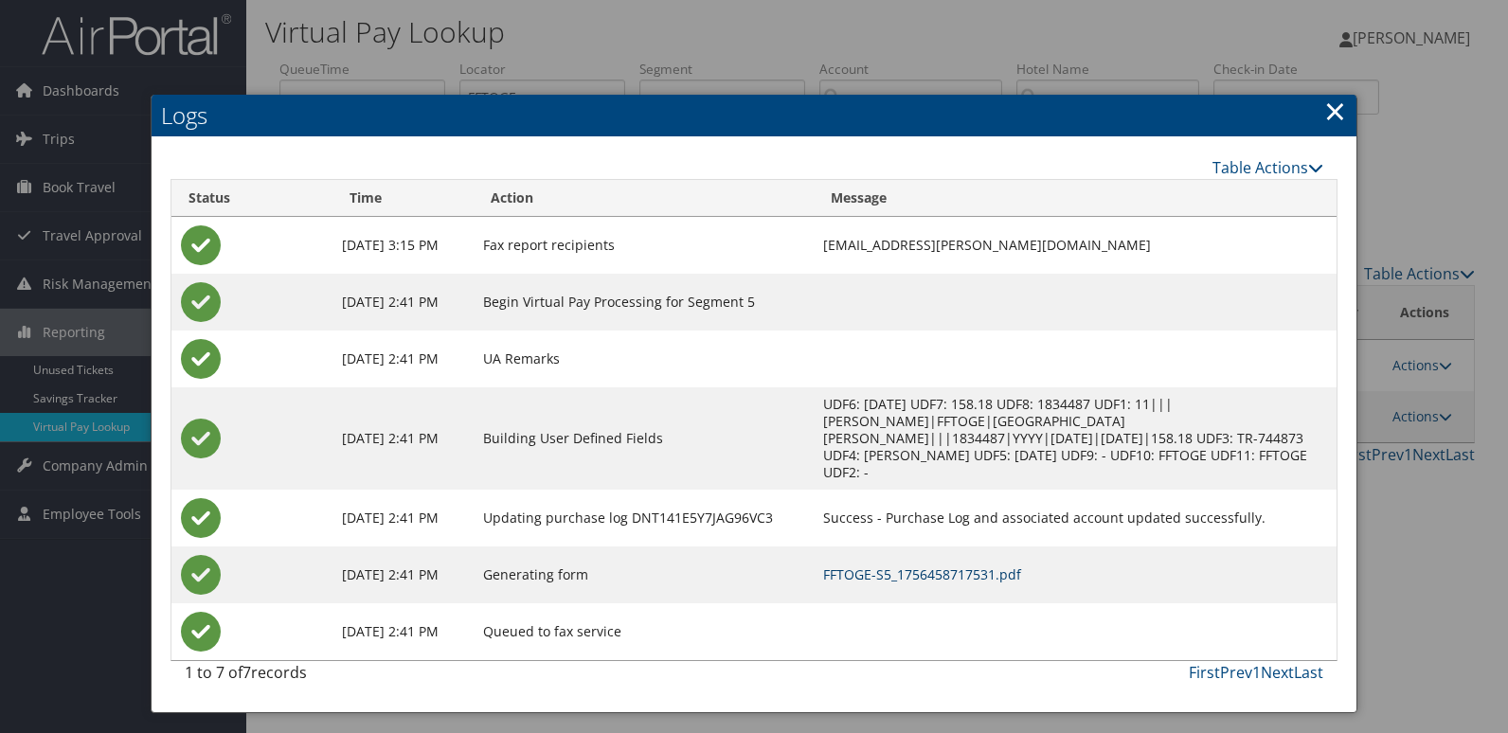
drag, startPoint x: 955, startPoint y: 563, endPoint x: 981, endPoint y: 561, distance: 26.6
click at [953, 565] on link "FFTOGE-S5_1756458717531.pdf" at bounding box center [922, 574] width 198 height 18
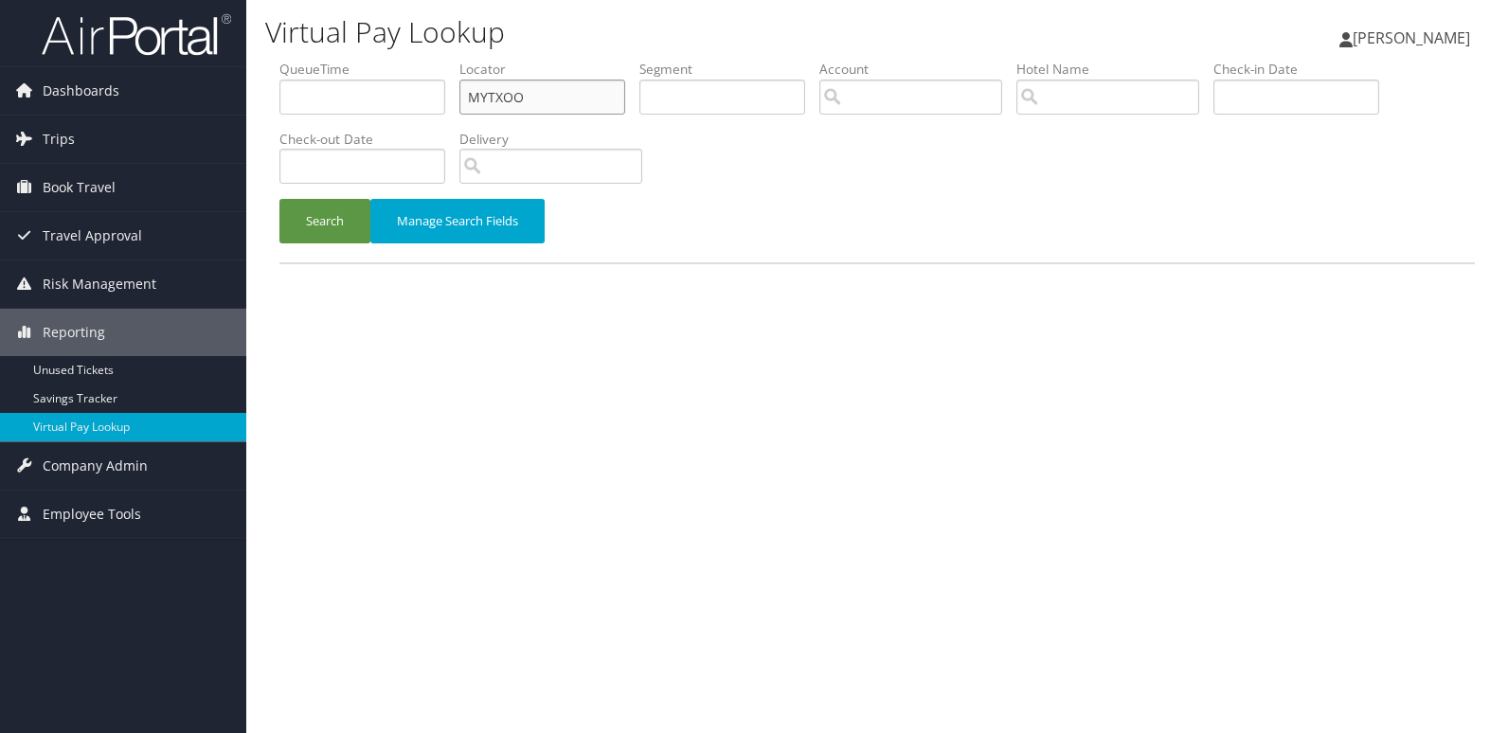
drag, startPoint x: 523, startPoint y: 89, endPoint x: 350, endPoint y: 112, distance: 173.8
click at [358, 60] on ul "QueueTime Locator MYTXOO Segment Account Traveler Hotel Name Check-in Date Chec…" at bounding box center [876, 60] width 1195 height 0
paste input "SIZJWH"
type input "SIZJWH"
click at [297, 209] on button "Search" at bounding box center [324, 221] width 91 height 45
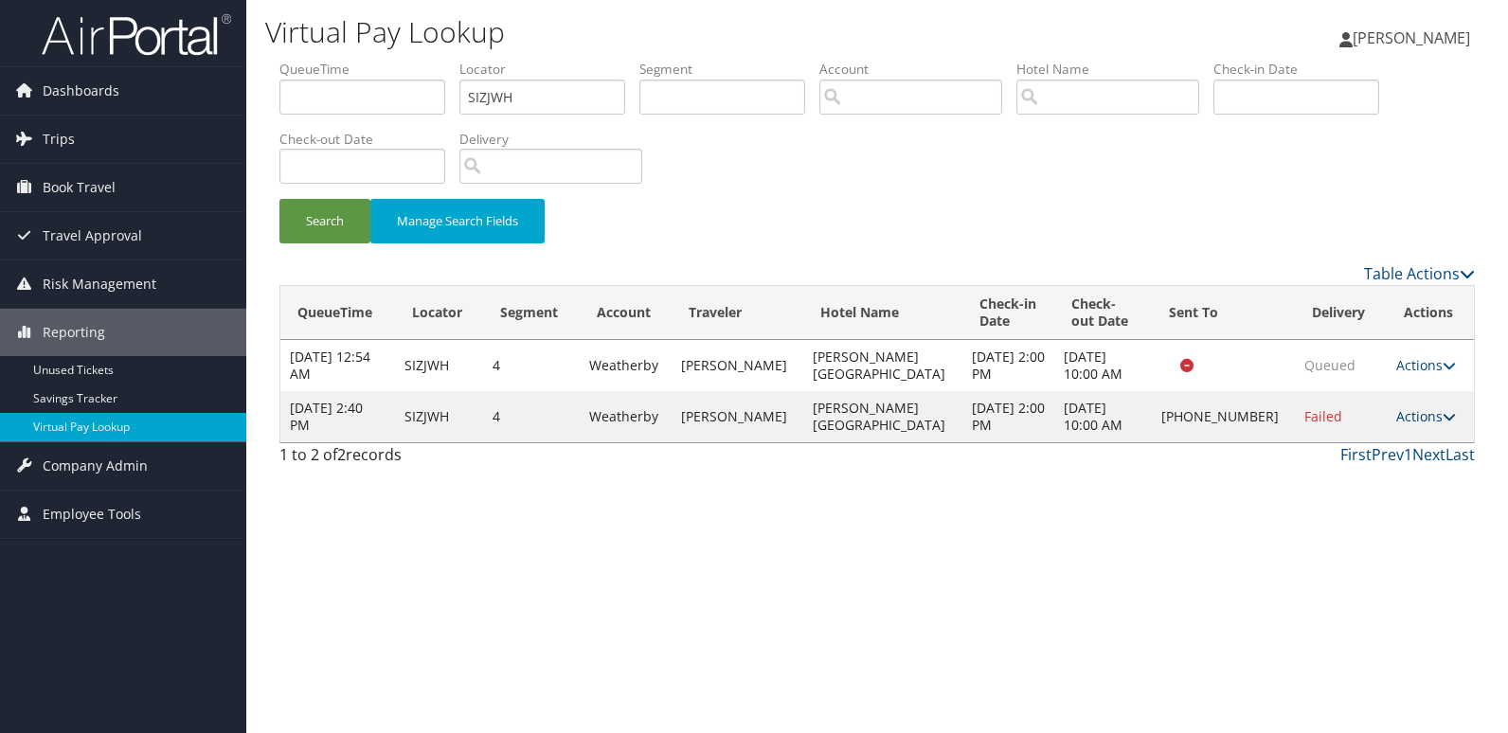
click at [1396, 414] on link "Actions" at bounding box center [1426, 416] width 60 height 18
click at [1354, 486] on link "Logs" at bounding box center [1359, 476] width 162 height 32
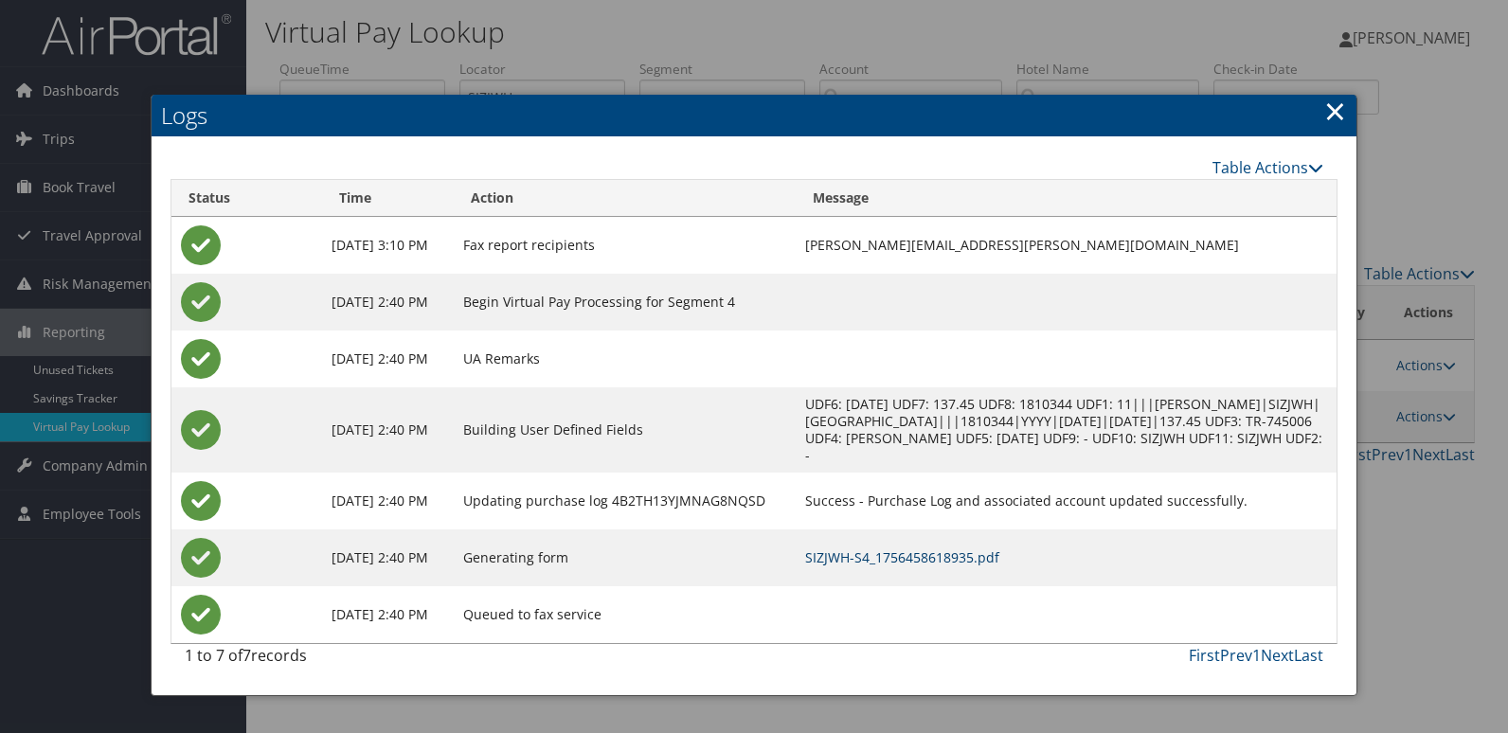
click at [930, 559] on link "SIZJWH-S4_1756458618935.pdf" at bounding box center [902, 557] width 194 height 18
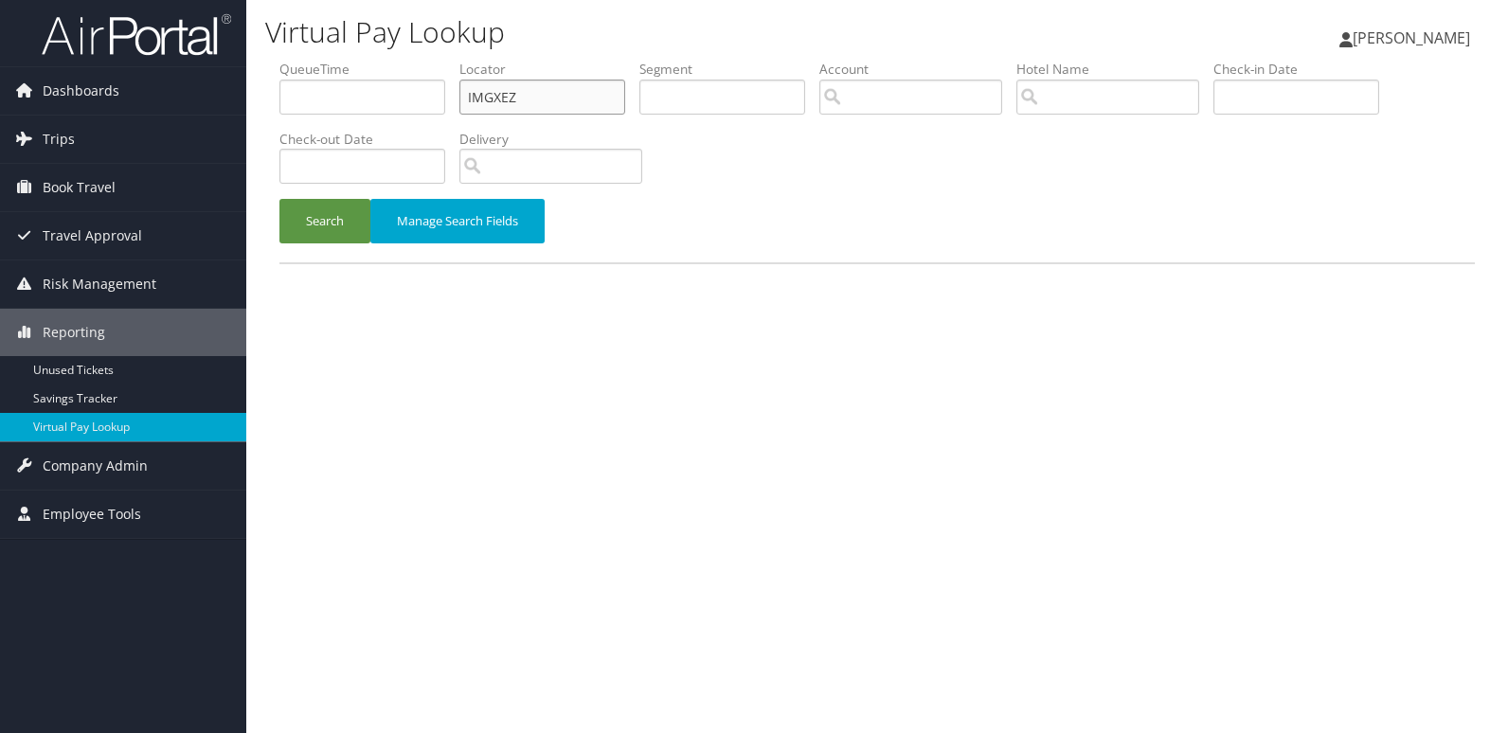
drag, startPoint x: 277, startPoint y: 143, endPoint x: 254, endPoint y: 144, distance: 23.7
click at [254, 144] on div "Virtual Pay Lookup [PERSON_NAME] [PERSON_NAME] My Settings Travel Agency Contac…" at bounding box center [876, 366] width 1261 height 733
paste input "DMAMIL"
type input "DMAMIL"
click at [315, 244] on div "Search Manage Search Fields" at bounding box center [877, 230] width 1224 height 63
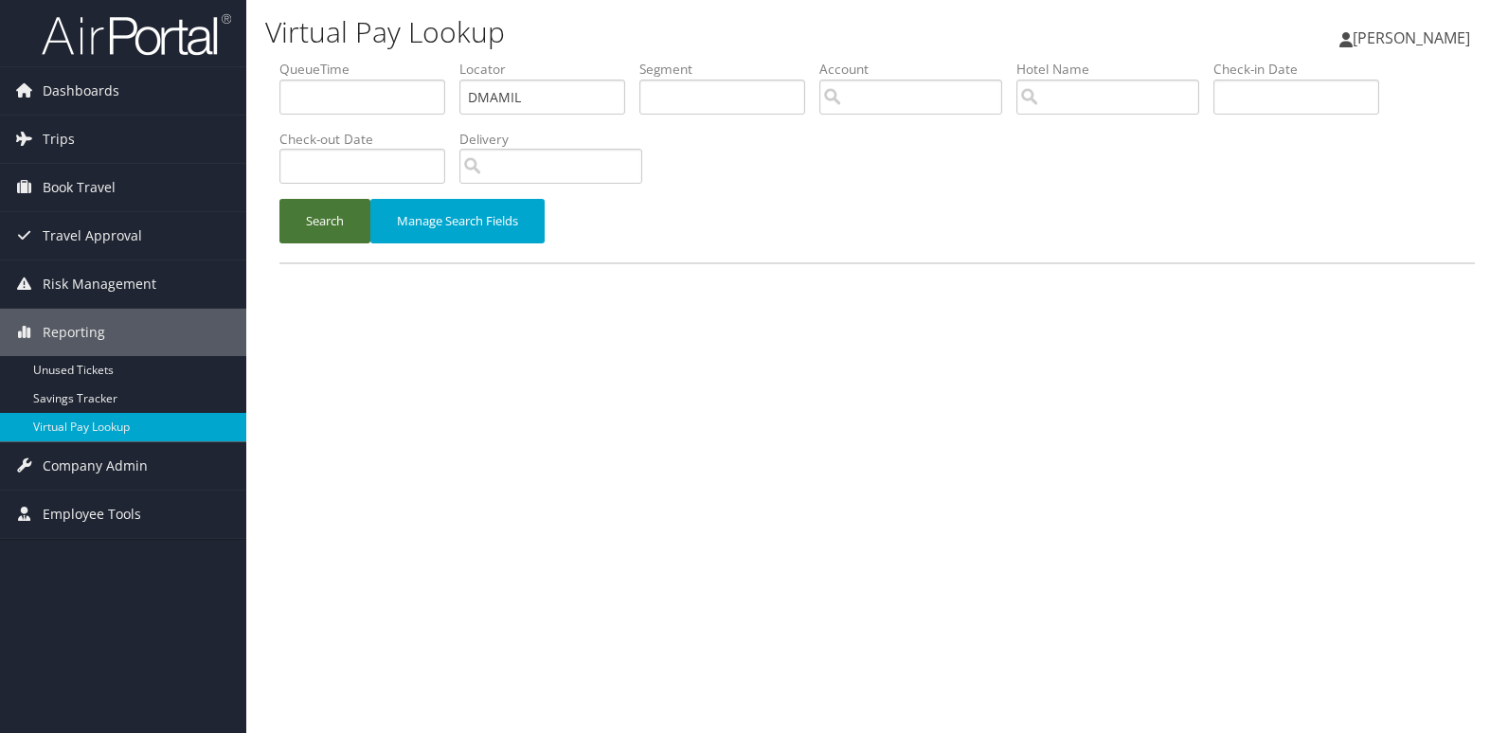
click at [331, 220] on button "Search" at bounding box center [324, 221] width 91 height 45
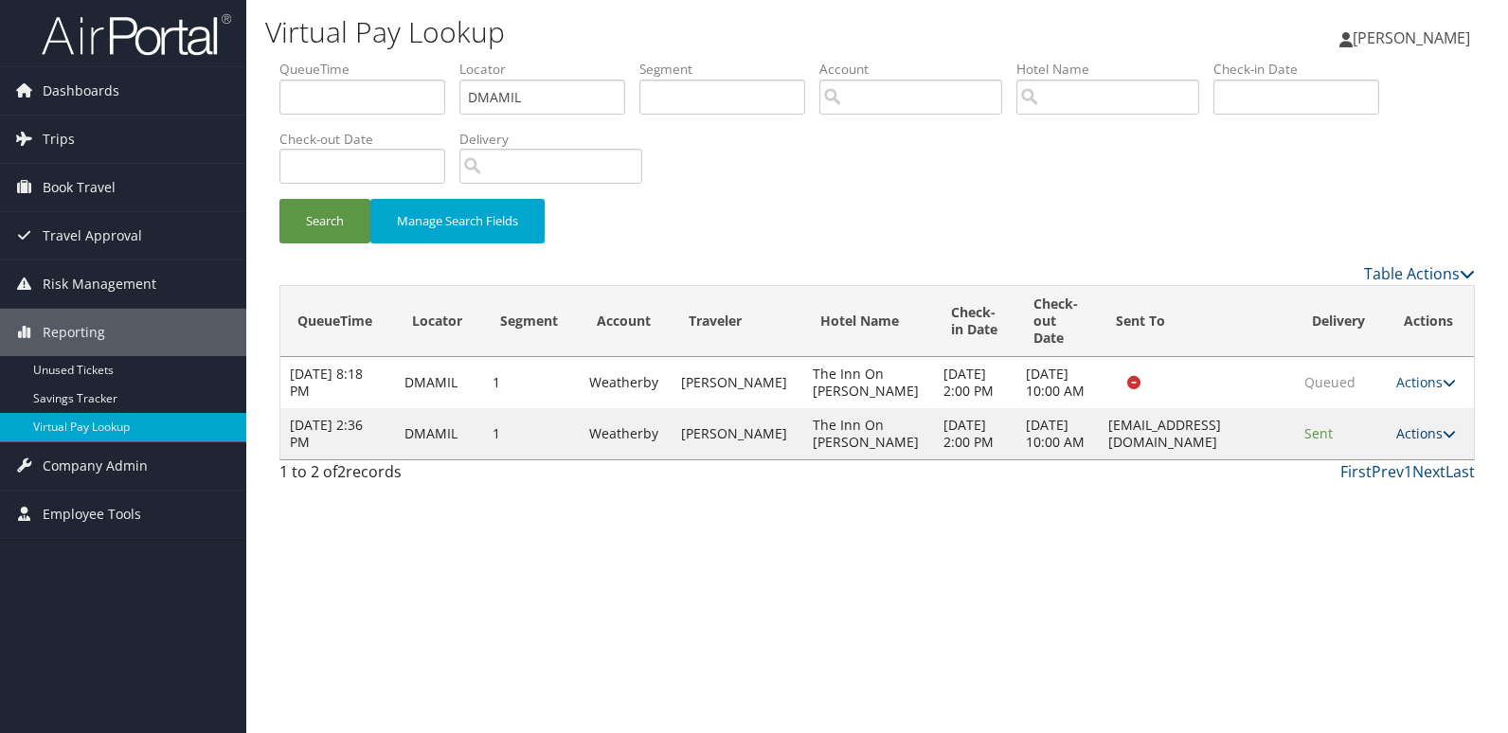
click at [1410, 442] on link "Actions" at bounding box center [1426, 433] width 60 height 18
click at [1372, 506] on link "Logs" at bounding box center [1388, 519] width 119 height 32
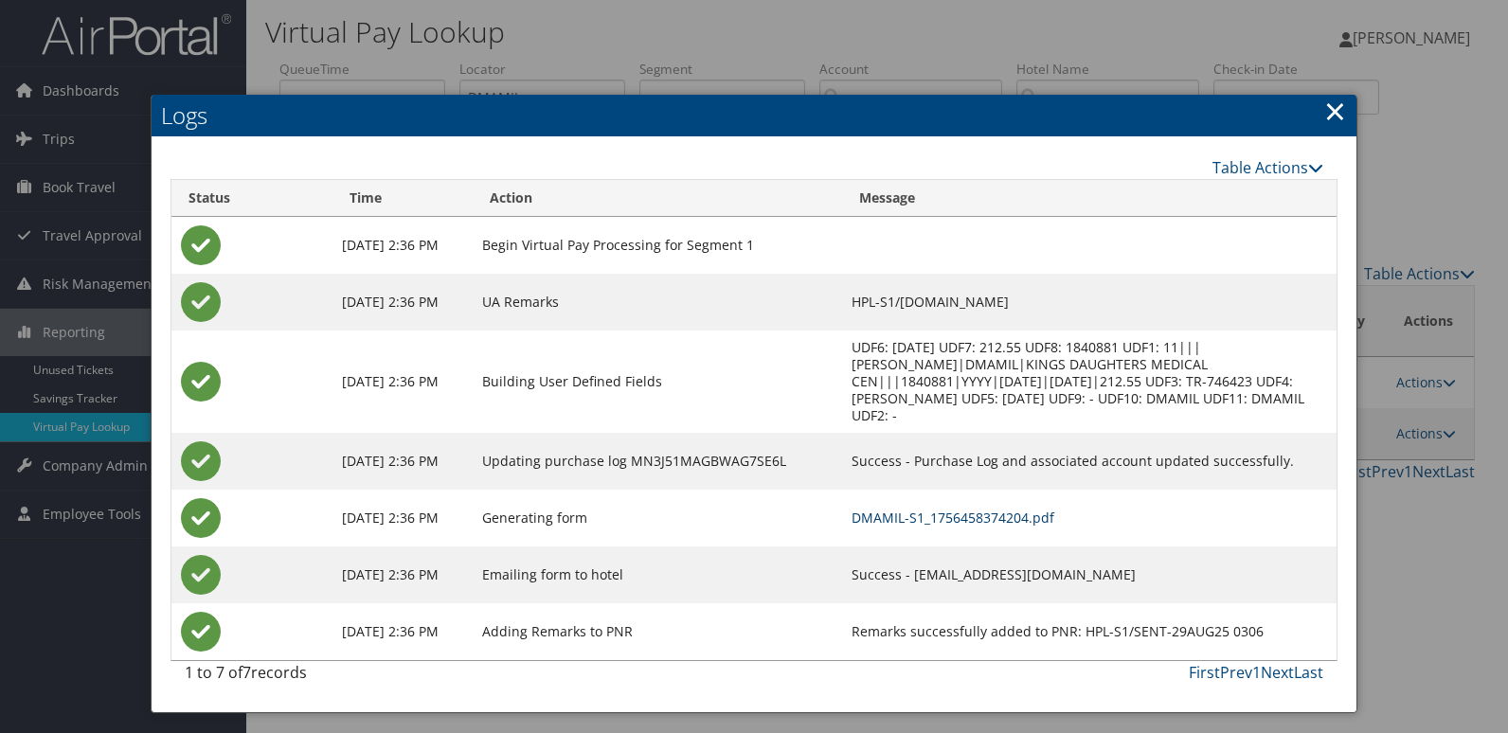
click at [959, 509] on link "DMAMIL-S1_1756458374204.pdf" at bounding box center [952, 518] width 203 height 18
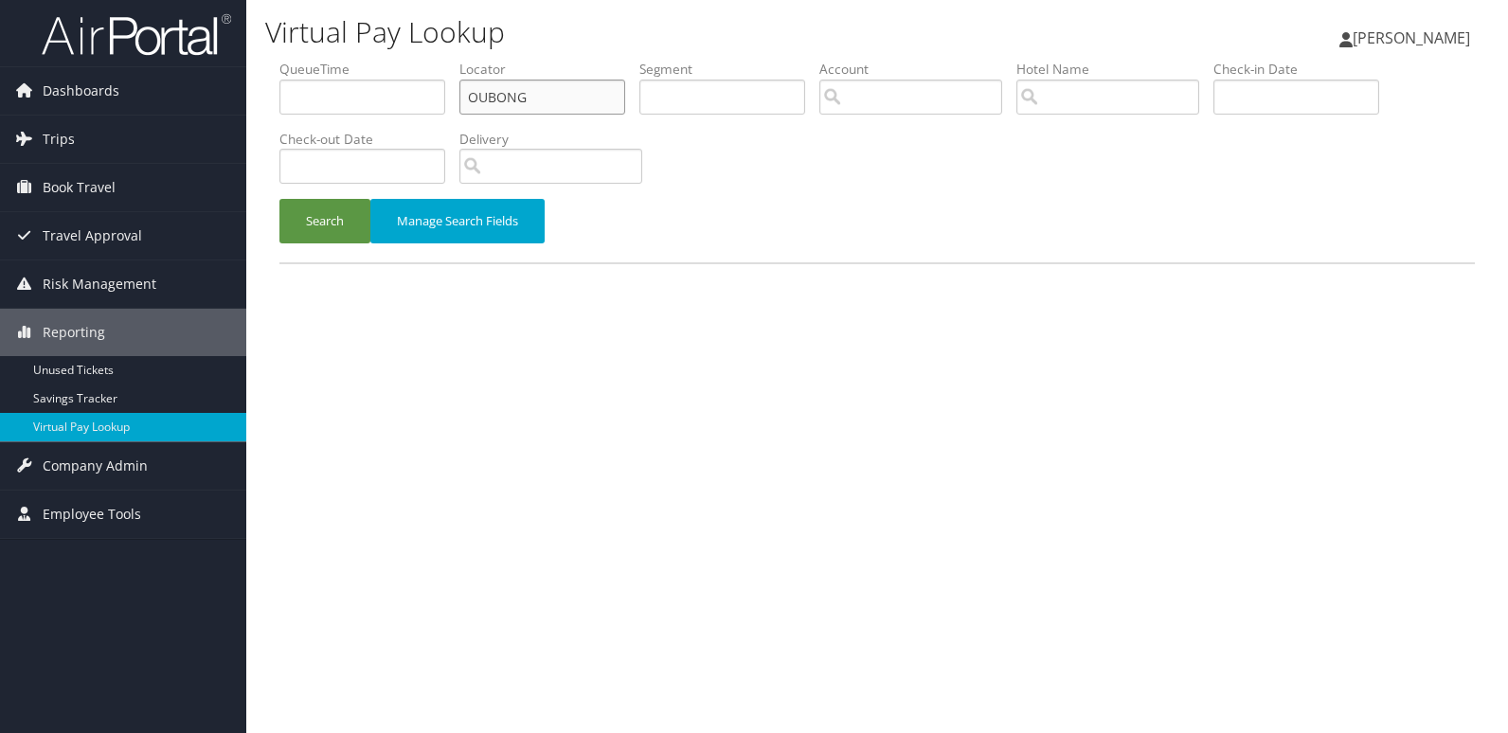
drag, startPoint x: 441, startPoint y: 93, endPoint x: 289, endPoint y: 93, distance: 152.5
click at [348, 60] on ul "QueueTime Locator OUBONG Segment Account Traveler Hotel Name Check-in Date Chec…" at bounding box center [876, 60] width 1195 height 0
click at [566, 108] on input "OUBONG" at bounding box center [542, 97] width 166 height 35
drag, startPoint x: 543, startPoint y: 91, endPoint x: 274, endPoint y: 121, distance: 270.7
click at [279, 121] on form "QueueTime Locator OUBONG Segment Account Traveler Hotel Name Check-in Date Chec…" at bounding box center [876, 161] width 1195 height 203
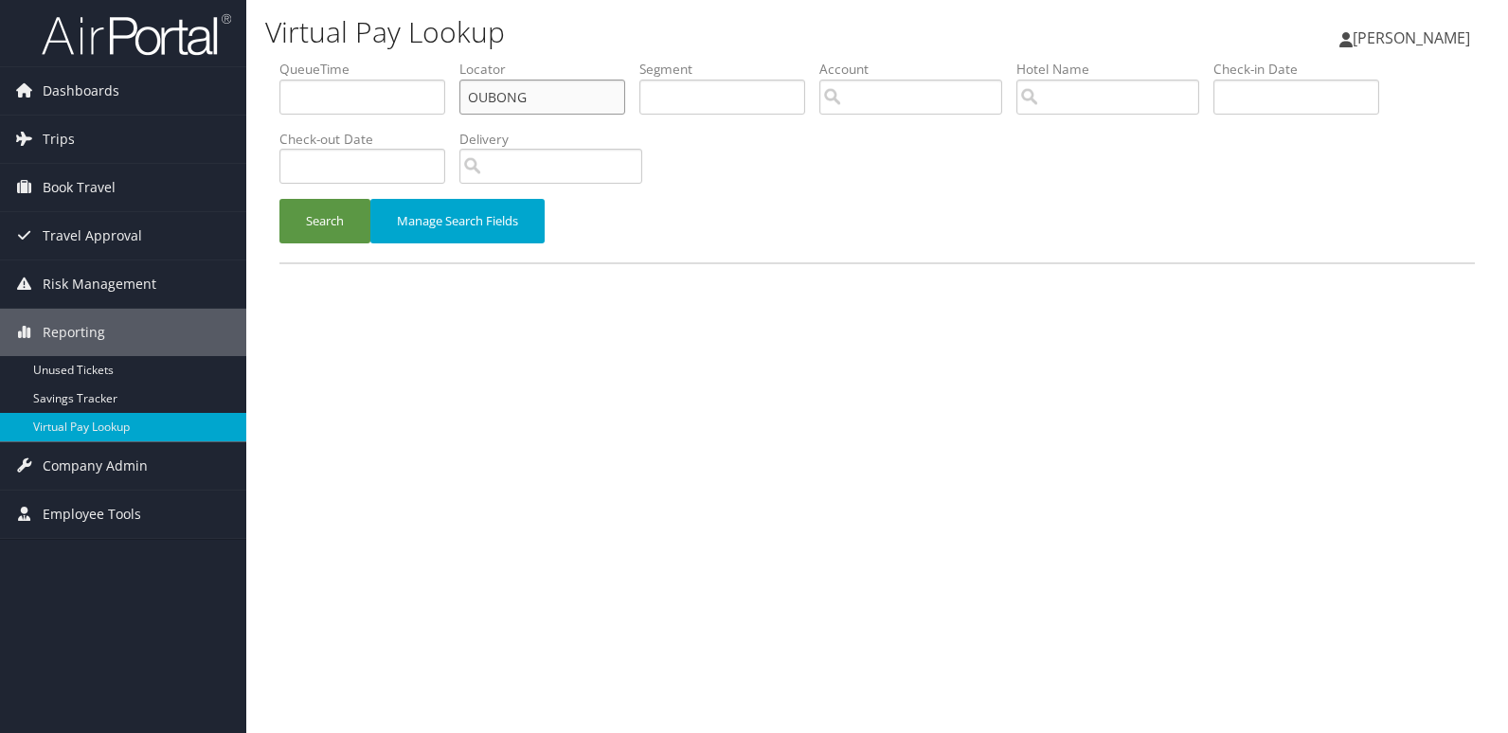
paste input "SBGUBU"
click at [505, 97] on input "SBGUBU" at bounding box center [542, 97] width 166 height 35
click at [279, 199] on button "Search" at bounding box center [324, 221] width 91 height 45
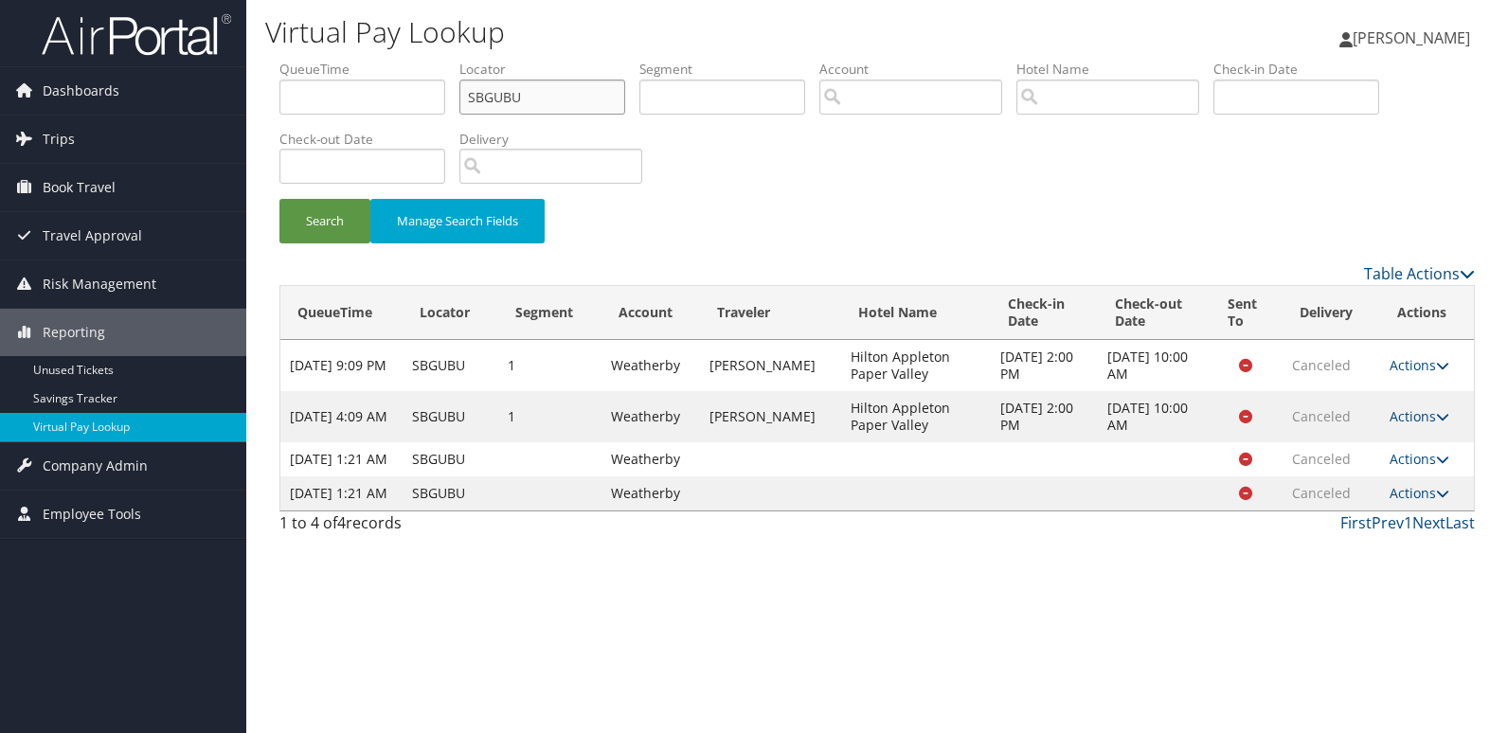
drag, startPoint x: 483, startPoint y: 109, endPoint x: 269, endPoint y: 152, distance: 218.2
click at [279, 152] on form "QueueTime Locator SBGUBU Segment Account Traveler Hotel Name Check-in Date Chec…" at bounding box center [876, 161] width 1195 height 203
paste input "LGHHJP"
type input "LGHHJP"
click at [328, 219] on button "Search" at bounding box center [324, 221] width 91 height 45
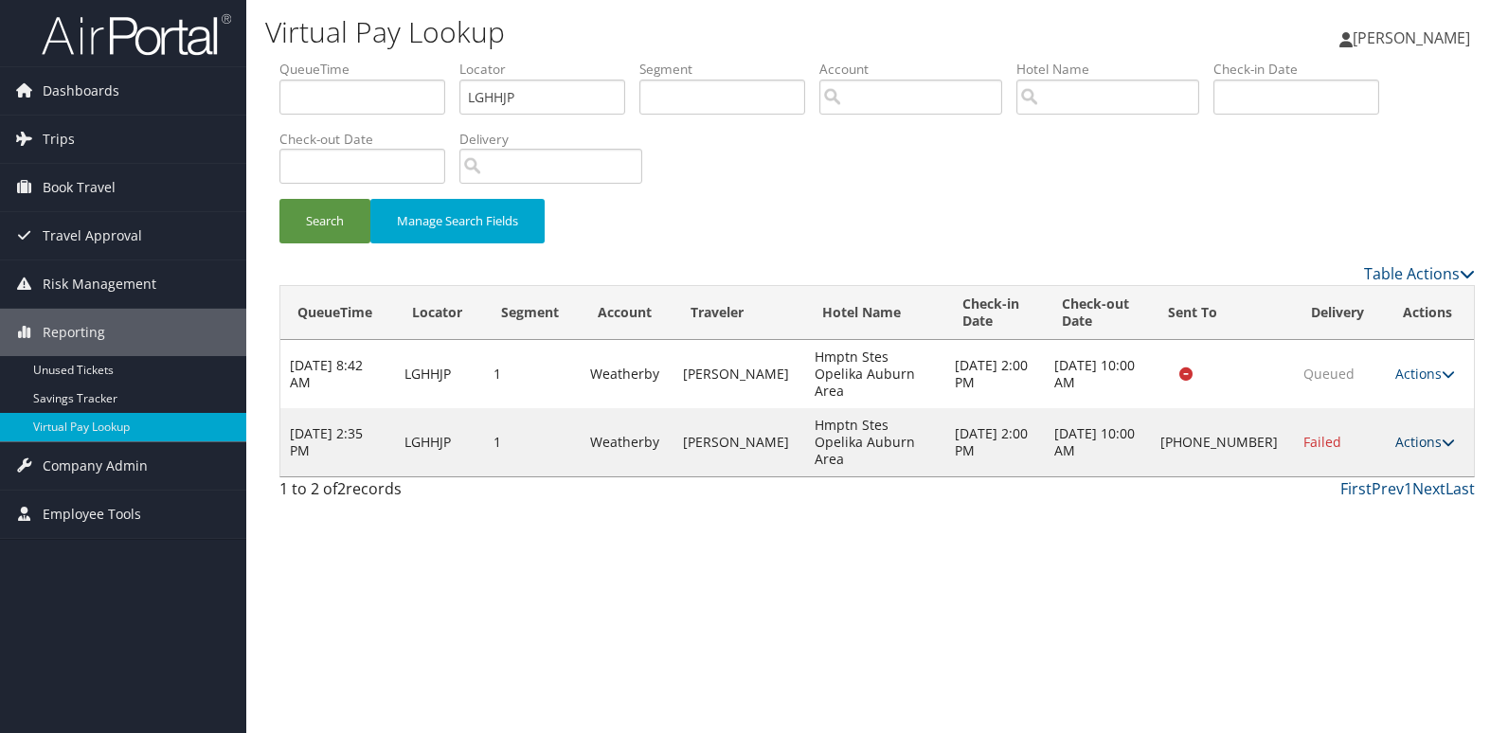
click at [1403, 433] on link "Actions" at bounding box center [1425, 442] width 60 height 18
click at [1356, 477] on link "Logs" at bounding box center [1361, 485] width 162 height 32
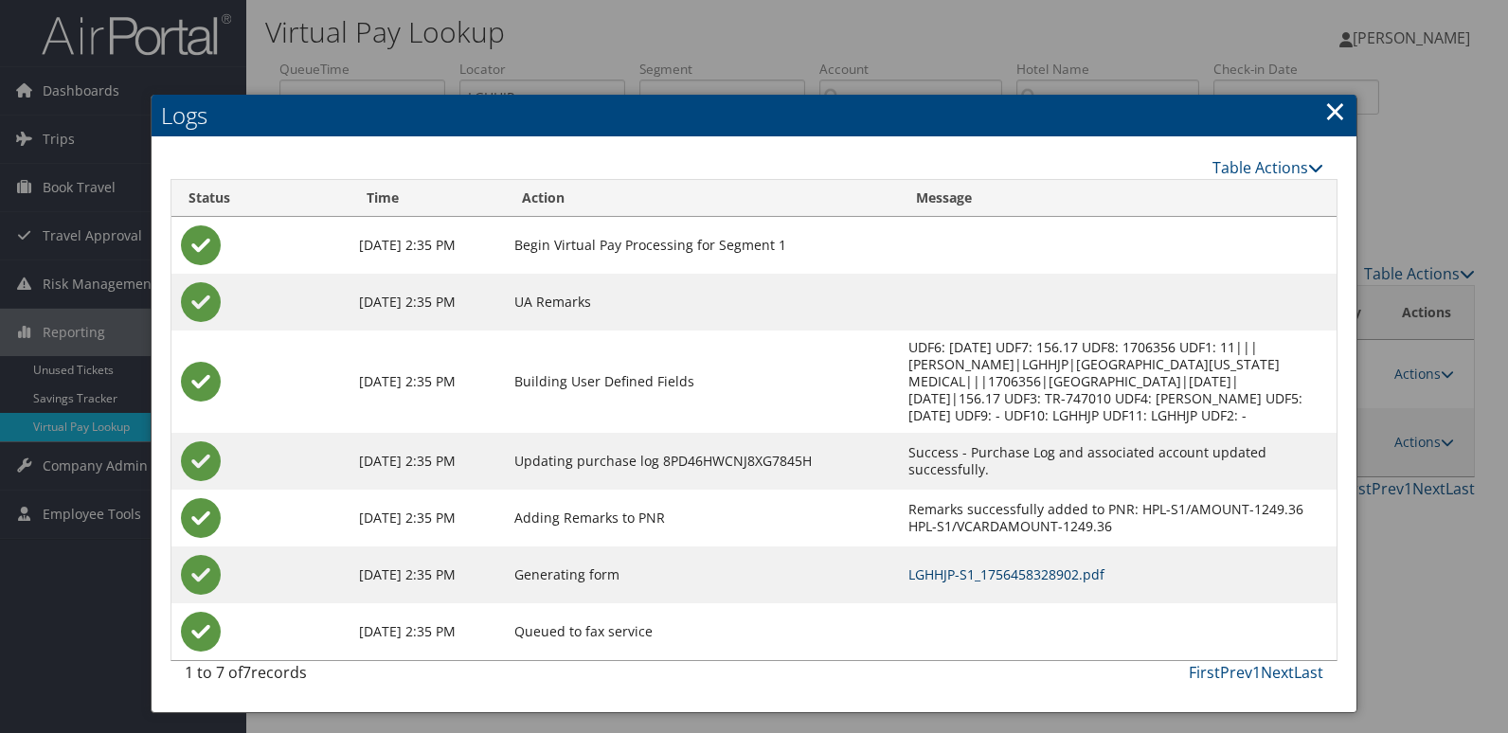
click at [978, 565] on link "LGHHJP-S1_1756458328902.pdf" at bounding box center [1006, 574] width 196 height 18
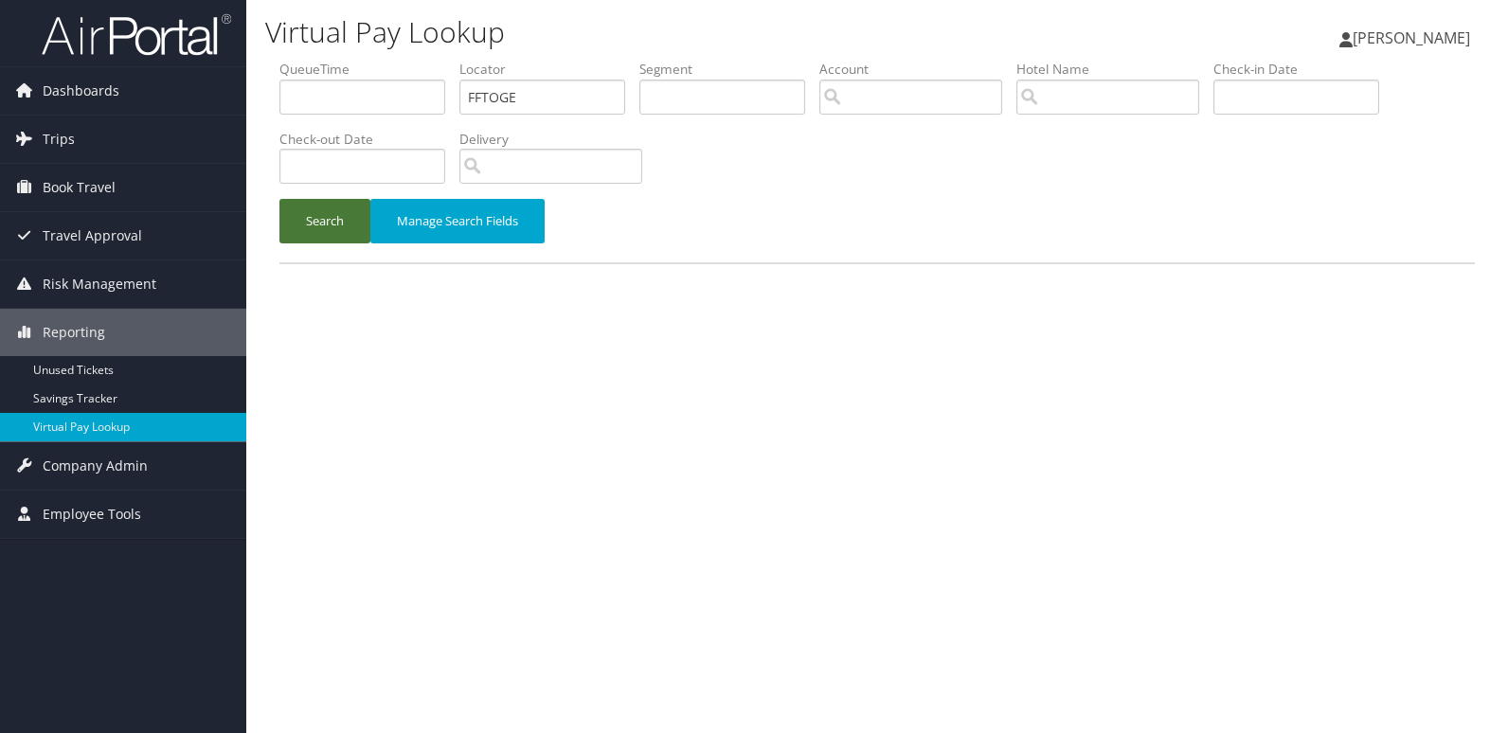
drag, startPoint x: 0, startPoint y: 0, endPoint x: 378, endPoint y: 254, distance: 455.2
click at [344, 235] on button "Search" at bounding box center [324, 221] width 91 height 45
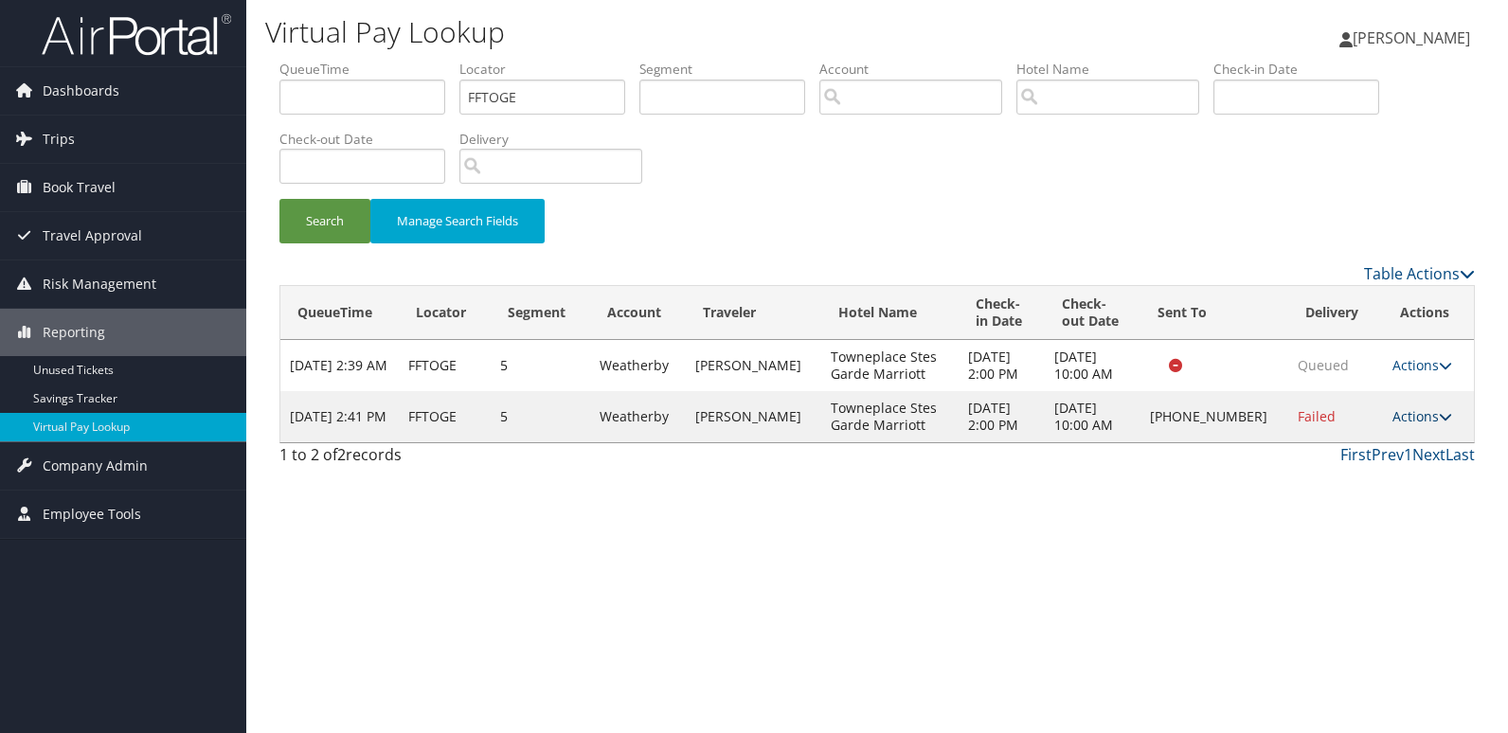
click at [1414, 425] on link "Actions" at bounding box center [1422, 416] width 60 height 18
click at [1365, 463] on link "Resend" at bounding box center [1359, 470] width 162 height 32
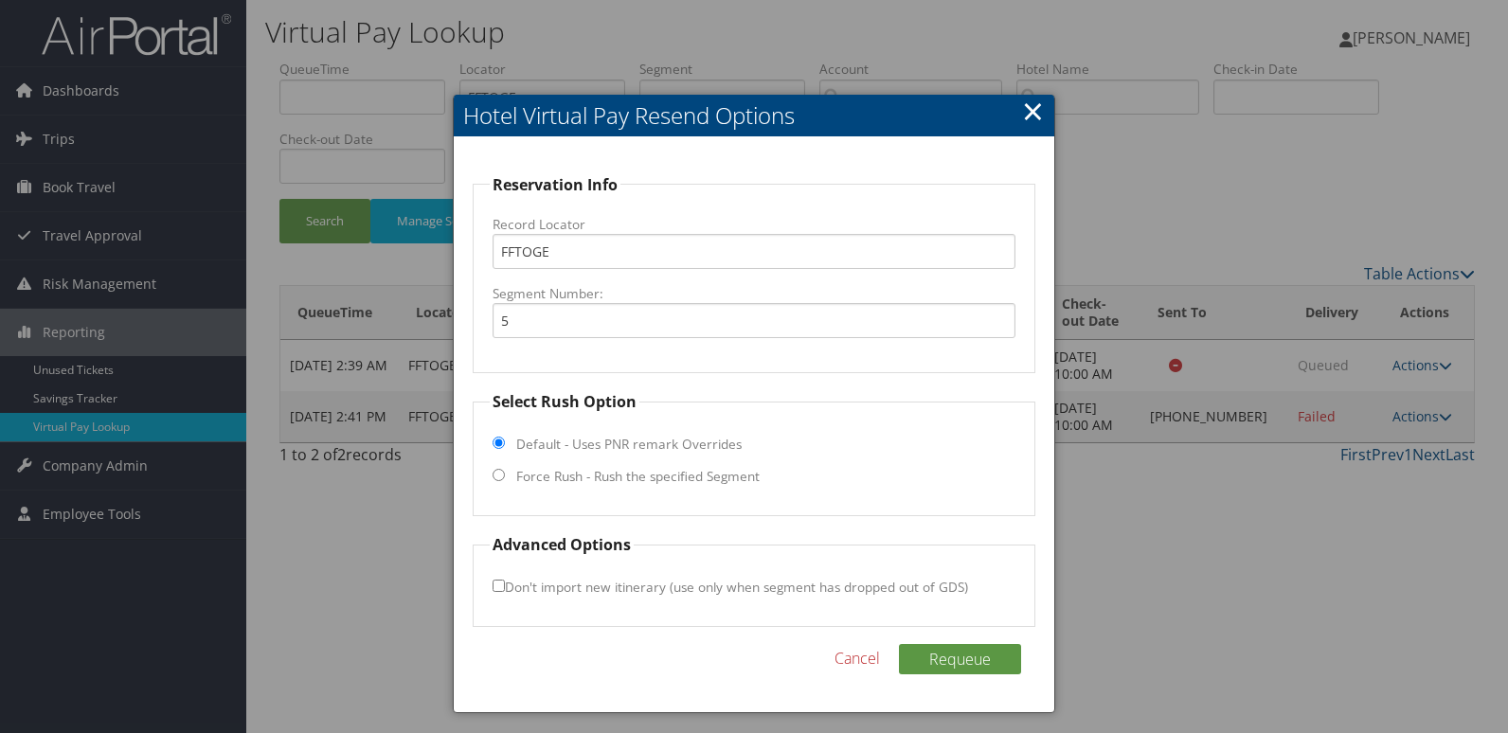
click at [627, 478] on label "Force Rush - Rush the specified Segment" at bounding box center [637, 476] width 243 height 19
click at [505, 478] on input "Force Rush - Rush the specified Segment" at bounding box center [498, 475] width 12 height 12
radio input "true"
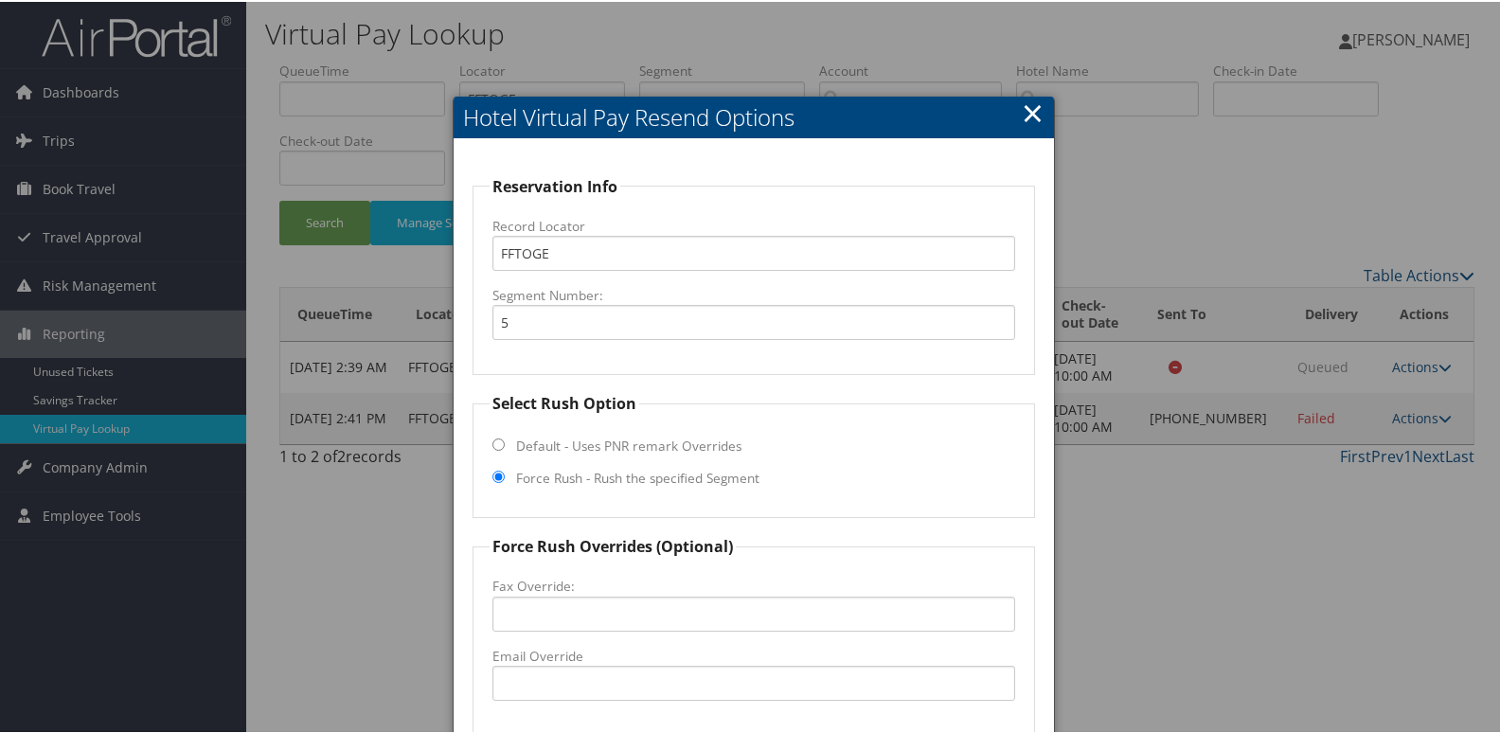
click at [1023, 112] on link "×" at bounding box center [1033, 111] width 22 height 38
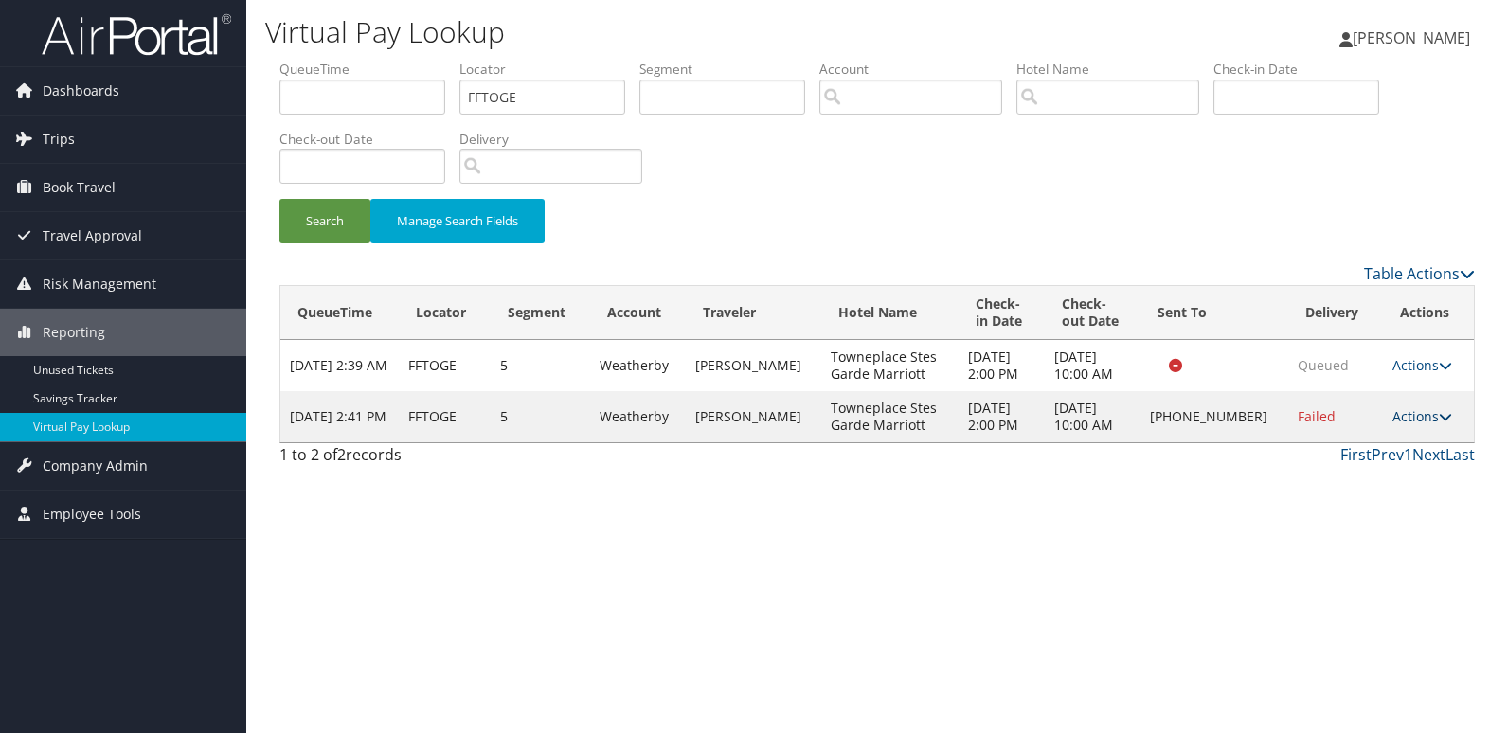
click at [1398, 425] on link "Actions" at bounding box center [1422, 416] width 60 height 18
click at [1325, 505] on link "Logs" at bounding box center [1359, 502] width 162 height 32
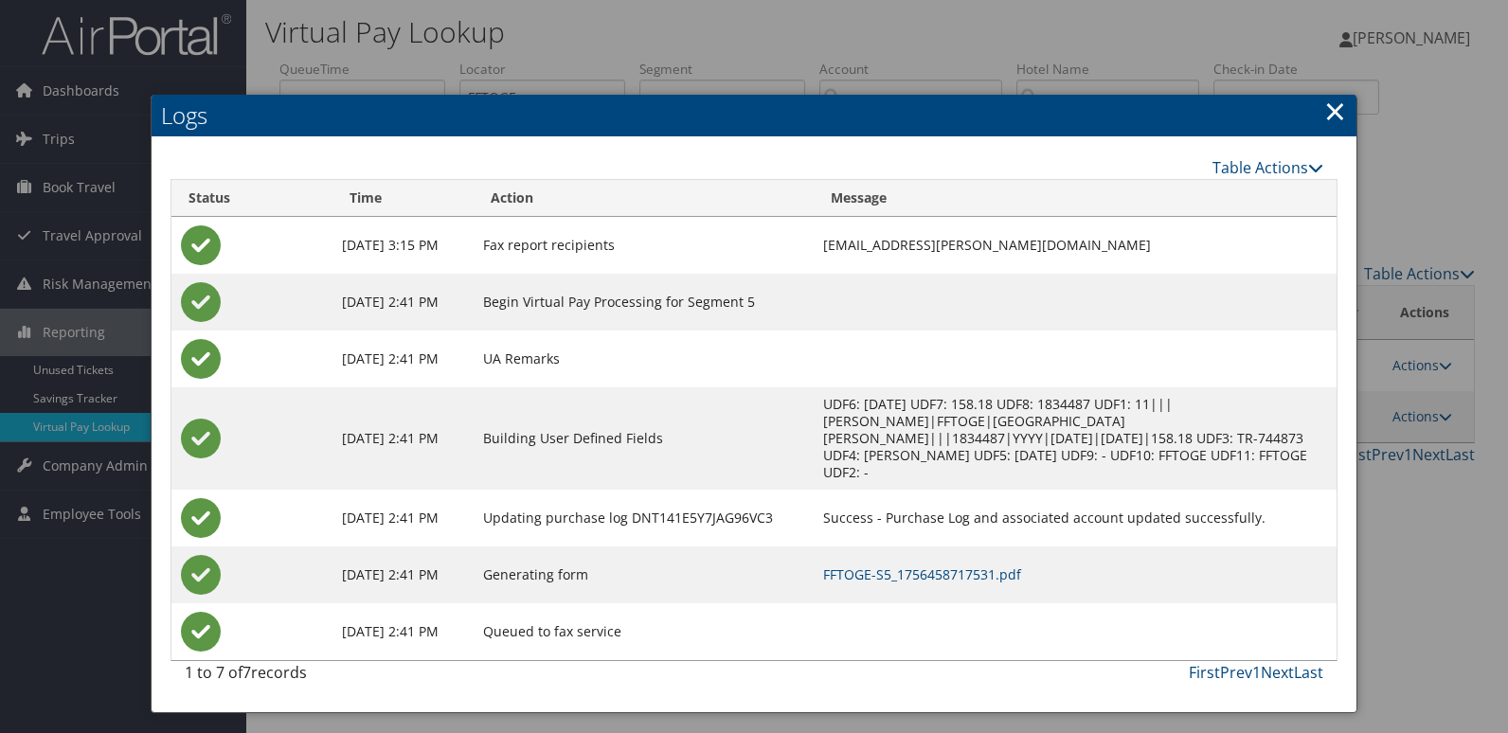
click at [1332, 115] on link "×" at bounding box center [1335, 111] width 22 height 38
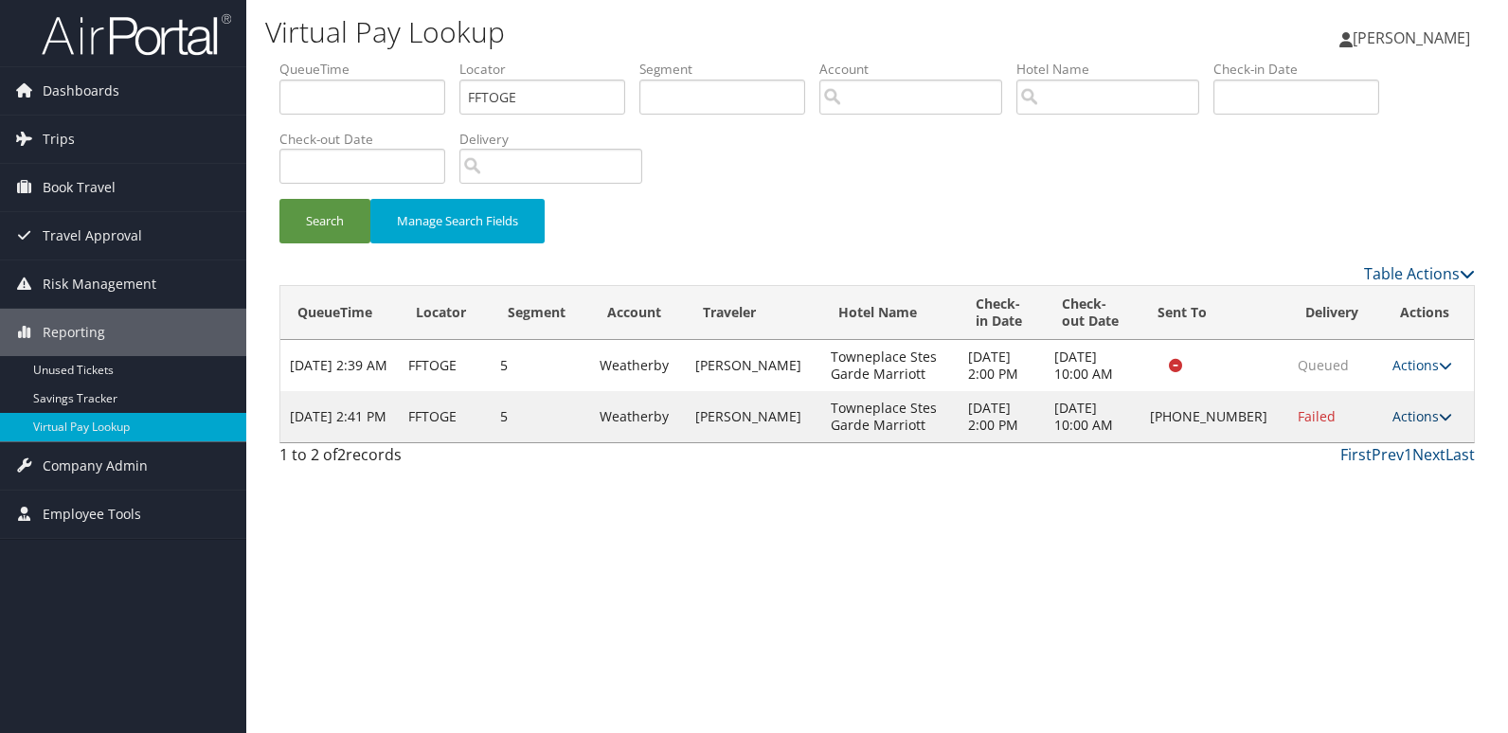
click at [1409, 425] on link "Actions" at bounding box center [1422, 416] width 60 height 18
click at [1347, 468] on link "Resend" at bounding box center [1359, 470] width 162 height 32
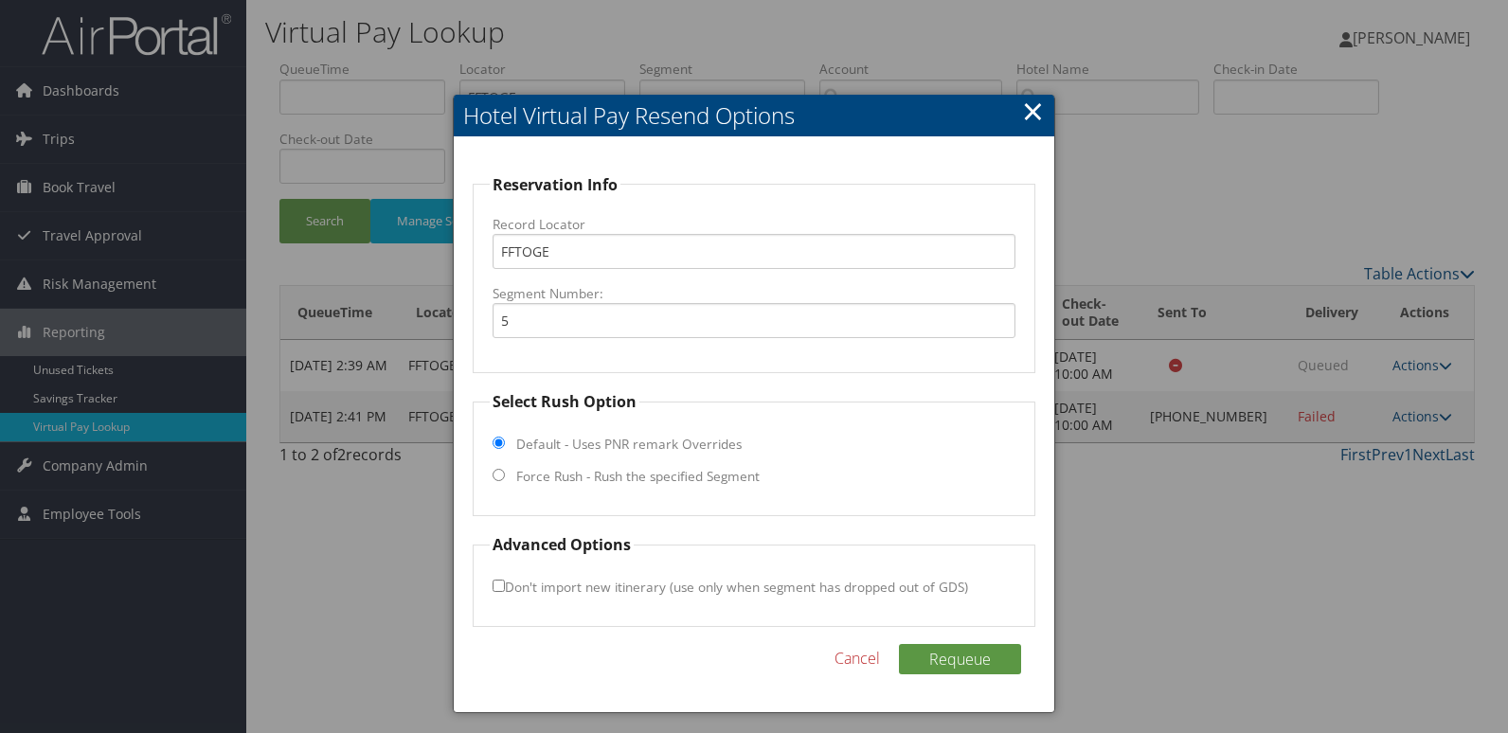
click at [545, 473] on label "Force Rush - Rush the specified Segment" at bounding box center [637, 476] width 243 height 19
click at [505, 473] on input "Force Rush - Rush the specified Segment" at bounding box center [498, 475] width 12 height 12
radio input "true"
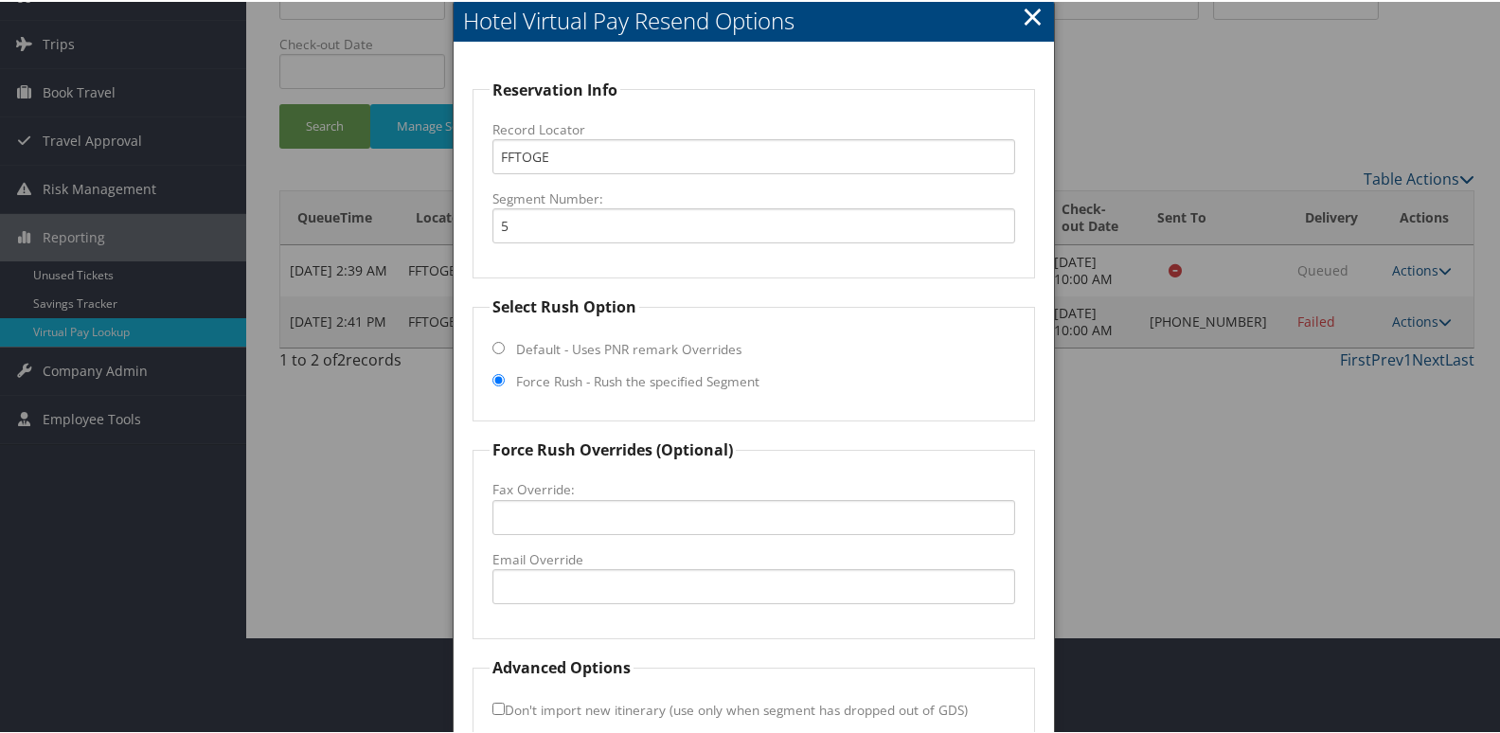
scroll to position [198, 0]
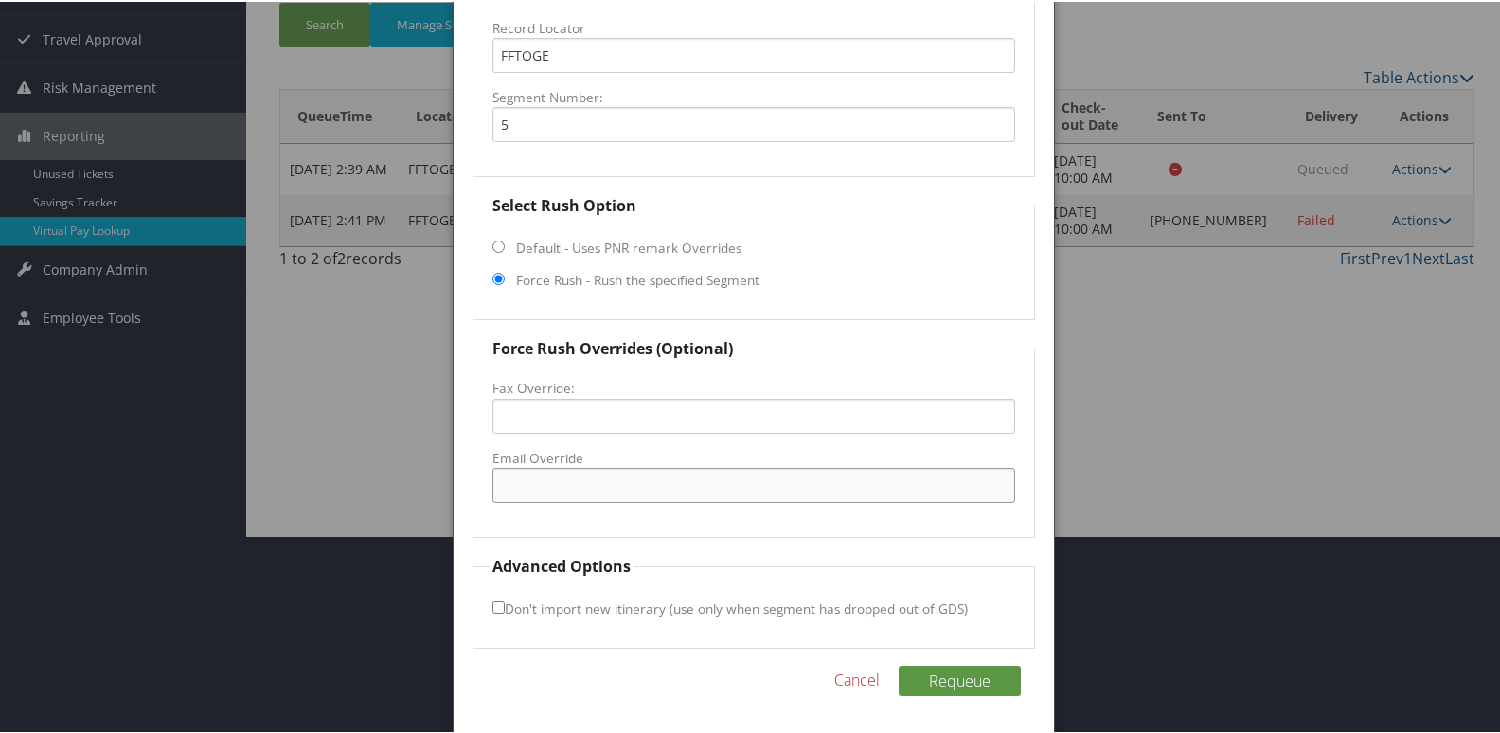
click at [568, 488] on input "Email Override" at bounding box center [754, 483] width 524 height 35
click at [583, 484] on input "Email Override" at bounding box center [754, 483] width 524 height 35
type input "gcktpsamshift@gmail.com"
click at [899, 664] on button "Requeue" at bounding box center [960, 679] width 122 height 30
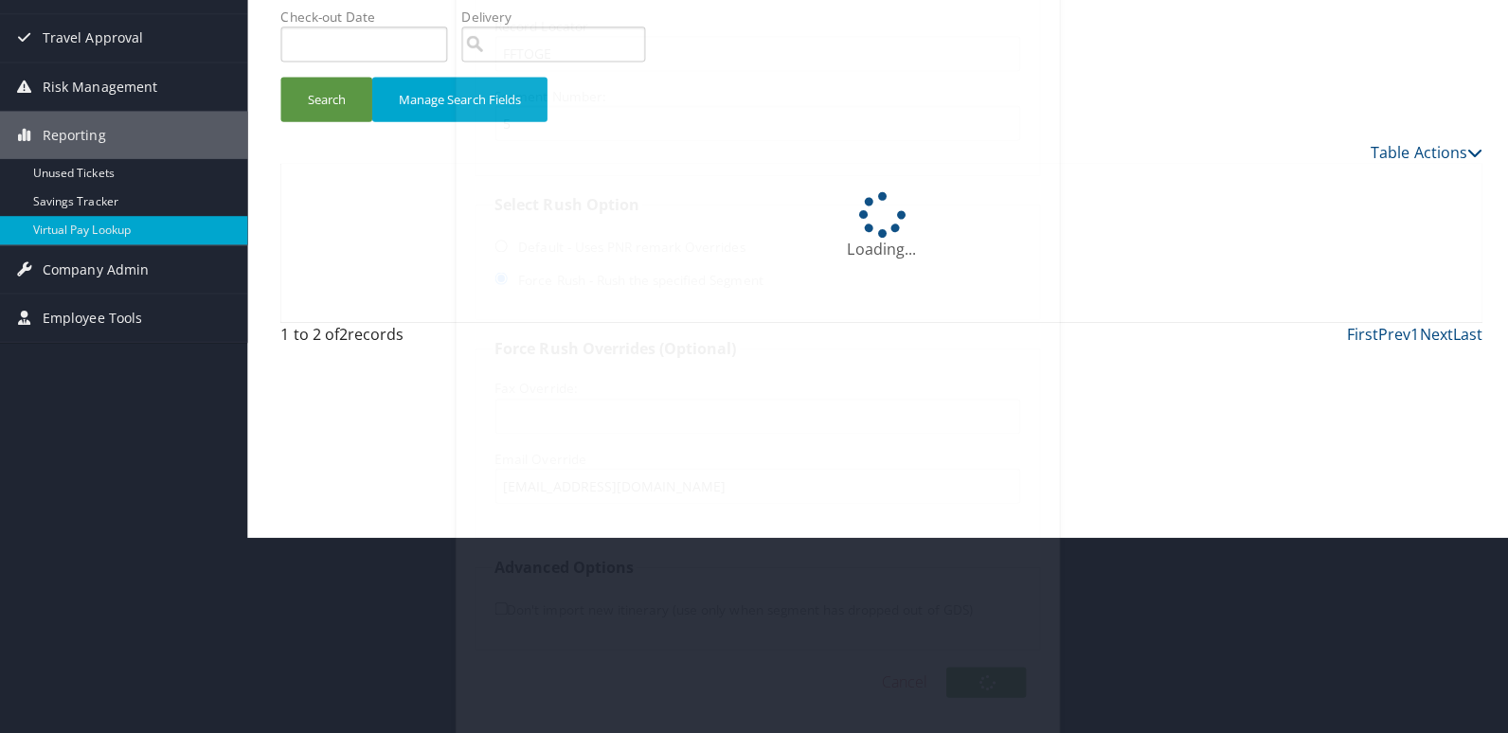
scroll to position [0, 0]
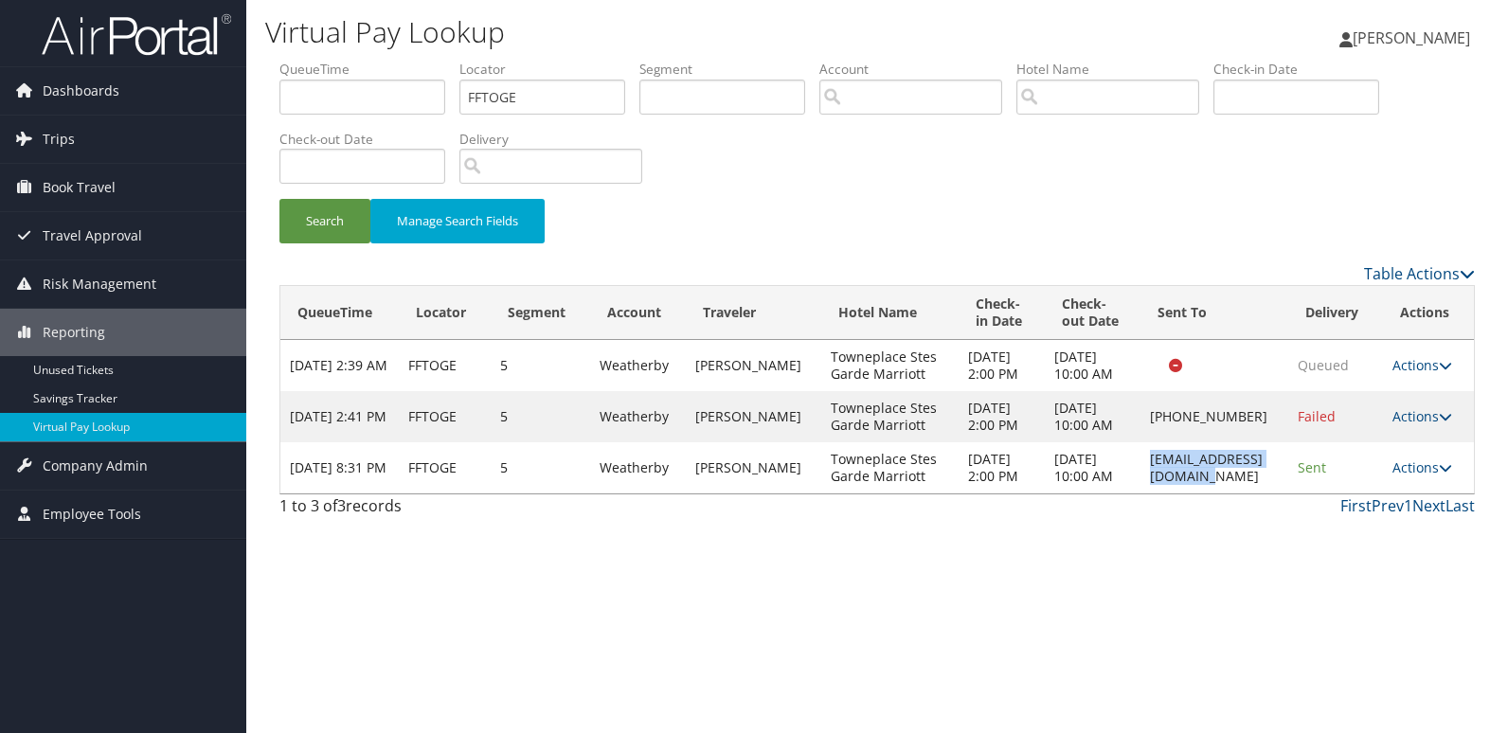
drag, startPoint x: 1268, startPoint y: 506, endPoint x: 1109, endPoint y: 520, distance: 159.7
click at [1140, 493] on td "gcktpsamshift@gmail.com" at bounding box center [1214, 467] width 148 height 51
copy td "gcktpsamshift@gmail.com"
click at [1436, 476] on link "Actions" at bounding box center [1422, 467] width 60 height 18
click at [1389, 563] on link "Logs" at bounding box center [1390, 570] width 119 height 32
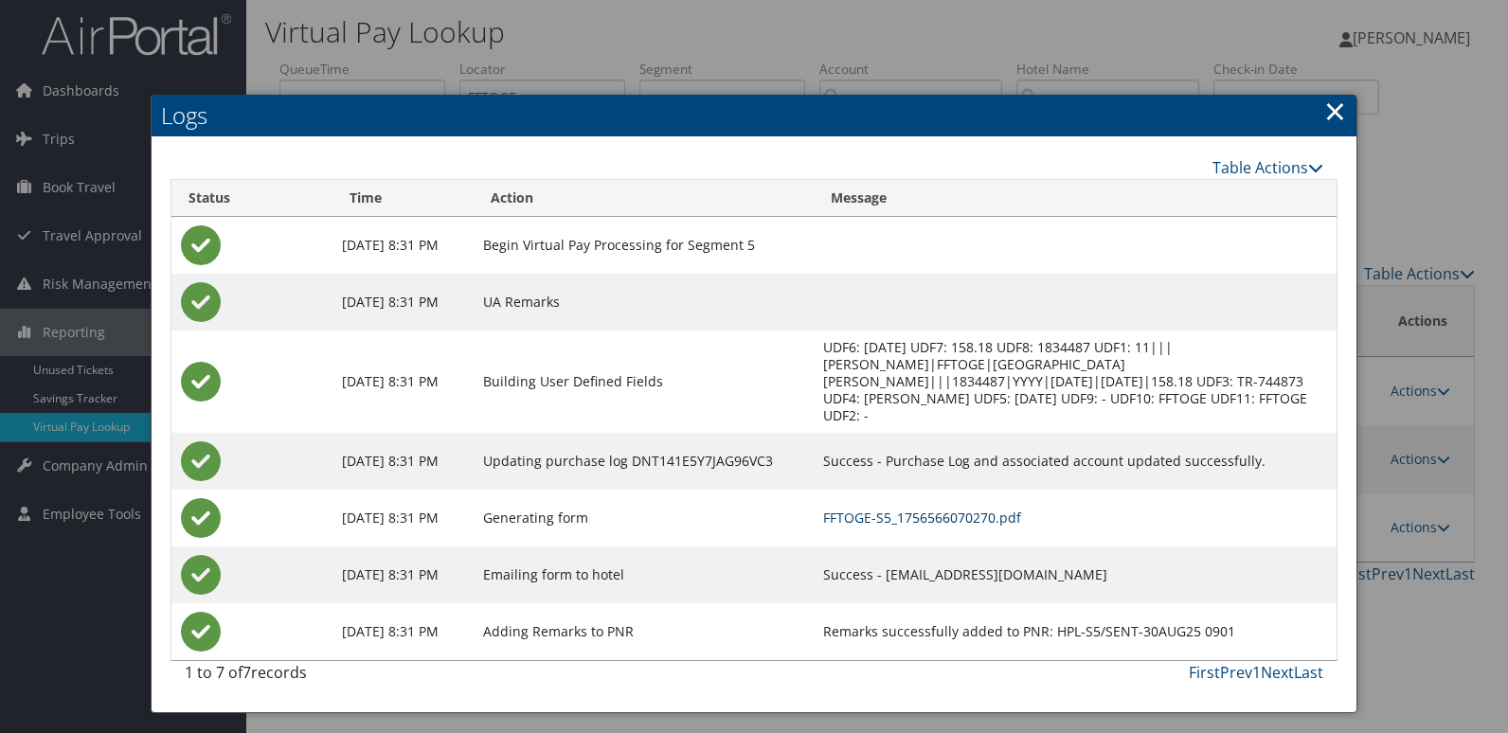
click at [951, 509] on link "FFTOGE-S5_1756566070270.pdf" at bounding box center [922, 518] width 198 height 18
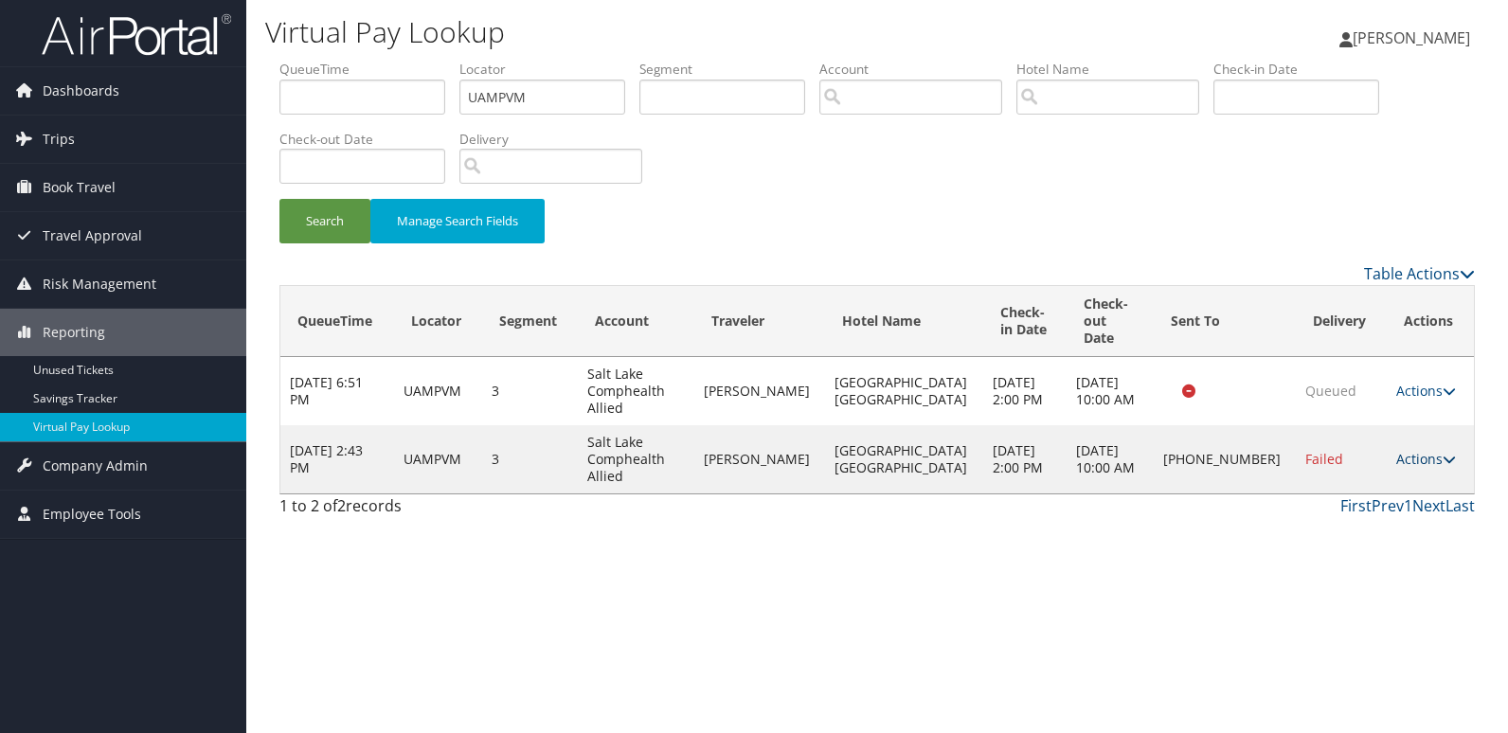
click at [1402, 450] on link "Actions" at bounding box center [1426, 459] width 60 height 18
click at [1365, 447] on link "Resend" at bounding box center [1358, 444] width 162 height 32
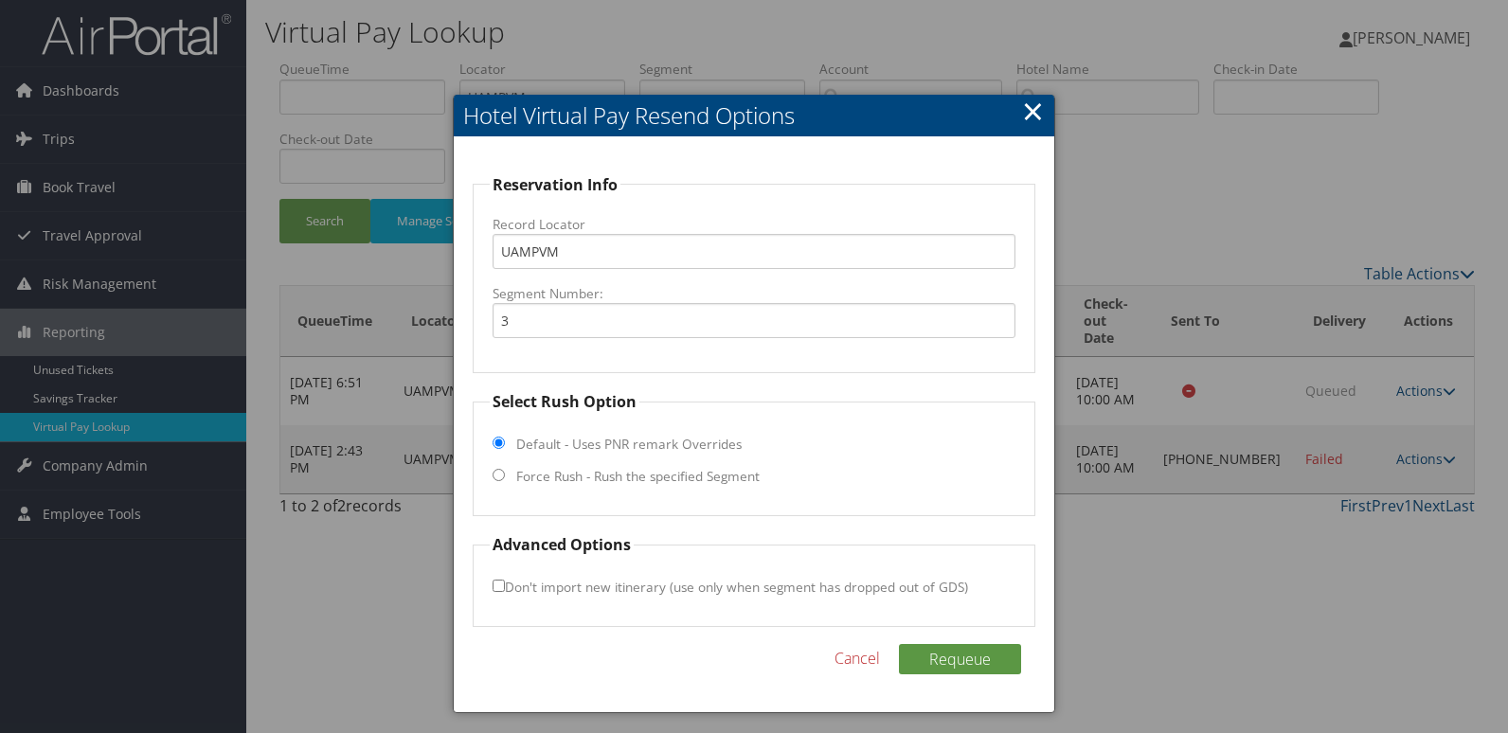
click at [541, 469] on label "Force Rush - Rush the specified Segment" at bounding box center [637, 476] width 243 height 19
click at [505, 469] on input "Force Rush - Rush the specified Segment" at bounding box center [498, 475] width 12 height 12
radio input "true"
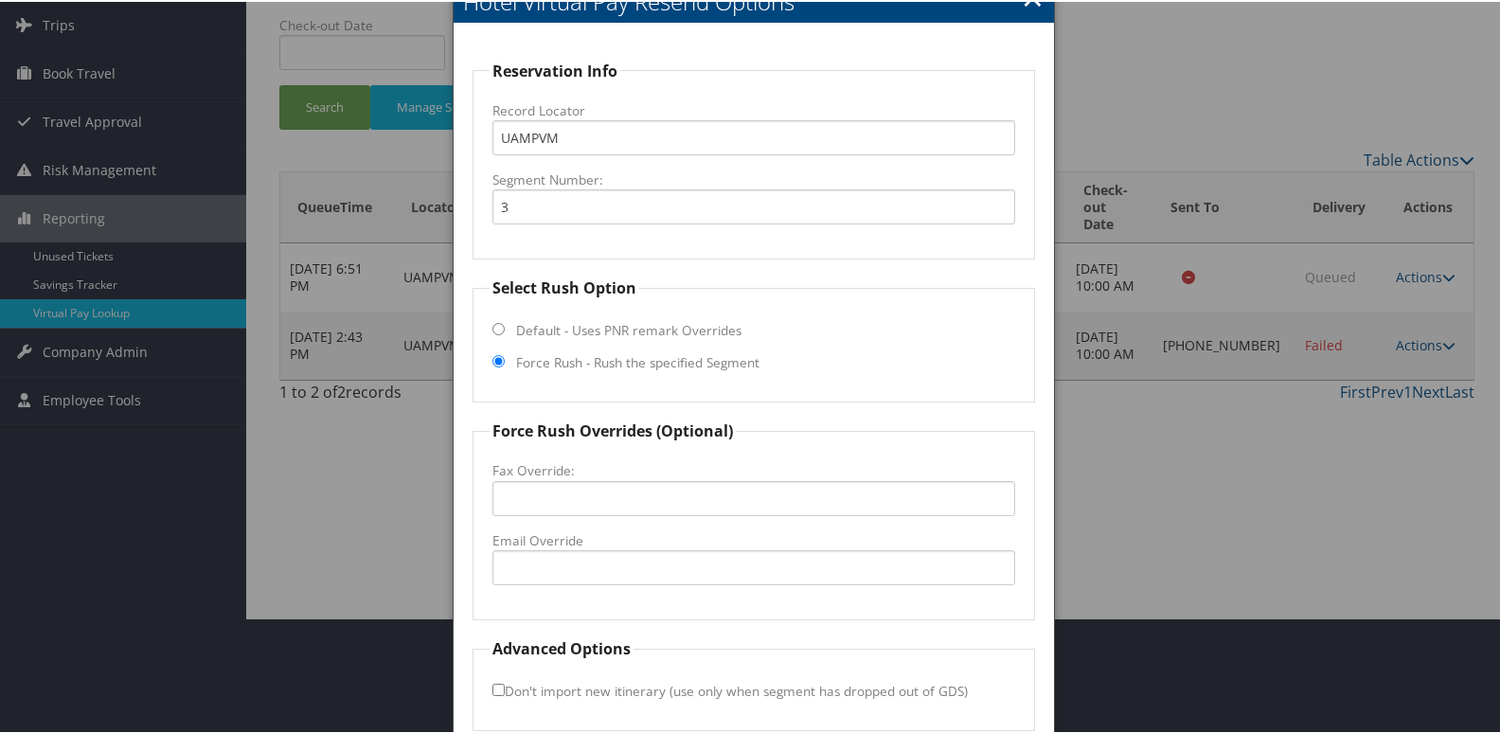
scroll to position [198, 0]
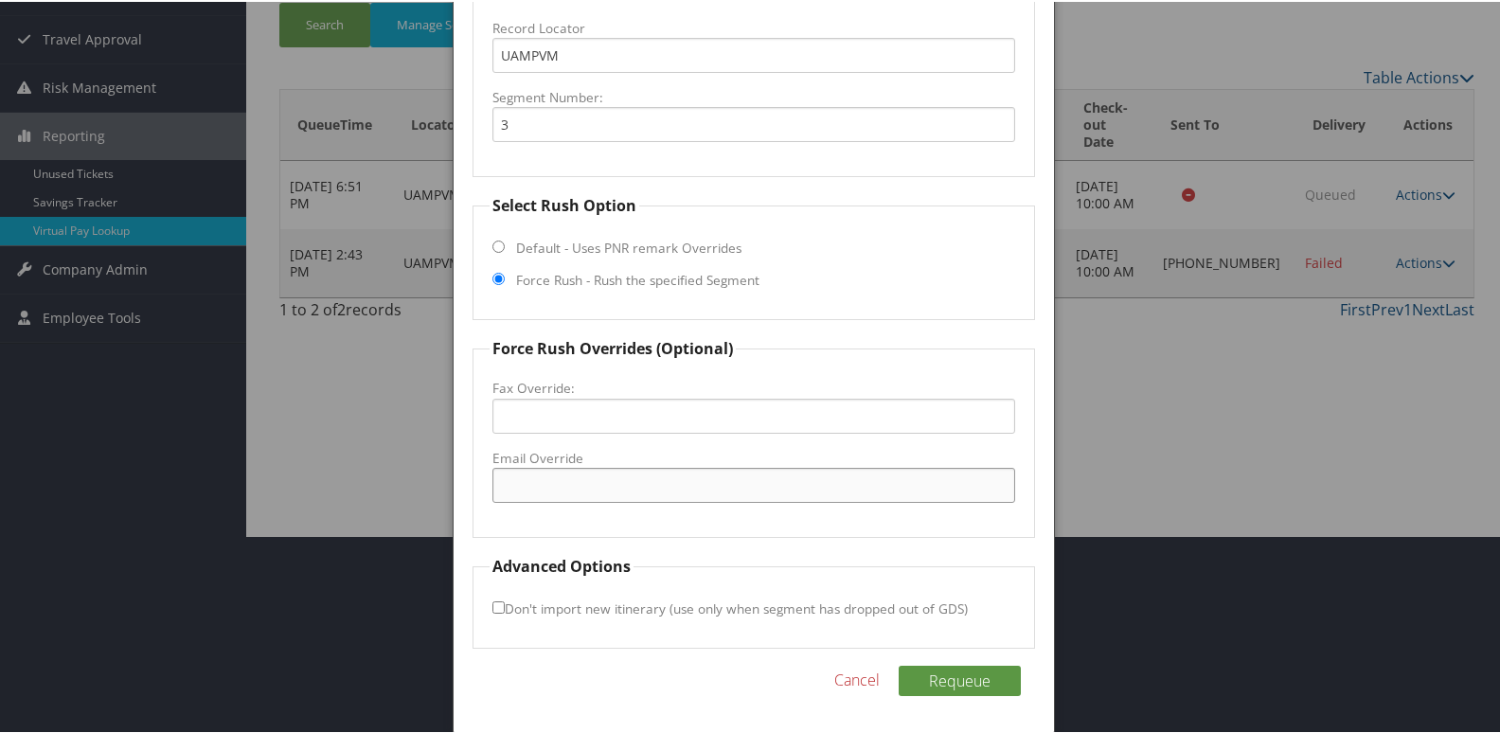
click at [544, 484] on input "Email Override" at bounding box center [754, 483] width 524 height 35
click at [537, 484] on input "[EMAIL_ADDRESS][DOMAIN_NAME]" at bounding box center [754, 483] width 524 height 35
click at [660, 485] on input "[EMAIL_ADDRESS][DOMAIN_NAME]" at bounding box center [754, 483] width 524 height 35
type input "[EMAIL_ADDRESS][DOMAIN_NAME]"
click at [899, 664] on button "Requeue" at bounding box center [960, 679] width 122 height 30
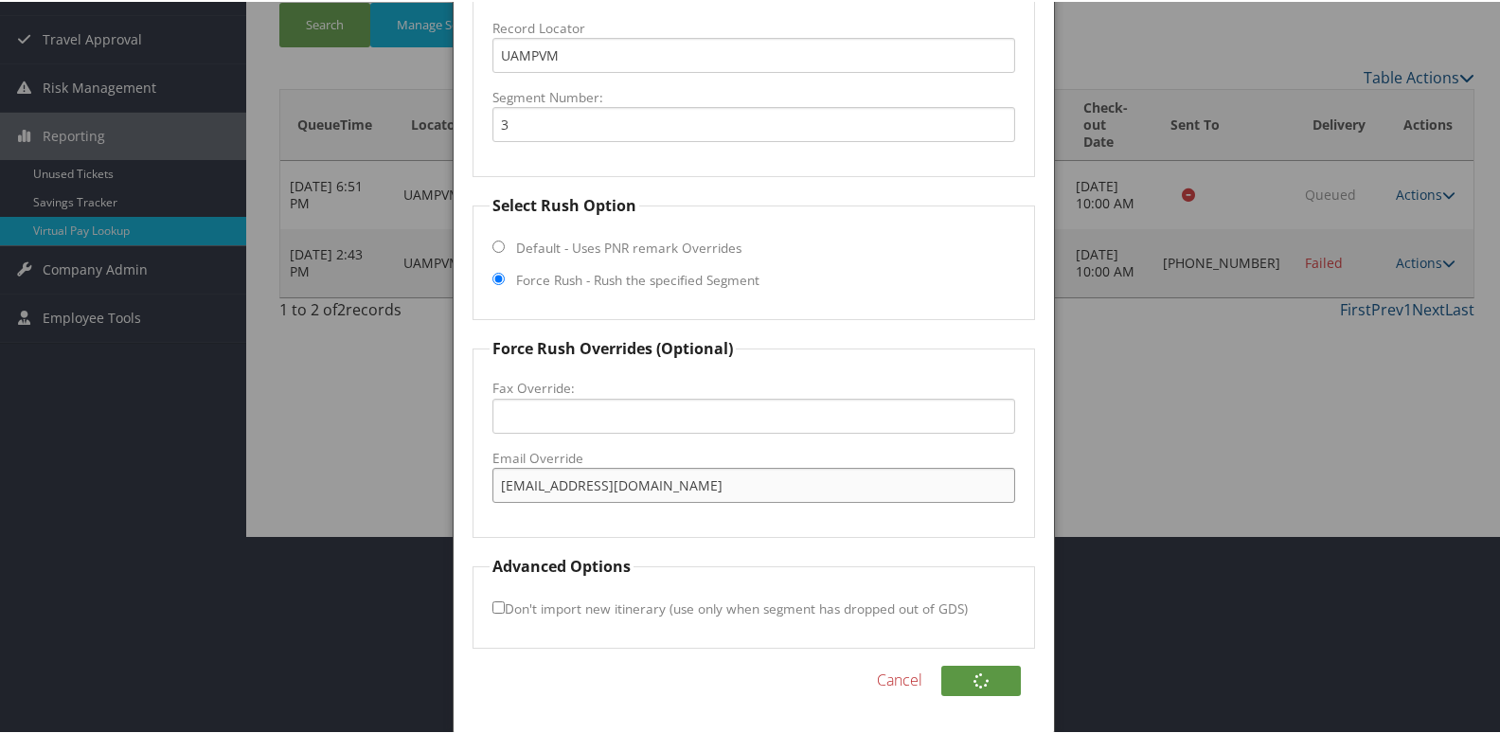
drag, startPoint x: 660, startPoint y: 485, endPoint x: 296, endPoint y: 501, distance: 364.0
click at [296, 501] on body "Menu Dashboards ► AirPortal 360™ (Manager) My Travel Dashboard Trips ► Airtiner…" at bounding box center [754, 168] width 1508 height 733
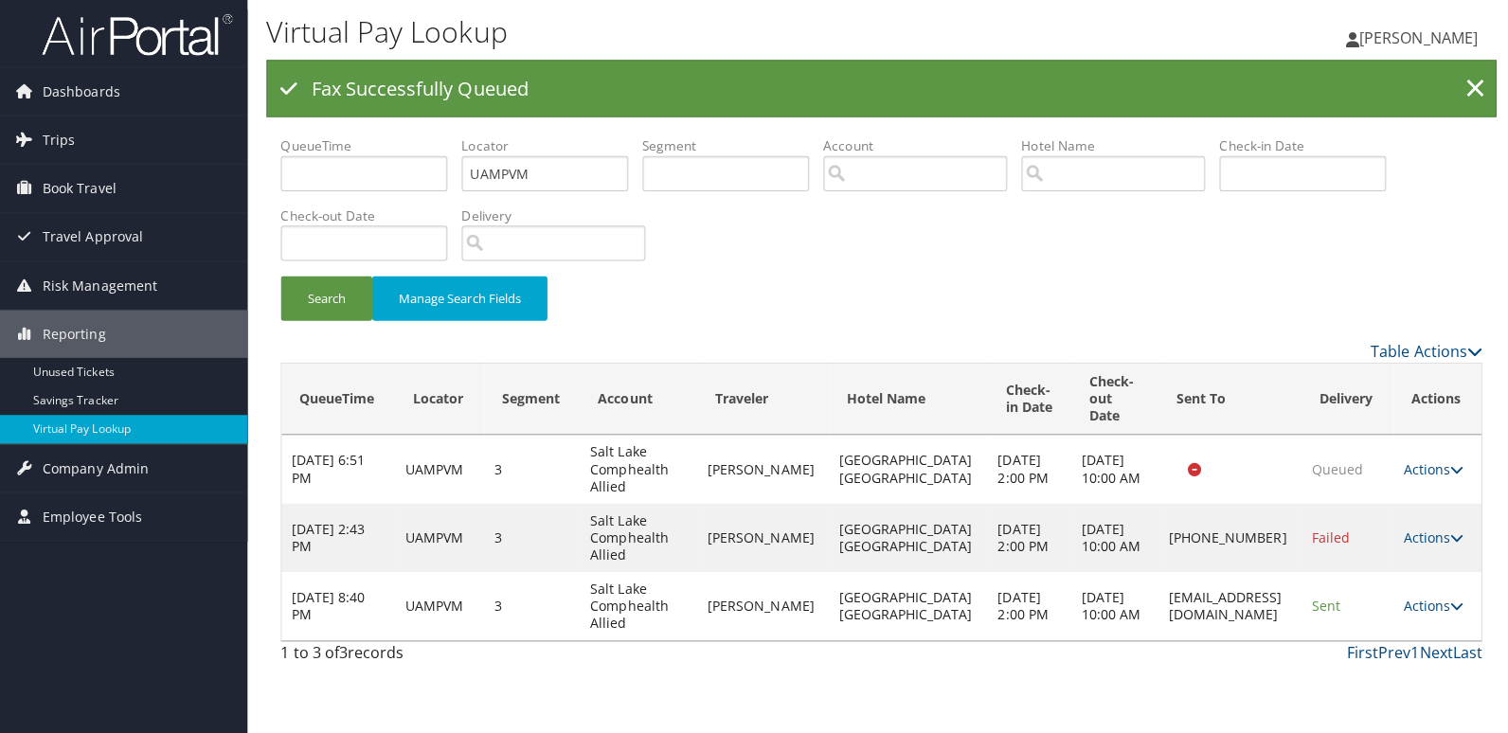
scroll to position [0, 0]
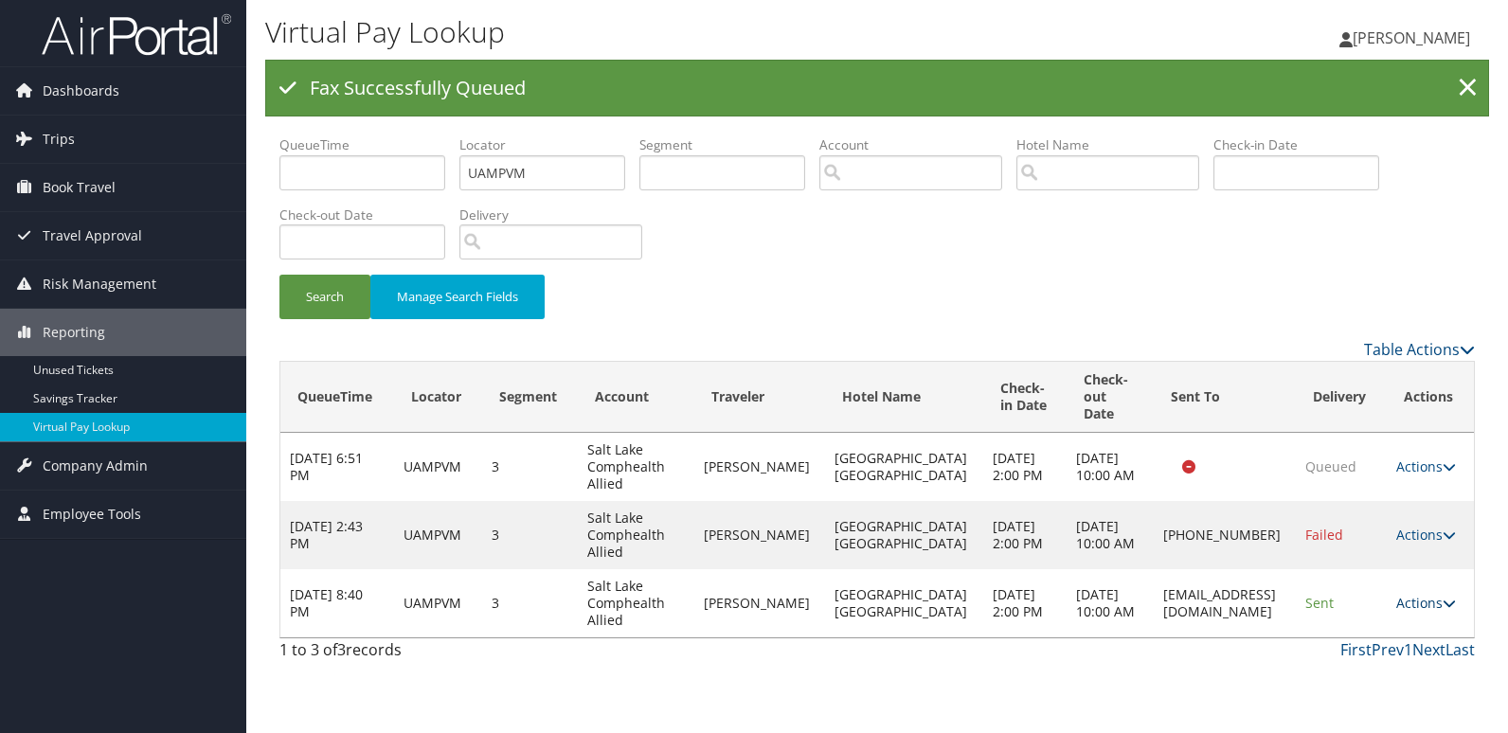
click at [1416, 594] on link "Actions" at bounding box center [1426, 603] width 60 height 18
drag, startPoint x: 1401, startPoint y: 642, endPoint x: 1153, endPoint y: 505, distance: 282.8
click at [1397, 642] on link "Logs" at bounding box center [1386, 646] width 119 height 32
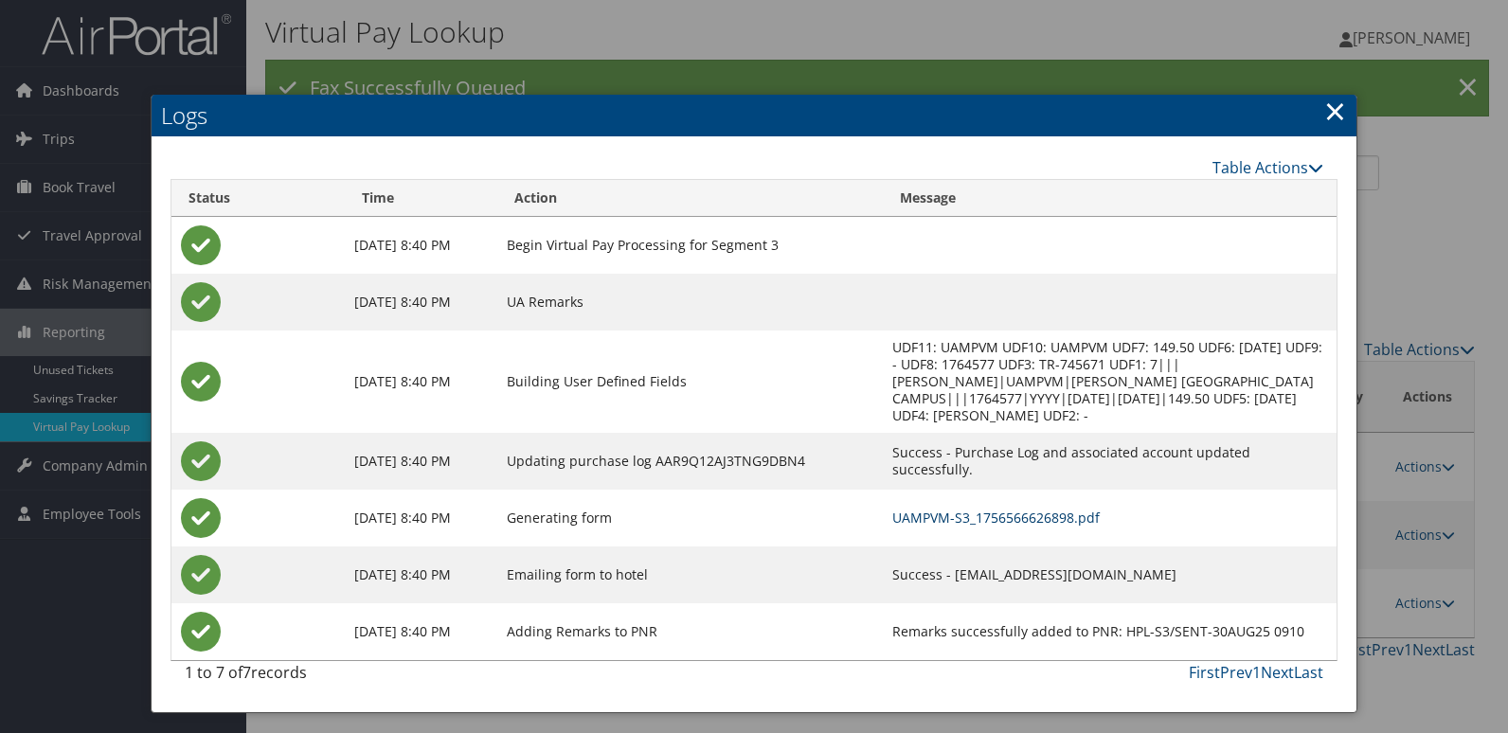
click at [992, 520] on link "UAMPVM-S3_1756566626898.pdf" at bounding box center [995, 518] width 207 height 18
